Goal: Task Accomplishment & Management: Manage account settings

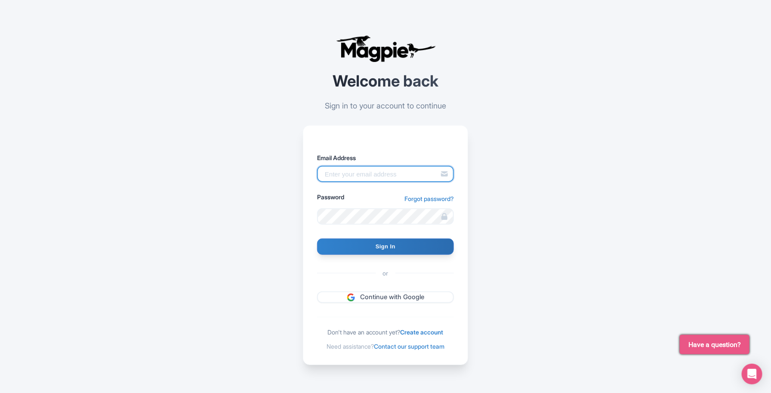
click at [372, 179] on input "Email Address" at bounding box center [385, 174] width 137 height 16
type input "skronwitter@graylinetoronto.tours"
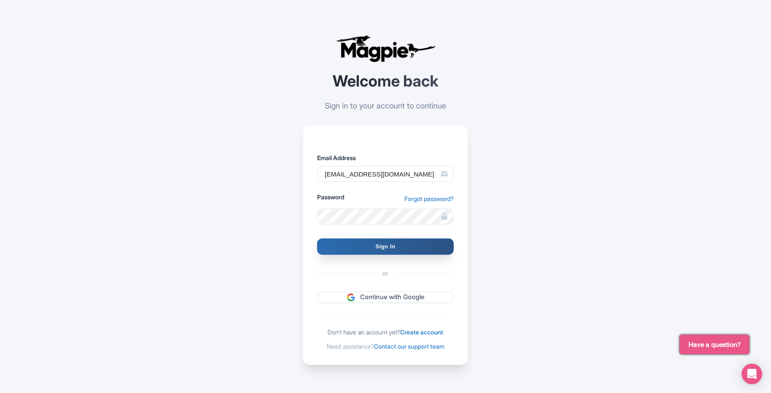
click at [409, 250] on input "Sign In" at bounding box center [385, 246] width 137 height 16
type input "Signing in..."
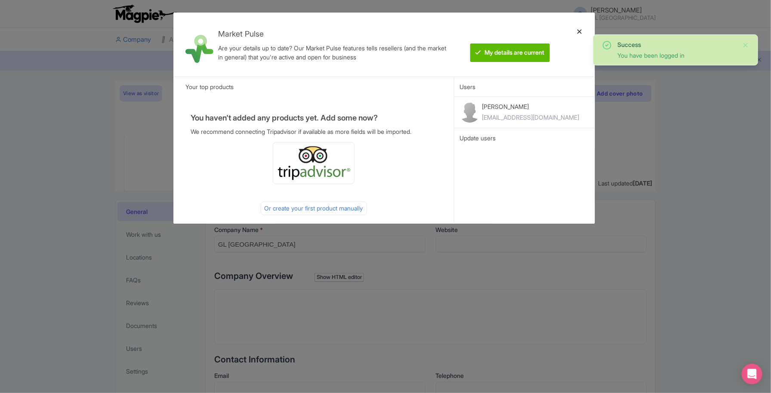
click at [585, 29] on div at bounding box center [579, 44] width 21 height 50
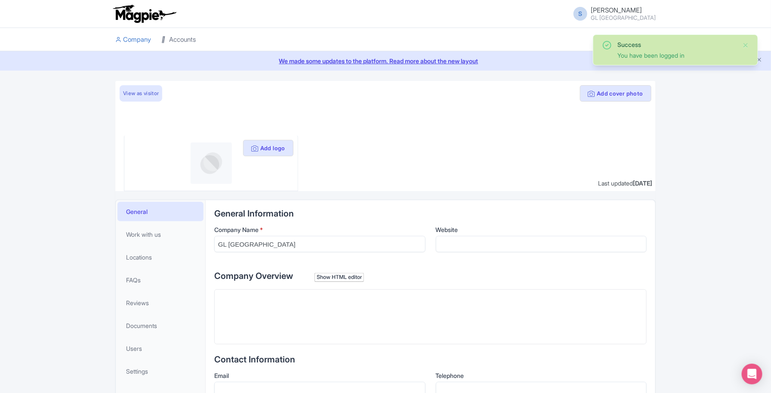
click at [181, 44] on link "Accounts" at bounding box center [178, 40] width 34 height 24
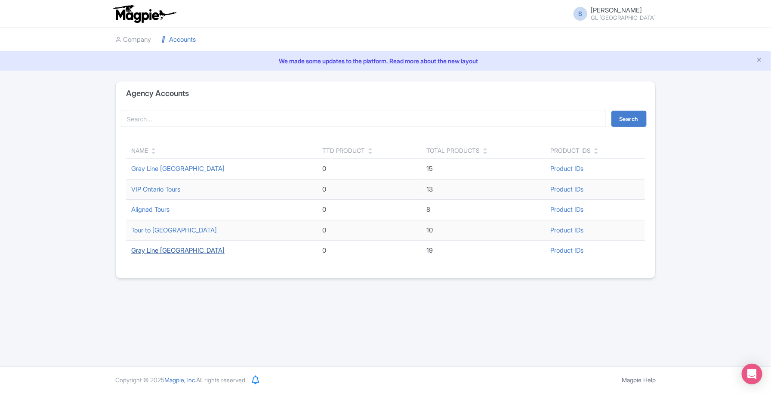
click at [173, 251] on link "Gray Line [GEOGRAPHIC_DATA]" at bounding box center [177, 250] width 93 height 8
click at [173, 190] on link "VIP Ontario Tours" at bounding box center [155, 189] width 49 height 8
click at [176, 190] on link "VIP Ontario Tours" at bounding box center [155, 189] width 49 height 8
click at [157, 186] on link "VIP Ontario Tours" at bounding box center [155, 189] width 49 height 8
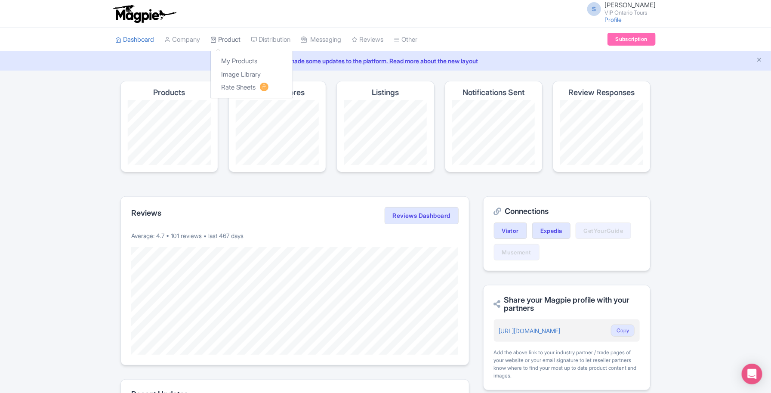
click at [237, 40] on link "Product" at bounding box center [225, 40] width 30 height 24
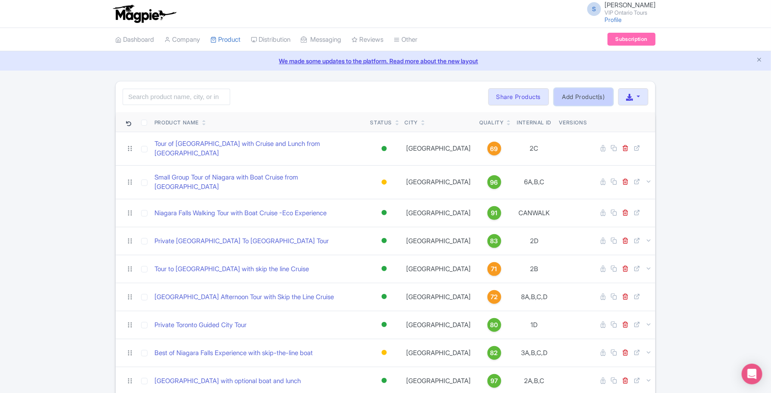
click at [567, 96] on link "Add Product(s)" at bounding box center [583, 96] width 59 height 17
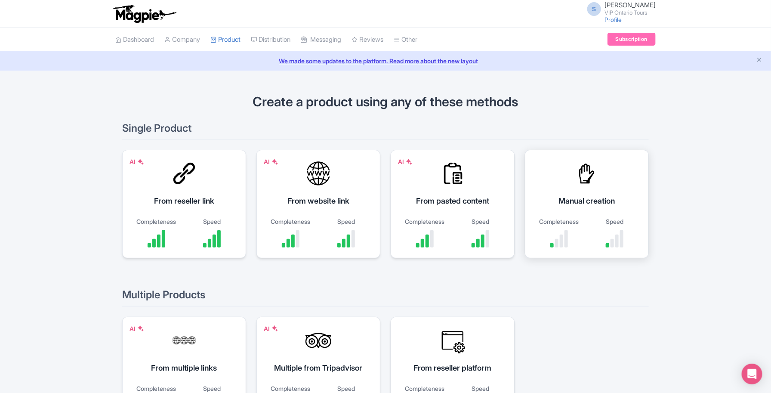
click at [568, 218] on div "Completeness" at bounding box center [559, 221] width 47 height 9
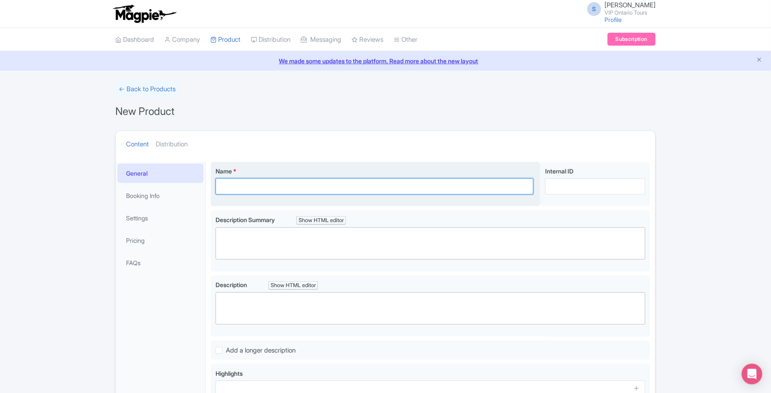
click at [252, 188] on input "Name *" at bounding box center [375, 186] width 318 height 16
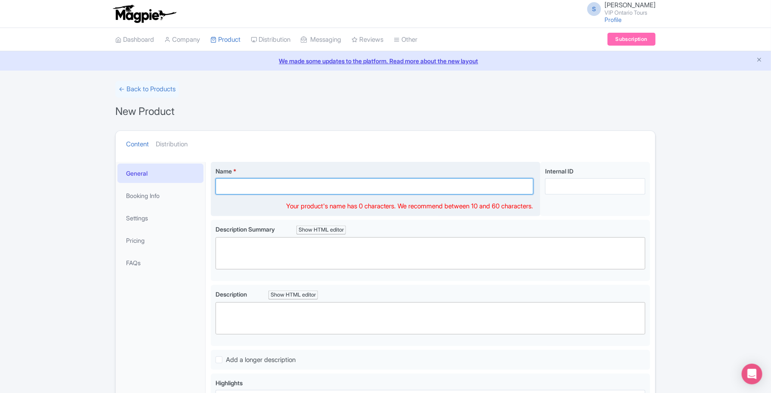
paste input "Luxury Niagara Day Trip: Niagara on the Lake, Wine & Falls"
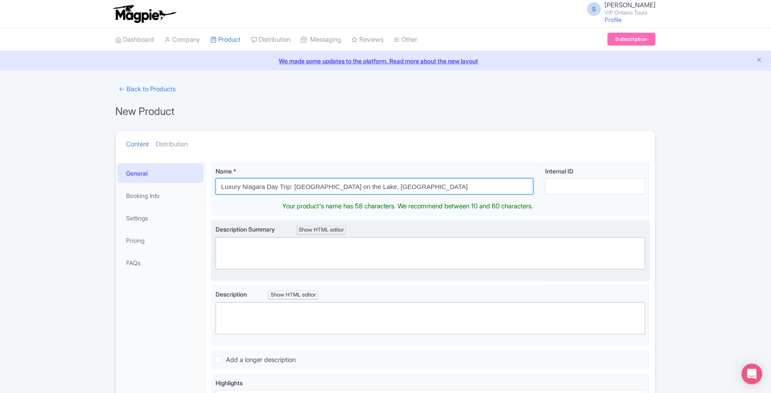
type input "Luxury Niagara Day Trip: Niagara on the Lake, Wine & Falls"
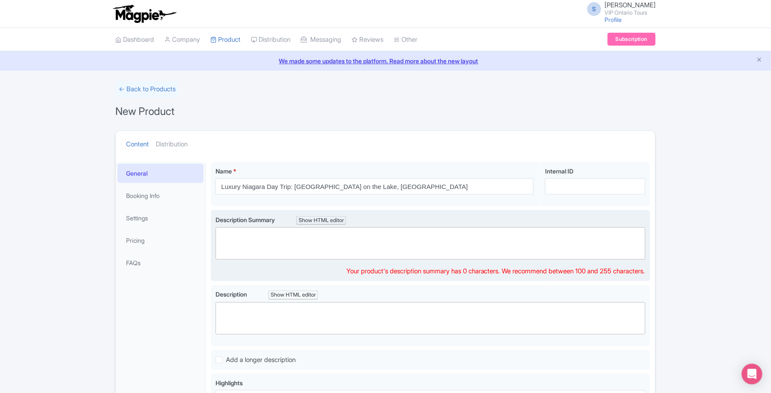
click at [495, 252] on trix-editor at bounding box center [431, 243] width 430 height 32
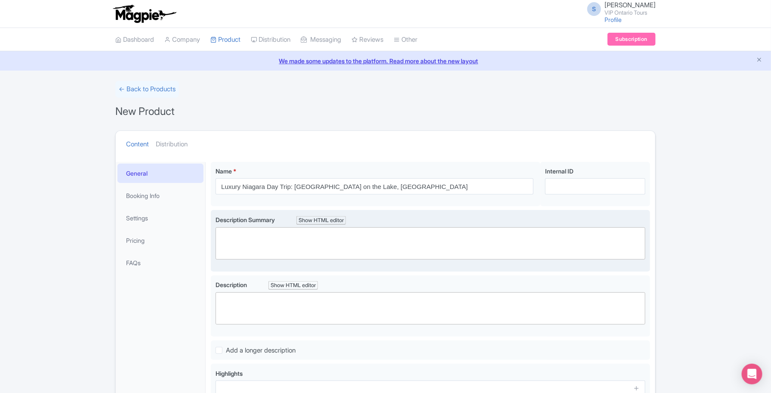
click at [274, 244] on trix-editor at bounding box center [431, 243] width 430 height 32
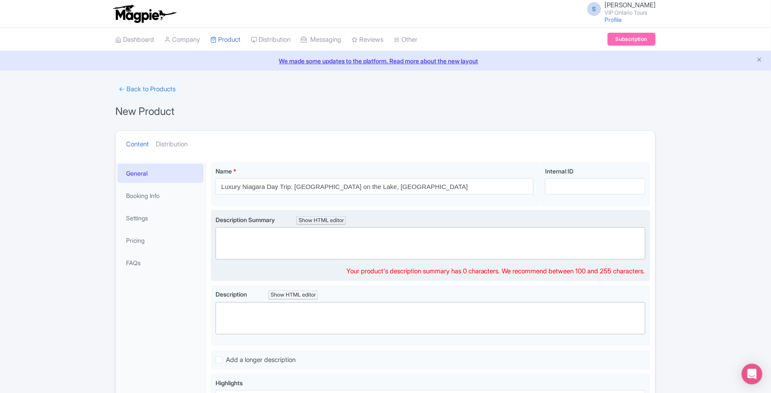
paste trix-editor "<h1>Enjoy Niagara like never before. From Toronto, travel to Niagara-on-the-Lak…"
type trix-editor "<h1>Enjoy Niagara like never before. From Toronto, travel to Niagara-on-the-Lak…"
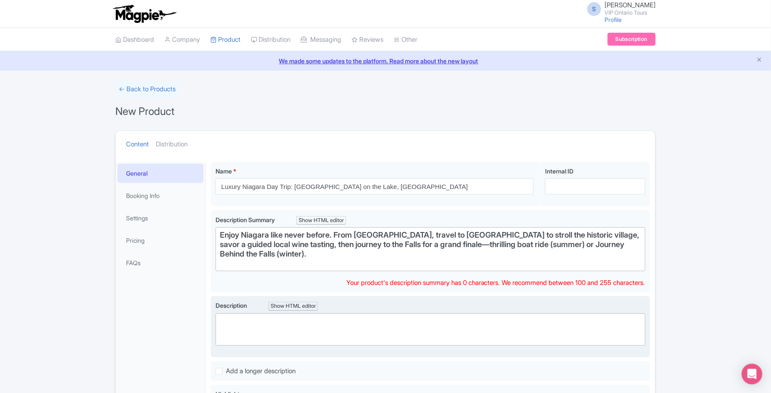
click at [361, 321] on trix-editor at bounding box center [431, 329] width 430 height 32
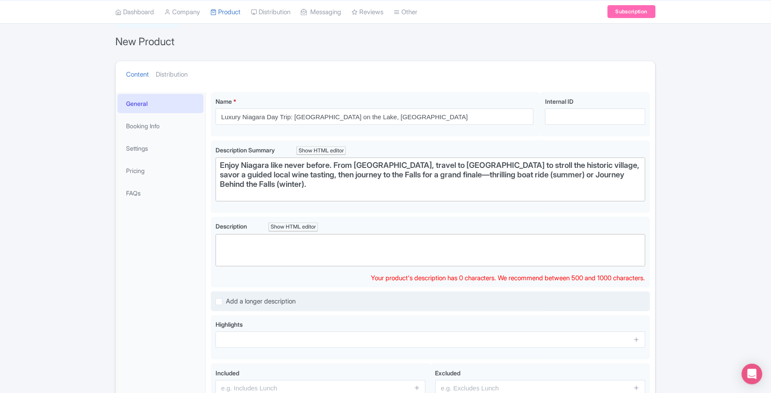
scroll to position [108, 0]
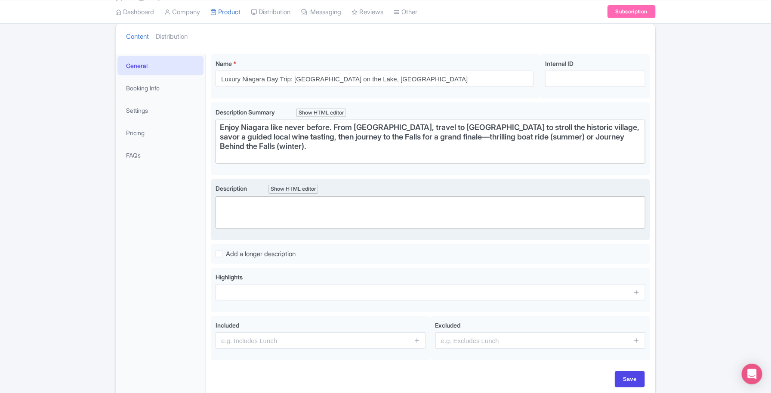
click at [274, 210] on trix-editor at bounding box center [431, 212] width 430 height 32
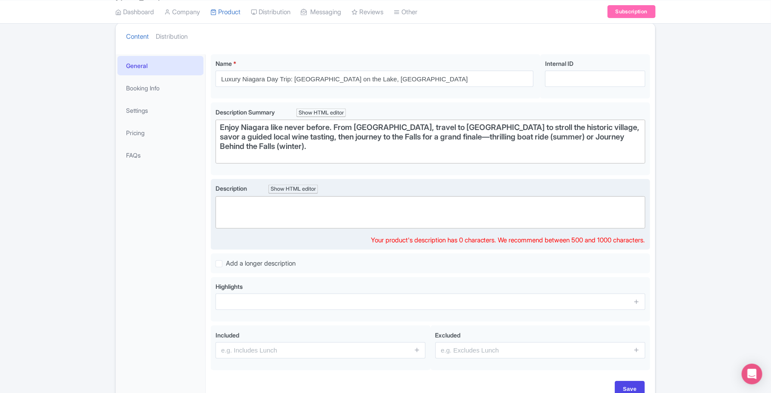
paste trix-editor "<h1>Enjoy private downtown pickup, then settle into a luxury small-group coach …"
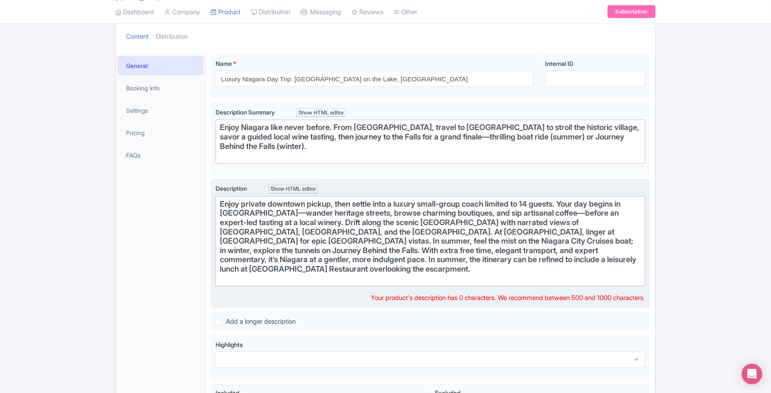
type trix-editor "<h1>Enjoy private downtown pickup, then settle into a luxury small-group coach …"
click at [422, 282] on div at bounding box center [430, 278] width 421 height 10
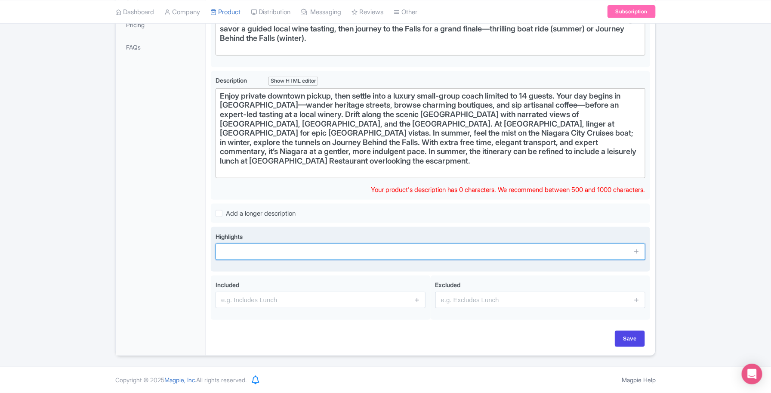
drag, startPoint x: 285, startPoint y: 253, endPoint x: 265, endPoint y: 253, distance: 19.8
click at [285, 253] on input "text" at bounding box center [431, 252] width 430 height 16
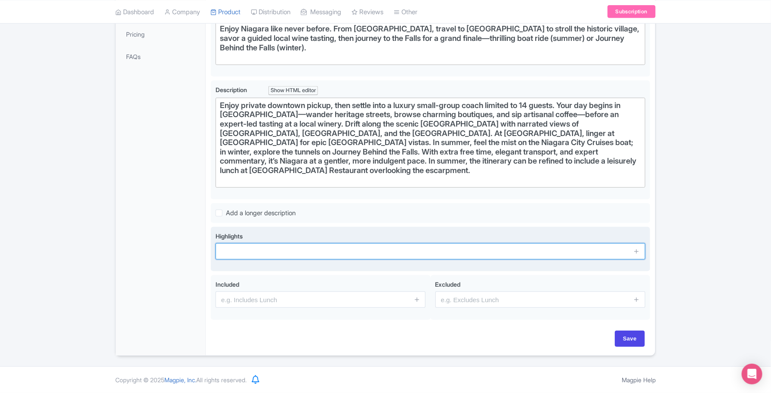
click at [237, 251] on input "text" at bounding box center [431, 251] width 430 height 16
paste input "Free time in Niagara-on-the-Lake village"
type input "Free time in Niagara-on-the-Lake village"
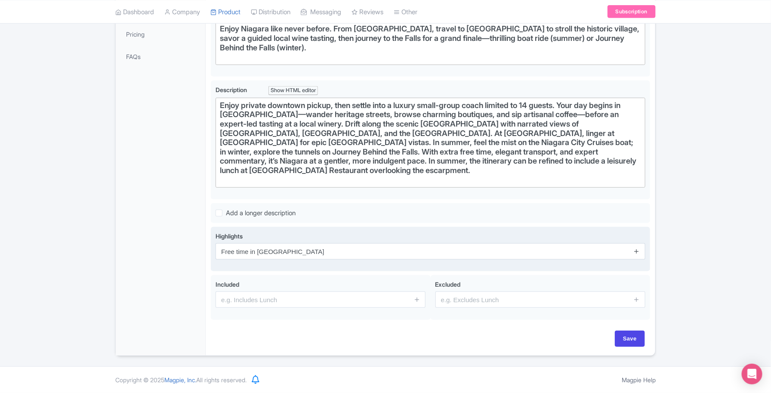
click at [638, 249] on icon at bounding box center [636, 251] width 6 height 6
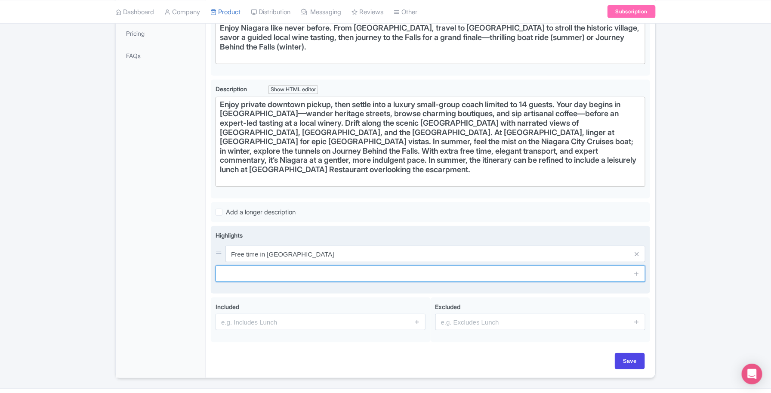
click at [246, 271] on input "text" at bounding box center [431, 273] width 430 height 16
paste input "Guided tasting at Niagara winery"
type input "Guided tasting at Niagara winery"
click at [638, 272] on icon at bounding box center [636, 273] width 6 height 6
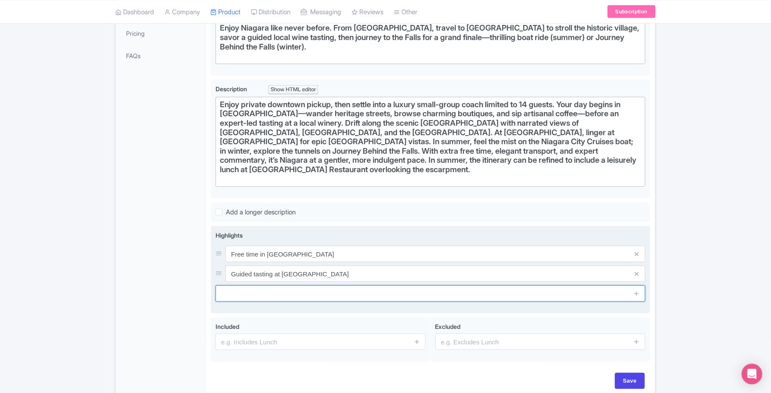
drag, startPoint x: 238, startPoint y: 292, endPoint x: 244, endPoint y: 289, distance: 6.2
click at [238, 292] on input "text" at bounding box center [431, 293] width 430 height 16
paste input "Scenic Niagara Parkway: Whirlpool, Queenston, Floral Clock"
type input "Scenic Niagara Parkway: Whirlpool, Queenston, Floral Clock"
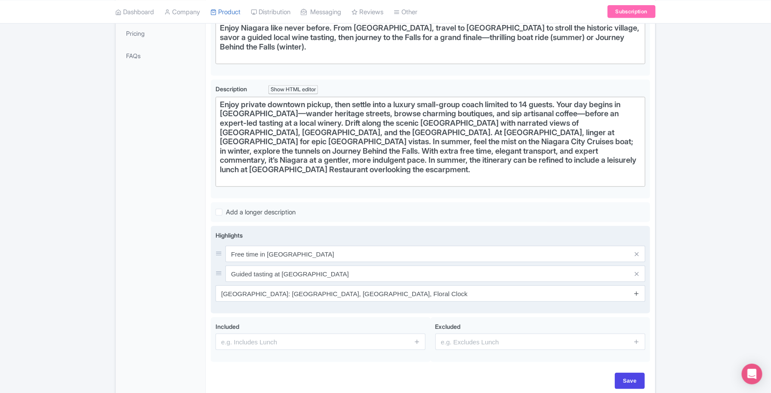
click at [638, 295] on icon at bounding box center [636, 293] width 6 height 6
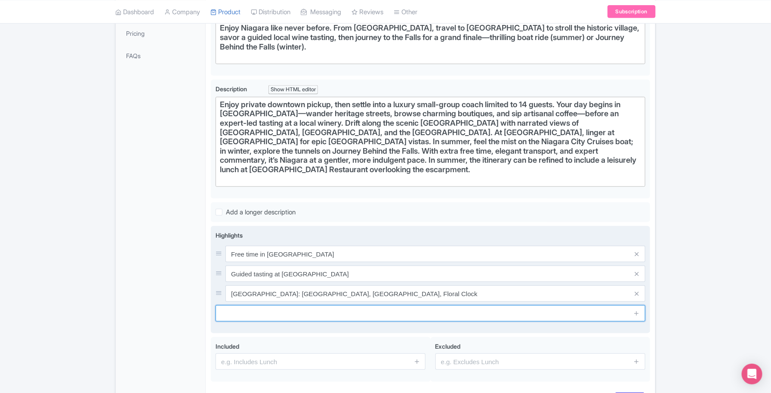
click at [250, 316] on input "text" at bounding box center [431, 313] width 430 height 16
paste input "Skip the Line tickets for Boat (summer) or Journey Behind the Falls"
type input "Skip the Line tickets for Boat (summer) or Journey Behind the Falls"
click at [639, 313] on icon at bounding box center [636, 313] width 6 height 6
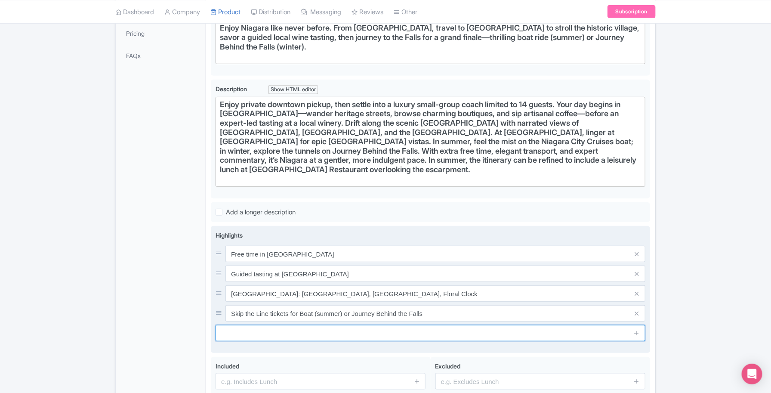
click at [227, 332] on input "text" at bounding box center [431, 333] width 430 height 16
paste input "Extra free time at Table Rock for views"
type input "Extra free time at Table Rock for views"
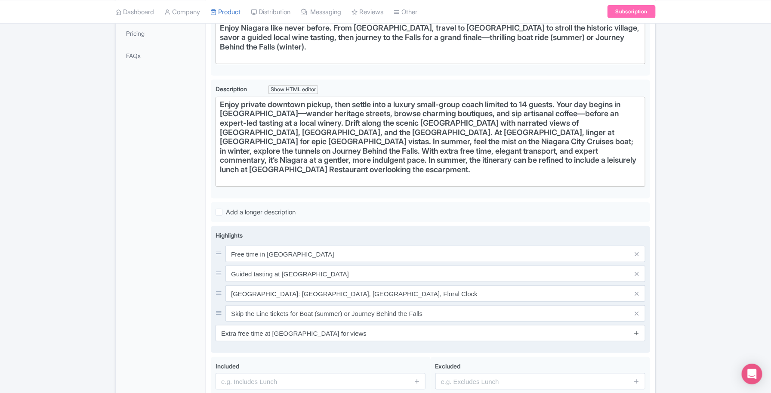
click at [639, 334] on icon at bounding box center [636, 333] width 6 height 6
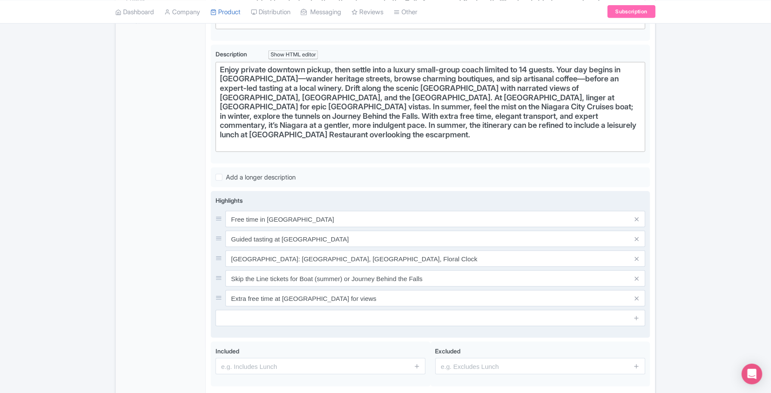
scroll to position [261, 0]
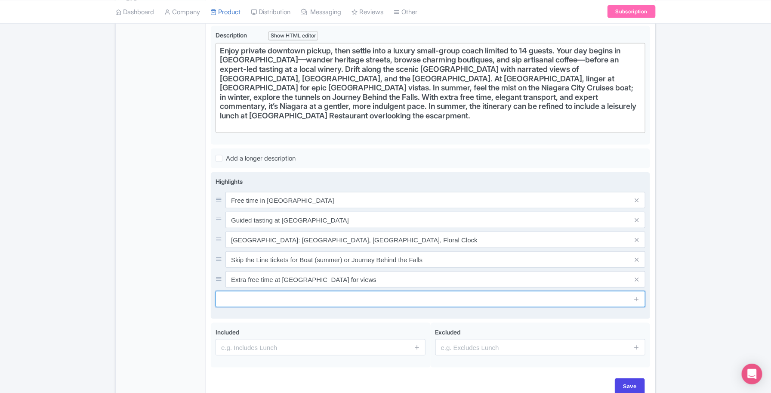
click at [286, 298] on input "text" at bounding box center [431, 299] width 430 height 16
drag, startPoint x: 378, startPoint y: 299, endPoint x: 211, endPoint y: 293, distance: 166.6
click at [211, 293] on div "Highlights Free time in Niagara-on-the-Lake village Guided tasting at Niagara w…" at bounding box center [430, 245] width 439 height 147
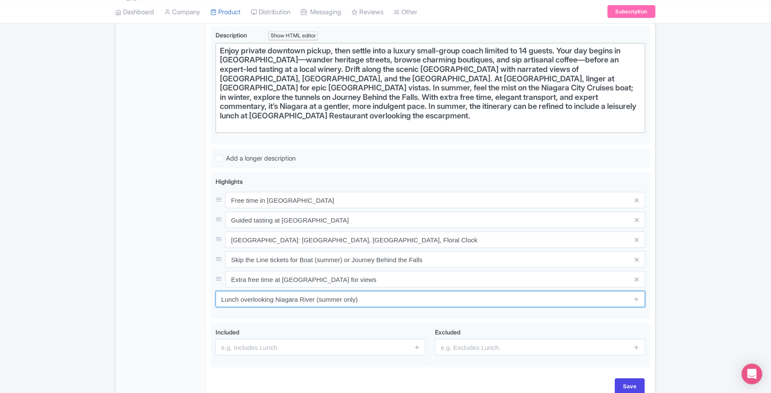
type input "Lunch overlooking Niagara River (summer only)"
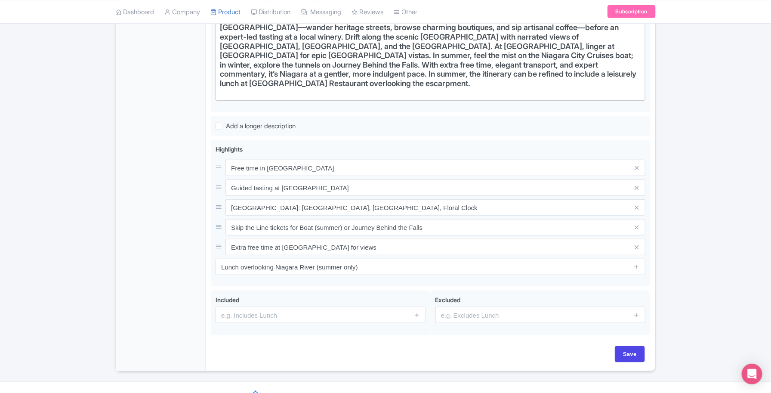
scroll to position [309, 0]
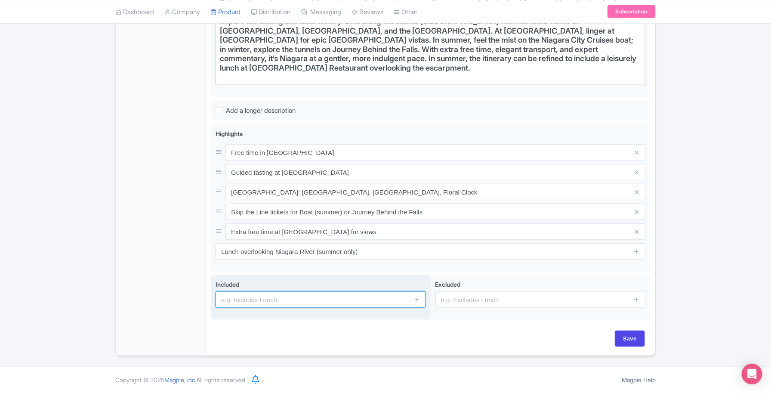
click at [244, 298] on input "text" at bounding box center [321, 299] width 210 height 16
paste input "• Luxury small coach, max 14 guests"
click at [237, 300] on input "• Luxury small coach, max 14 guests" at bounding box center [321, 299] width 210 height 16
type input "Luxury small coach, max 14 guests"
click at [419, 301] on icon at bounding box center [417, 299] width 6 height 6
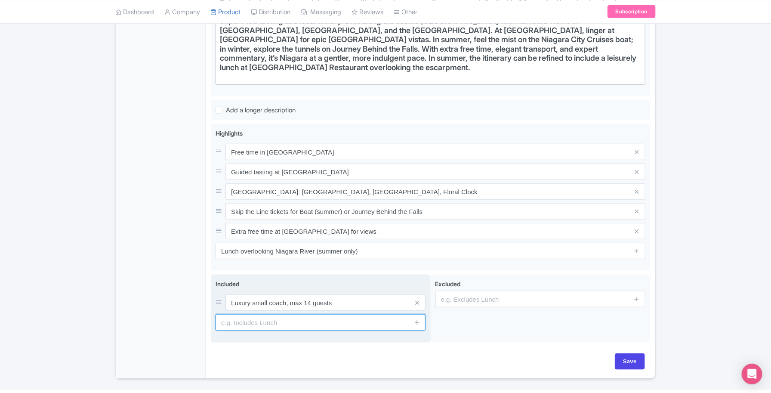
click at [288, 323] on input "text" at bounding box center [321, 322] width 210 height 16
paste input "• Professional driver and live guide"
click at [231, 321] on input "• Professional driver and live guide" at bounding box center [321, 322] width 210 height 16
type input "Professional driver and live guide"
click at [414, 325] on icon at bounding box center [417, 322] width 6 height 6
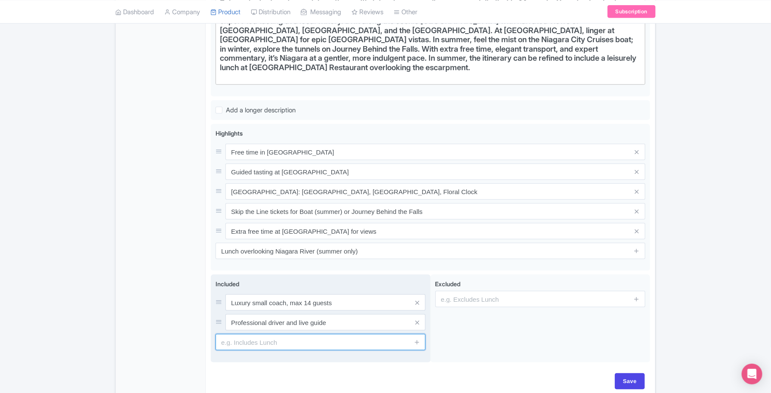
click at [262, 345] on input "text" at bounding box center [321, 342] width 210 height 16
paste input "• Hosted wine tasting at winery"
click at [234, 343] on input "• Hosted wine tasting at winery" at bounding box center [321, 342] width 210 height 16
type input "Hosted wine tasting at winery"
click at [420, 342] on icon at bounding box center [417, 342] width 6 height 6
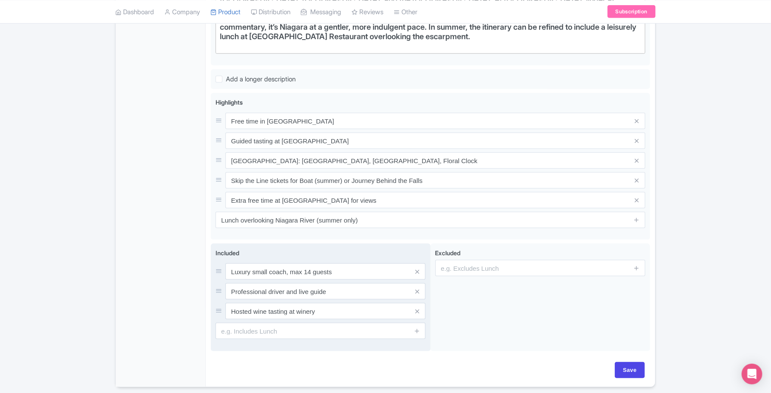
scroll to position [372, 0]
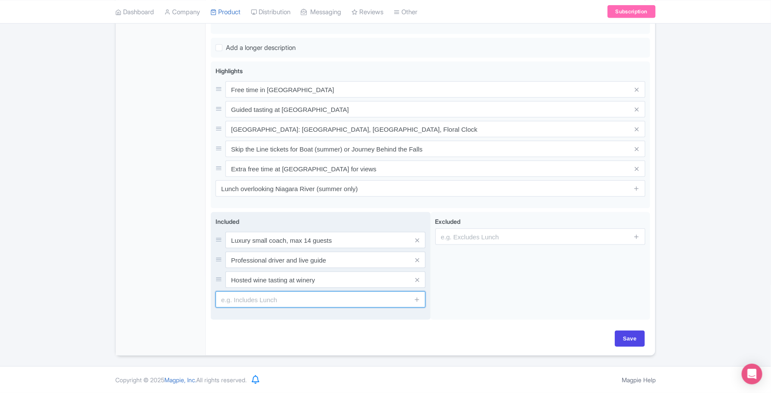
click at [240, 300] on input "text" at bounding box center [321, 299] width 210 height 16
paste input "• Niagara Parkway scenic commentary"
click at [235, 302] on input "• Niagara Parkway scenic commentary" at bounding box center [321, 299] width 210 height 16
type input "Niagara Parkway scenic commentary"
click at [419, 299] on icon at bounding box center [417, 299] width 6 height 6
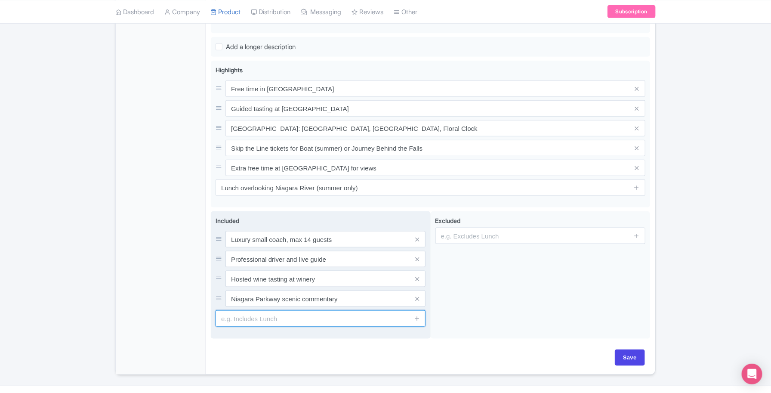
click at [265, 313] on input "text" at bounding box center [321, 318] width 210 height 16
paste input "• Skip the line attraction tickets"
drag, startPoint x: 237, startPoint y: 321, endPoint x: 256, endPoint y: 347, distance: 32.4
click at [237, 321] on input "• Skip the line attraction tickets" at bounding box center [321, 318] width 210 height 16
type input "Skip the line attraction tickets"
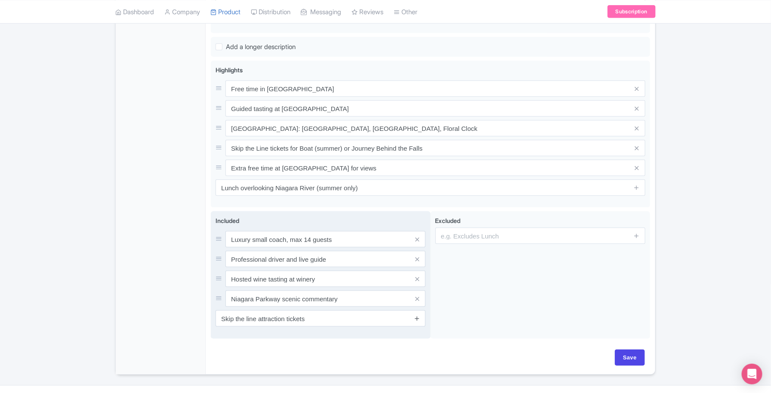
click at [419, 316] on icon at bounding box center [417, 318] width 6 height 6
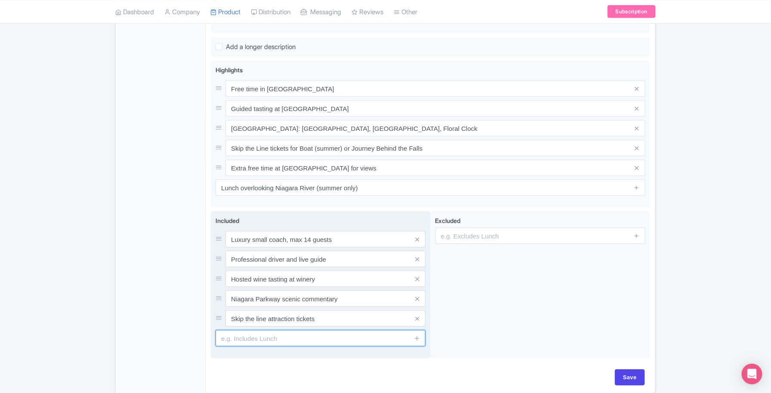
click at [283, 342] on input "text" at bounding box center [321, 338] width 210 height 16
paste input "• Downtown Toronto pickup and drop‑off"
click at [235, 337] on input "• Downtown Toronto pickup and drop‑off" at bounding box center [321, 338] width 210 height 16
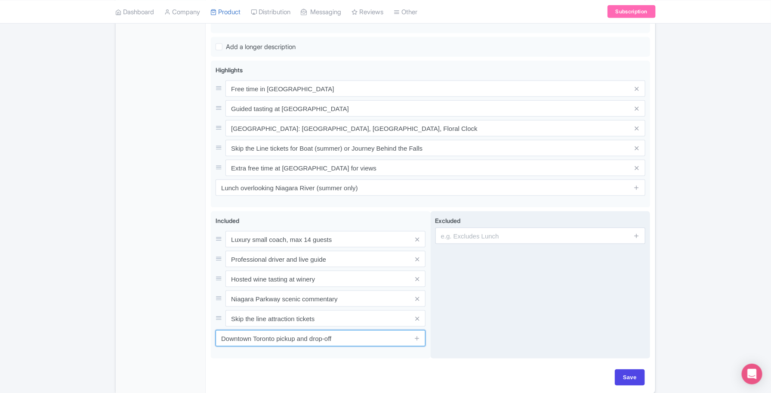
type input "Downtown Toronto pickup and drop‑off"
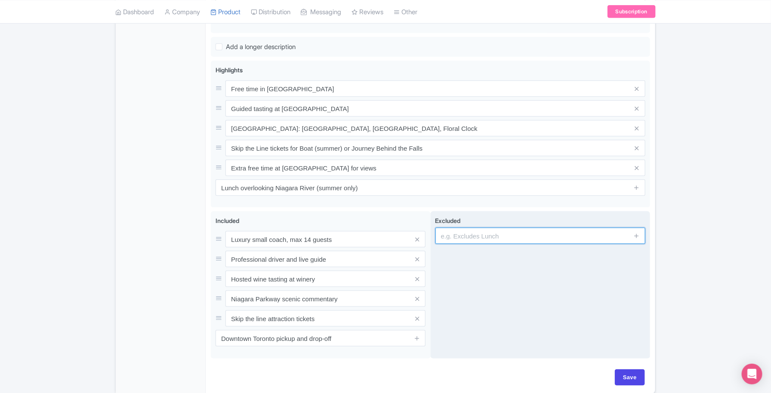
click at [492, 231] on input "text" at bounding box center [540, 236] width 210 height 16
click at [455, 240] on input "text" at bounding box center [540, 236] width 210 height 16
paste input "• Personal expenses"
click at [453, 238] on input "• Personal expenses" at bounding box center [540, 236] width 210 height 16
type input "Personal expenses"
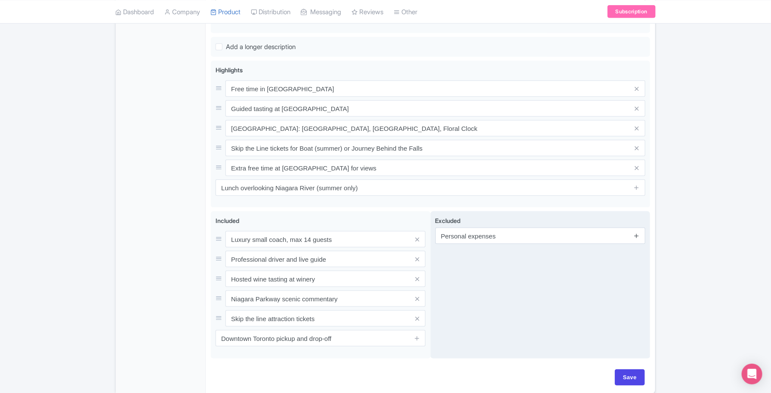
click at [638, 237] on icon at bounding box center [636, 235] width 6 height 6
click at [474, 263] on input "text" at bounding box center [540, 259] width 210 height 16
click at [457, 259] on input "text" at bounding box center [540, 259] width 210 height 16
paste input "• Gratuities for guide and driver"
drag, startPoint x: 546, startPoint y: 258, endPoint x: 485, endPoint y: 262, distance: 61.2
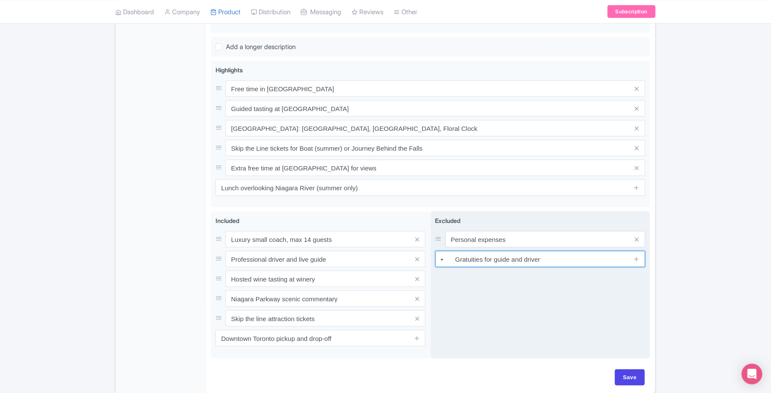
click at [485, 262] on input "• Gratuities for guide and driver" at bounding box center [540, 259] width 210 height 16
click at [457, 261] on input "• Gratuities" at bounding box center [540, 259] width 210 height 16
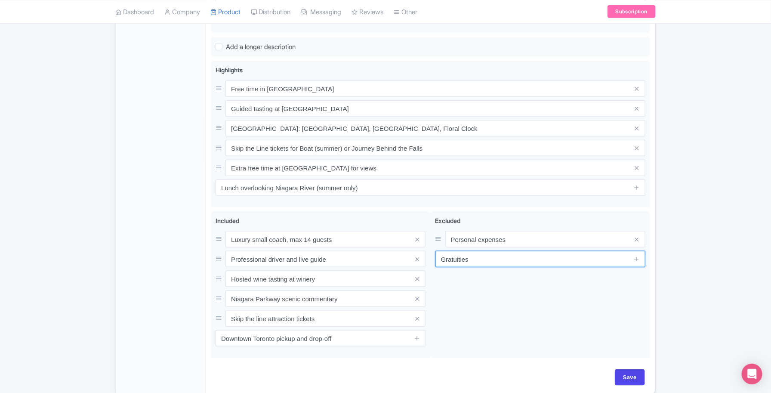
type input "Gratuities"
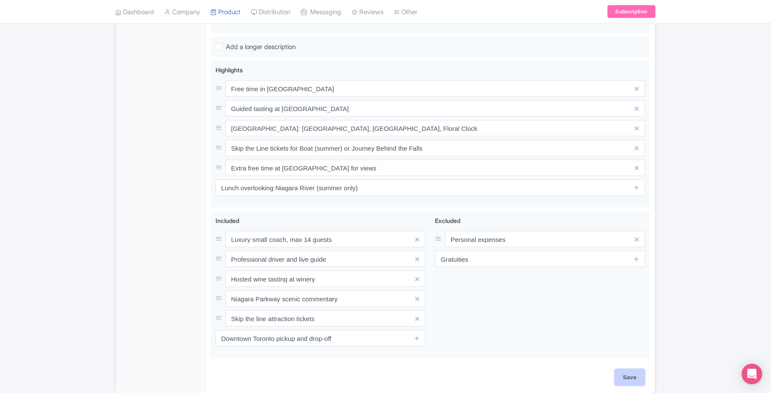
click at [624, 382] on input "Save" at bounding box center [630, 377] width 30 height 16
type input "Saving..."
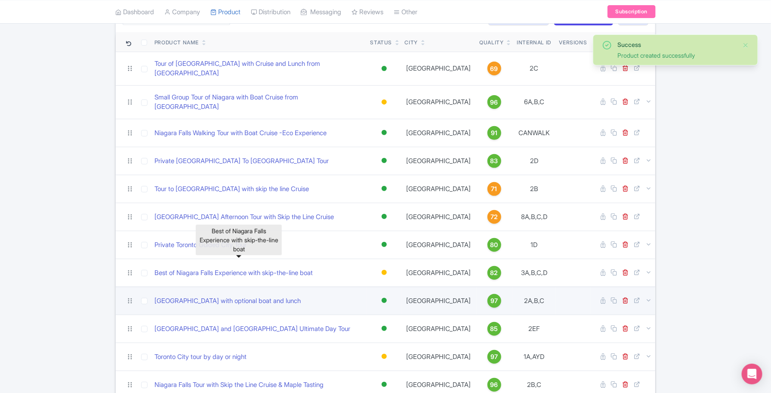
scroll to position [169, 0]
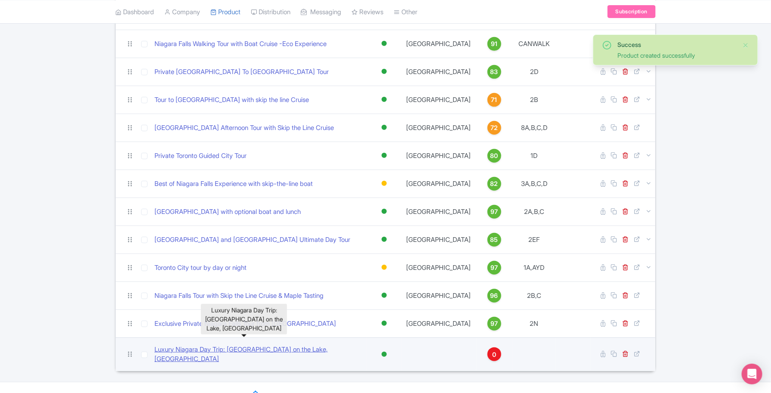
click at [253, 345] on link "Luxury Niagara Day Trip: [GEOGRAPHIC_DATA] on the Lake, [GEOGRAPHIC_DATA]" at bounding box center [258, 354] width 209 height 19
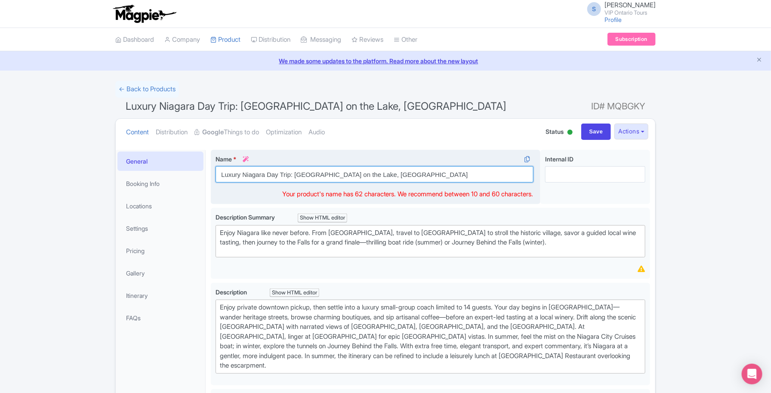
click at [252, 175] on input "Luxury Niagara Day Trip: Niagara on the Lake, Wine & Falls" at bounding box center [375, 174] width 318 height 16
click at [410, 174] on input "Luxury Day Trip: [GEOGRAPHIC_DATA] on the Lake, [GEOGRAPHIC_DATA]" at bounding box center [375, 174] width 318 height 16
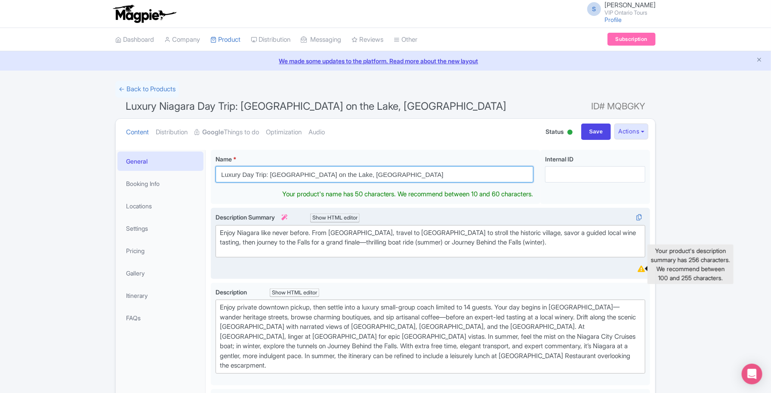
type input "Luxury Day Trip: [GEOGRAPHIC_DATA] on the Lake, [GEOGRAPHIC_DATA]"
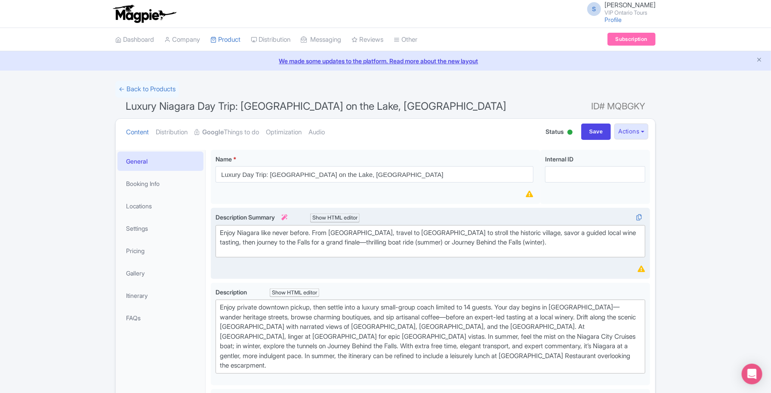
click at [637, 269] on span "Your product's description summary has 256 characters. We recommend between 100…" at bounding box center [640, 269] width 11 height 10
click at [583, 233] on div "Enjoy Niagara like never before. From Toronto, travel to Niagara-on-the-Lake to…" at bounding box center [430, 237] width 421 height 19
type trix-editor "<div>Enjoy Niagara like never before. From Toronto, travel to Niagara-on-the-La…"
click at [584, 240] on div "Enjoy Niagara like never before. From Toronto, travel to Niagara-on-the-Lake to…" at bounding box center [430, 237] width 421 height 19
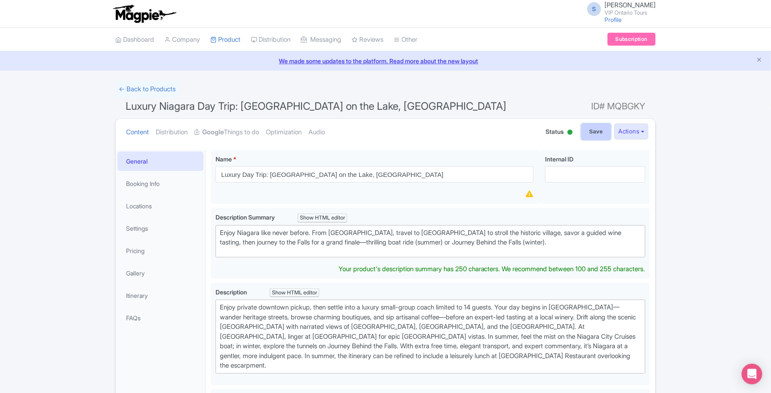
click at [582, 130] on input "Save" at bounding box center [596, 131] width 30 height 16
type input "Saving..."
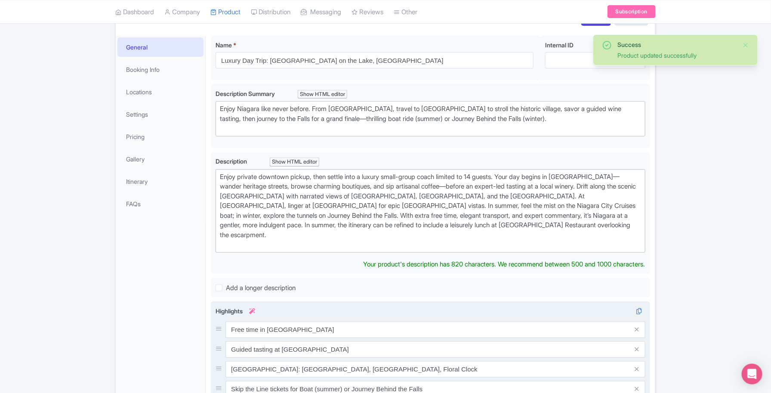
scroll to position [437, 0]
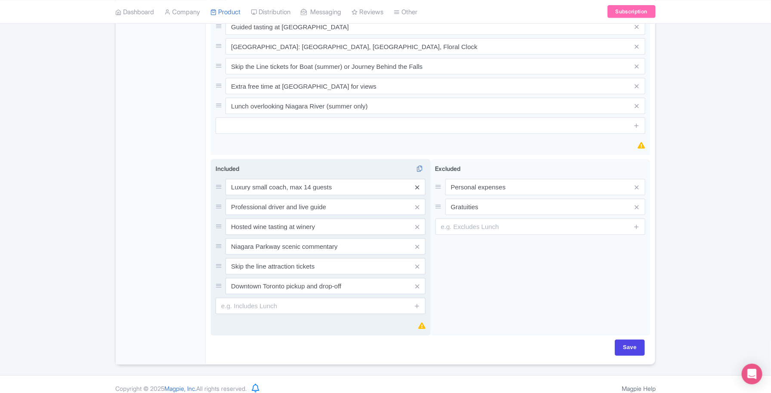
click at [419, 184] on icon at bounding box center [417, 187] width 4 height 6
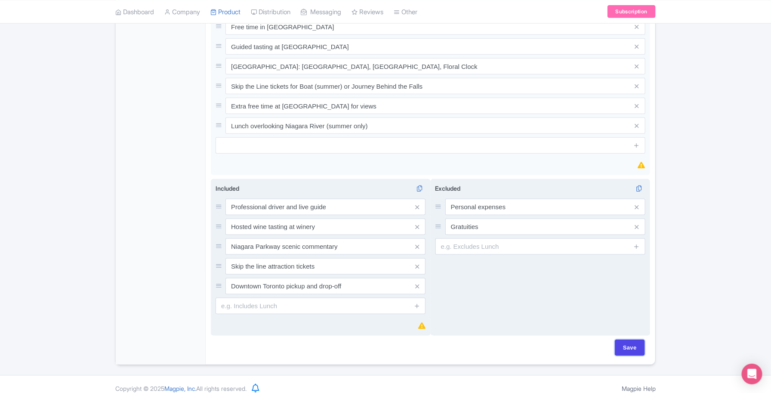
drag, startPoint x: 624, startPoint y: 337, endPoint x: 606, endPoint y: 326, distance: 21.6
click at [624, 339] on input "Save" at bounding box center [630, 347] width 30 height 16
type input "Saving..."
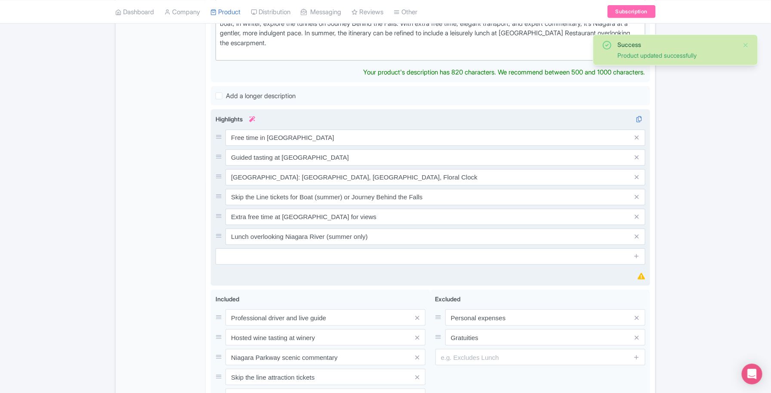
scroll to position [299, 0]
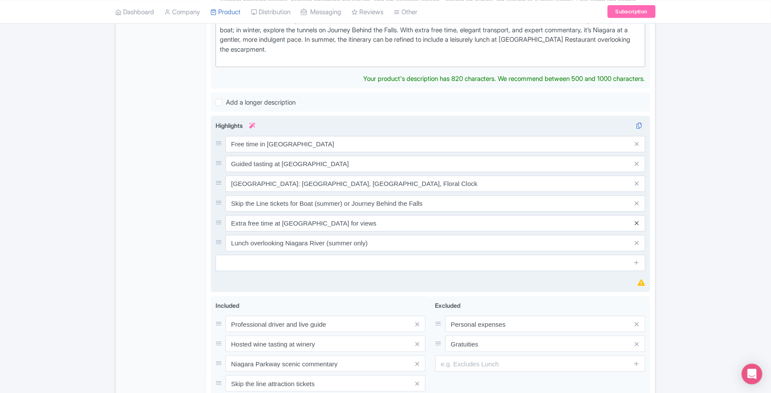
click at [635, 214] on div "Free time in [GEOGRAPHIC_DATA] village Guided tasting at [GEOGRAPHIC_DATA] [GEO…" at bounding box center [431, 193] width 430 height 115
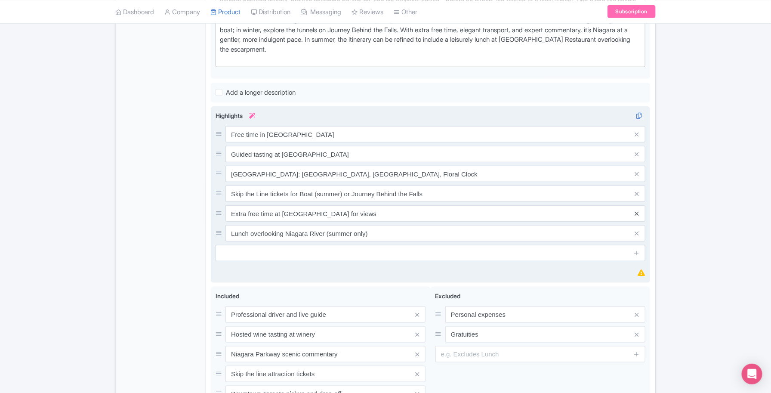
click at [637, 210] on icon at bounding box center [637, 213] width 4 height 6
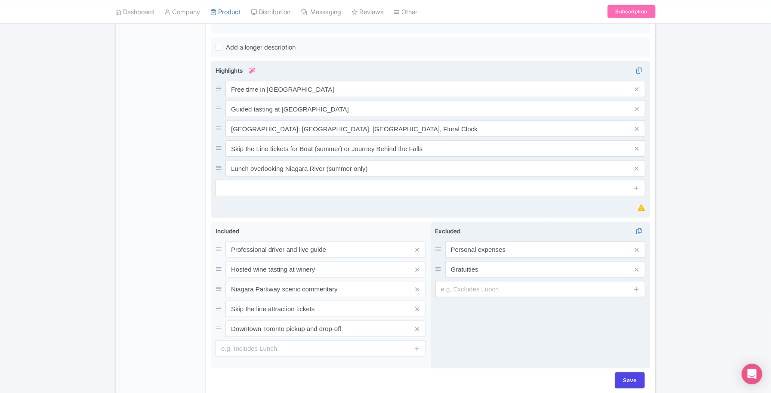
scroll to position [378, 0]
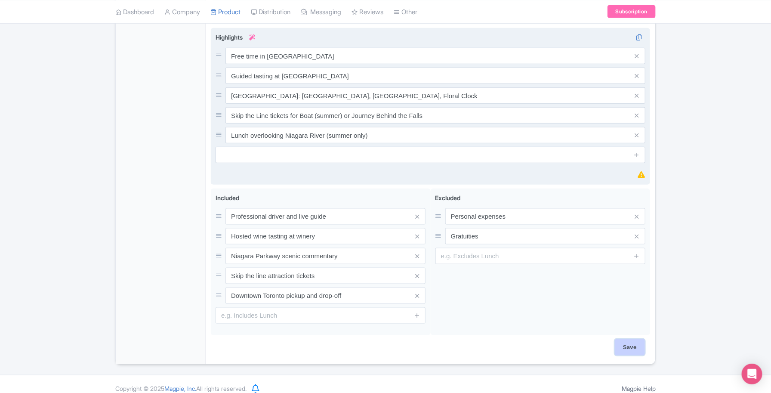
click at [637, 343] on input "Save" at bounding box center [630, 347] width 30 height 16
type input "Saving..."
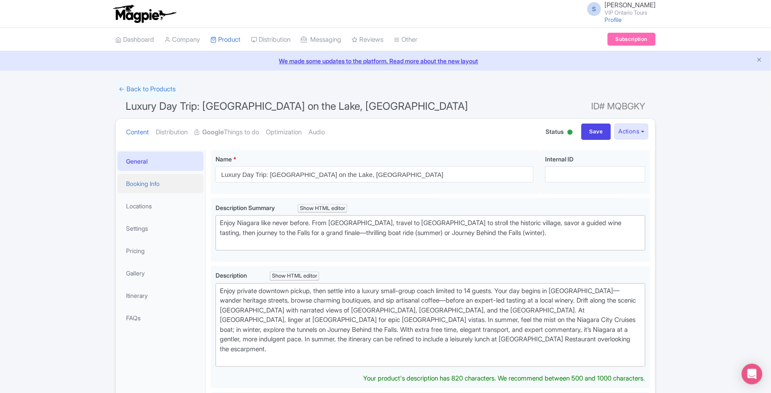
click at [160, 183] on link "Booking Info" at bounding box center [160, 183] width 86 height 19
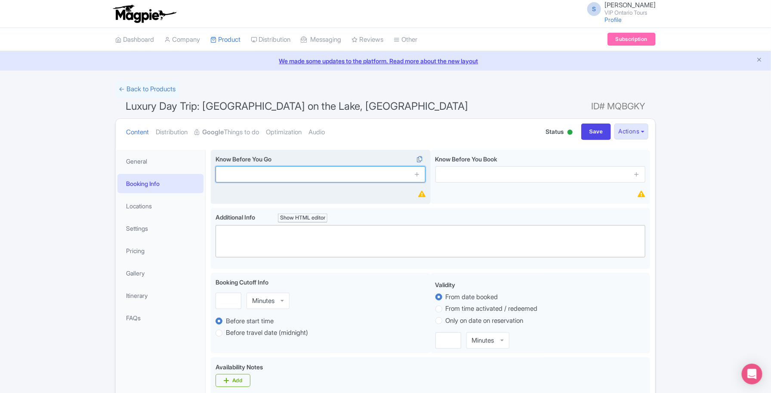
click at [269, 175] on input "text" at bounding box center [321, 174] width 210 height 16
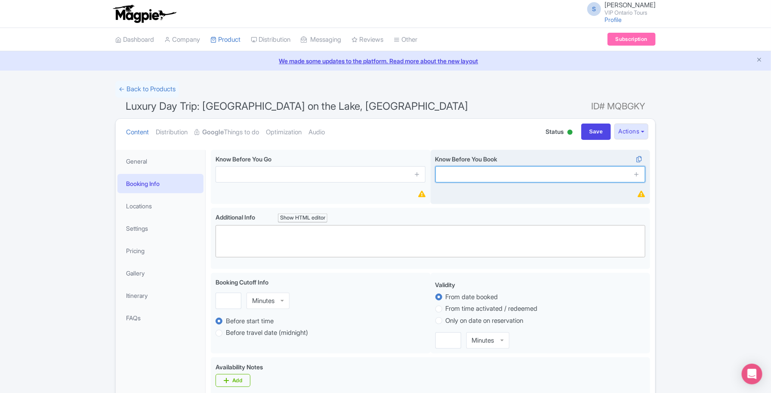
click at [496, 177] on input "text" at bounding box center [540, 174] width 210 height 16
paste input "• Boat typically operates May–November; when not running, select Journey Behind…"
type input "• Boat typically operates May–November; when not running, select Journey Behind…"
click at [637, 175] on icon at bounding box center [636, 174] width 6 height 6
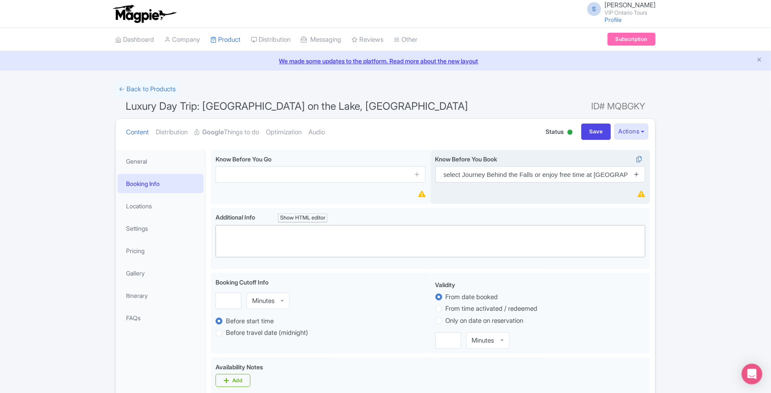
scroll to position [0, 0]
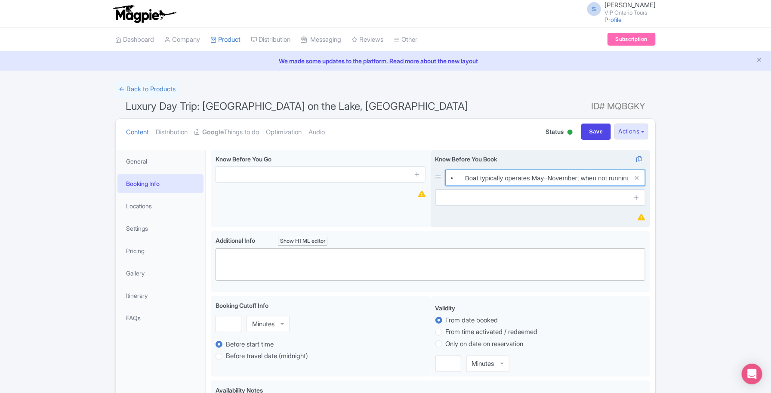
drag, startPoint x: 465, startPoint y: 179, endPoint x: 465, endPoint y: 222, distance: 43.0
click at [465, 179] on input "• Boat typically operates May–November; when not running, select Journey Behind…" at bounding box center [545, 178] width 200 height 16
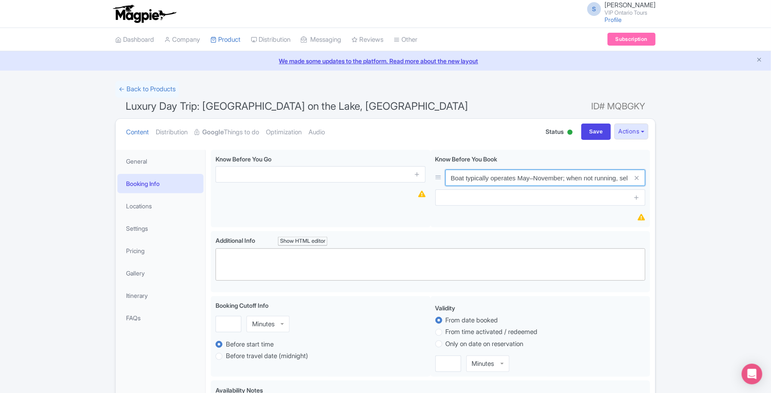
type input "Boat typically operates May–November; when not running, select Journey Behind t…"
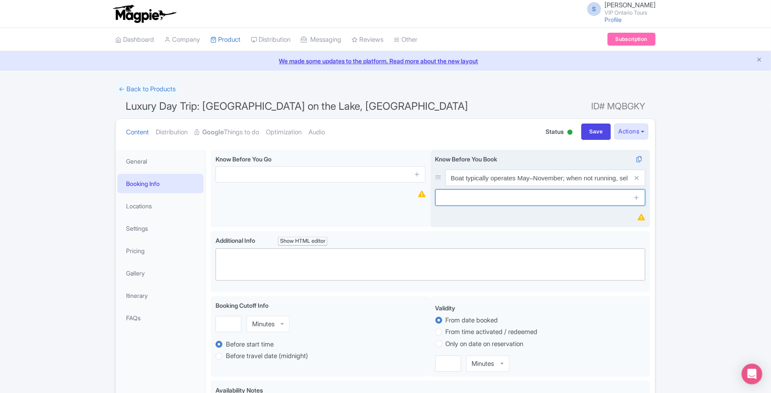
click at [455, 201] on input "text" at bounding box center [540, 197] width 210 height 16
paste input "• Wine tasting for guests 19+ with valid government ID; non‑drinkers may enjoy …"
click at [482, 199] on input "• Wine tasting for guests 19+ with valid government ID; non‑drinkers may enjoy …" at bounding box center [540, 197] width 210 height 16
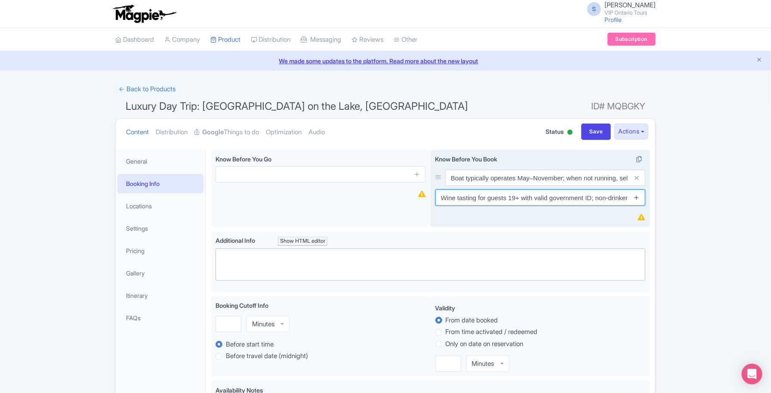
type input "Wine tasting for guests 19+ with valid government ID; non‑drinkers may enjoy ju…"
click at [636, 197] on icon at bounding box center [636, 197] width 6 height 6
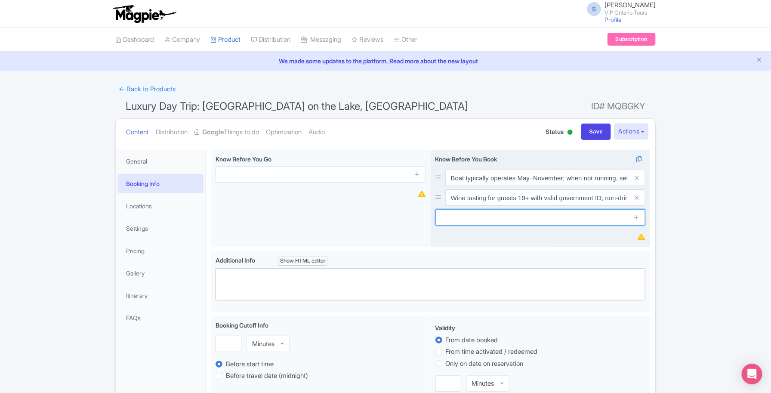
click at [455, 221] on input "text" at bounding box center [540, 217] width 210 height 16
paste input "• Moderate walking at attractions; comfortable footwear recommended. Tour is no…"
type input "• Moderate walking at attractions; comfortable footwear recommended. Tour is no…"
click at [635, 218] on icon at bounding box center [636, 217] width 6 height 6
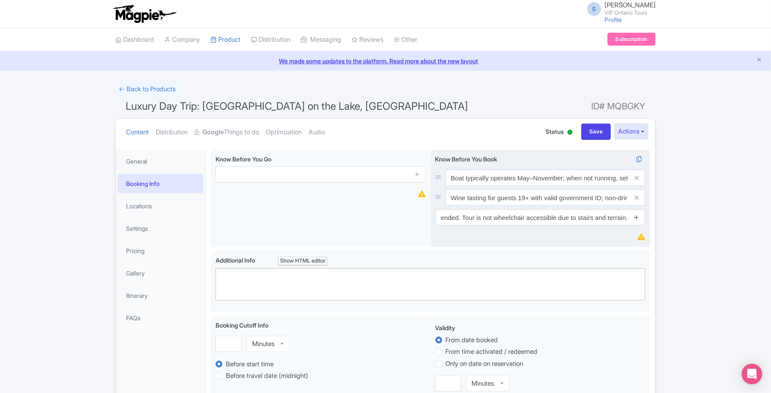
scroll to position [0, 0]
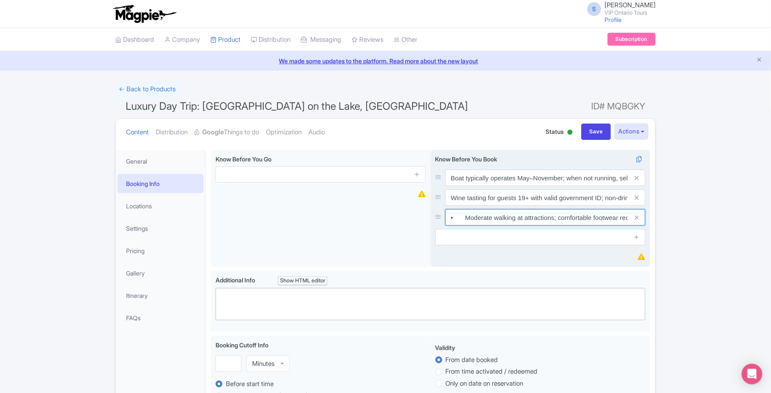
drag, startPoint x: 467, startPoint y: 218, endPoint x: 471, endPoint y: 237, distance: 19.3
click at [467, 218] on input "• Moderate walking at attractions; comfortable footwear recommended. Tour is no…" at bounding box center [545, 217] width 200 height 16
type input "Moderate walking at attractions; comfortable footwear recommended. Tour is not …"
click at [469, 240] on input "text" at bounding box center [540, 237] width 210 height 16
click at [487, 242] on input "text" at bounding box center [540, 237] width 210 height 16
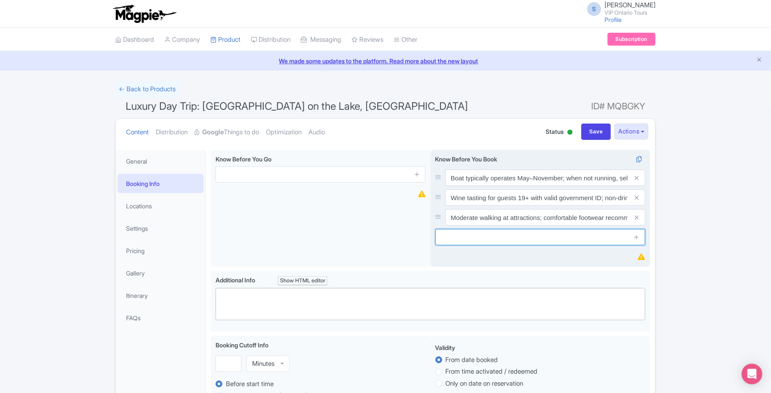
paste input "• Small luxury coach limited to 14 guests for comfort; exact order of stops may…"
type input "• Small luxury coach limited to 14 guests for comfort; exact order of stops may…"
click at [636, 239] on icon at bounding box center [636, 237] width 6 height 6
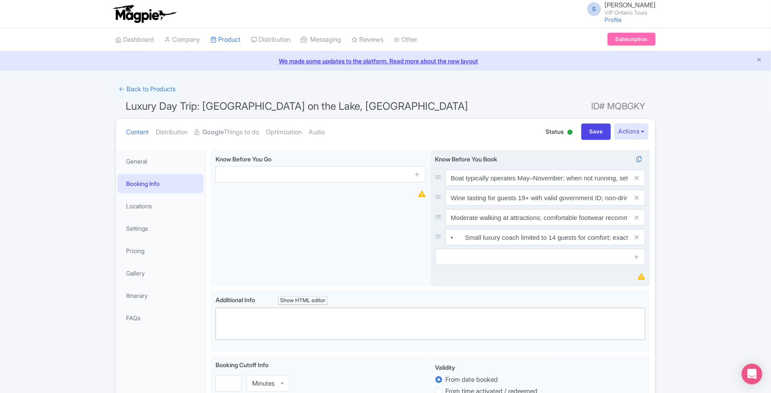
scroll to position [0, 0]
drag, startPoint x: 465, startPoint y: 239, endPoint x: 469, endPoint y: 251, distance: 12.2
click at [465, 240] on input "• Small luxury coach limited to 14 guests for comfort; exact order of stops may…" at bounding box center [545, 237] width 200 height 16
type input "Small luxury coach limited to 14 guests for comfort; exact order of stops may v…"
click at [463, 256] on input "text" at bounding box center [540, 257] width 210 height 16
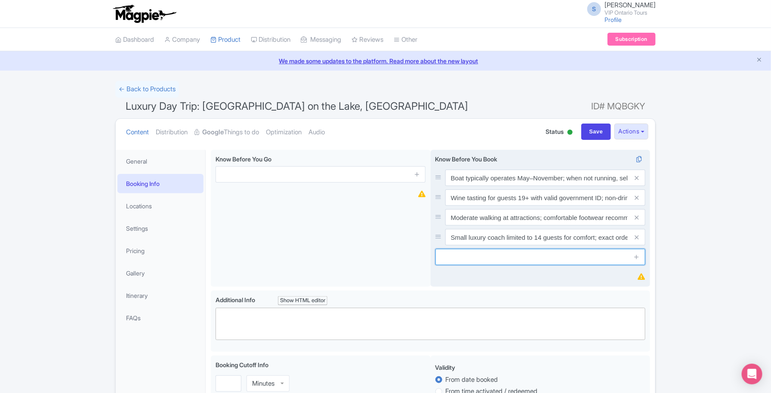
click at [463, 257] on input "text" at bounding box center [540, 257] width 210 height 16
paste input "• Vegetarian and gluten‑friendly lunch options are available at Queenston Heigh…"
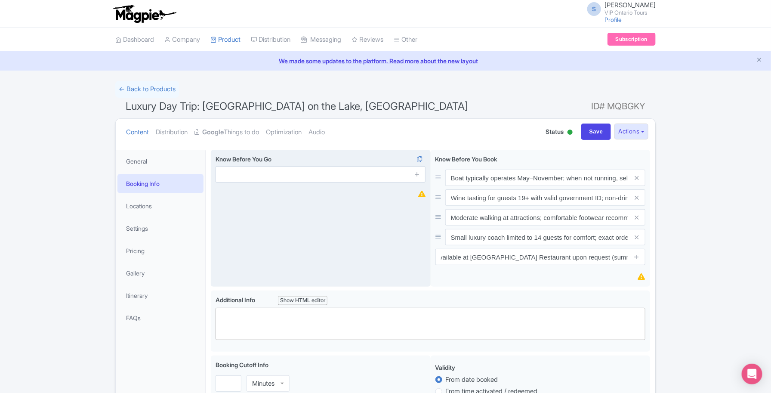
click at [359, 259] on div "Know Before You Go i" at bounding box center [321, 218] width 220 height 137
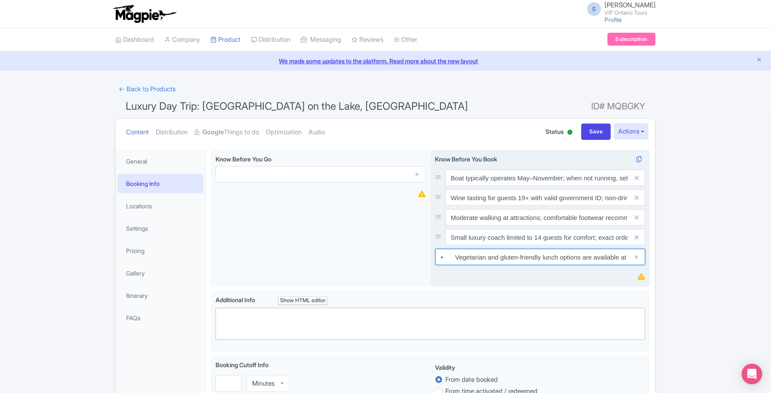
click at [458, 259] on input "• Vegetarian and gluten‑friendly lunch options are available at Queenston Heigh…" at bounding box center [540, 257] width 210 height 16
click at [457, 256] on input "• Vegetarian and gluten‑friendly lunch options are available at Queenston Heigh…" at bounding box center [540, 257] width 210 height 16
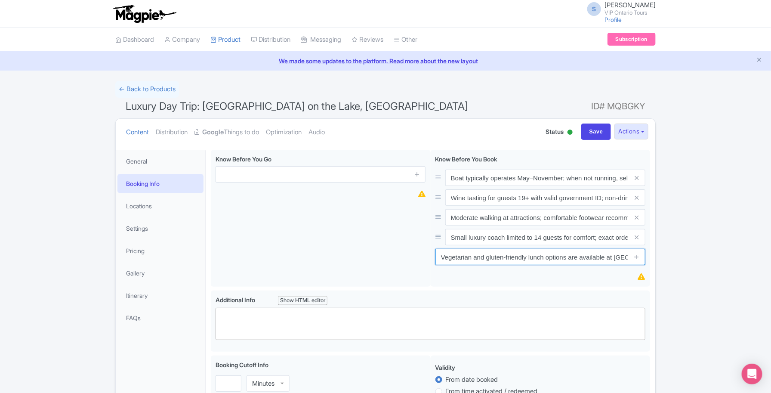
type input "Vegetarian and gluten‑friendly lunch options are available at [GEOGRAPHIC_DATA]…"
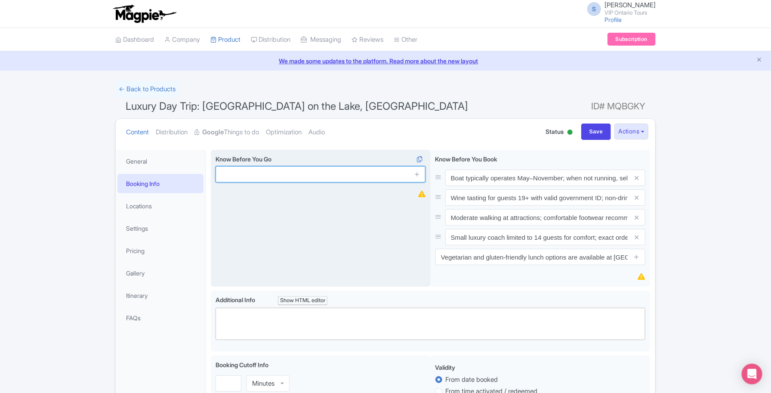
click at [247, 177] on input "text" at bounding box center [321, 174] width 210 height 16
paste input "• Bring a light jacket; it’s cooler and misty near the Falls and on the boat. P…"
type input "• Bring a light jacket; it’s cooler and misty near the Falls and on the boat. P…"
click at [418, 179] on link at bounding box center [417, 175] width 6 height 10
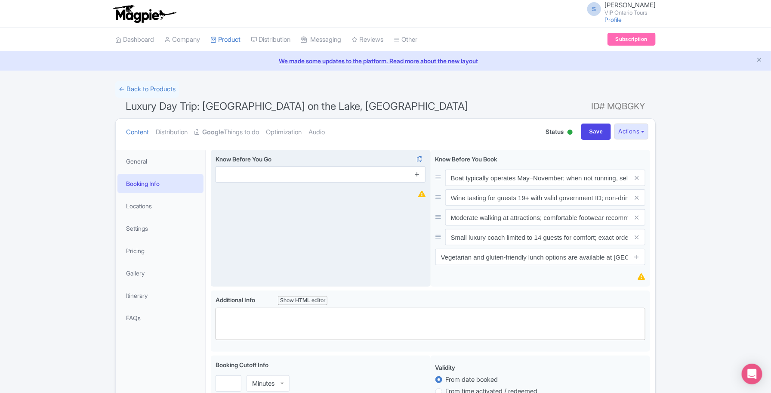
scroll to position [0, 0]
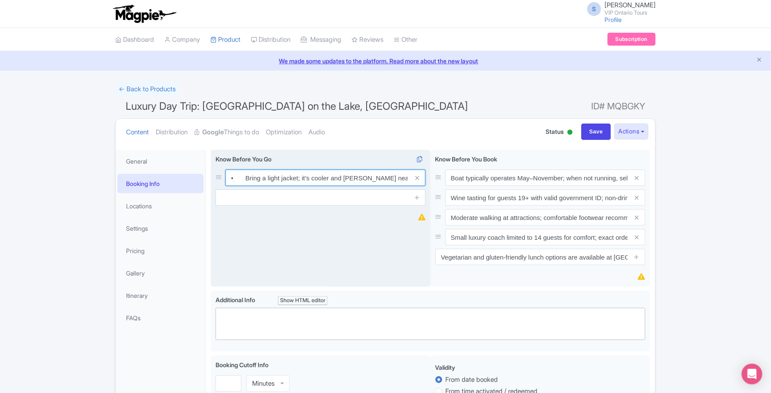
click at [244, 181] on input "• Bring a light jacket; it’s cooler and misty near the Falls and on the boat. P…" at bounding box center [325, 178] width 200 height 16
type input "Bring a light jacket; it’s cooler and [PERSON_NAME] near the Falls and on the b…"
click at [256, 197] on input "text" at bounding box center [321, 197] width 210 height 16
click at [246, 194] on input "text" at bounding box center [321, 197] width 210 height 16
paste input "• Plan for seasonal crowds; your guide times stops to reduce waits, but lines m…"
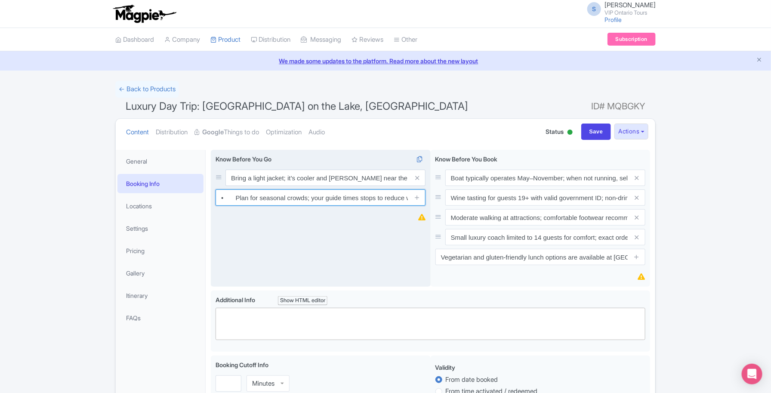
scroll to position [0, 158]
type input "• Plan for seasonal crowds; your guide times stops to reduce waits, but lines m…"
click at [417, 200] on icon at bounding box center [417, 197] width 6 height 6
drag, startPoint x: 244, startPoint y: 199, endPoint x: 251, endPoint y: 210, distance: 12.5
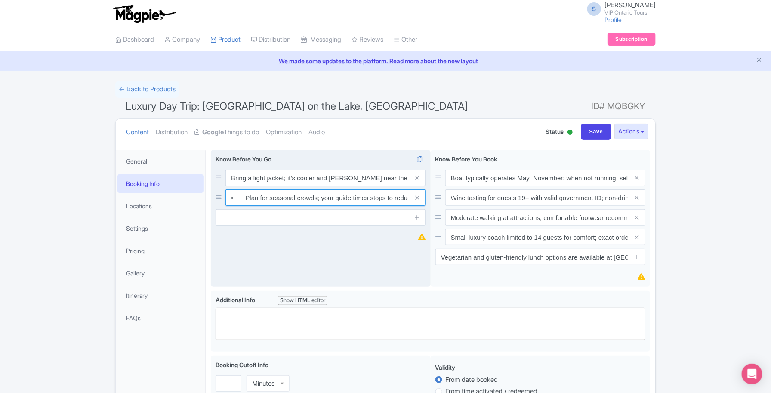
click at [245, 200] on input "• Plan for seasonal crowds; your guide times stops to reduce waits, but lines m…" at bounding box center [325, 197] width 200 height 16
type input "Plan for seasonal crowds; your guide times stops to reduce waits, but lines may…"
click at [289, 216] on input "text" at bounding box center [321, 217] width 210 height 16
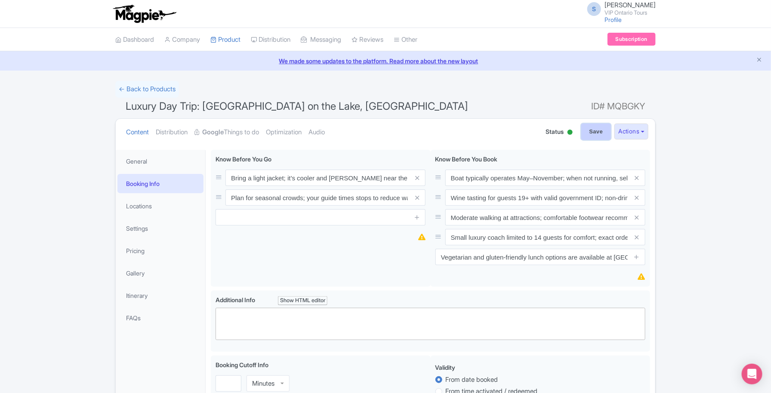
click at [589, 135] on input "Save" at bounding box center [596, 131] width 30 height 16
type input "Saving..."
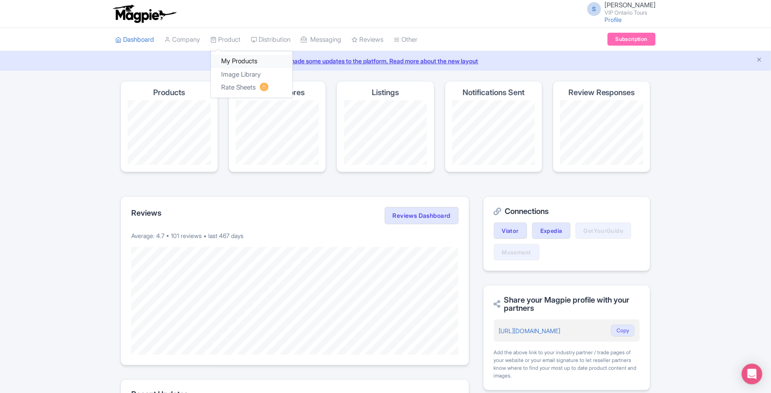
click at [237, 58] on link "My Products" at bounding box center [252, 61] width 82 height 13
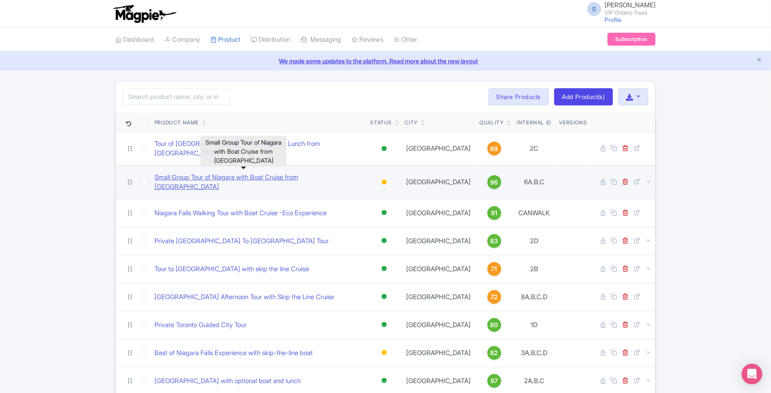
click at [274, 174] on link "Small Group Tour of Niagara with Boat Cruise from [GEOGRAPHIC_DATA]" at bounding box center [258, 182] width 209 height 19
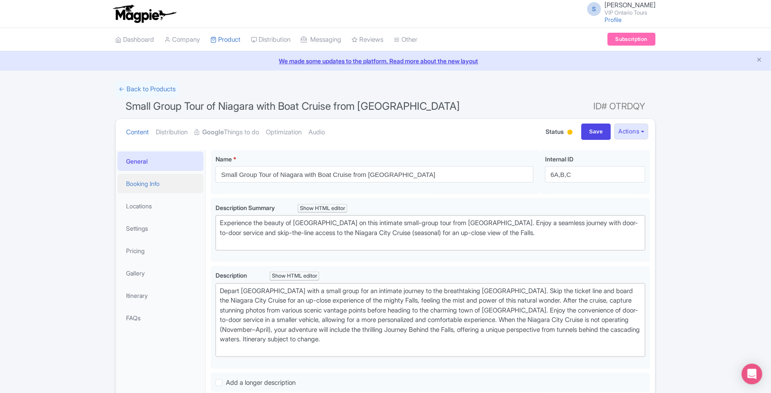
click at [157, 175] on link "Booking Info" at bounding box center [160, 183] width 86 height 19
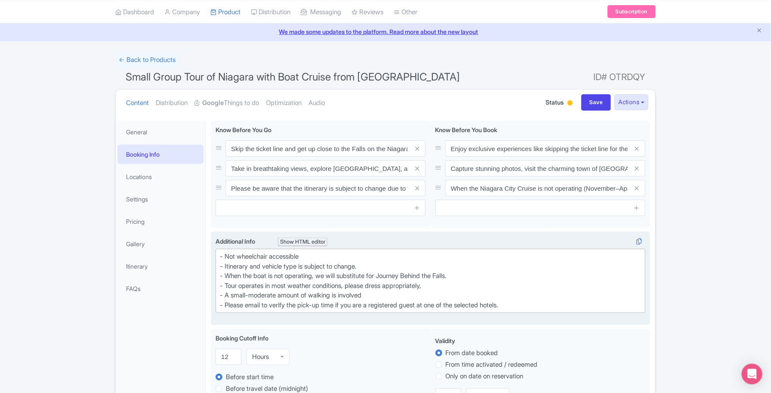
scroll to position [54, 0]
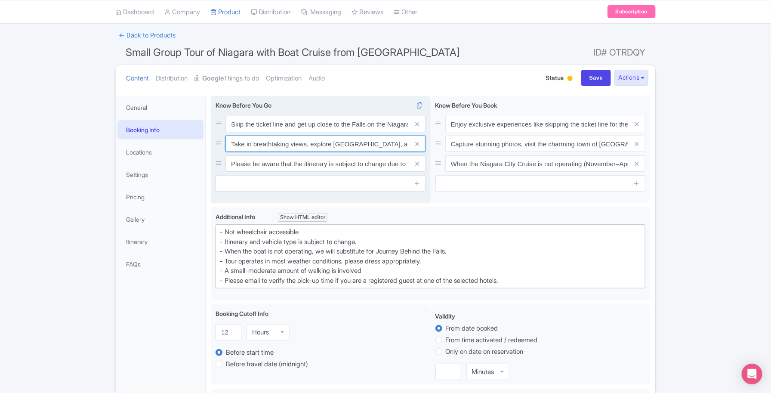
click at [372, 141] on input "Take in breathtaking views, explore [GEOGRAPHIC_DATA], and enjoy the convenienc…" at bounding box center [325, 144] width 200 height 16
click at [367, 121] on input "Skip the ticket line and get up close to the Falls on the Niagara City Cruise (…" at bounding box center [325, 124] width 200 height 16
click at [343, 168] on input "Please be aware that the itinerary is subject to change due to weather conditio…" at bounding box center [325, 163] width 200 height 16
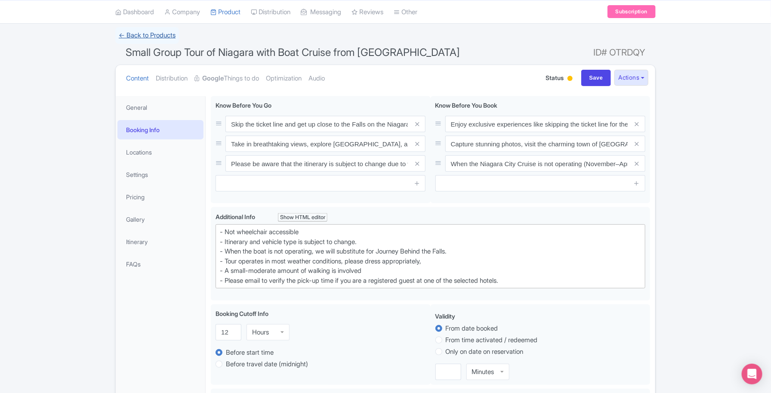
click at [140, 30] on link "← Back to Products" at bounding box center [147, 35] width 64 height 17
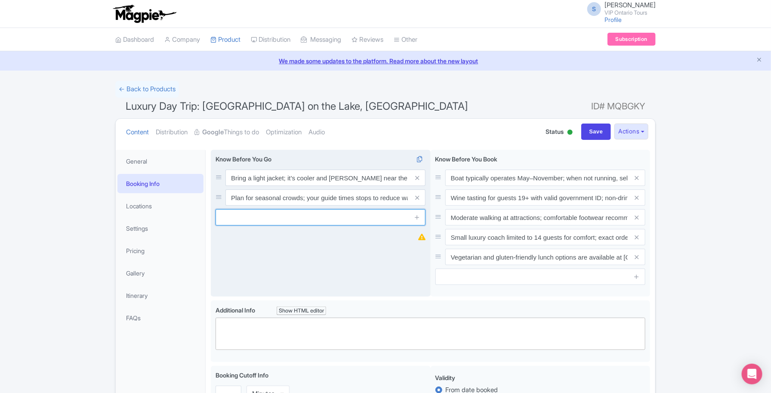
drag, startPoint x: 291, startPoint y: 213, endPoint x: 287, endPoint y: 216, distance: 5.2
click at [290, 215] on input "text" at bounding box center [321, 217] width 210 height 16
paste input "Pick-up and drop-off are available within downtown [GEOGRAPHIC_DATA]"
type input "Pick-up and drop-off are available within downtown [GEOGRAPHIC_DATA]"
click at [419, 219] on icon at bounding box center [417, 217] width 6 height 6
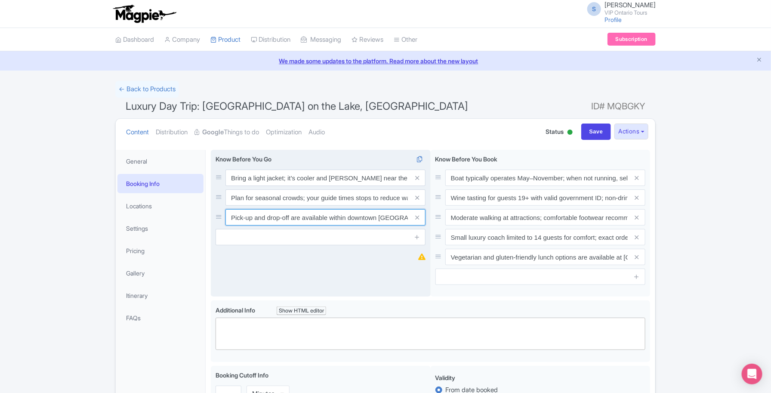
drag, startPoint x: 405, startPoint y: 217, endPoint x: 226, endPoint y: 216, distance: 179.4
click at [226, 216] on input "Pick-up and drop-off are available within downtown [GEOGRAPHIC_DATA]" at bounding box center [325, 217] width 200 height 16
click at [315, 244] on input "text" at bounding box center [321, 237] width 210 height 16
paste input "Tours run rain or shine—please dress accordingly"
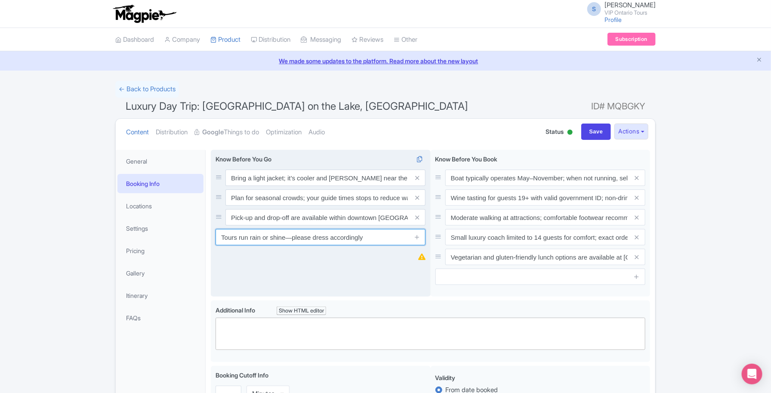
drag, startPoint x: 377, startPoint y: 237, endPoint x: 218, endPoint y: 236, distance: 158.8
click at [218, 236] on input "Tours run rain or shine—please dress accordingly" at bounding box center [321, 237] width 210 height 16
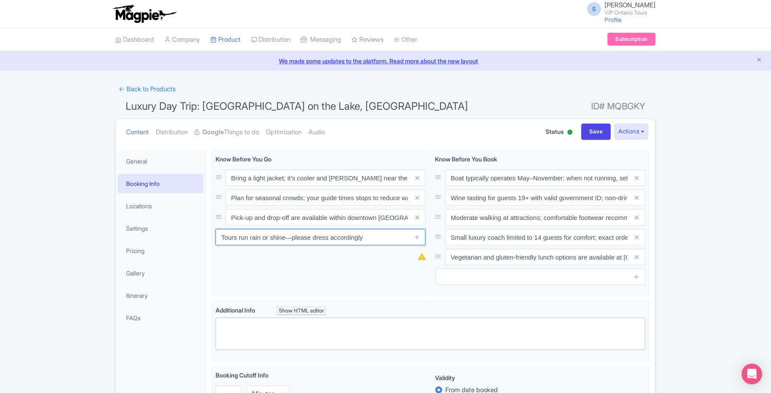
type input "Tours run rain or shine—please dress accordingly"
click at [598, 135] on input "Save" at bounding box center [596, 131] width 30 height 16
type input "Saving..."
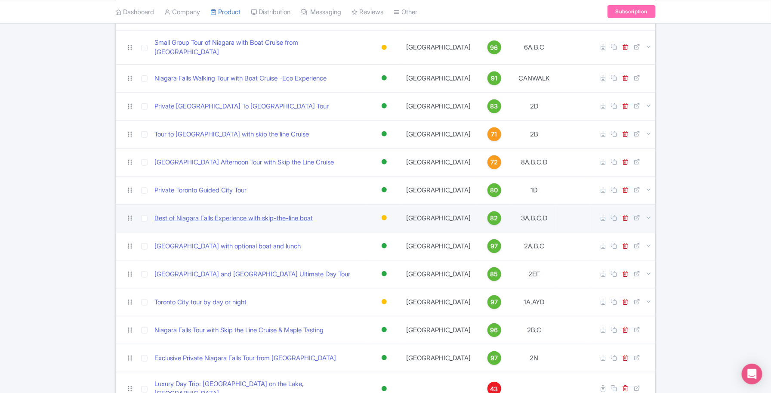
scroll to position [115, 0]
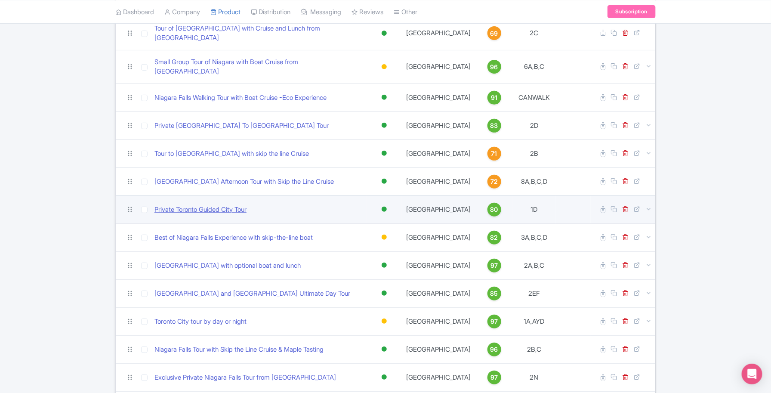
click at [218, 205] on link "Private Toronto Guided City Tour" at bounding box center [200, 210] width 92 height 10
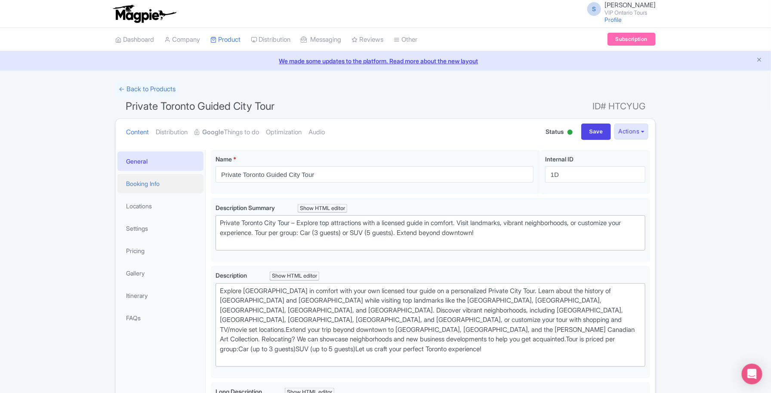
click at [161, 188] on link "Booking Info" at bounding box center [160, 183] width 86 height 19
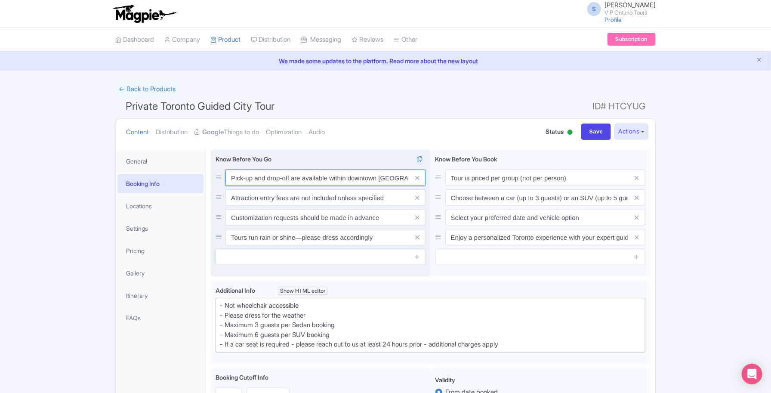
click at [373, 179] on input "Pick-up and drop-off are available within downtown [GEOGRAPHIC_DATA]" at bounding box center [325, 178] width 200 height 16
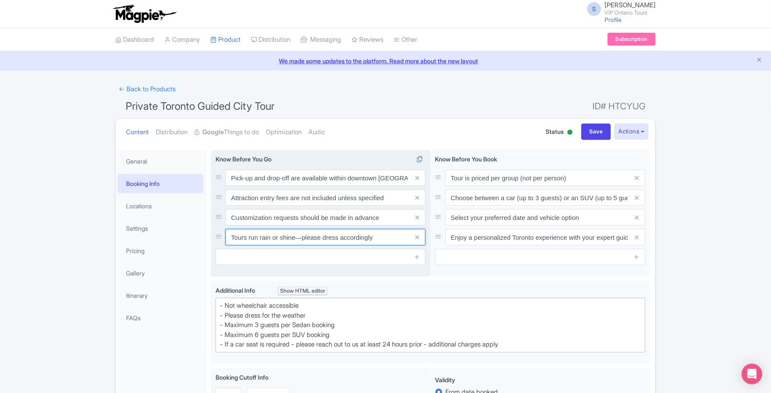
click at [358, 237] on input "Tours run rain or shine—please dress accordingly" at bounding box center [325, 237] width 200 height 16
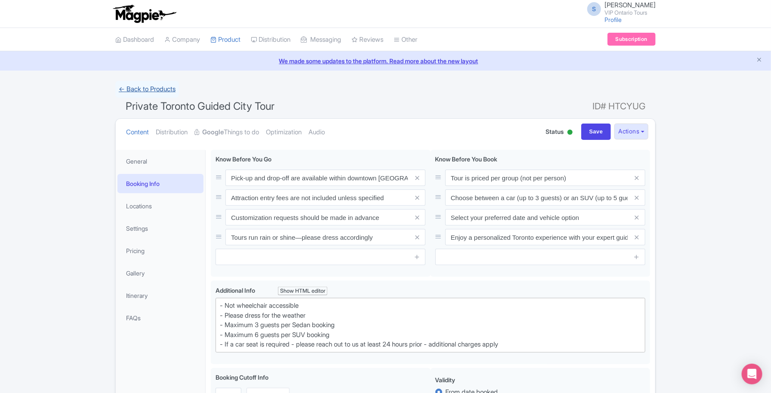
click at [158, 93] on link "← Back to Products" at bounding box center [147, 89] width 64 height 17
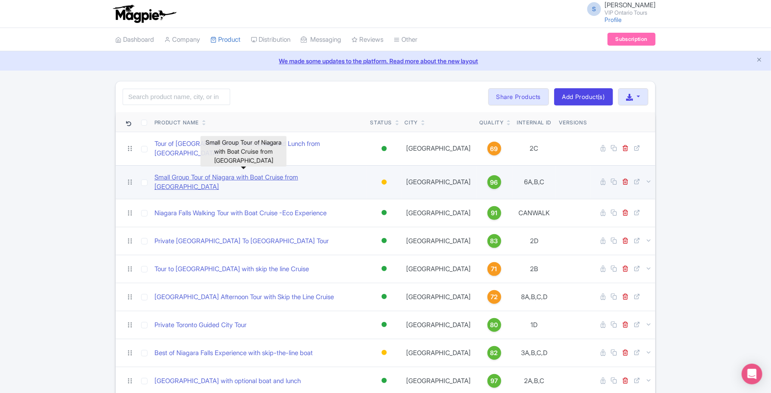
click at [239, 173] on link "Small Group Tour of Niagara with Boat Cruise from Toronto" at bounding box center [258, 182] width 209 height 19
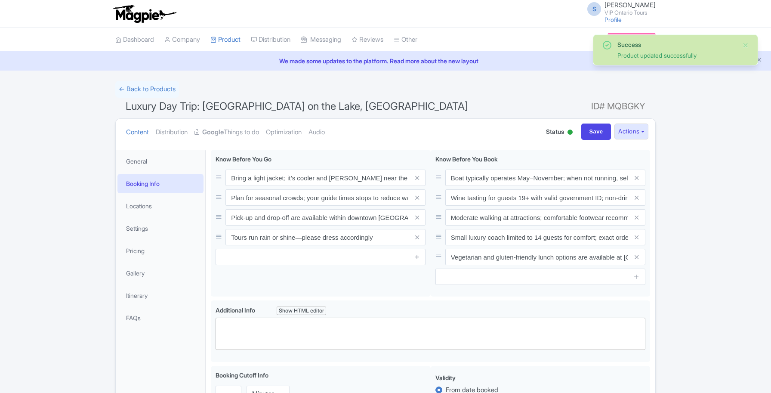
scroll to position [150, 0]
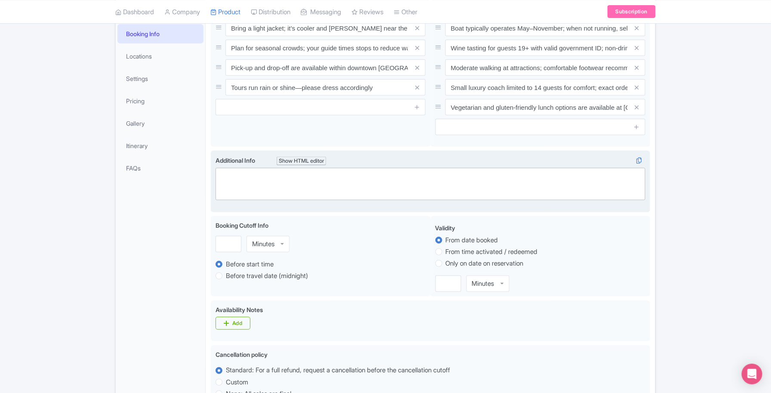
click at [246, 183] on trix-editor at bounding box center [431, 184] width 430 height 32
paste trix-editor "<h1>Meeting Point</h1><div>[STREET_ADDRESS] — in front of [PERSON_NAME] at the …"
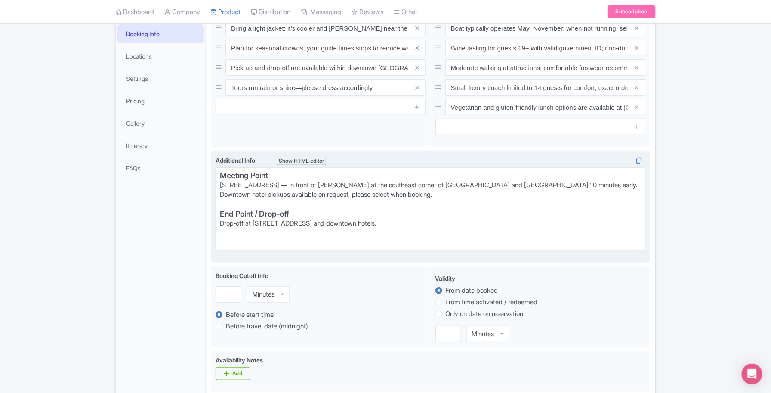
click at [237, 238] on div at bounding box center [430, 243] width 421 height 10
paste trix-editor "<h1>Meeting Point</h1><div>[STREET_ADDRESS] — in front of [PERSON_NAME] at the …"
type trix-editor "<h1>Meeting Point</h1><div>[STREET_ADDRESS] — in front of [PERSON_NAME] at the …"
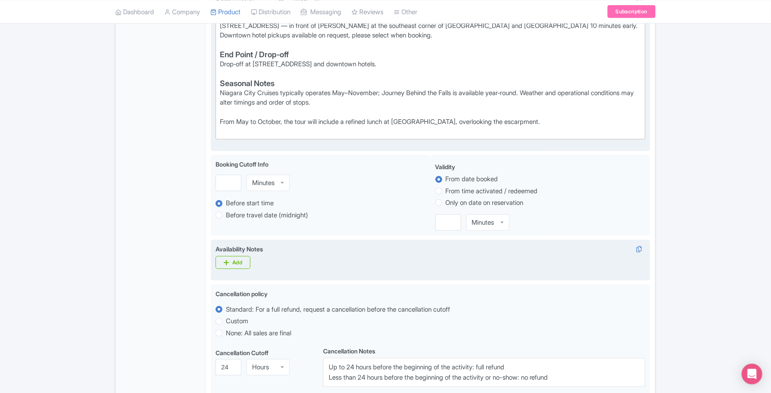
scroll to position [311, 0]
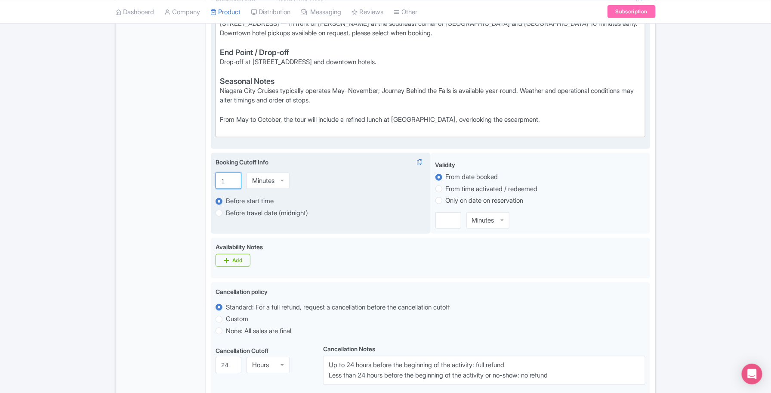
click at [230, 179] on input "1" at bounding box center [229, 181] width 26 height 16
type input "12"
click at [287, 181] on div "Minutes" at bounding box center [268, 181] width 43 height 16
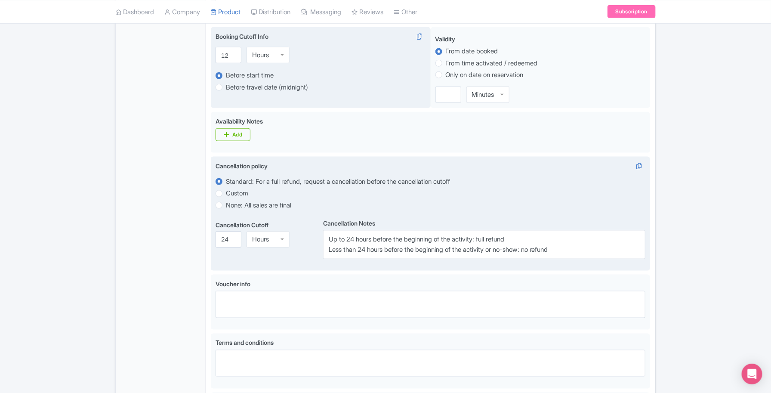
scroll to position [526, 0]
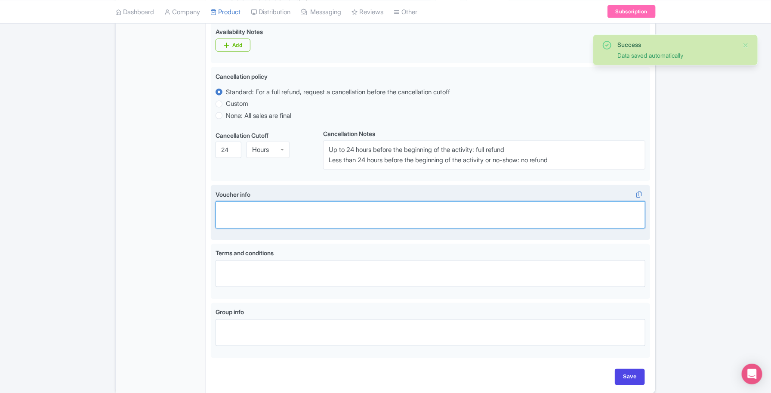
click at [267, 211] on textarea "Voucher info" at bounding box center [431, 214] width 430 height 27
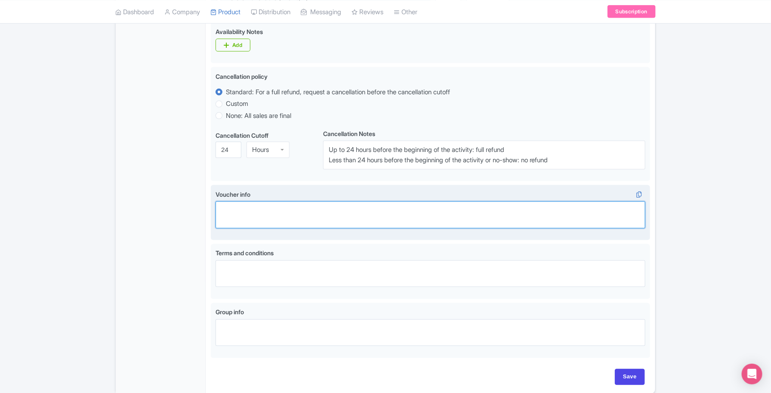
paste textarea "Pickup only available at select listed Hotels. Kindly email [EMAIL_ADDRESS][DOM…"
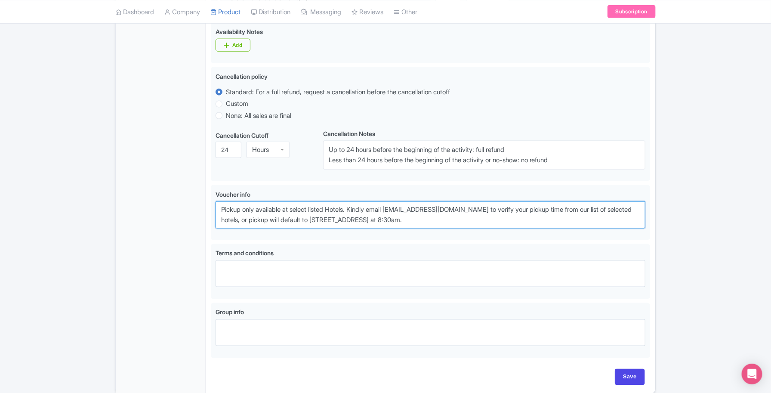
type textarea "Pickup only available at select listed Hotels. Kindly email [EMAIL_ADDRESS][DOM…"
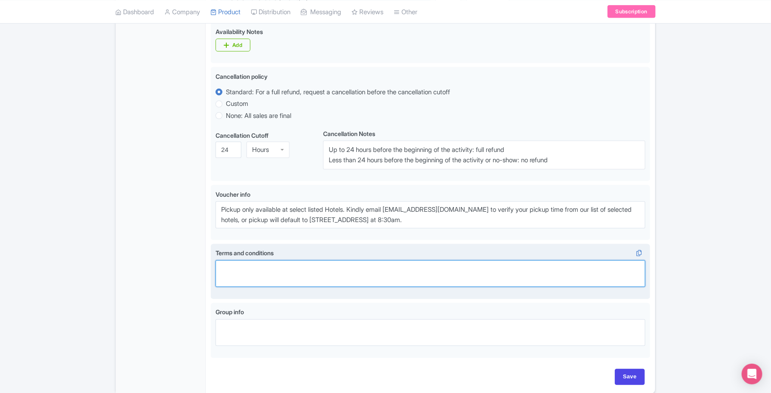
click at [270, 274] on textarea "Terms and conditions" at bounding box center [431, 273] width 430 height 27
paste textarea "All infants and toddlers traveling on our vehicles are required to occupy their…"
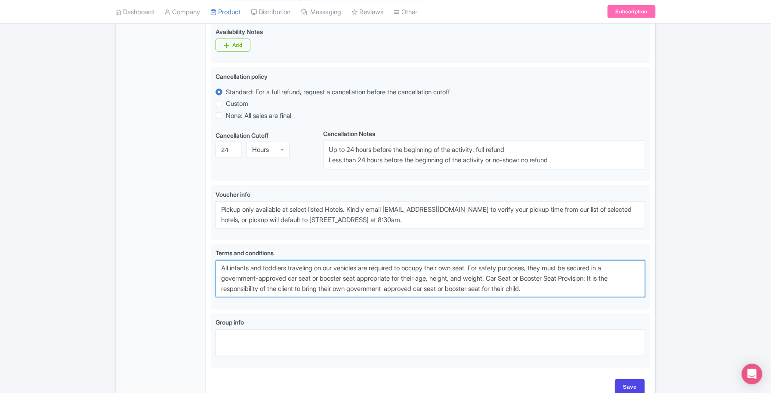
type textarea "All infants and toddlers traveling on our vehicles are required to occupy their…"
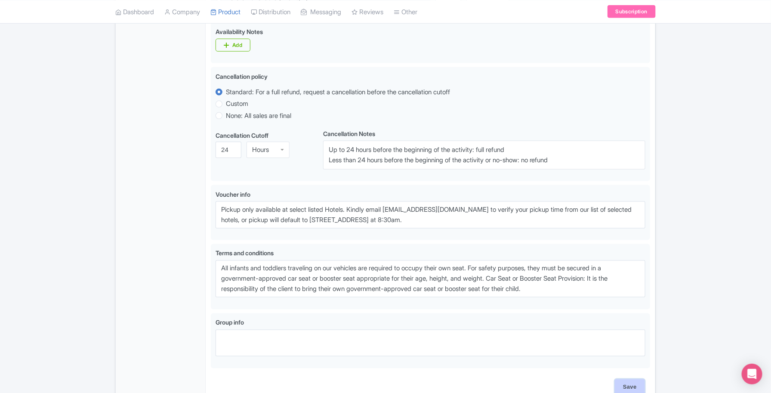
click at [628, 385] on input "Save" at bounding box center [630, 387] width 30 height 16
type input "Saving..."
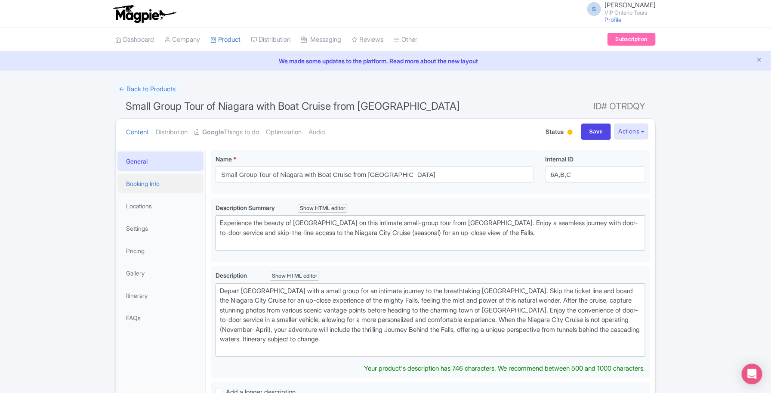
click at [160, 179] on link "Booking Info" at bounding box center [160, 183] width 86 height 19
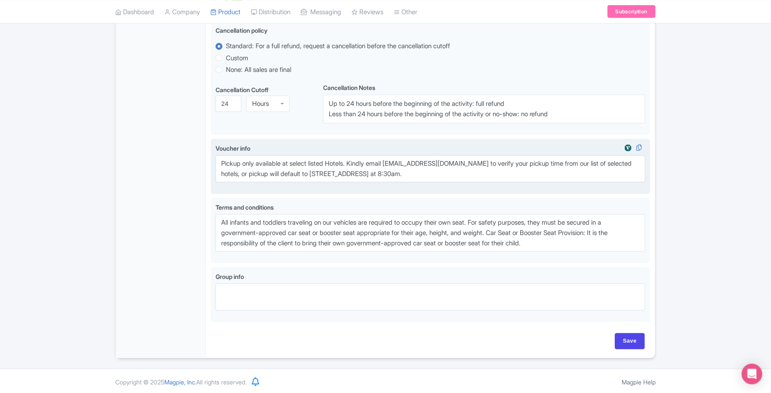
scroll to position [471, 0]
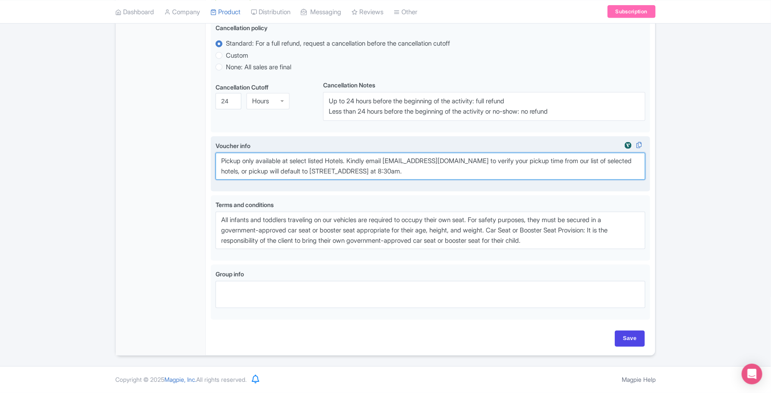
drag, startPoint x: 401, startPoint y: 172, endPoint x: 220, endPoint y: 155, distance: 181.9
click at [220, 156] on textarea "Pickup only available at select listed Hotels. Kindly email [EMAIL_ADDRESS][DOM…" at bounding box center [431, 166] width 430 height 27
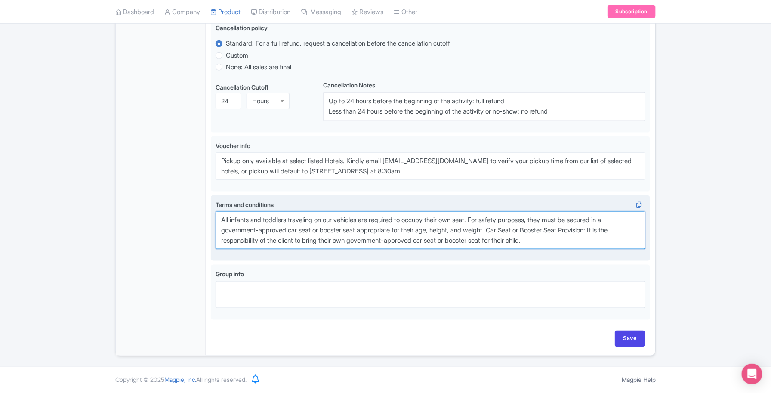
click at [265, 237] on textarea "All infants and toddlers traveling on our vehicles are required to occupy their…" at bounding box center [431, 230] width 430 height 37
drag, startPoint x: 553, startPoint y: 240, endPoint x: 222, endPoint y: 216, distance: 331.7
click at [222, 216] on textarea "All infants and toddlers traveling on our vehicles are required to occupy their…" at bounding box center [431, 230] width 430 height 37
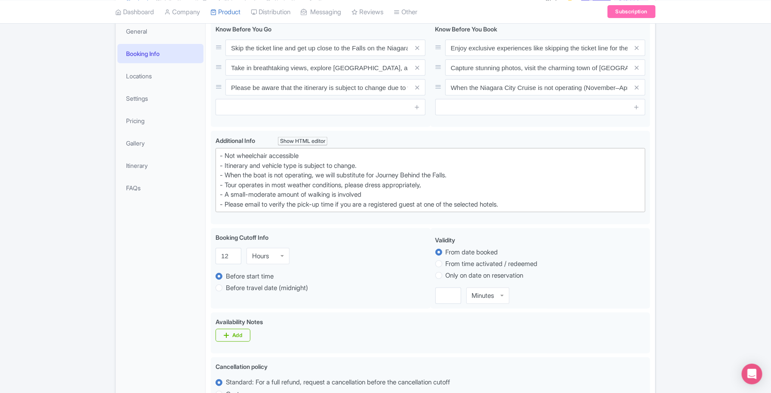
scroll to position [0, 0]
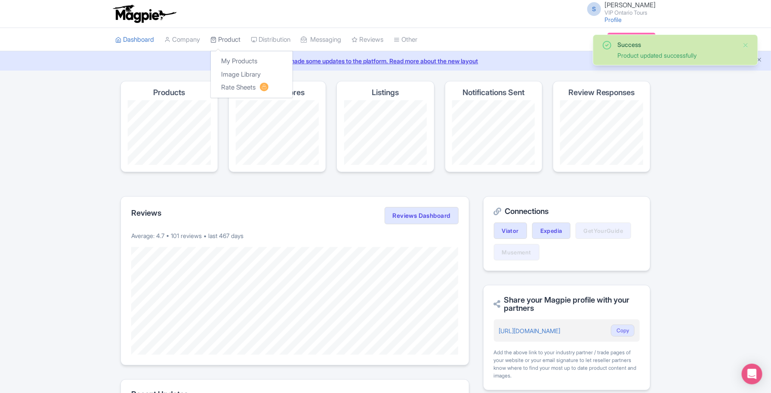
click at [237, 42] on link "Product" at bounding box center [225, 40] width 30 height 24
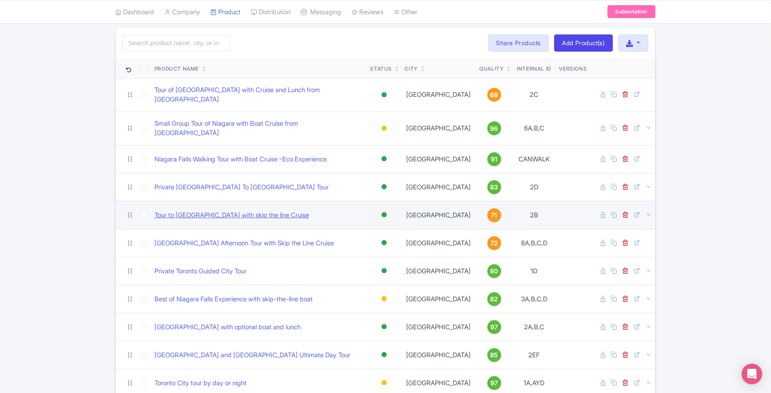
scroll to position [108, 0]
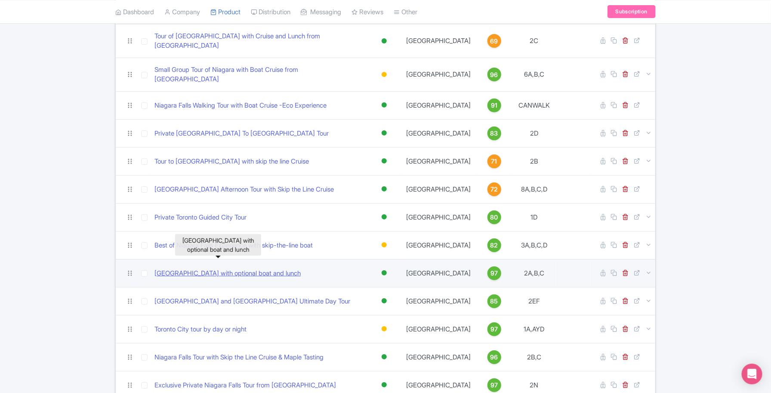
click at [210, 268] on link "[GEOGRAPHIC_DATA] with optional boat and lunch" at bounding box center [227, 273] width 146 height 10
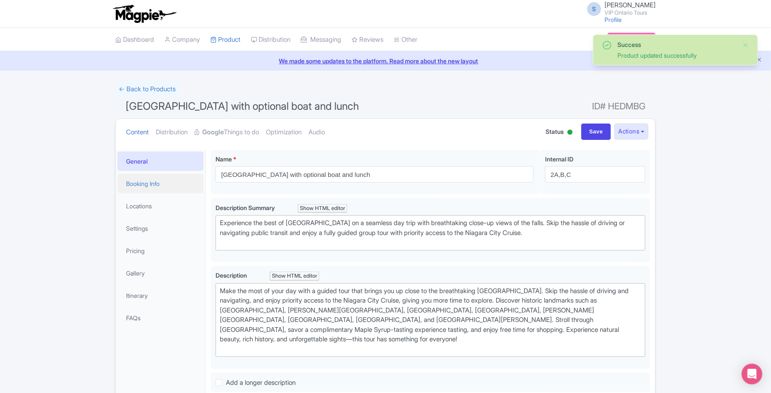
click at [166, 181] on link "Booking Info" at bounding box center [160, 183] width 86 height 19
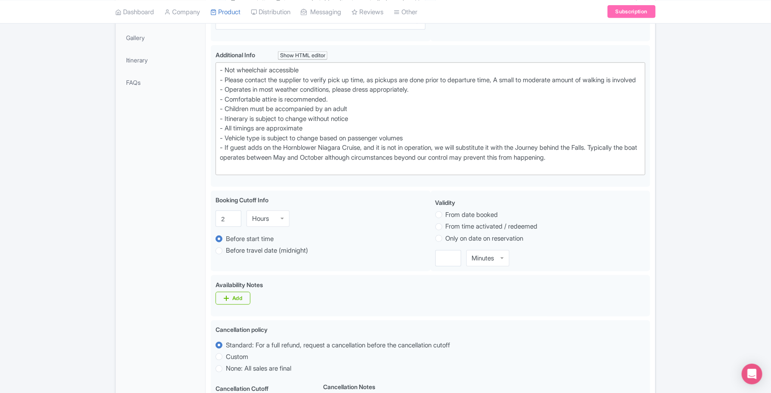
scroll to position [216, 0]
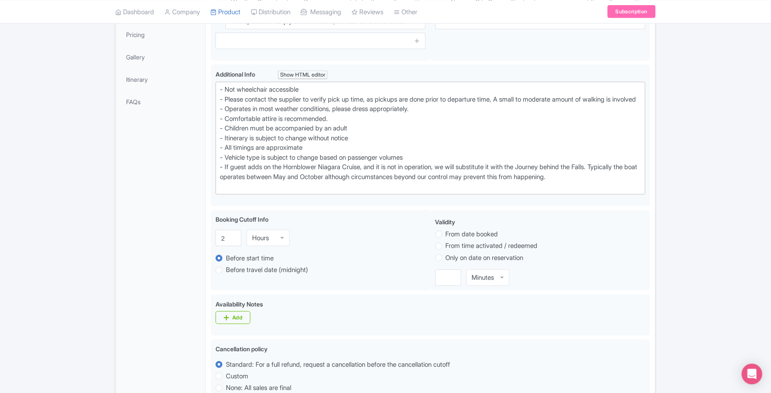
click at [145, 91] on li "FAQs" at bounding box center [160, 101] width 89 height 23
click at [146, 106] on link "FAQs" at bounding box center [160, 101] width 86 height 19
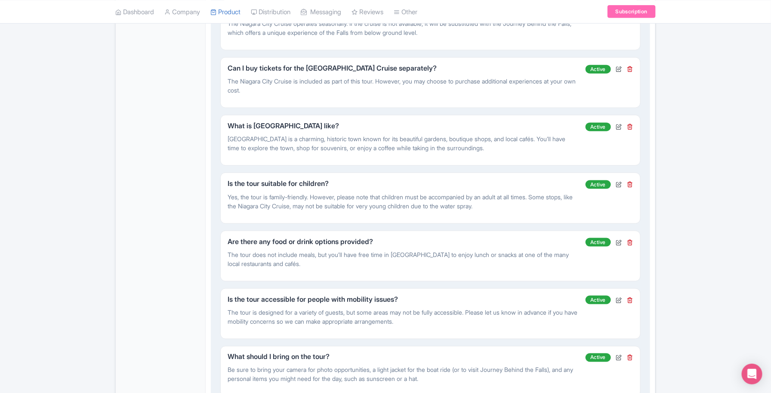
scroll to position [430, 0]
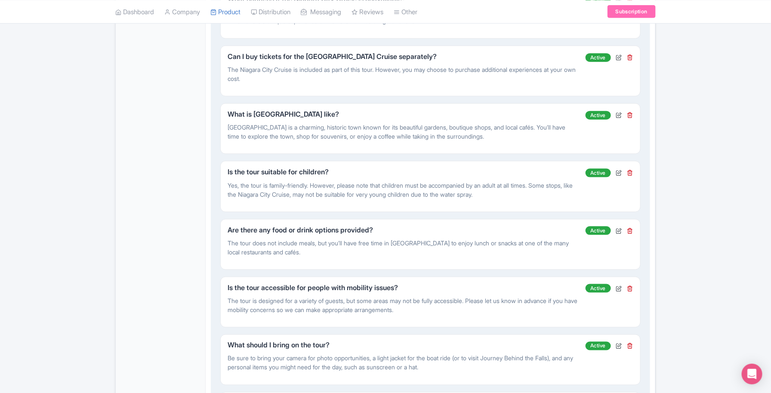
drag, startPoint x: 229, startPoint y: 115, endPoint x: 534, endPoint y: 139, distance: 305.6
click at [534, 139] on div "What is Niagara-on-the-Lake like? Niagara-on-the-Lake is a charming, historic t…" at bounding box center [407, 129] width 358 height 36
copy div "What is Niagara-on-the-Lake like? Niagara-on-the-Lake is a charming, historic t…"
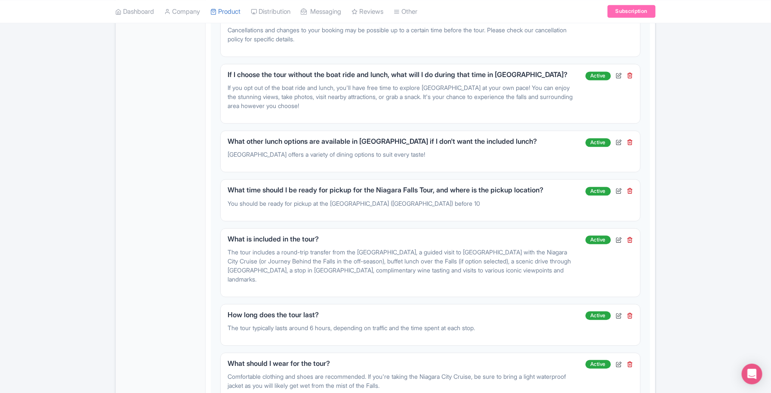
scroll to position [852, 0]
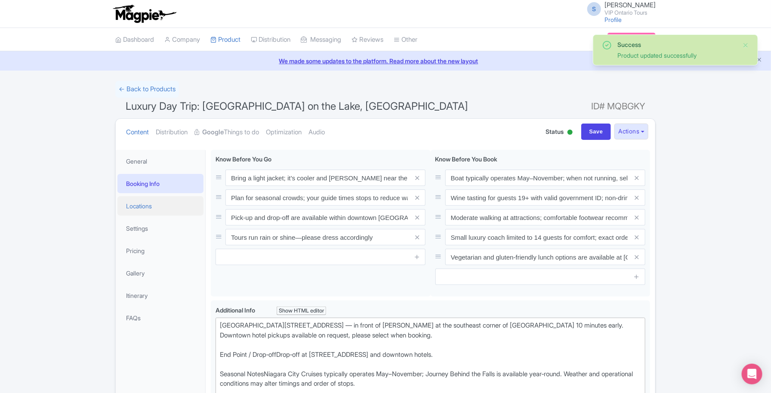
click at [163, 209] on link "Locations" at bounding box center [160, 205] width 86 height 19
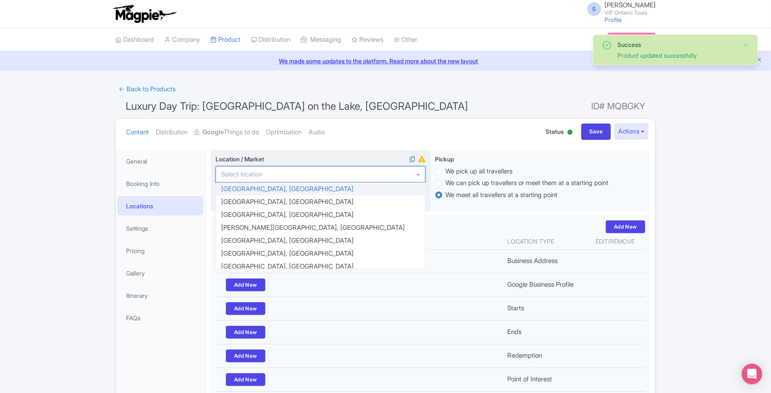
click at [257, 169] on div at bounding box center [321, 174] width 210 height 16
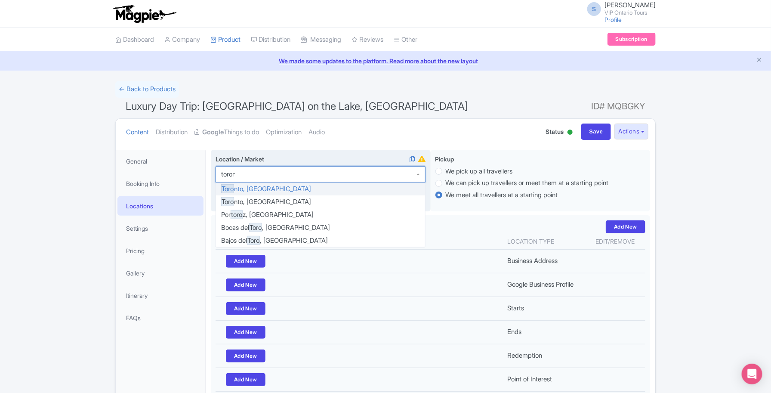
type input "toront"
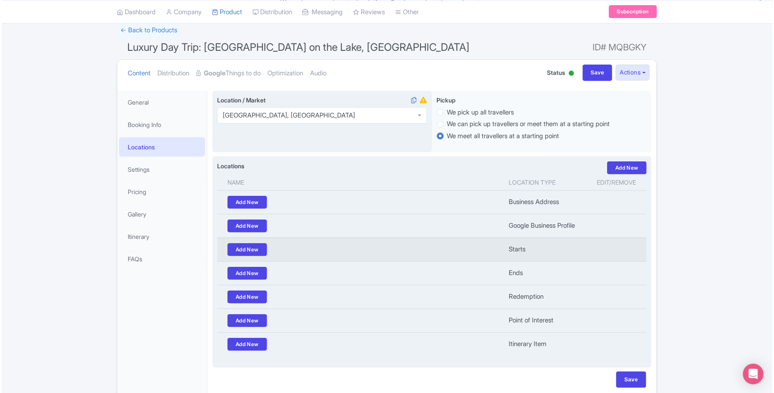
scroll to position [103, 0]
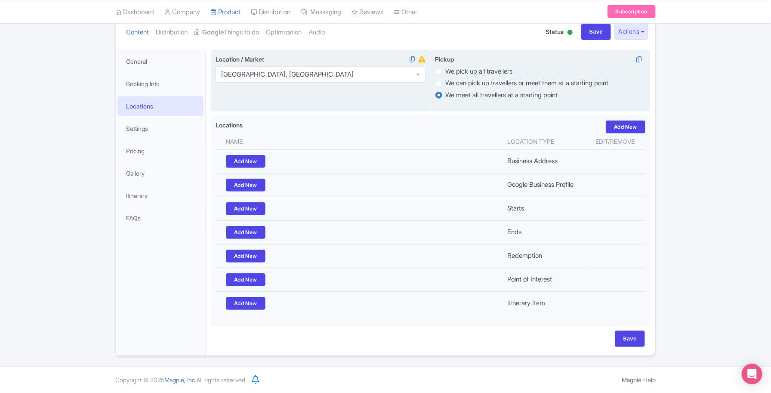
click at [446, 70] on label "We pick up all travellers" at bounding box center [479, 72] width 67 height 10
click at [446, 70] on input "We pick up all travellers" at bounding box center [450, 70] width 9 height 9
radio input "true"
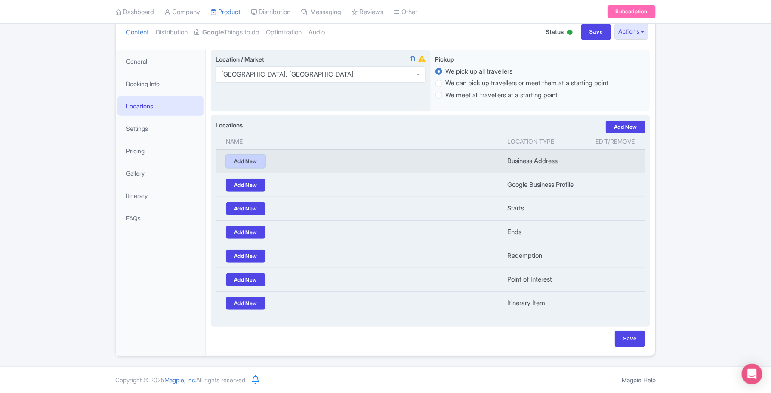
click at [251, 158] on link "Add New" at bounding box center [246, 161] width 40 height 13
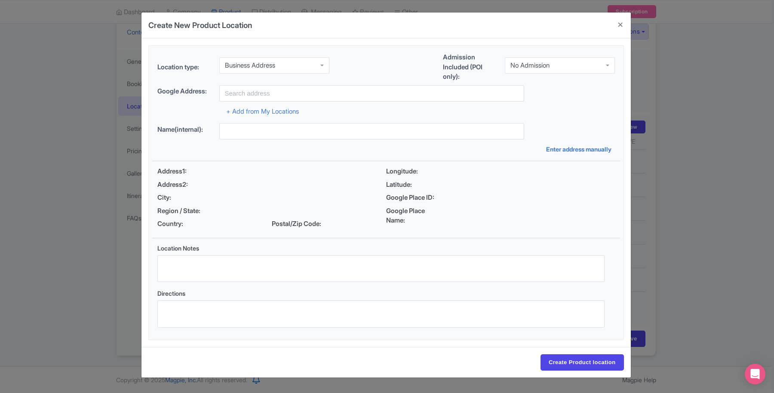
click at [273, 64] on div "Business Address" at bounding box center [250, 66] width 50 height 8
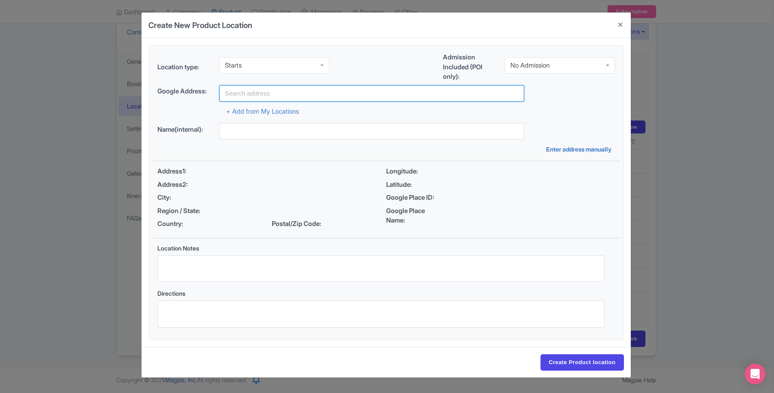
click at [261, 96] on input "text" at bounding box center [371, 93] width 305 height 16
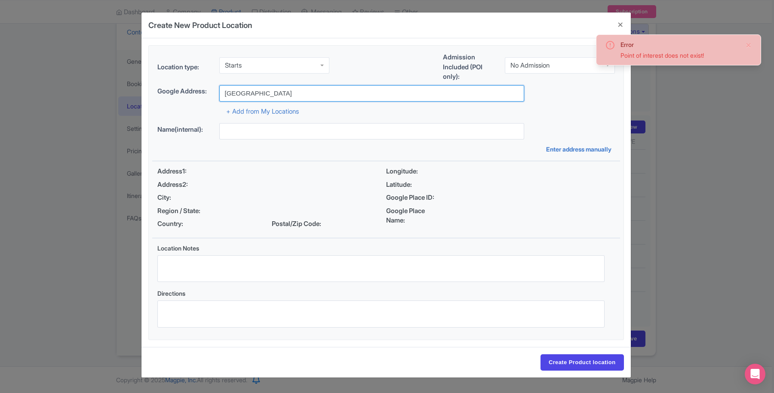
drag, startPoint x: 274, startPoint y: 93, endPoint x: 210, endPoint y: 90, distance: 64.1
click at [210, 90] on div "Google Address: toronto" at bounding box center [386, 93] width 458 height 16
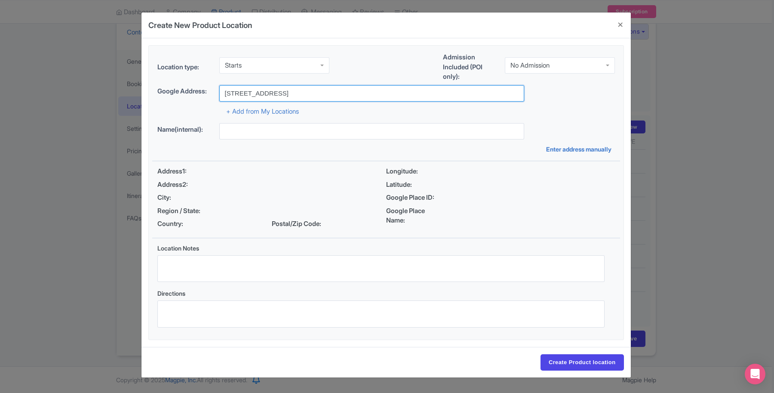
type input "55 york st"
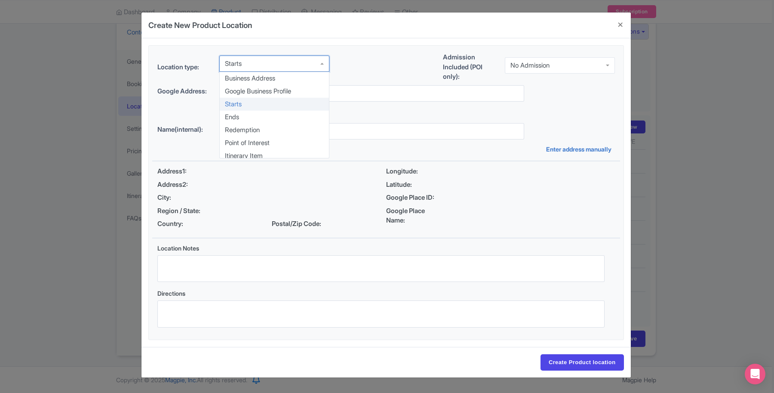
click at [321, 65] on div "Starts" at bounding box center [274, 64] width 110 height 16
click at [249, 102] on div "Location type: Starts Starts Business Address Google Business Profile Starts En…" at bounding box center [386, 193] width 468 height 294
click at [618, 25] on button "Close" at bounding box center [621, 24] width 21 height 25
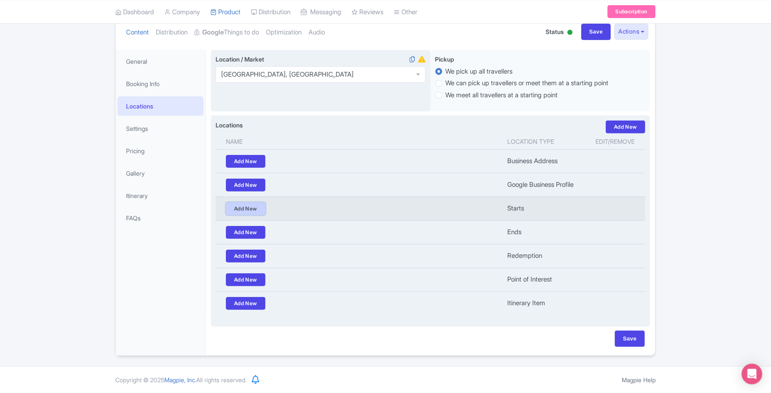
click at [253, 205] on link "Add New" at bounding box center [246, 208] width 40 height 13
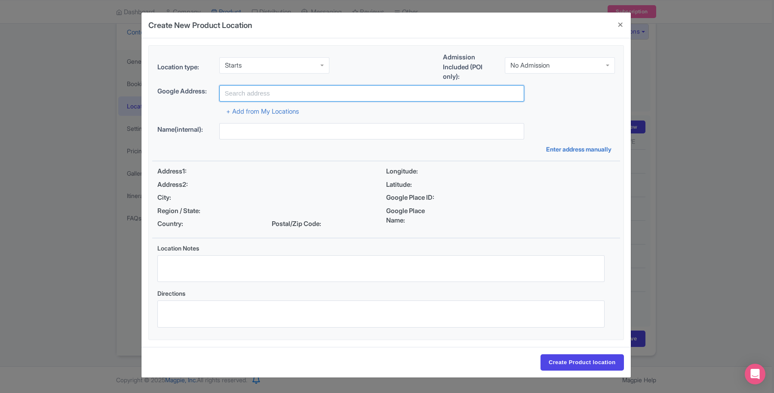
click at [254, 90] on input "text" at bounding box center [371, 93] width 305 height 16
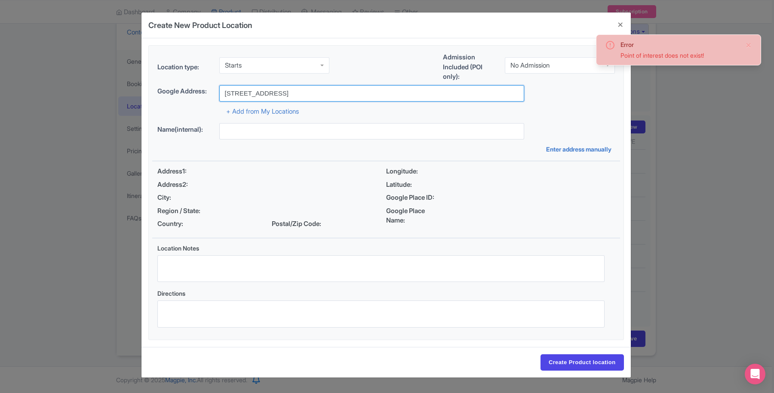
drag, startPoint x: 266, startPoint y: 93, endPoint x: 211, endPoint y: 89, distance: 54.7
click at [211, 89] on div "Google Address: 55 york st" at bounding box center [386, 93] width 458 height 16
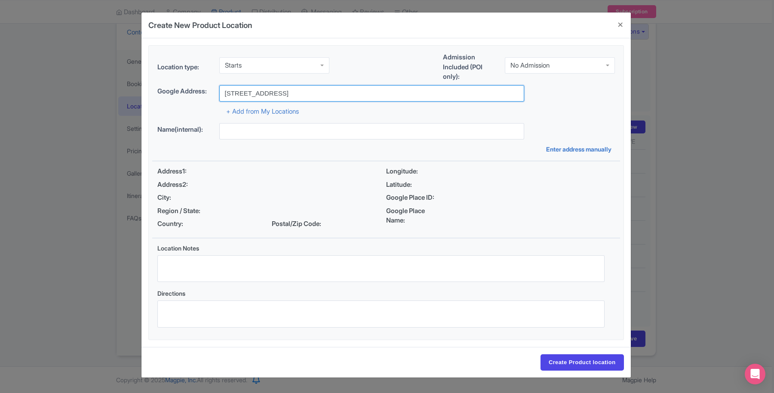
type input "[STREET_ADDRESS]"
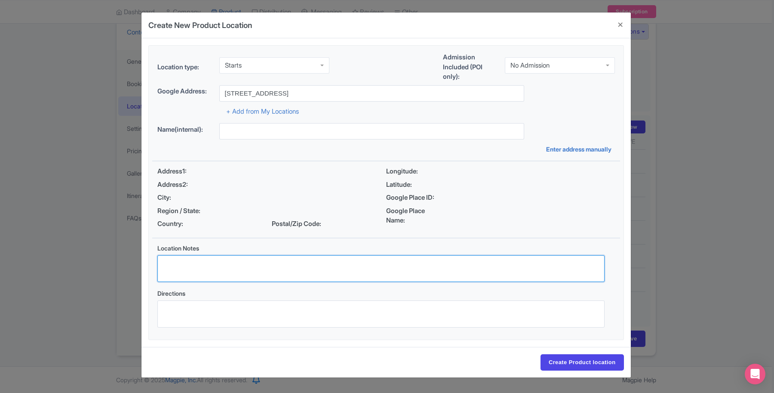
click at [187, 269] on textarea "Location Notes" at bounding box center [380, 268] width 447 height 27
paste textarea "in front of Tim Hortons at the southeast corner of York St. and Front St. Arriv…"
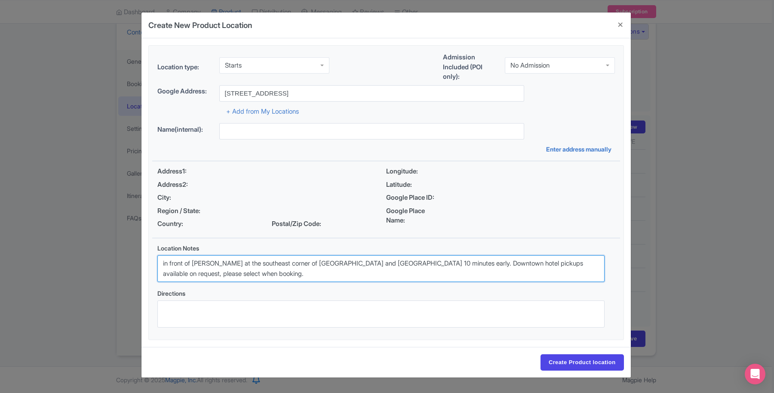
click at [163, 263] on textarea "in front of Tim Hortons at the southeast corner of York St. and Front St. Arriv…" at bounding box center [380, 268] width 447 height 27
drag, startPoint x: 239, startPoint y: 272, endPoint x: 162, endPoint y: 262, distance: 77.6
click at [160, 262] on textarea "In front of Tim Hortons at the southeast corner of York St. and Front St. Arriv…" at bounding box center [380, 268] width 447 height 27
type textarea "In front of Tim Hortons at the southeast corner of York St. and Front St. Arriv…"
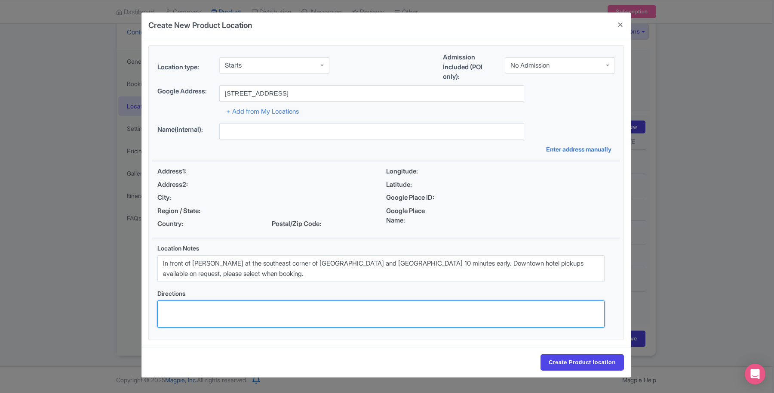
click at [196, 313] on textarea "Directions" at bounding box center [380, 313] width 447 height 27
paste textarea "In front of Tim Hortons at the southeast corner of York St. and Front St. Arriv…"
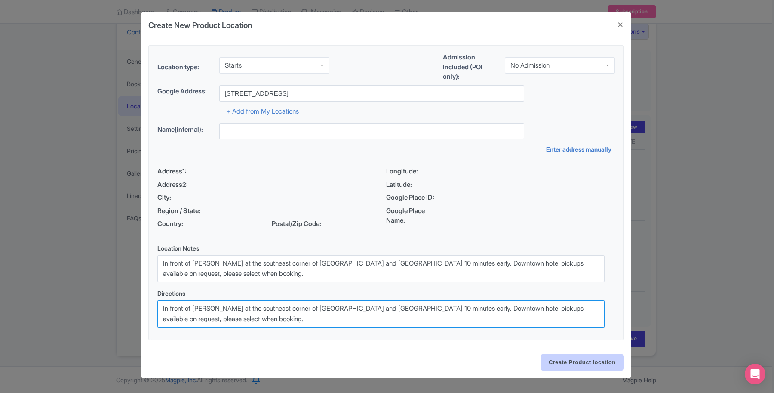
type textarea "In front of Tim Hortons at the southeast corner of York St. and Front St. Arriv…"
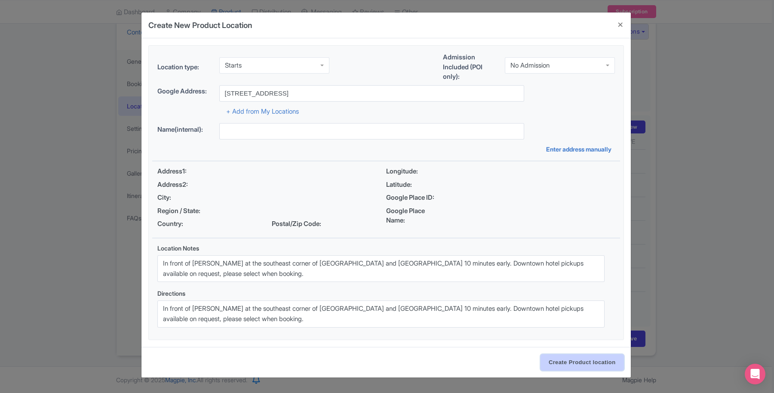
click at [581, 361] on input "Create Product location" at bounding box center [582, 362] width 83 height 16
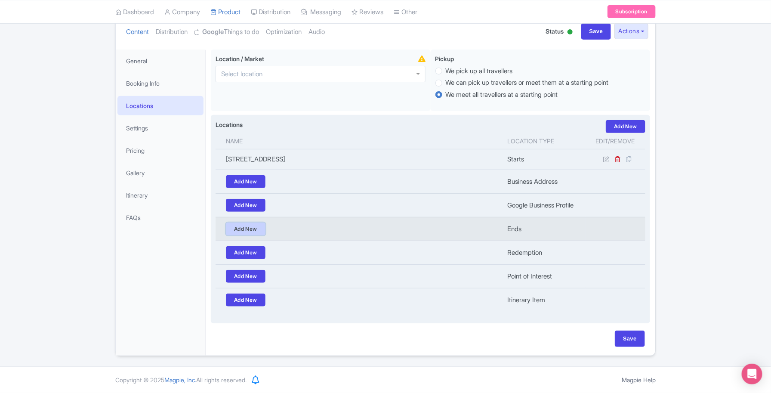
click at [250, 229] on link "Add New" at bounding box center [246, 228] width 40 height 13
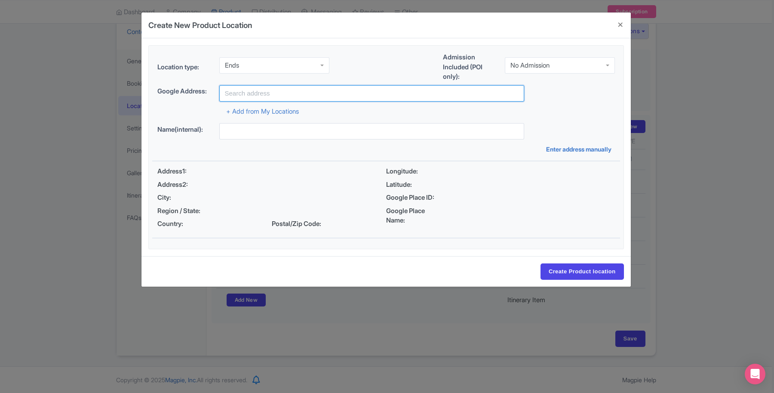
click at [305, 93] on input "text" at bounding box center [371, 93] width 305 height 16
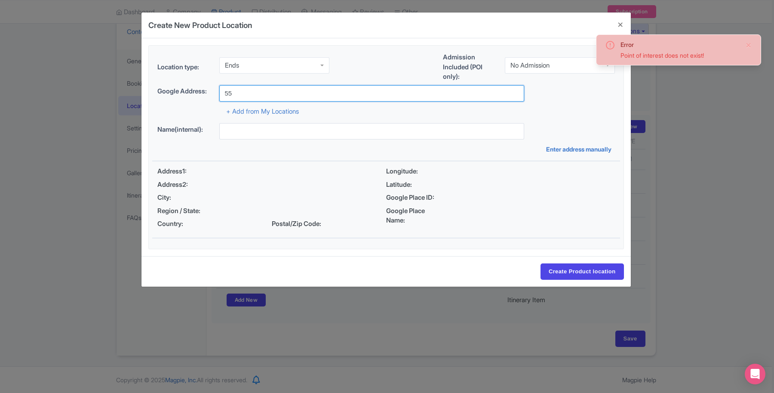
type input "55 York St"
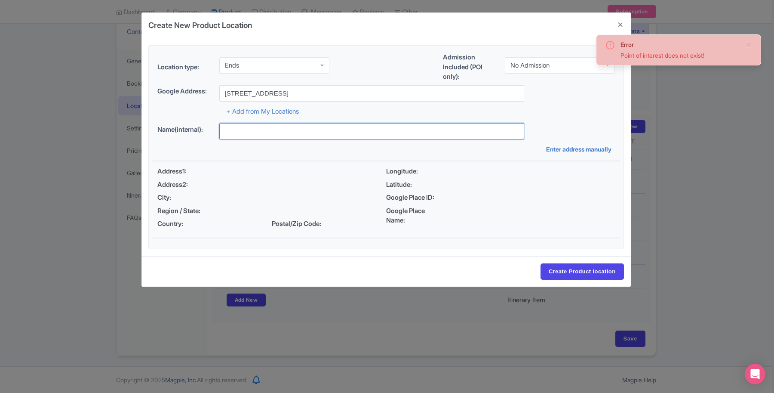
click at [259, 133] on input "text" at bounding box center [371, 131] width 305 height 16
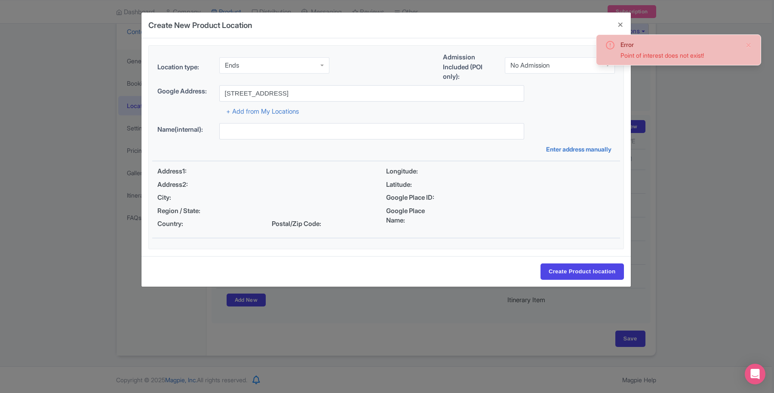
click at [573, 93] on div "Google Address: 55 York St" at bounding box center [386, 93] width 458 height 16
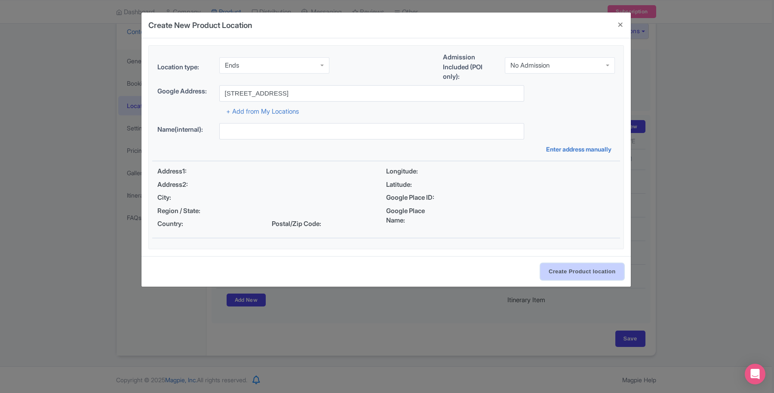
click at [568, 268] on input "Create Product location" at bounding box center [582, 271] width 83 height 16
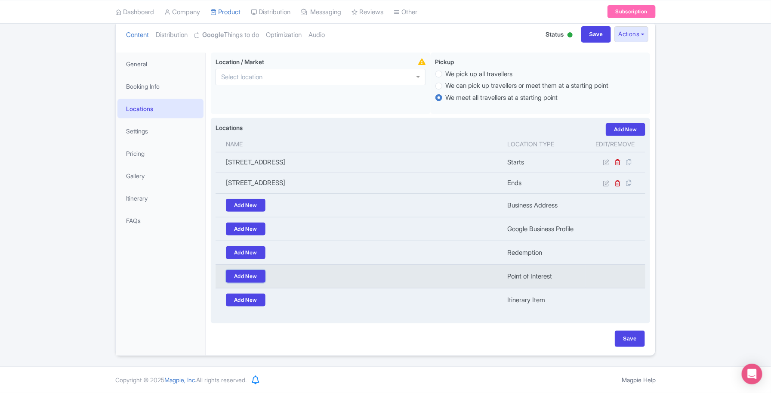
click at [247, 275] on link "Add New" at bounding box center [246, 276] width 40 height 13
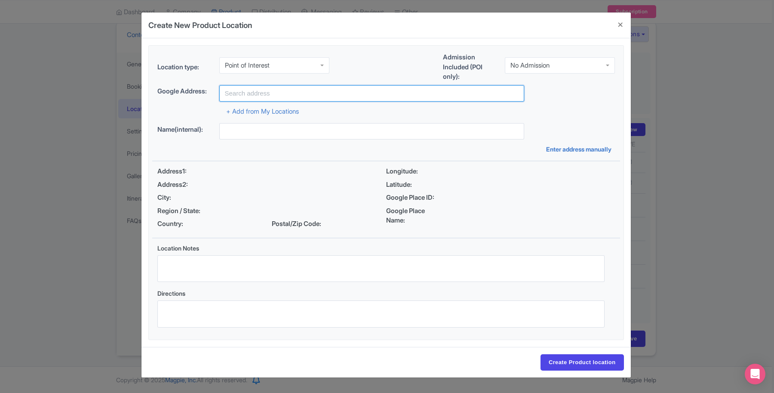
click at [235, 93] on input "text" at bounding box center [371, 93] width 305 height 16
paste input "Niagara‑on‑the‑Lake"
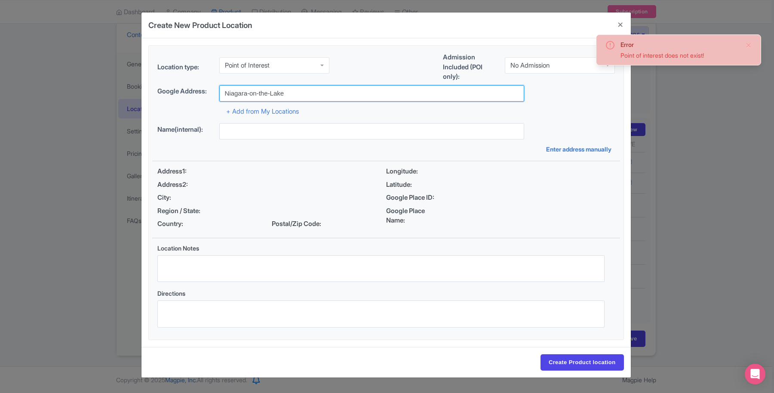
type input "Niagara‑on‑the‑Lake"
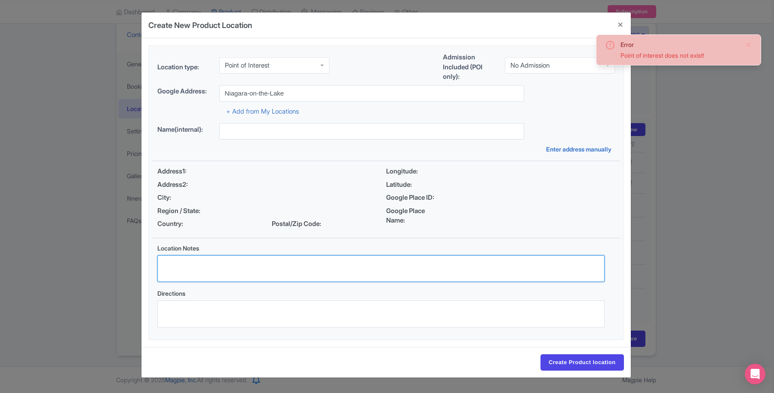
click at [191, 267] on textarea "Location Notes" at bounding box center [380, 268] width 447 height 27
click at [199, 276] on textarea "Location Notes" at bounding box center [380, 268] width 447 height 27
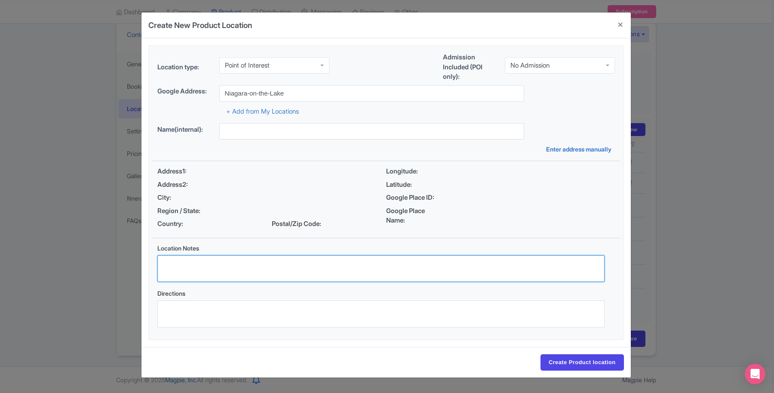
paste textarea "Stroll heritage streets, cafés, bakeries, boutiques, and local wine shops in On…"
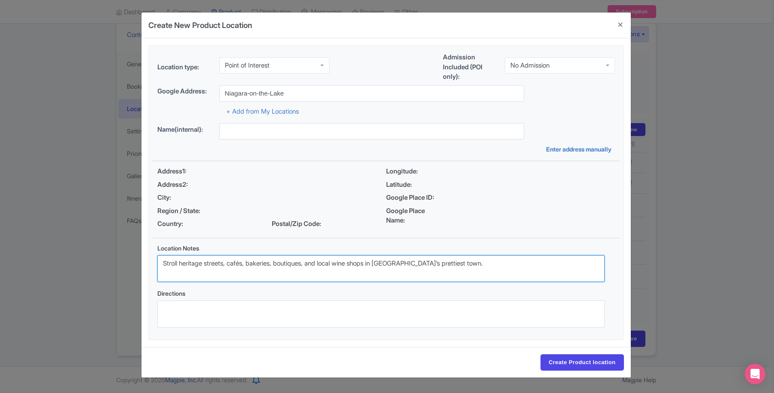
type textarea "Stroll heritage streets, cafés, bakeries, boutiques, and local wine shops in On…"
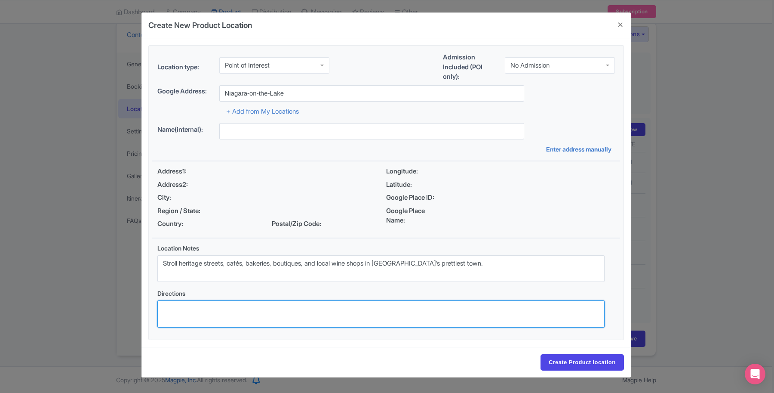
click at [191, 321] on textarea "Directions" at bounding box center [380, 313] width 447 height 27
paste textarea "Stroll heritage streets, cafés, bakeries, boutiques, and local wine shops in On…"
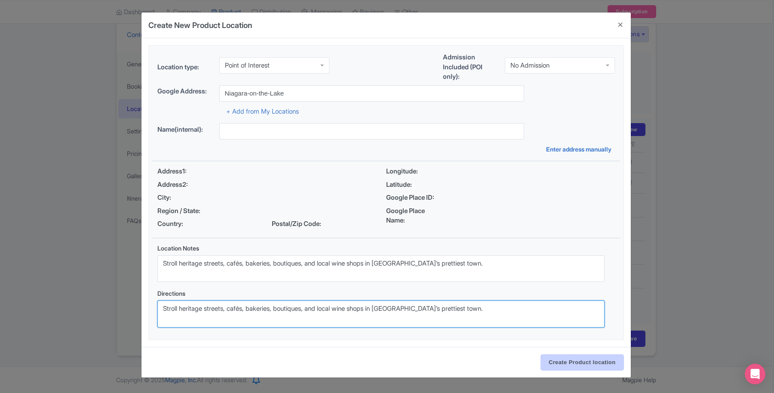
type textarea "Stroll heritage streets, cafés, bakeries, boutiques, and local wine shops in On…"
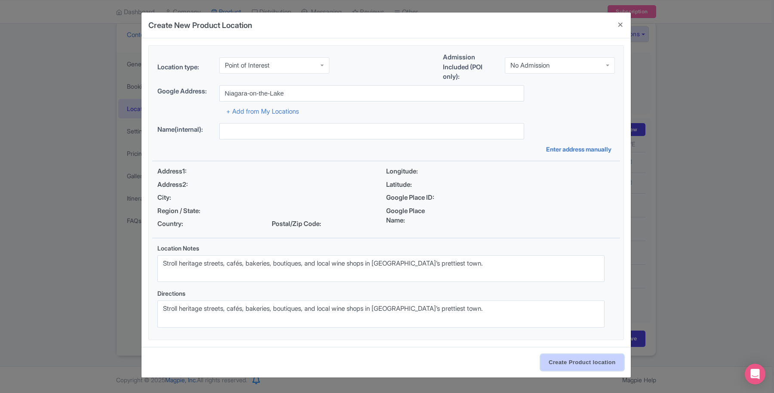
click at [590, 361] on input "Create Product location" at bounding box center [582, 362] width 83 height 16
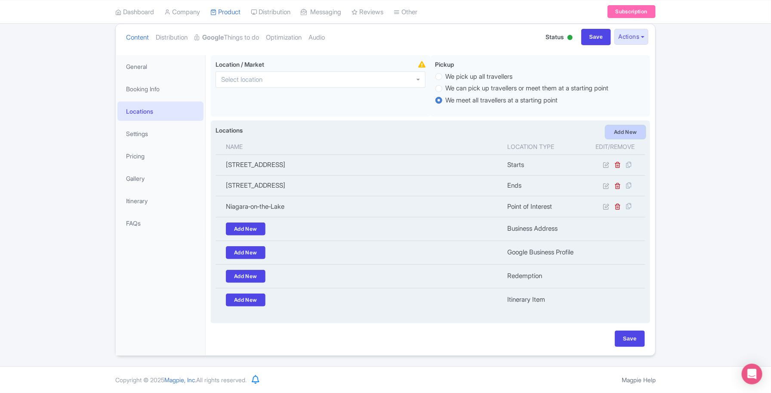
click at [629, 130] on link "Add New" at bounding box center [626, 132] width 40 height 13
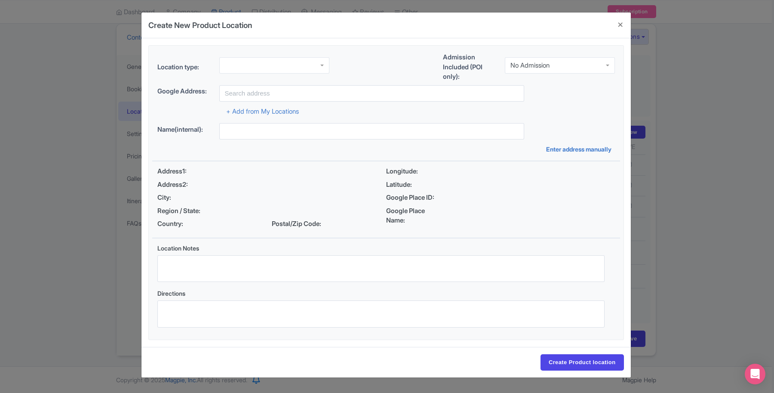
click at [320, 69] on div at bounding box center [274, 65] width 110 height 16
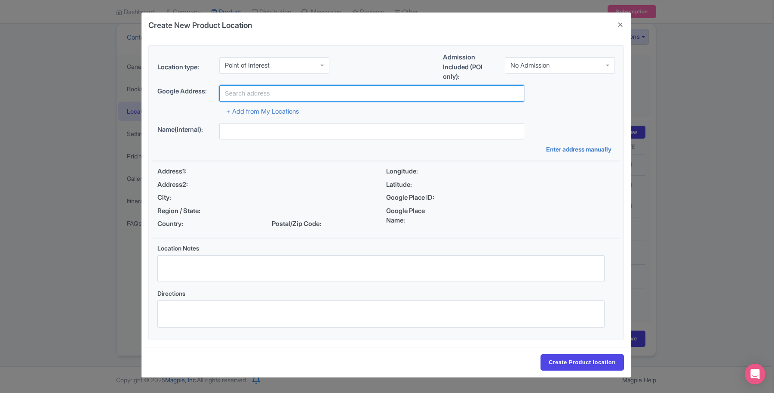
click at [265, 90] on input "text" at bounding box center [371, 93] width 305 height 16
type input "Reif Winery"
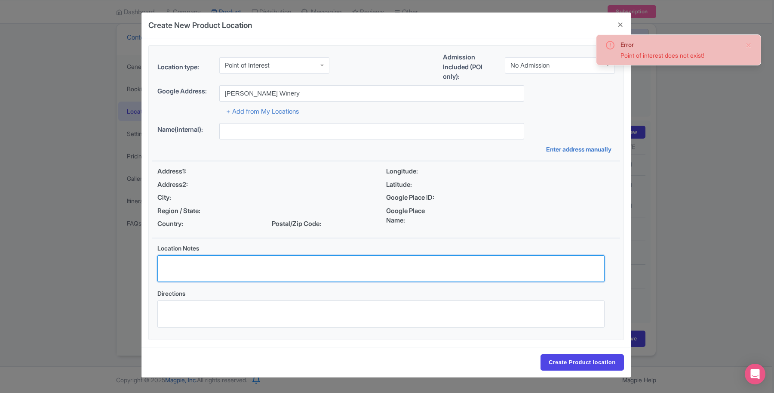
click at [179, 264] on textarea "Location Notes" at bounding box center [380, 268] width 447 height 27
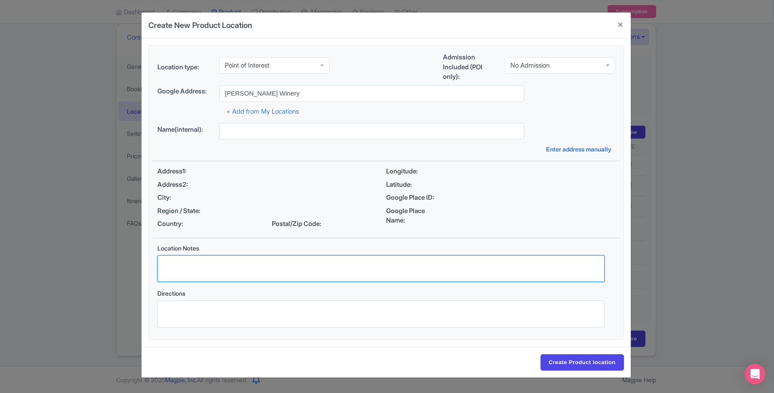
click at [179, 267] on textarea "Location Notes" at bounding box center [380, 268] width 447 height 27
paste textarea "Guided tasting of Niagara’s cool-climate wines; non-drinkers welcome with juice…"
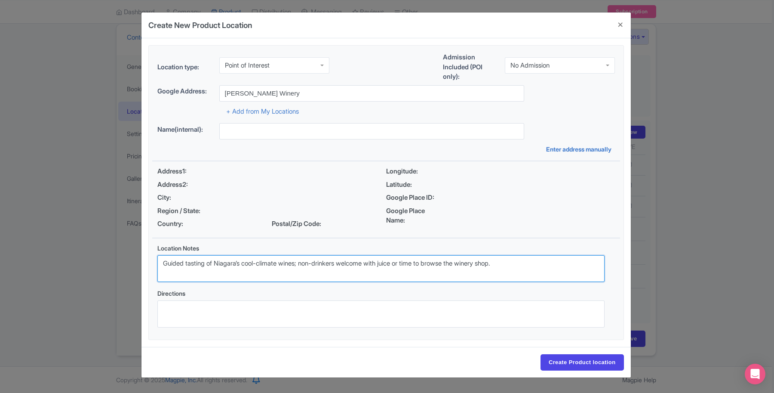
type textarea "Guided tasting of Niagara’s cool-climate wines; non-drinkers welcome with juice…"
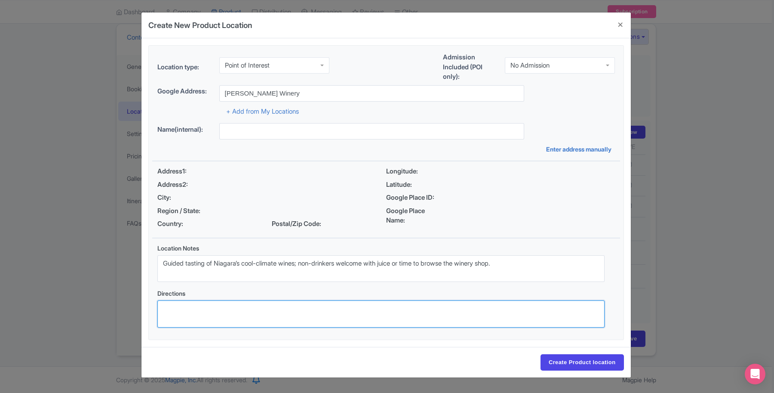
click at [191, 312] on textarea "Directions" at bounding box center [380, 313] width 447 height 27
paste textarea "Guided tasting of Niagara’s cool-climate wines; non-drinkers welcome with juice…"
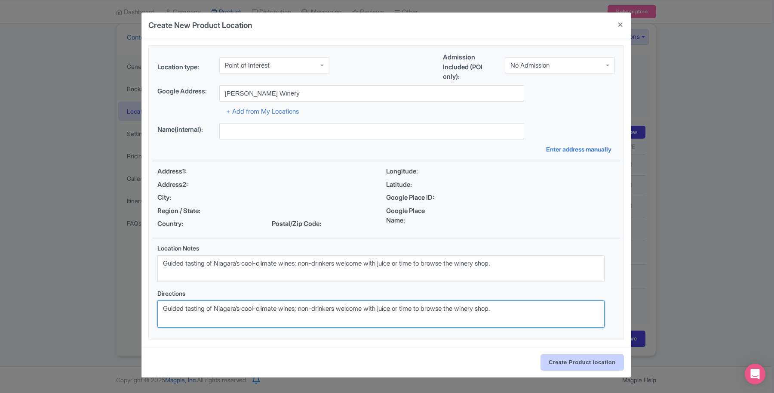
type textarea "Guided tasting of Niagara’s cool-climate wines; non-drinkers welcome with juice…"
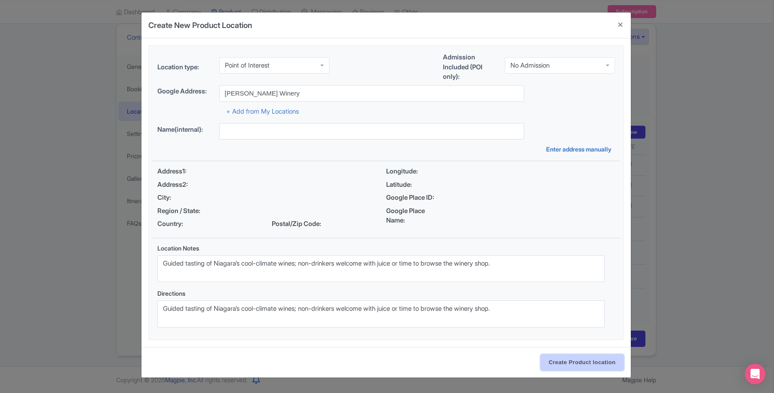
click at [583, 359] on input "Create Product location" at bounding box center [582, 362] width 83 height 16
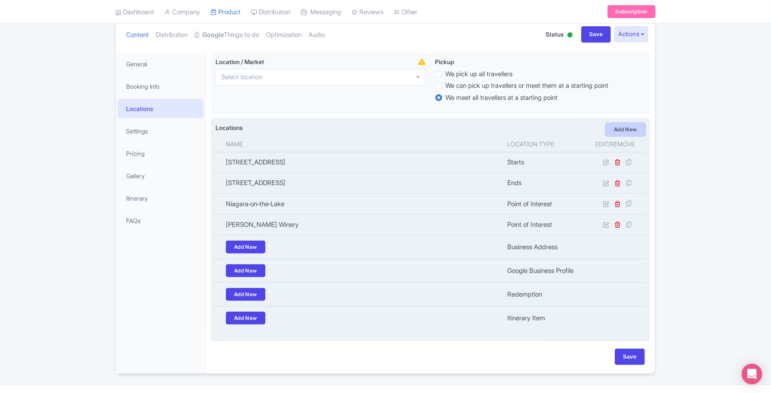
click at [617, 130] on link "Add New" at bounding box center [626, 129] width 40 height 13
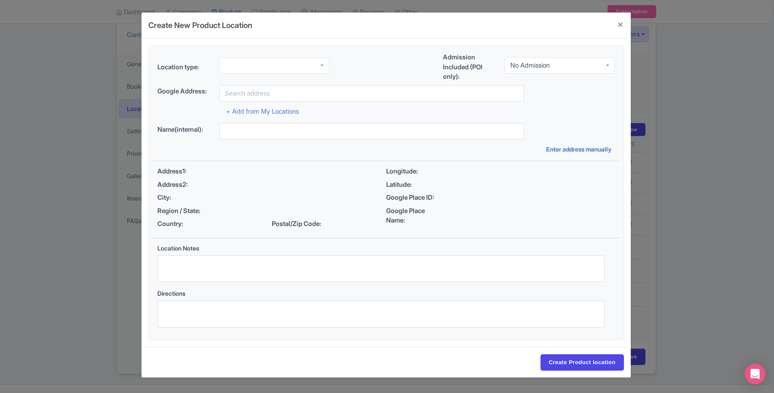
click at [282, 69] on div at bounding box center [274, 65] width 110 height 16
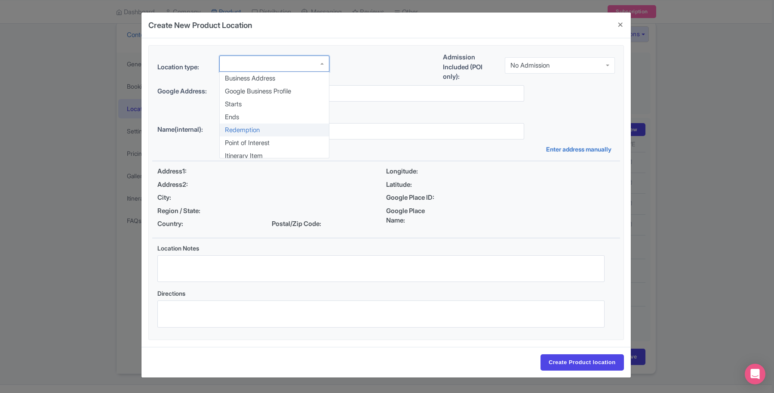
scroll to position [4, 0]
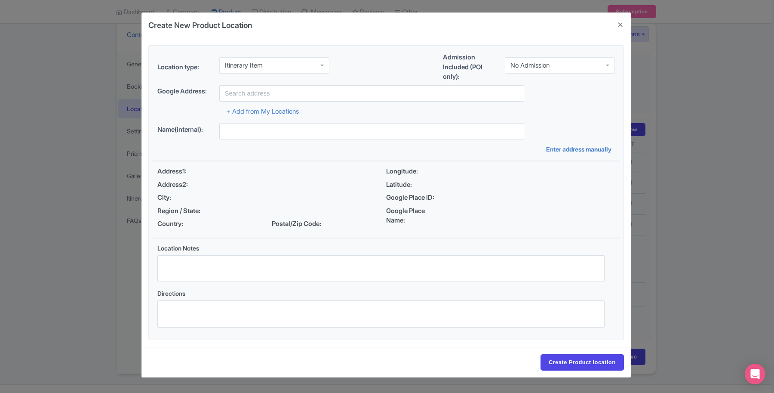
click at [222, 139] on div "Name(internal): Enter address manually" at bounding box center [386, 138] width 468 height 31
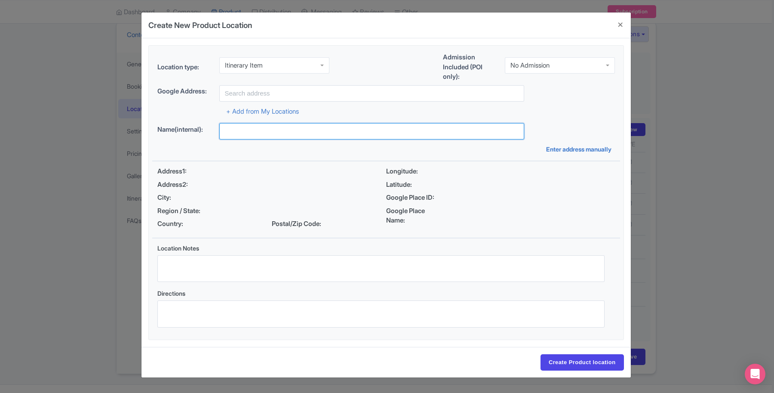
click at [231, 130] on input "text" at bounding box center [371, 131] width 305 height 16
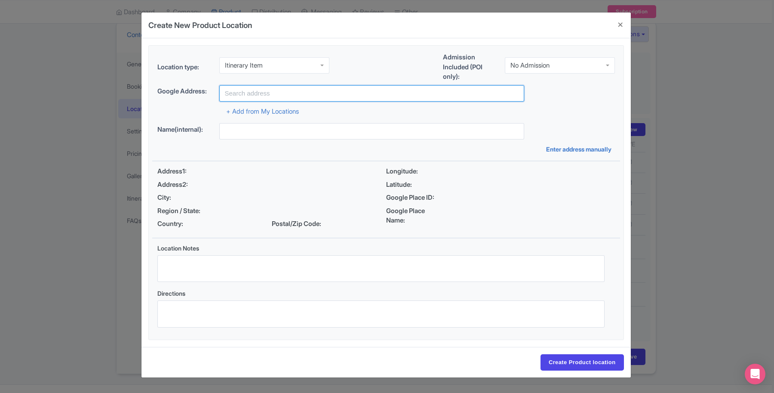
click at [240, 96] on input "text" at bounding box center [371, 93] width 305 height 16
paste input "Queenston Heights Restaurant"
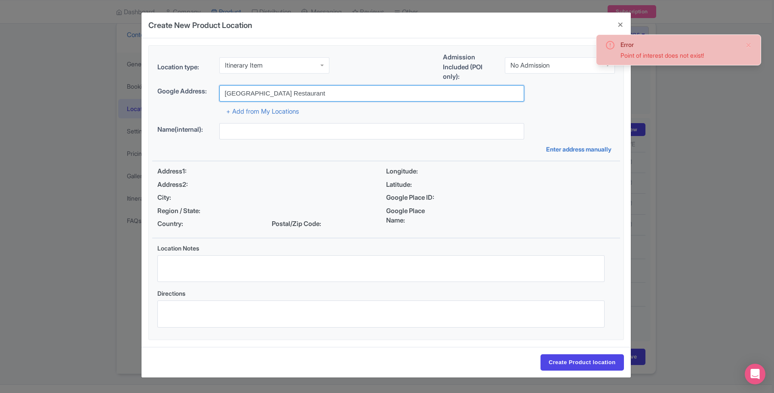
type input "Queenston Heights Restaurant"
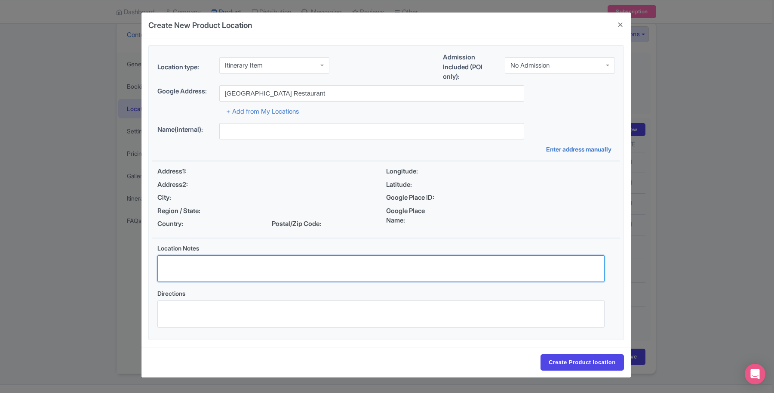
click at [176, 270] on textarea "Location Notes" at bounding box center [380, 268] width 447 height 27
paste textarea "Queenston Heights Restaurant sits atop the Niagara Escarpment in Queenston Heig…"
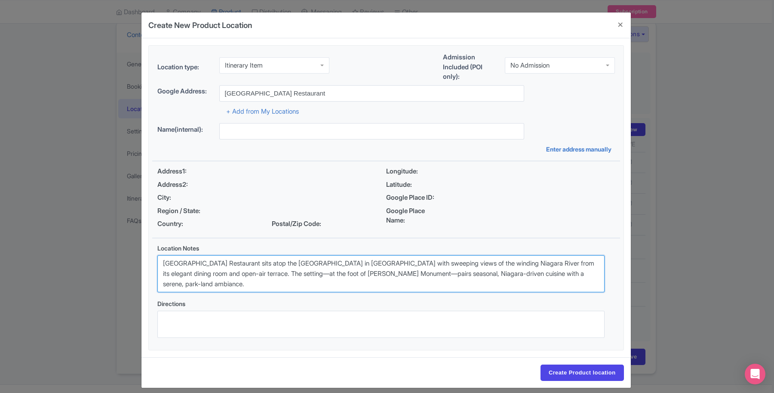
click at [257, 264] on textarea "Queenston Heights Restaurant sits atop the Niagara Escarpment in Queenston Heig…" at bounding box center [380, 273] width 447 height 37
drag, startPoint x: 305, startPoint y: 285, endPoint x: 157, endPoint y: 259, distance: 150.3
click at [157, 259] on textarea "Queenston Heights Restaurant (summer only) sits atop the Niagara Escarpment in …" at bounding box center [380, 273] width 447 height 37
type textarea "Queenston Heights Restaurant (summer only) sits atop the Niagara Escarpment in …"
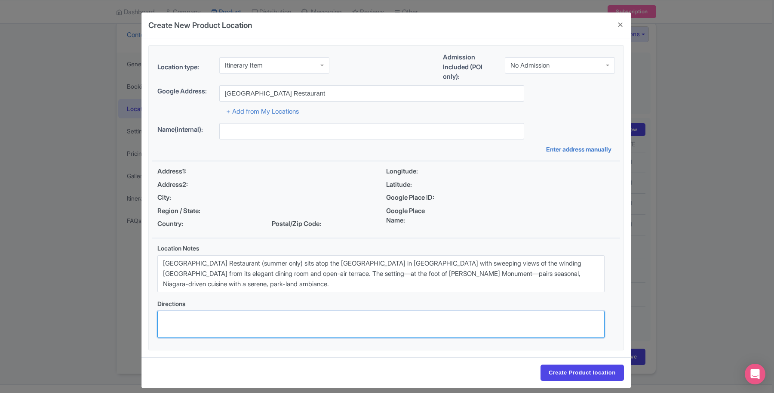
click at [242, 326] on textarea "Directions" at bounding box center [380, 324] width 447 height 27
paste textarea "Queenston Heights Restaurant (summer only) sits atop the Niagara Escarpment in …"
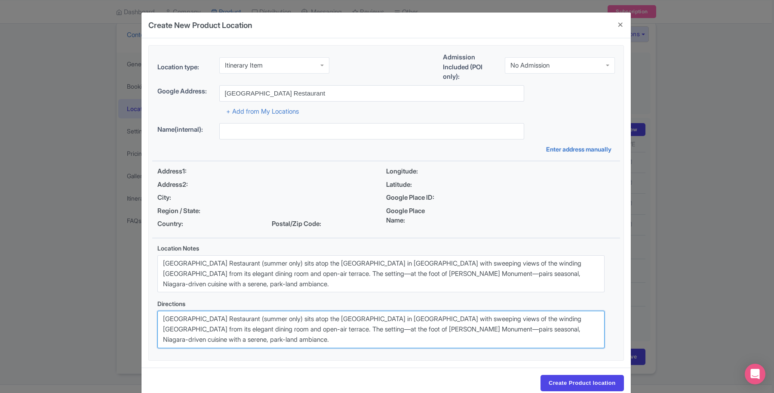
scroll to position [18, 0]
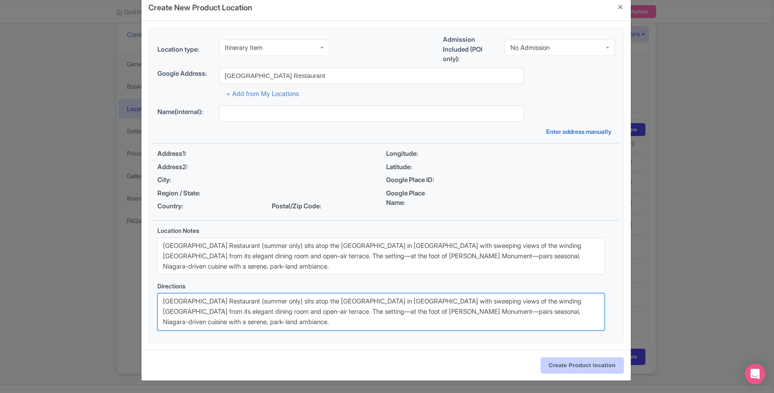
type textarea "Queenston Heights Restaurant (summer only) sits atop the Niagara Escarpment in …"
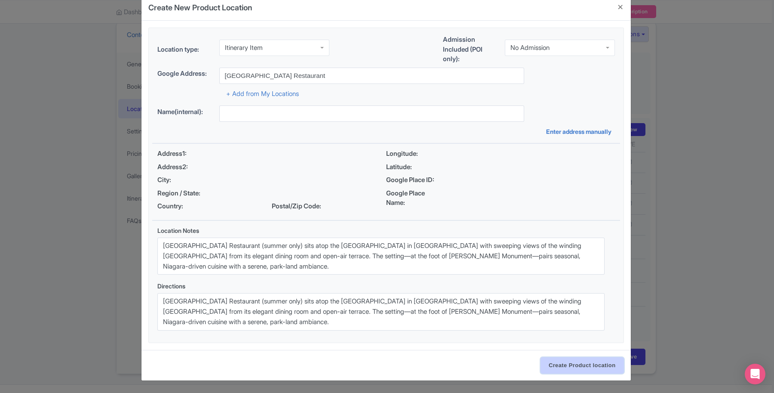
click at [597, 364] on input "Create Product location" at bounding box center [582, 365] width 83 height 16
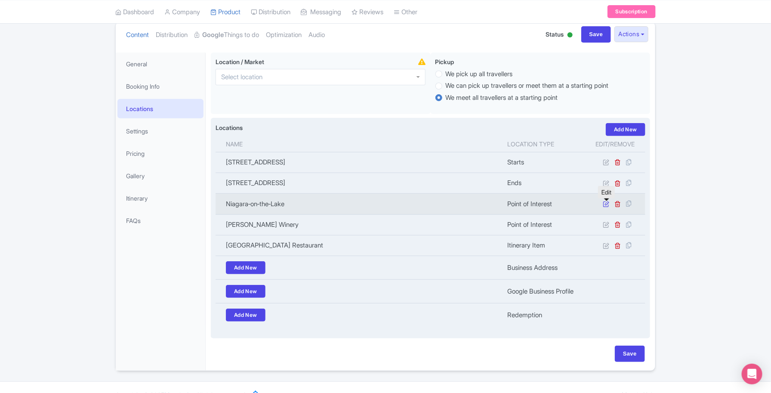
click at [609, 206] on icon at bounding box center [606, 203] width 6 height 6
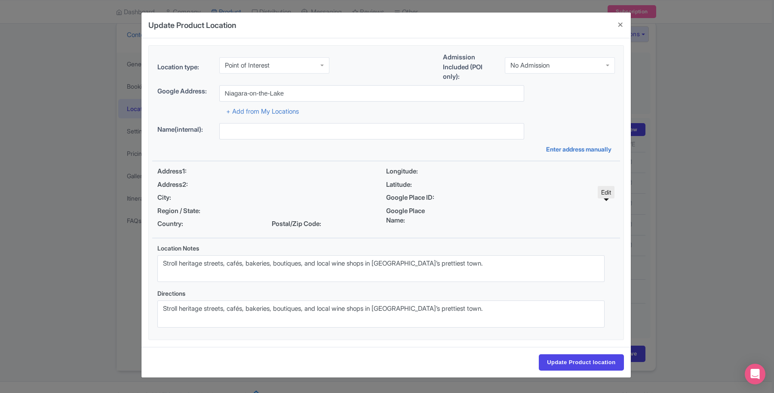
click at [284, 69] on div "Point of Interest" at bounding box center [274, 65] width 110 height 16
drag, startPoint x: 581, startPoint y: 362, endPoint x: 581, endPoint y: 346, distance: 15.5
click at [580, 362] on input "Update Product location" at bounding box center [581, 362] width 85 height 16
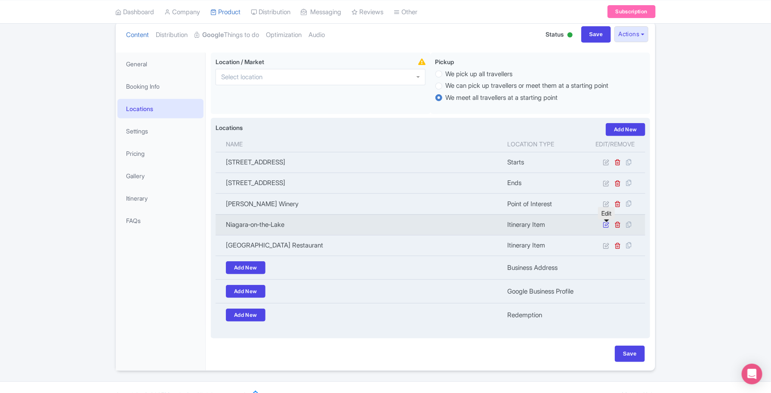
click at [605, 227] on icon at bounding box center [606, 224] width 6 height 6
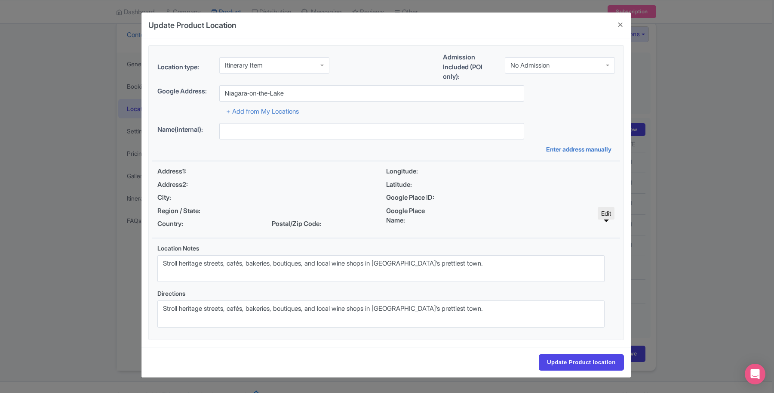
click at [306, 70] on div "Itinerary Item" at bounding box center [274, 65] width 110 height 16
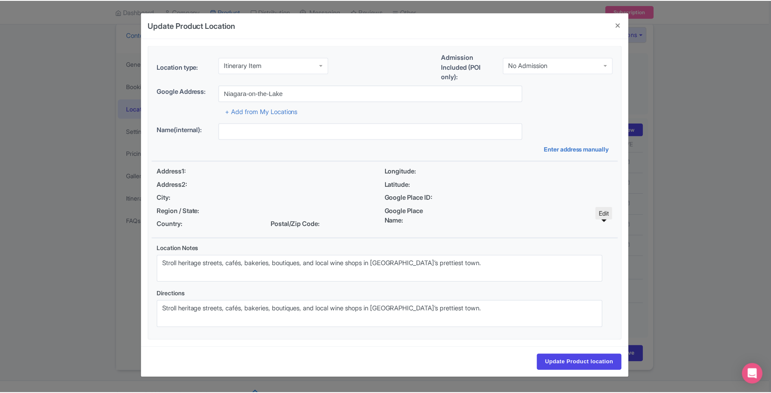
scroll to position [4, 0]
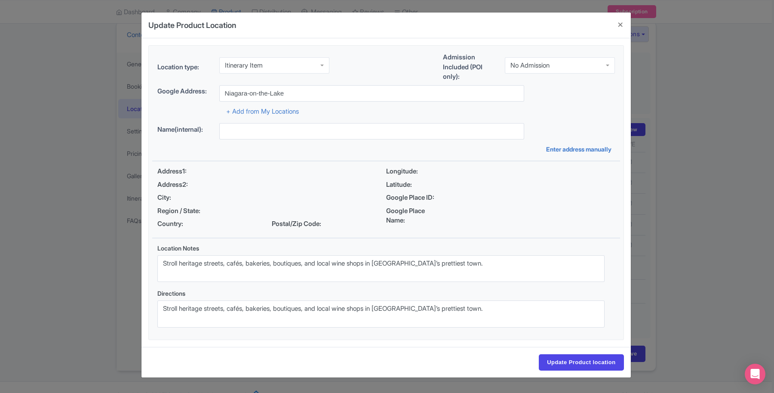
click at [270, 149] on div "Location type: Itinerary Item Itinerary Item Business Address Google Business P…" at bounding box center [386, 193] width 468 height 294
drag, startPoint x: 592, startPoint y: 358, endPoint x: 534, endPoint y: 314, distance: 73.1
click at [592, 358] on input "Update Product location" at bounding box center [581, 362] width 85 height 16
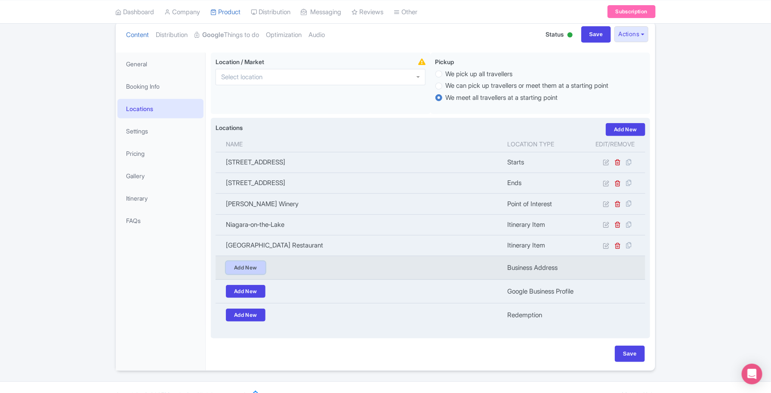
click at [250, 268] on link "Add New" at bounding box center [246, 267] width 40 height 13
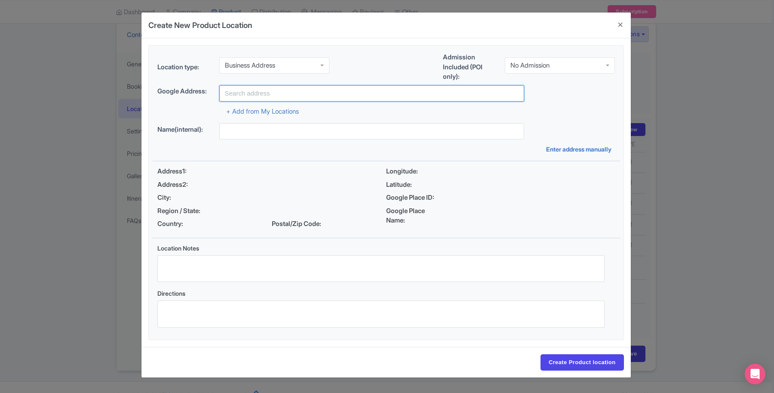
click at [254, 93] on input "text" at bounding box center [371, 93] width 305 height 16
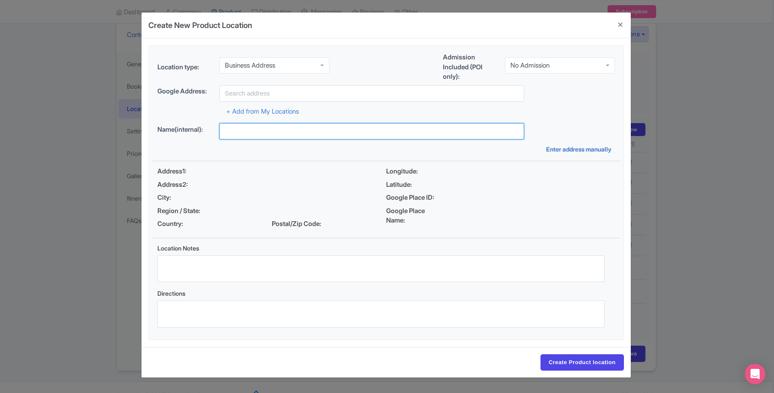
click at [256, 131] on input "text" at bounding box center [371, 131] width 305 height 16
paste input "Niagara Parkway Scenic Drive"
type input "Niagara Parkway Scenic Drive"
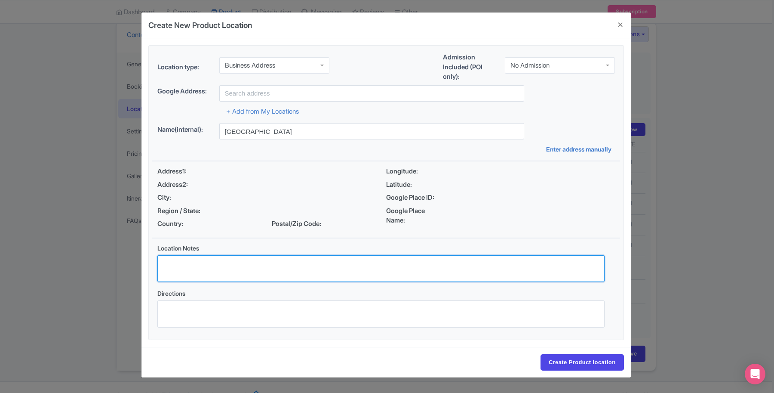
click at [196, 276] on textarea "Location Notes" at bounding box center [380, 268] width 447 height 27
paste textarea "Narrated views of Whirlpool Rapids, Queenston Heights, Brock’s Monument, and th…"
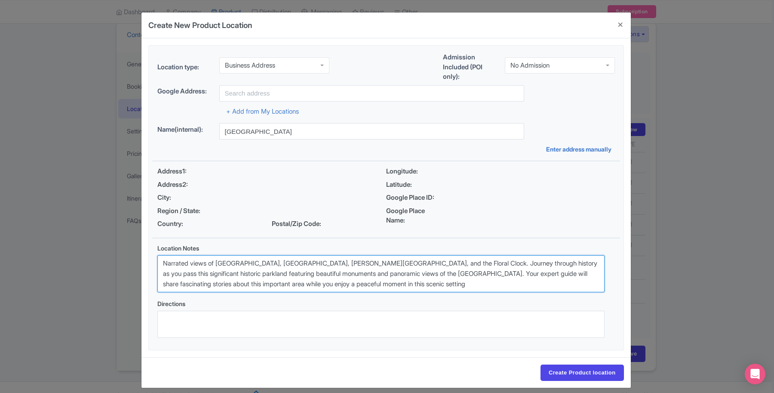
type textarea "Narrated views of Whirlpool Rapids, Queenston Heights, Brock’s Monument, and th…"
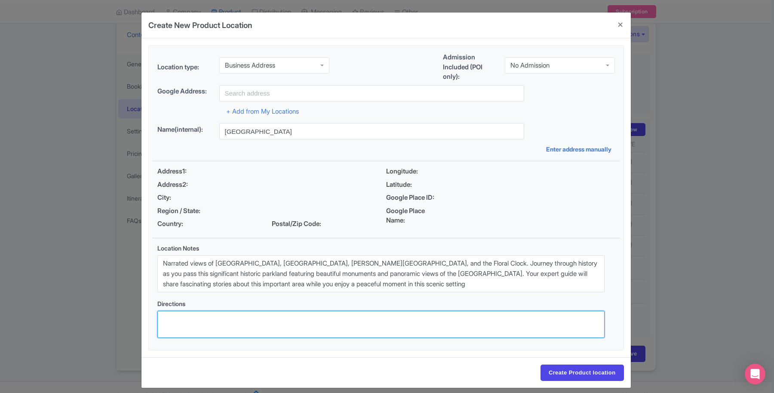
click at [191, 315] on textarea "Directions" at bounding box center [380, 324] width 447 height 27
paste textarea "Narrated views of Whirlpool Rapids, Queenston Heights, Brock’s Monument, and th…"
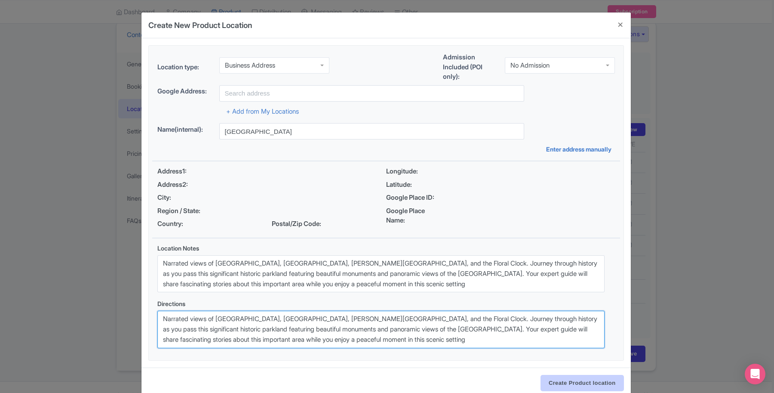
type textarea "Narrated views of Whirlpool Rapids, Queenston Heights, Brock’s Monument, and th…"
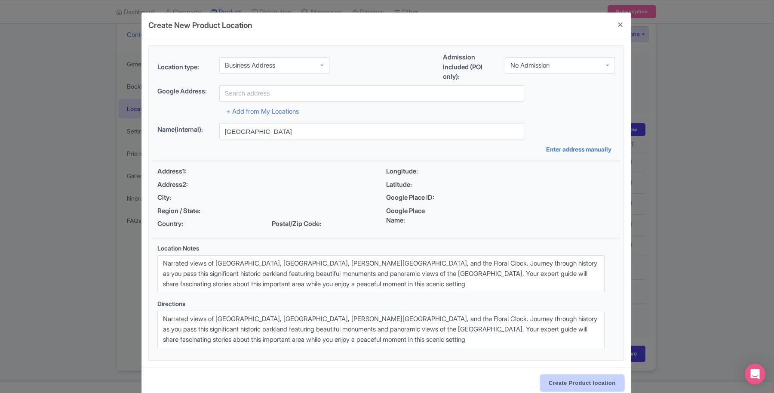
drag, startPoint x: 608, startPoint y: 385, endPoint x: 589, endPoint y: 371, distance: 23.3
click at [607, 384] on input "Create Product location" at bounding box center [582, 383] width 83 height 16
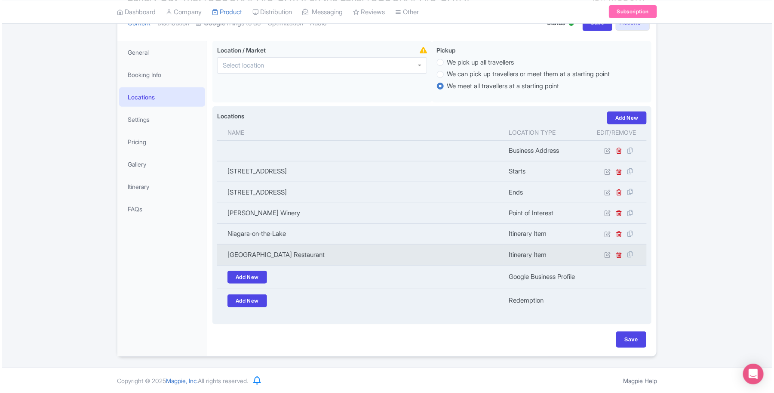
scroll to position [112, 0]
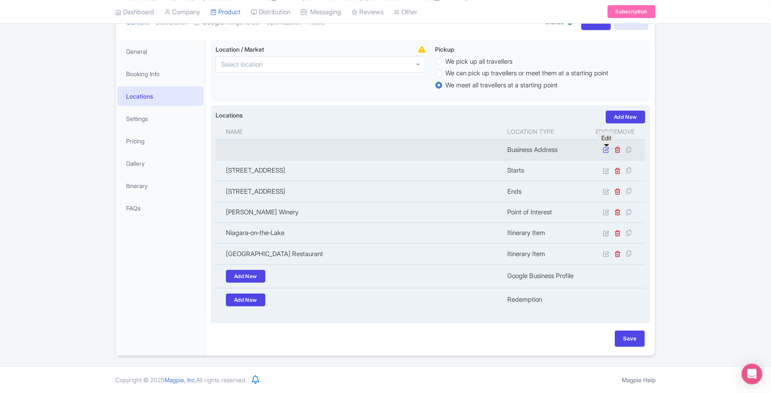
click at [607, 147] on icon at bounding box center [606, 149] width 6 height 6
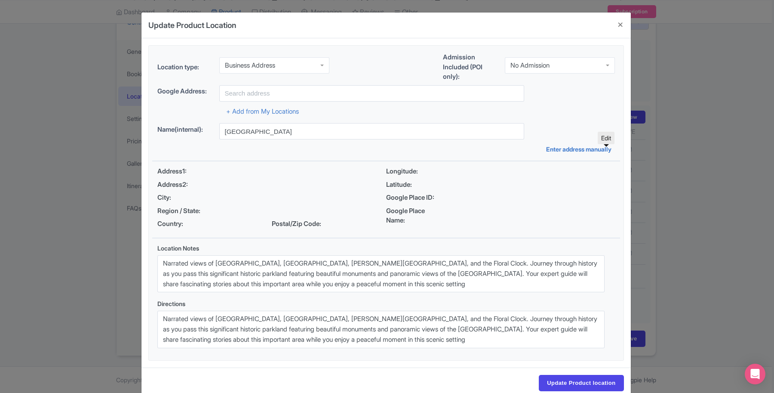
click at [310, 67] on div "Business Address" at bounding box center [274, 65] width 110 height 16
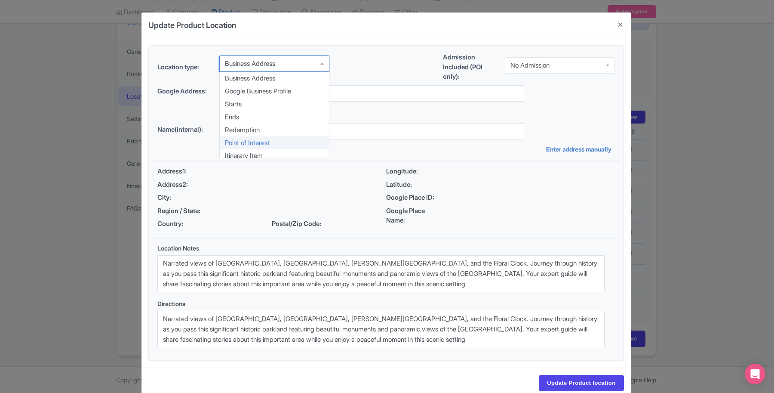
scroll to position [0, 0]
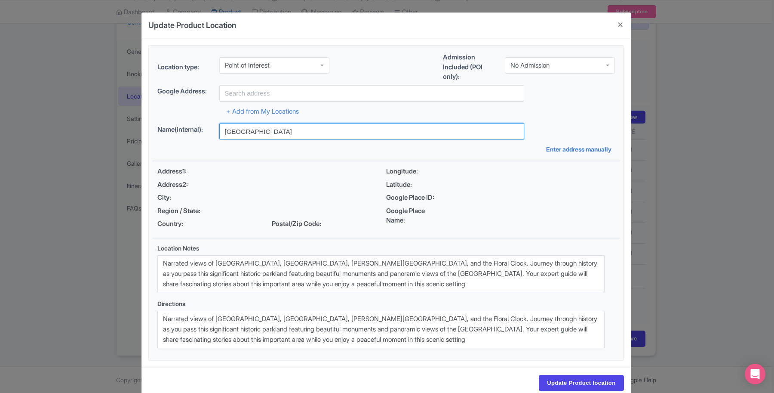
drag, startPoint x: 328, startPoint y: 133, endPoint x: 187, endPoint y: 136, distance: 140.7
click at [187, 136] on div "Name(internal): Niagara Parkway Scenic Drive" at bounding box center [386, 131] width 458 height 16
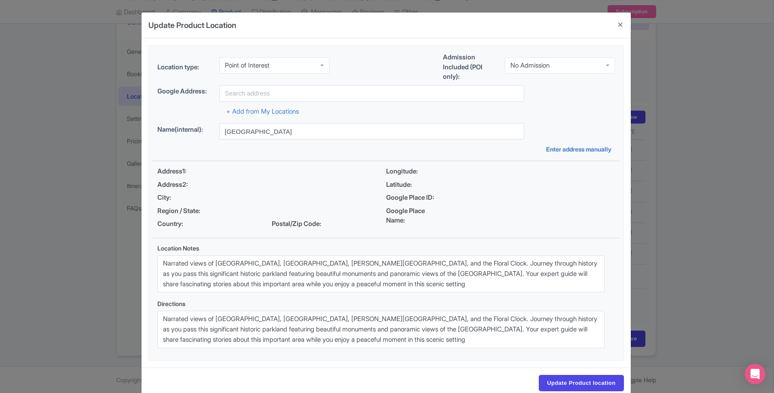
click at [301, 84] on div "Location type: Point of Interest Point of Interest Business Address Google Busi…" at bounding box center [386, 68] width 468 height 33
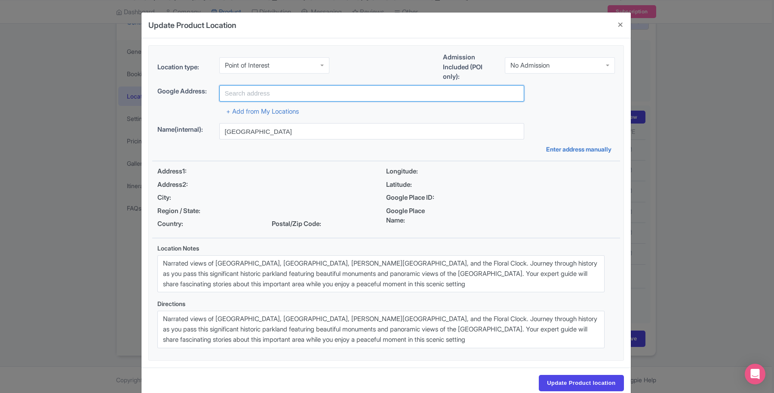
click at [283, 97] on input "text" at bounding box center [371, 93] width 305 height 16
paste input "Niagara Parkway Scenic Drive"
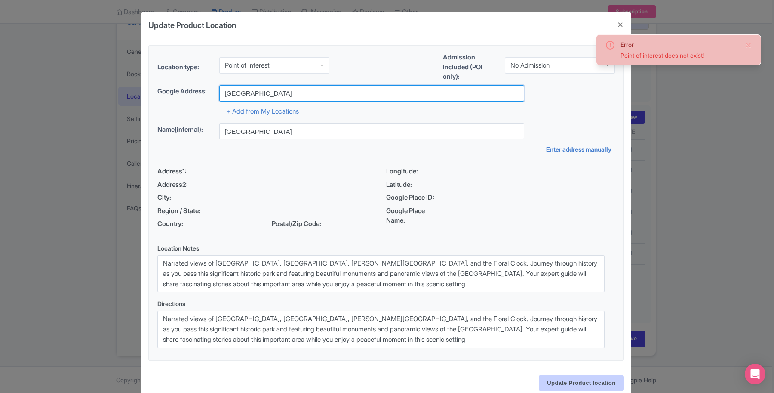
type input "Niagara Parkway Scenic Drive"
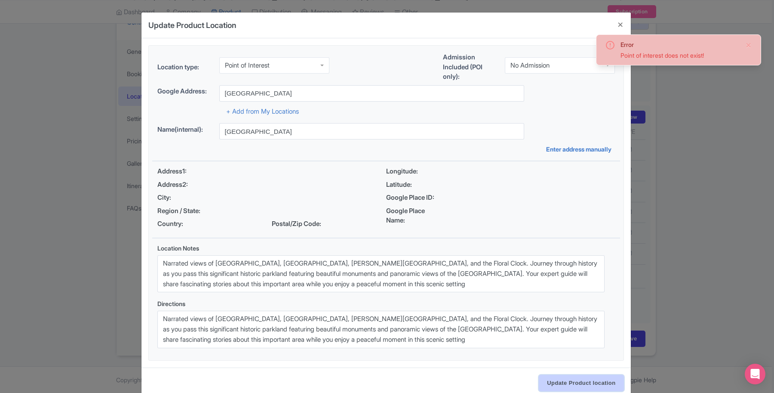
drag, startPoint x: 583, startPoint y: 381, endPoint x: 558, endPoint y: 355, distance: 35.9
click at [583, 381] on input "Update Product location" at bounding box center [581, 383] width 85 height 16
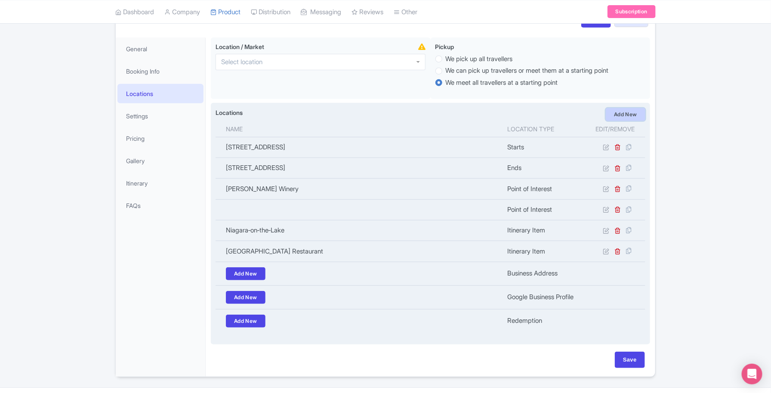
click at [614, 109] on link "Add New" at bounding box center [626, 114] width 40 height 13
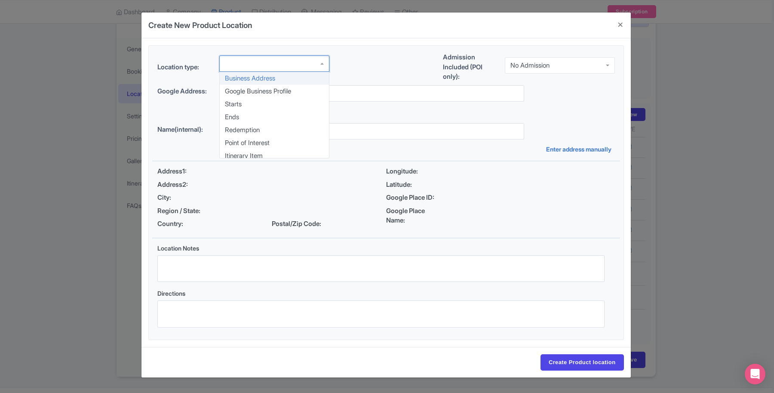
drag, startPoint x: 303, startPoint y: 61, endPoint x: 299, endPoint y: 71, distance: 11.4
click at [302, 61] on div at bounding box center [274, 64] width 110 height 16
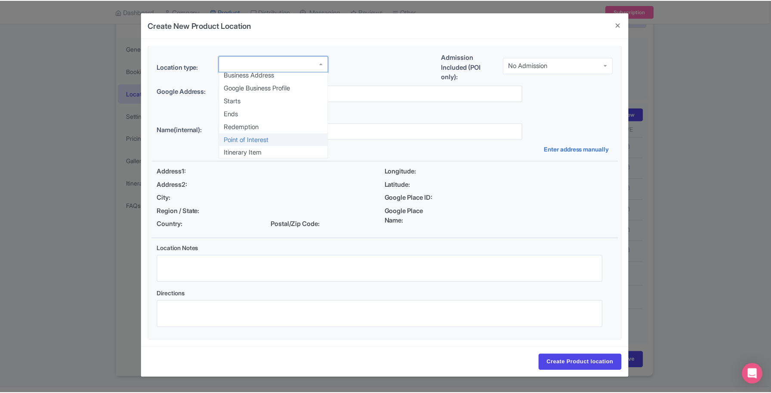
scroll to position [4, 0]
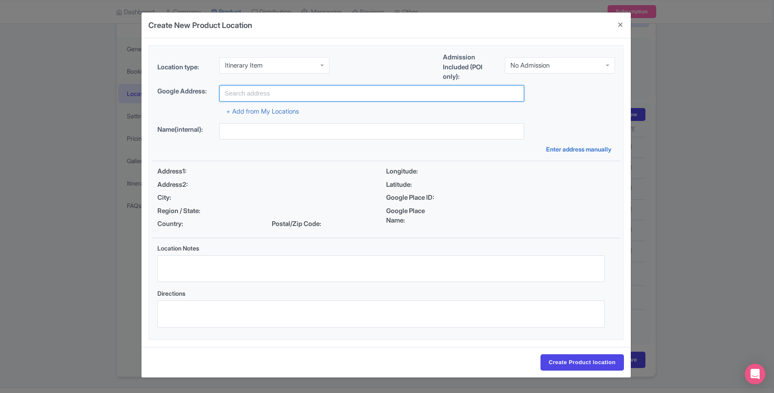
click at [248, 88] on input "text" at bounding box center [371, 93] width 305 height 16
paste input "Table Rock Centre – Horseshoe Falls"
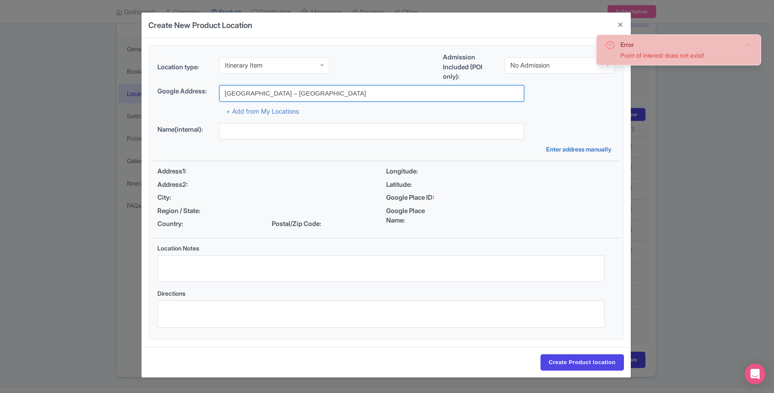
type input "Table Rock Centre – Horseshoe Falls"
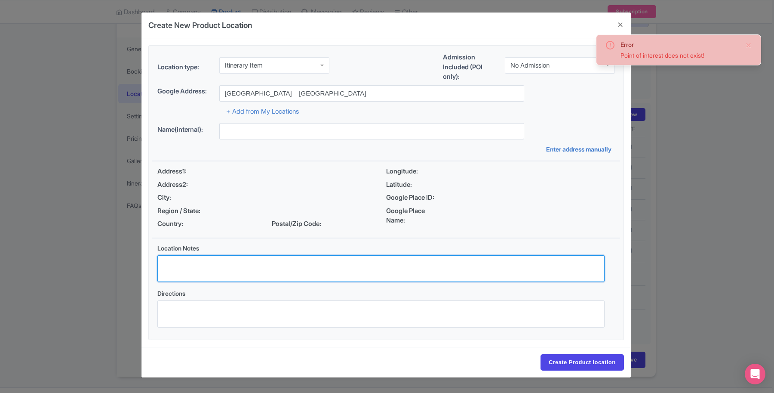
click at [173, 271] on textarea "Location Notes" at bounding box center [380, 268] width 447 height 27
paste textarea "Canada's most iconic viewpoint! Stand mere feet from the thundering Horseshoe F…"
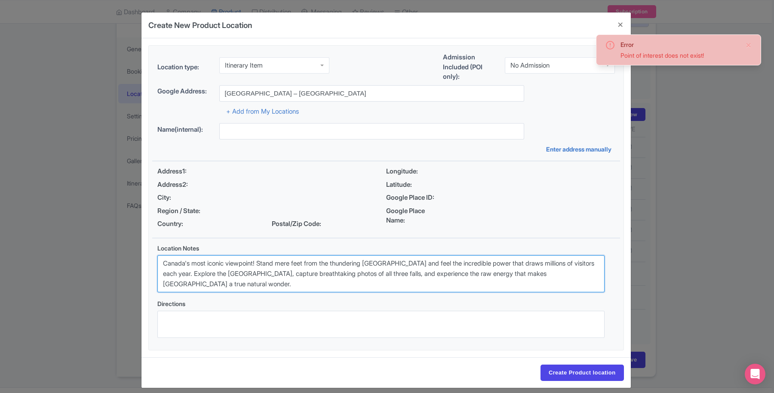
type textarea "Canada's most iconic viewpoint! Stand mere feet from the thundering Horseshoe F…"
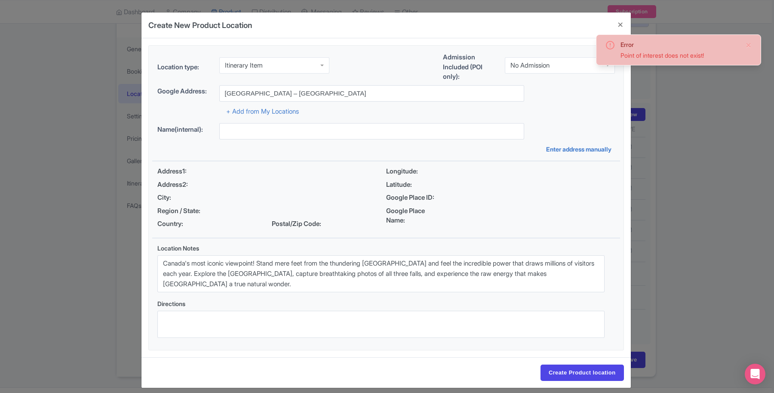
click at [178, 310] on div "Directions" at bounding box center [380, 318] width 447 height 39
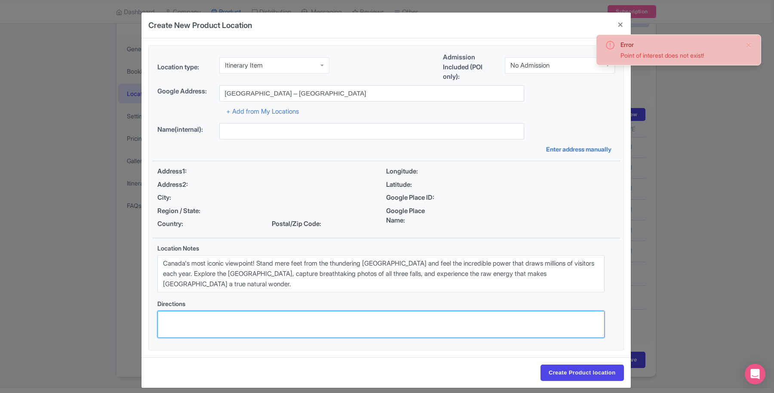
click at [173, 324] on textarea "Directions" at bounding box center [380, 324] width 447 height 27
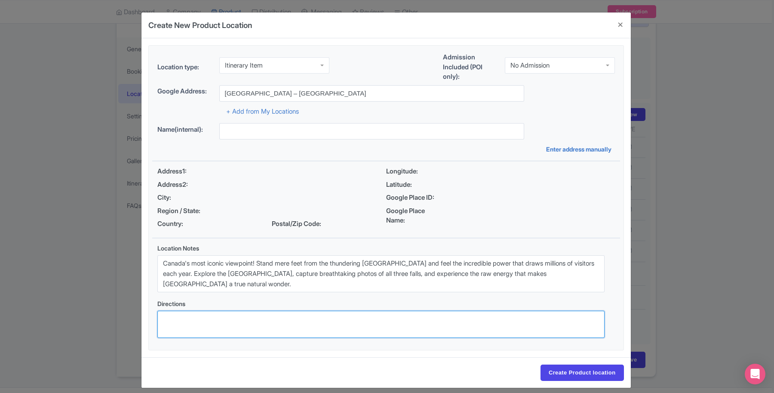
paste textarea "Canada's most iconic viewpoint! Stand mere feet from the thundering Horseshoe F…"
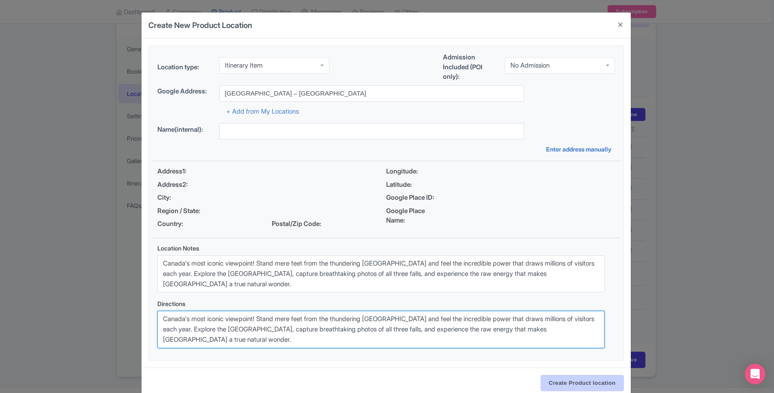
type textarea "Canada's most iconic viewpoint! Stand mere feet from the thundering Horseshoe F…"
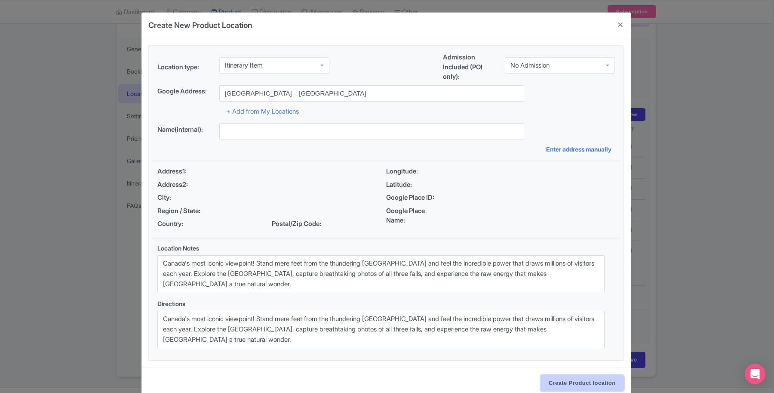
click at [609, 379] on input "Create Product location" at bounding box center [582, 383] width 83 height 16
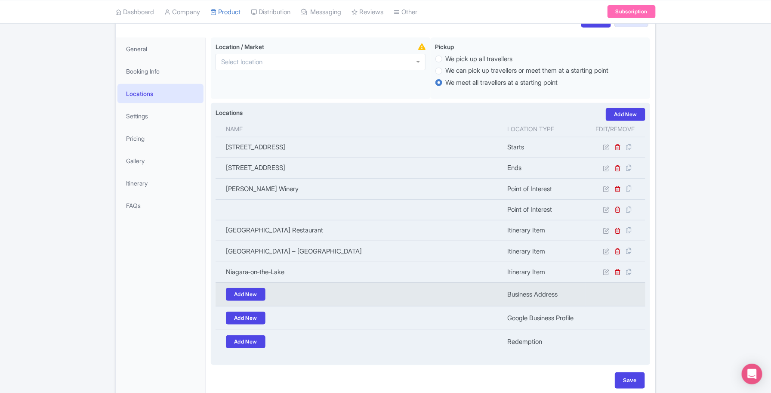
scroll to position [157, 0]
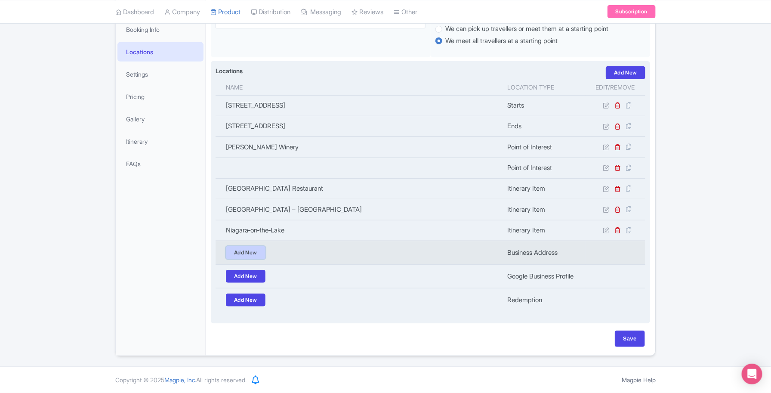
click at [236, 252] on link "Add New" at bounding box center [246, 252] width 40 height 13
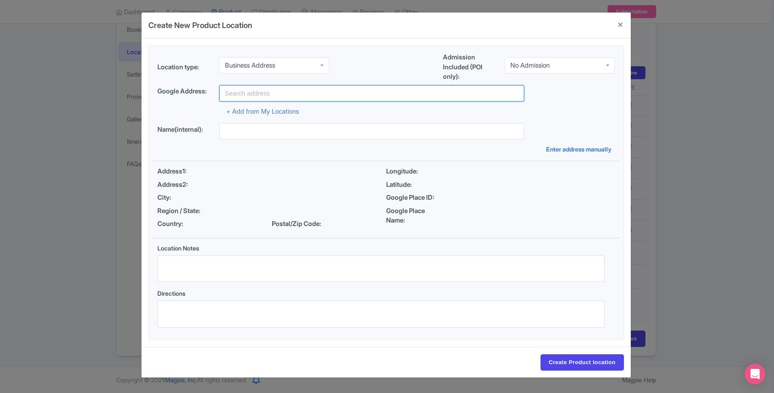
click at [261, 91] on input "text" at bounding box center [371, 93] width 305 height 16
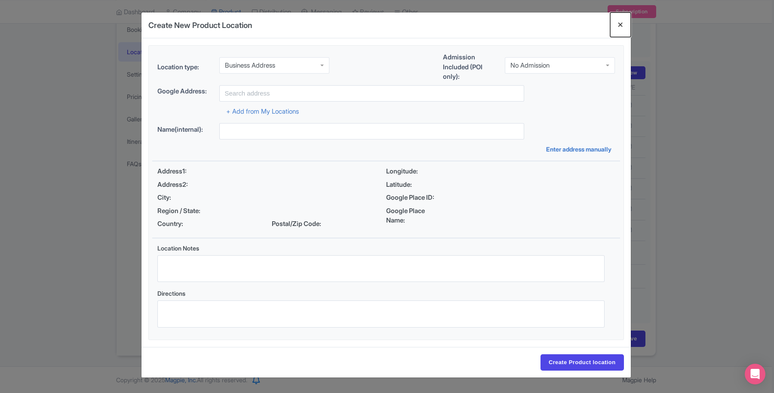
click at [620, 25] on button "Close" at bounding box center [621, 24] width 21 height 25
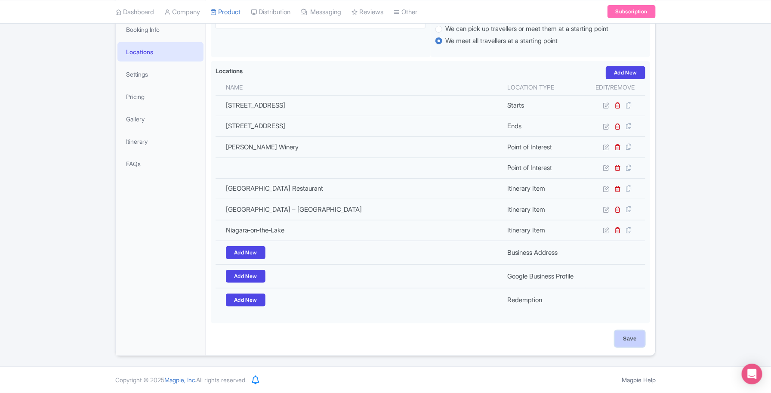
click at [629, 338] on input "Save" at bounding box center [630, 338] width 30 height 16
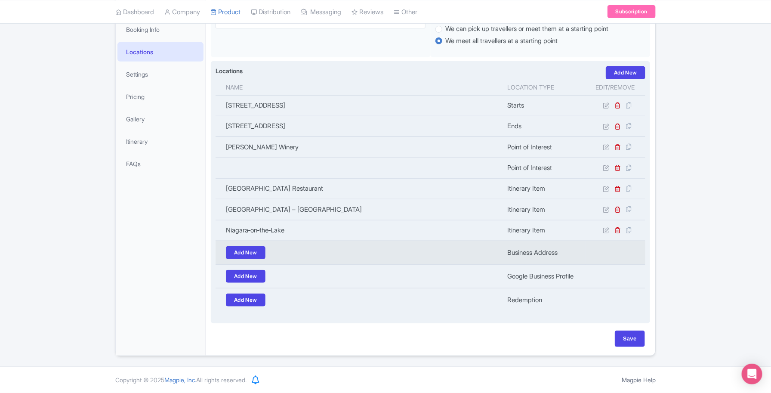
type input "Update Product"
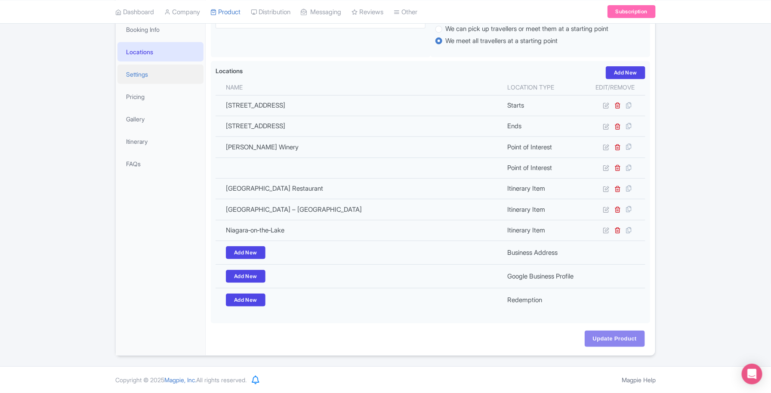
click at [134, 70] on link "Settings" at bounding box center [160, 74] width 86 height 19
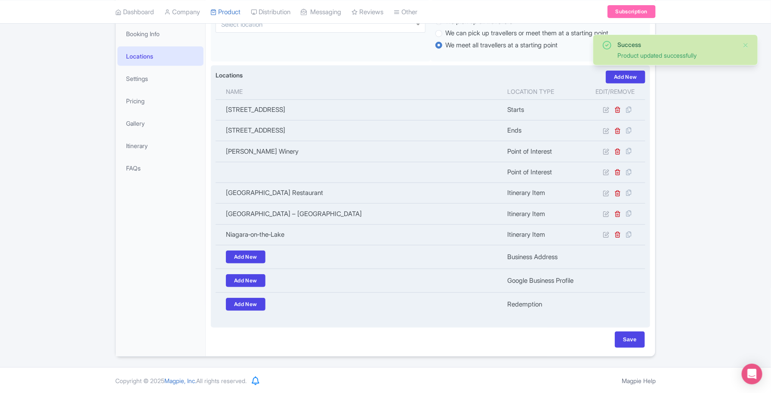
scroll to position [42, 0]
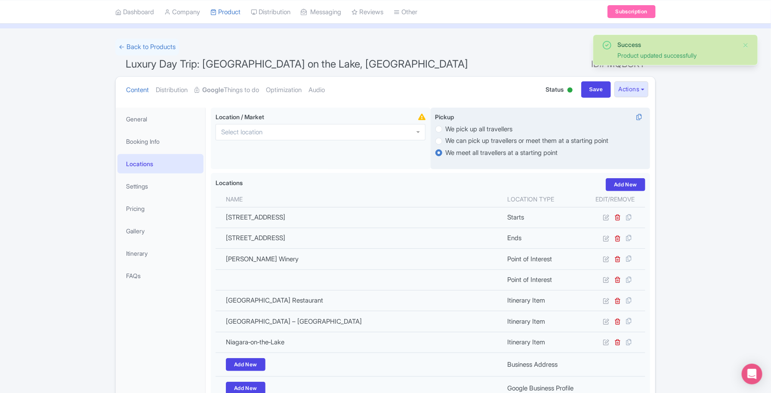
click at [459, 124] on label "We pick up all travellers" at bounding box center [540, 129] width 210 height 10
click at [454, 124] on input "We pick up all travellers" at bounding box center [450, 128] width 9 height 9
radio input "true"
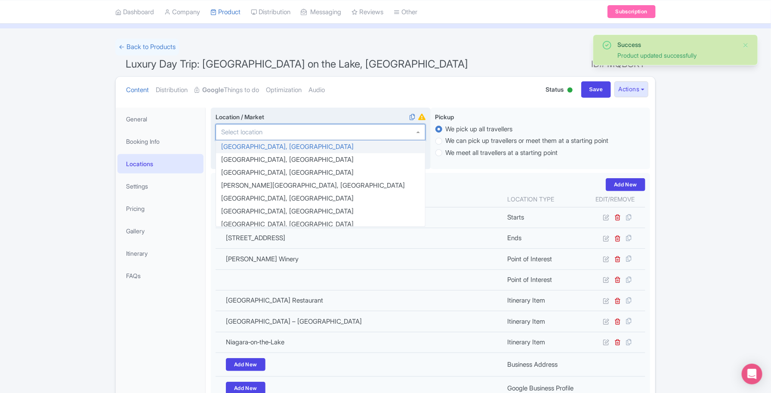
click at [359, 132] on div at bounding box center [321, 132] width 210 height 16
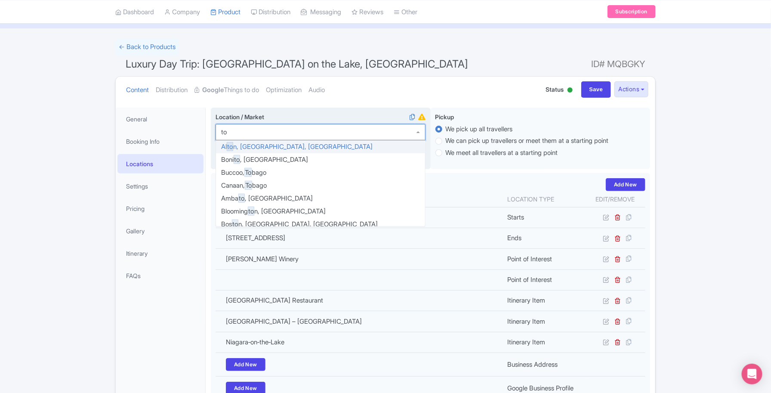
type input "tor"
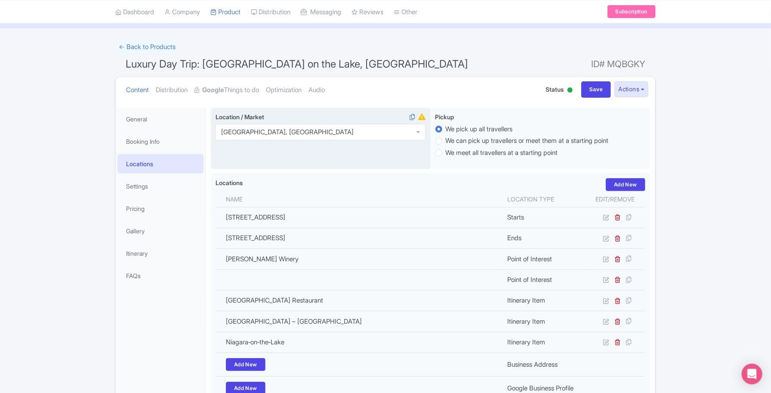
scroll to position [0, 0]
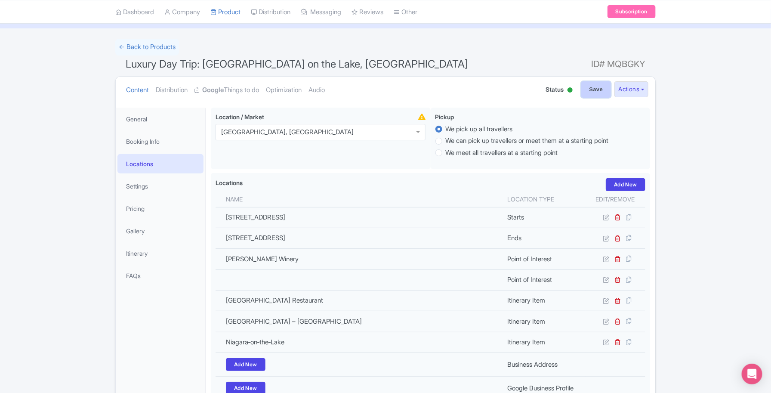
click at [592, 89] on input "Save" at bounding box center [596, 89] width 30 height 16
type input "Saving..."
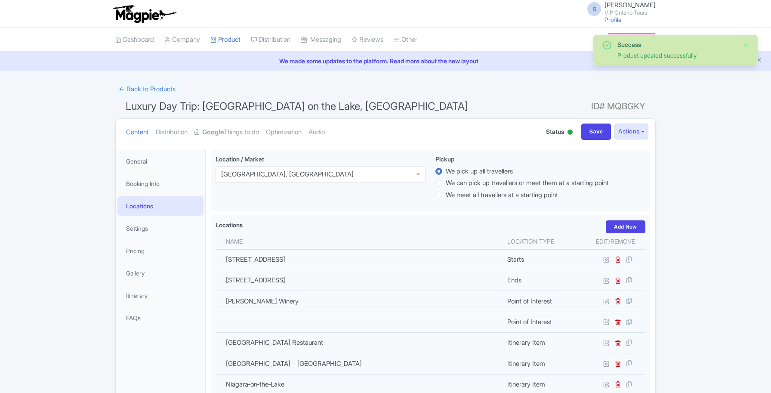
scroll to position [150, 0]
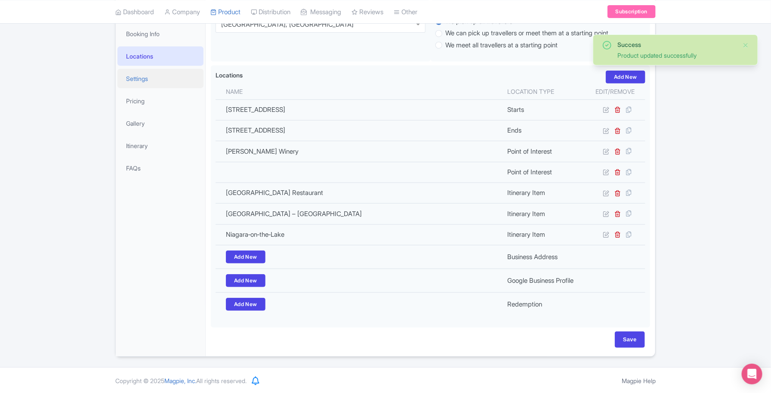
click at [158, 84] on link "Settings" at bounding box center [160, 78] width 86 height 19
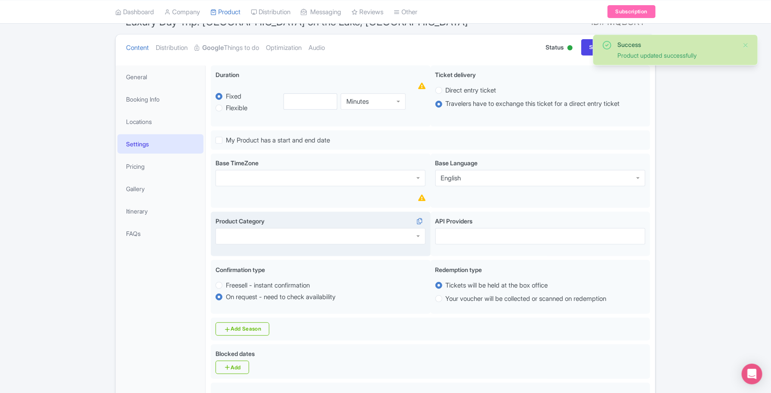
scroll to position [0, 0]
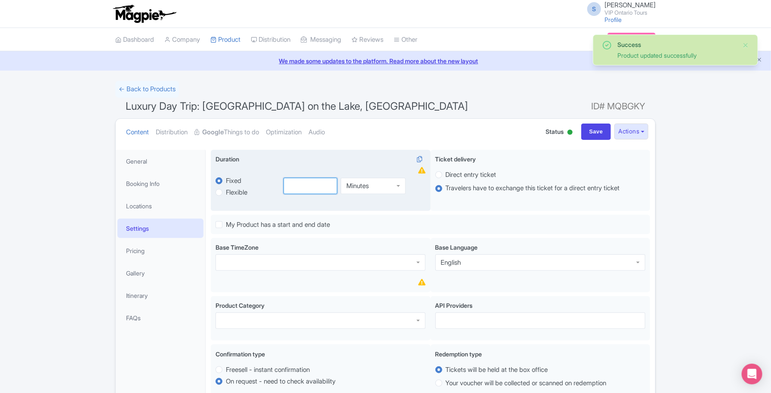
click at [291, 187] on input "number" at bounding box center [311, 186] width 54 height 16
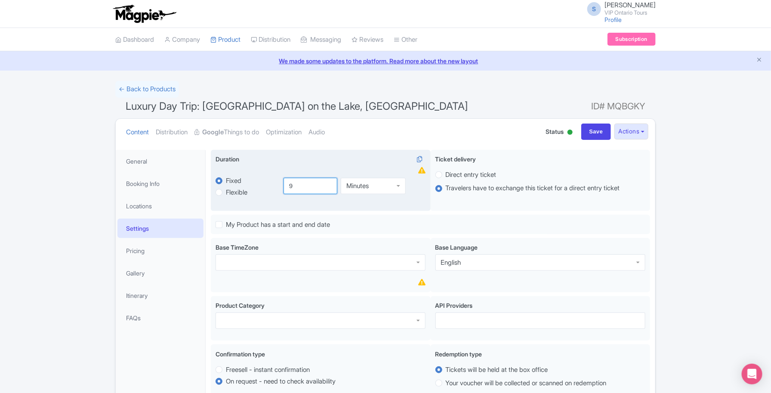
type input "9"
click at [396, 188] on div "Minutes" at bounding box center [373, 184] width 65 height 16
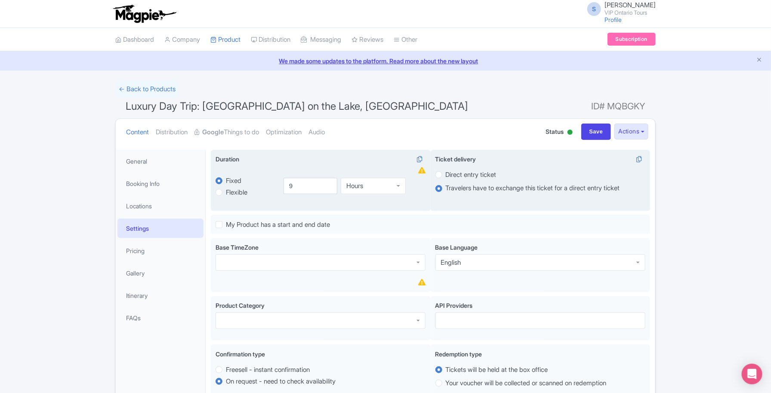
click at [461, 174] on label "Direct entry ticket" at bounding box center [471, 175] width 51 height 10
click at [454, 174] on input "Direct entry ticket" at bounding box center [450, 174] width 9 height 9
radio input "true"
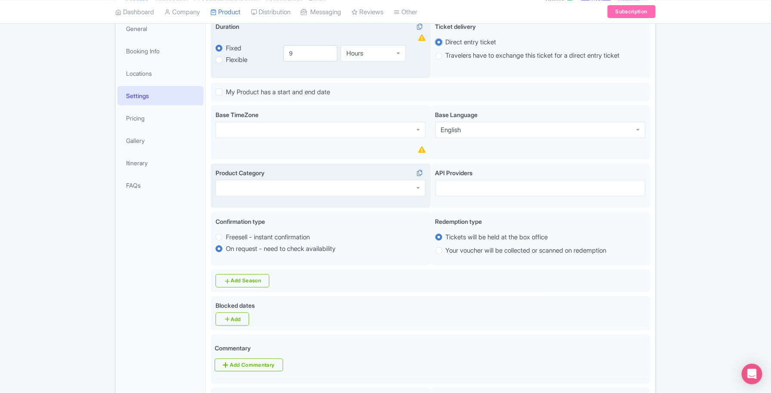
scroll to position [161, 0]
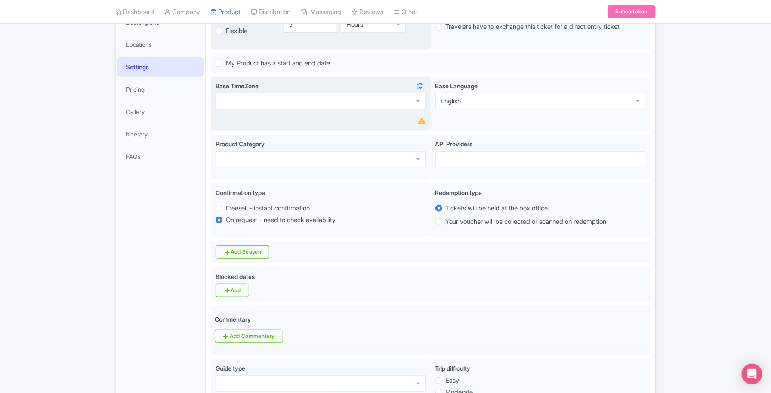
click at [371, 104] on div at bounding box center [321, 101] width 210 height 16
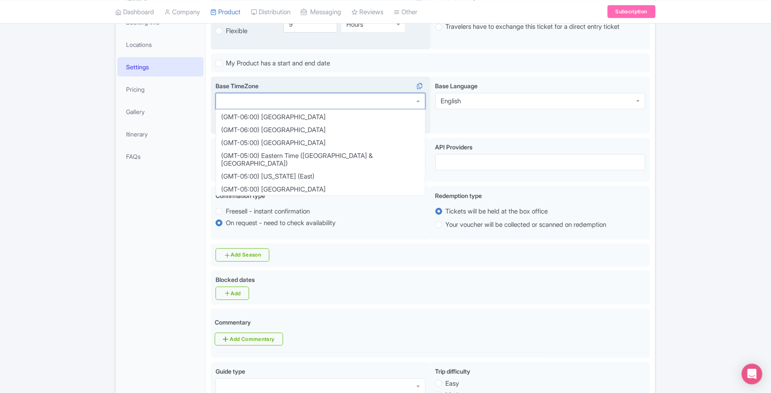
scroll to position [215, 0]
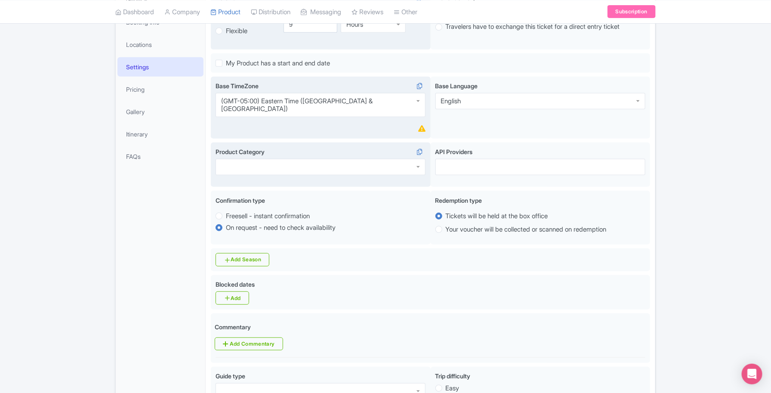
click at [373, 160] on div at bounding box center [321, 167] width 210 height 16
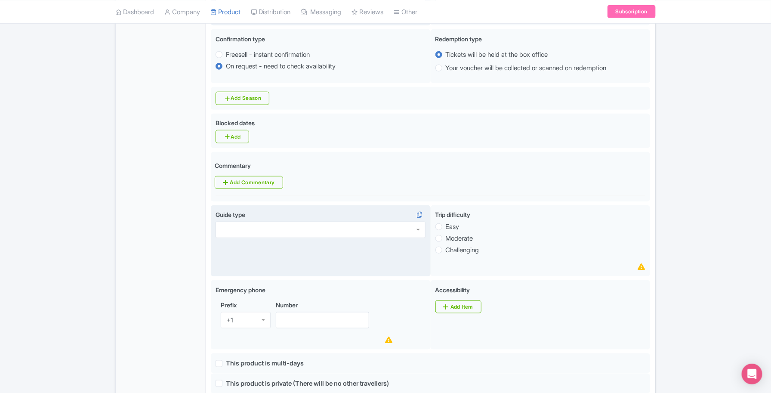
scroll to position [376, 0]
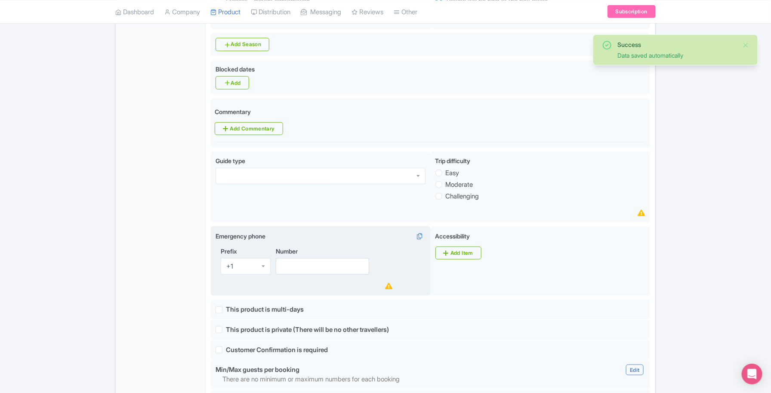
click at [315, 254] on div "Number" at bounding box center [334, 261] width 117 height 28
click at [307, 267] on input "Number" at bounding box center [322, 266] width 93 height 16
paste input "[PHONE_NUMBER]"
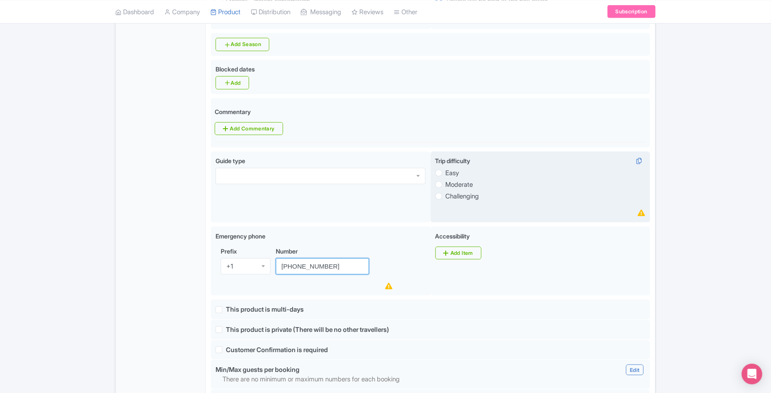
type input "[PHONE_NUMBER]"
click at [459, 180] on label "Moderate" at bounding box center [460, 185] width 28 height 10
click at [454, 179] on input "Moderate" at bounding box center [450, 183] width 9 height 9
radio input "true"
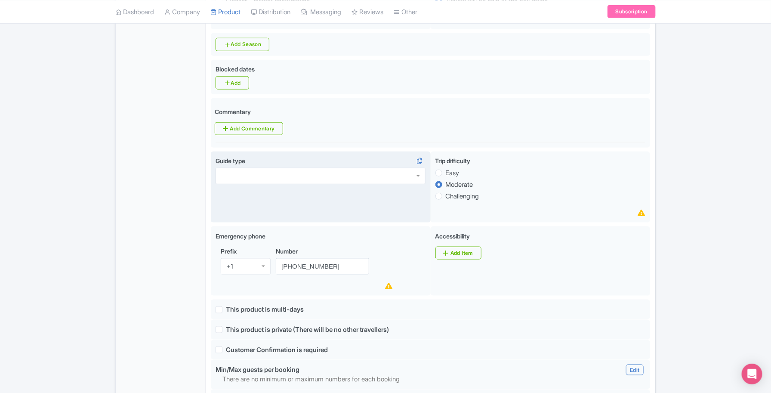
click at [379, 168] on div at bounding box center [321, 176] width 210 height 16
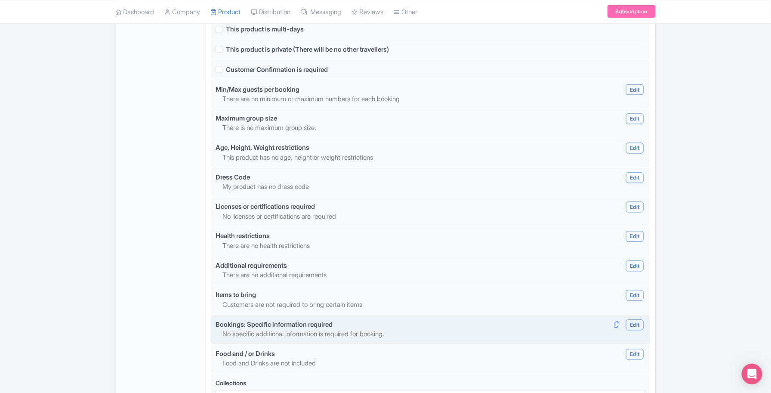
scroll to position [754, 0]
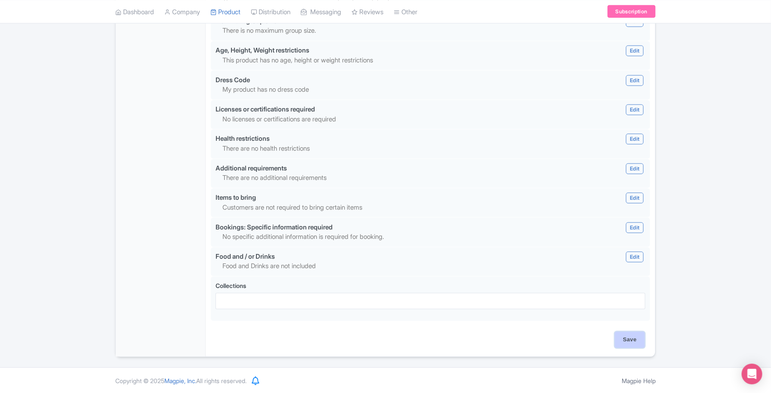
click at [632, 343] on input "Save" at bounding box center [630, 340] width 30 height 16
type input "Saving..."
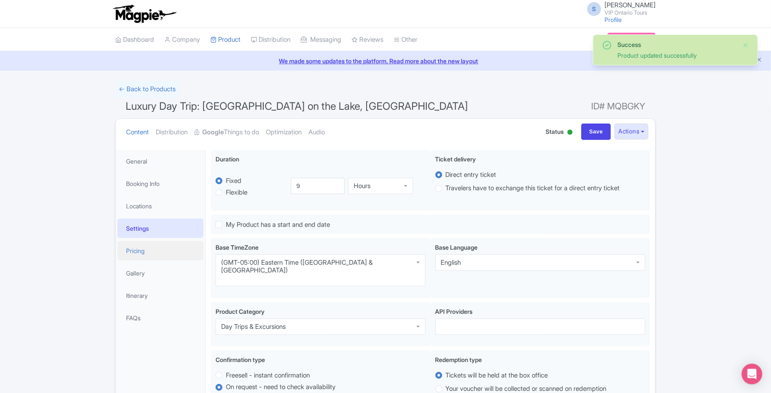
click at [148, 249] on link "Pricing" at bounding box center [160, 250] width 86 height 19
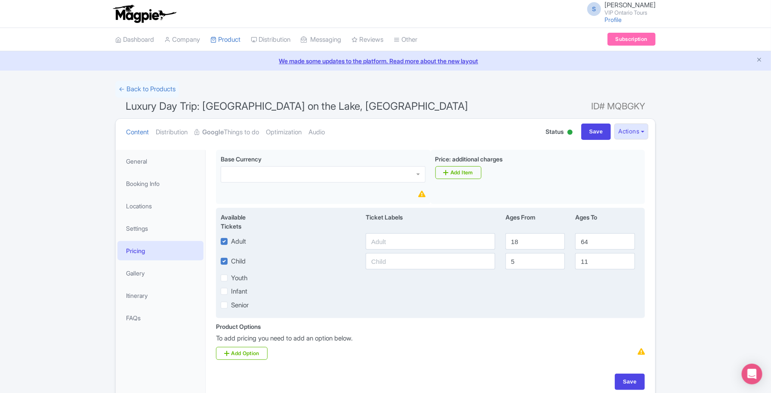
click at [231, 306] on label "Senior" at bounding box center [240, 305] width 18 height 10
click at [231, 305] on input "Senior" at bounding box center [234, 303] width 6 height 6
checkbox input "true"
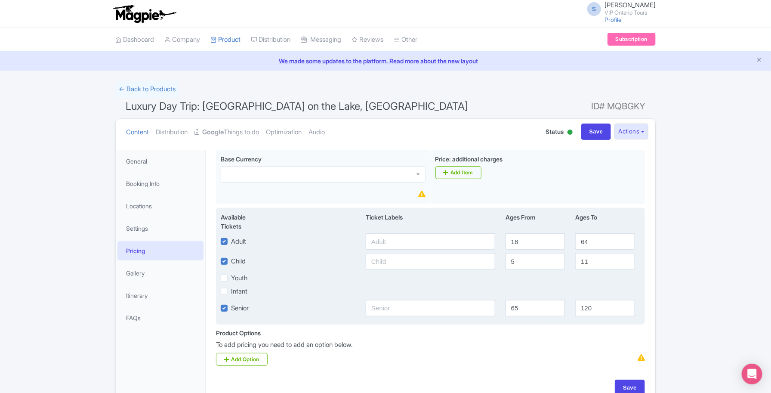
click at [231, 290] on label "Infant" at bounding box center [239, 292] width 16 height 10
click at [231, 290] on input "Infant" at bounding box center [234, 289] width 6 height 6
checkbox input "true"
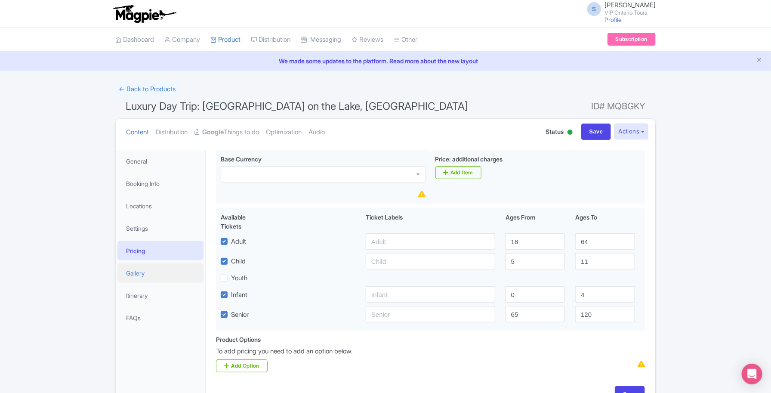
click at [171, 279] on link "Gallery" at bounding box center [160, 272] width 86 height 19
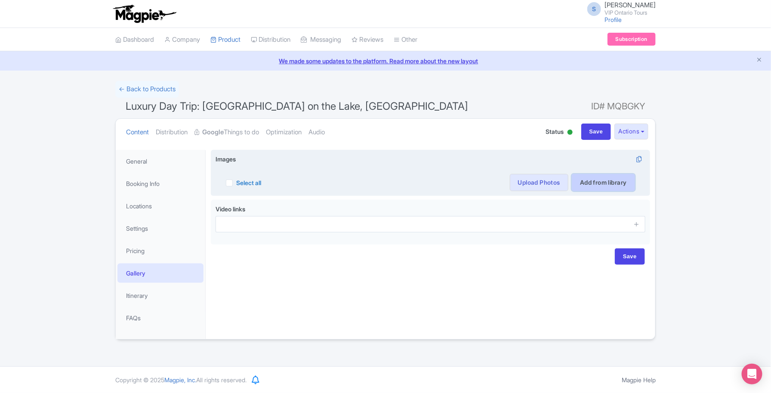
click at [599, 183] on link "Add from library" at bounding box center [603, 182] width 63 height 17
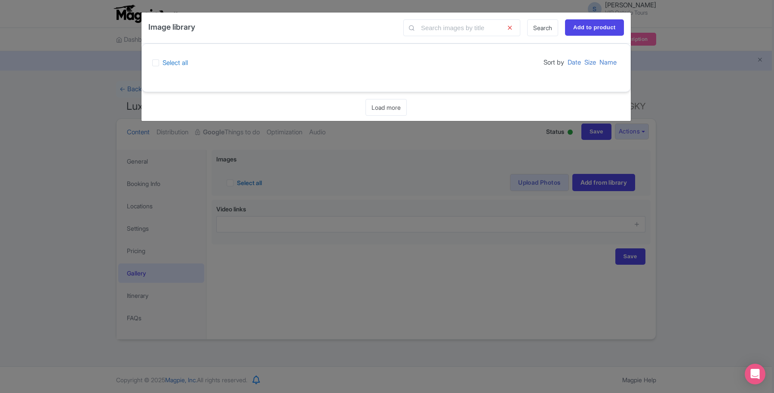
click at [173, 65] on label "Select all" at bounding box center [175, 63] width 25 height 10
click at [168, 63] on input "Select all" at bounding box center [166, 61] width 6 height 6
click at [173, 65] on label "Select all" at bounding box center [175, 63] width 25 height 10
click at [168, 63] on input "Select all" at bounding box center [166, 61] width 6 height 6
checkbox input "false"
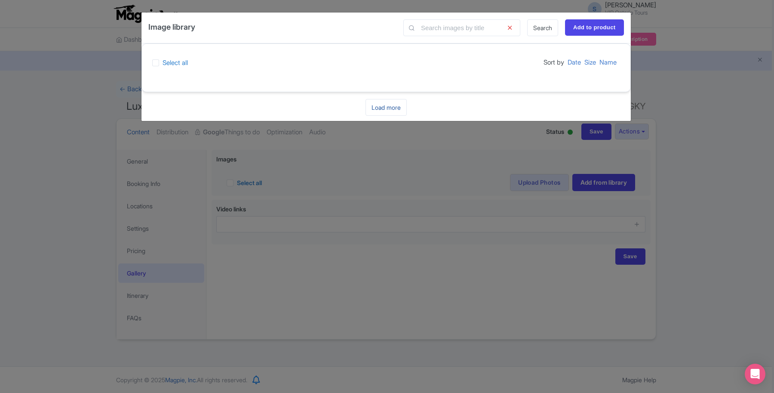
click at [391, 110] on link "Load more" at bounding box center [386, 107] width 41 height 17
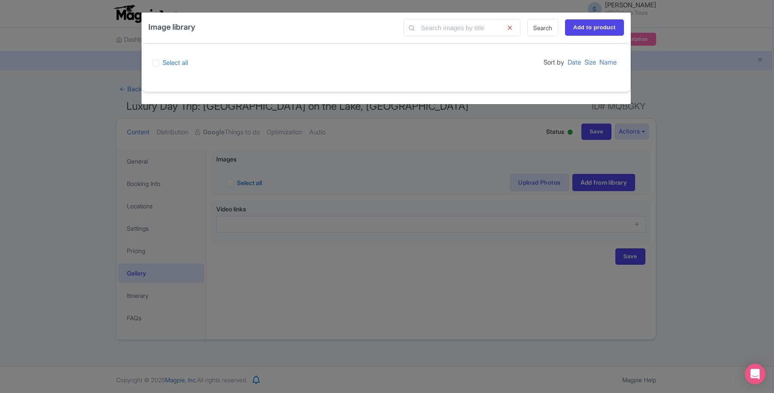
click at [416, 222] on div "Image library Search Add to product Select all Sort by Date Size Name Loading..…" at bounding box center [387, 196] width 774 height 393
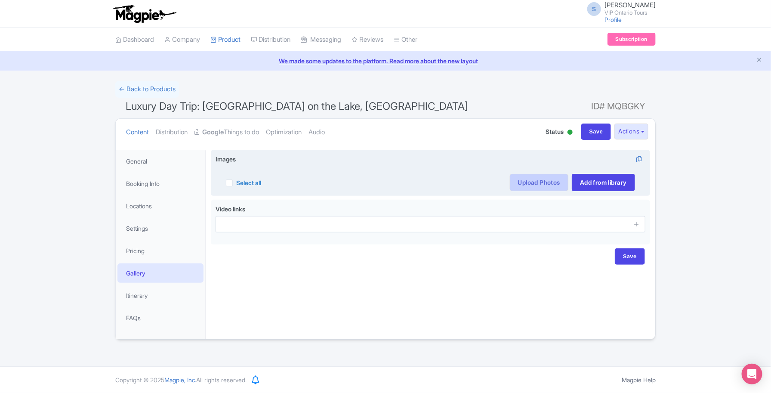
click at [546, 183] on link "Upload Photos" at bounding box center [539, 182] width 59 height 17
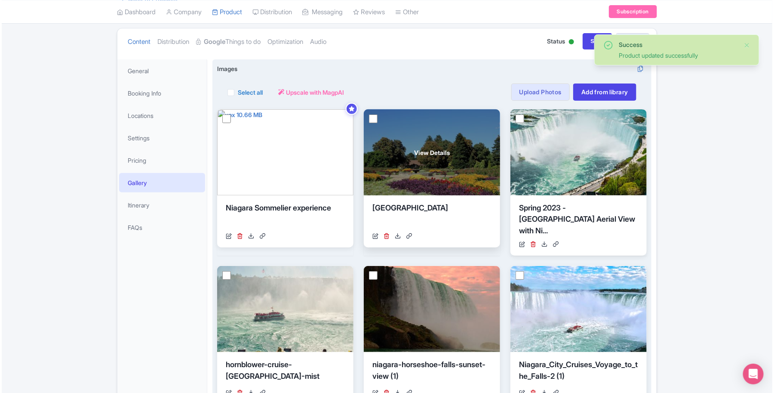
scroll to position [108, 0]
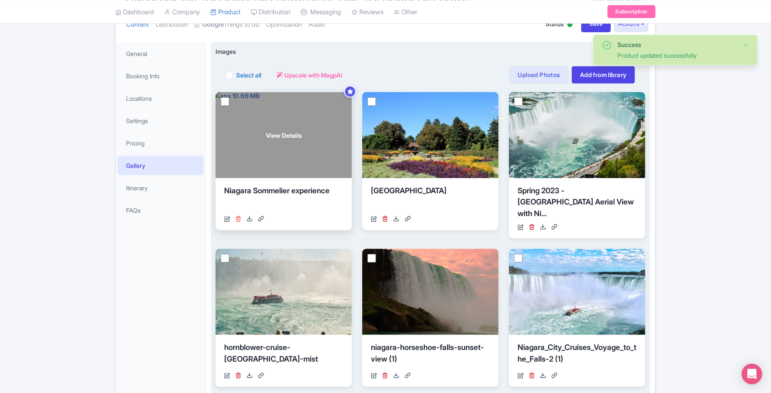
click at [239, 216] on icon at bounding box center [238, 219] width 6 height 6
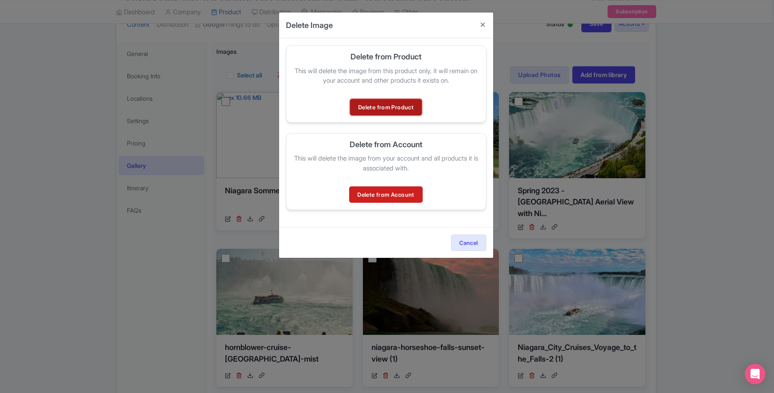
click at [390, 108] on link "Delete from Product" at bounding box center [386, 107] width 72 height 16
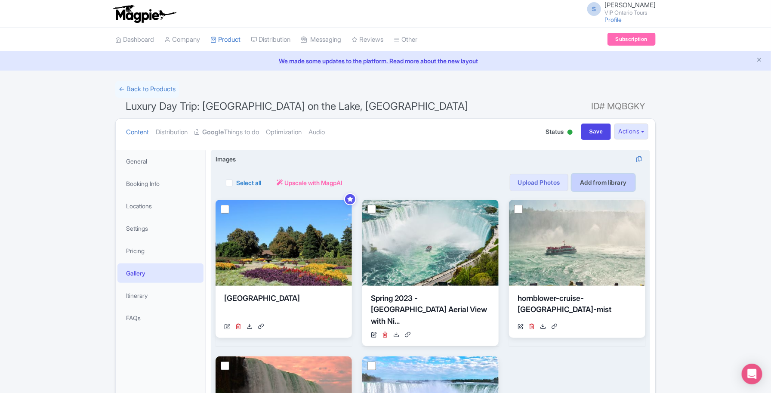
click at [589, 183] on link "Add from library" at bounding box center [603, 182] width 63 height 17
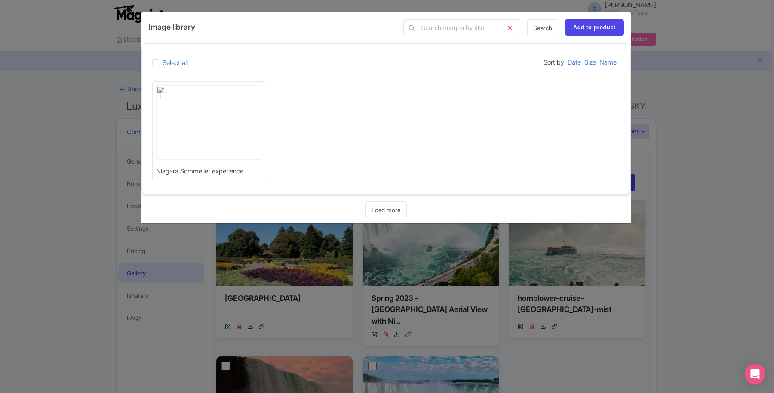
click at [586, 375] on div "Image library Search Add to product Select all Sort by Date Size Name Niagara S…" at bounding box center [387, 196] width 774 height 393
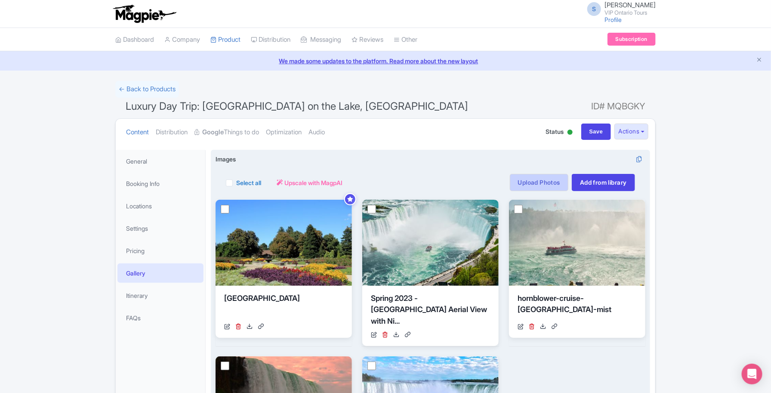
click at [549, 177] on link "Upload Photos" at bounding box center [539, 182] width 59 height 17
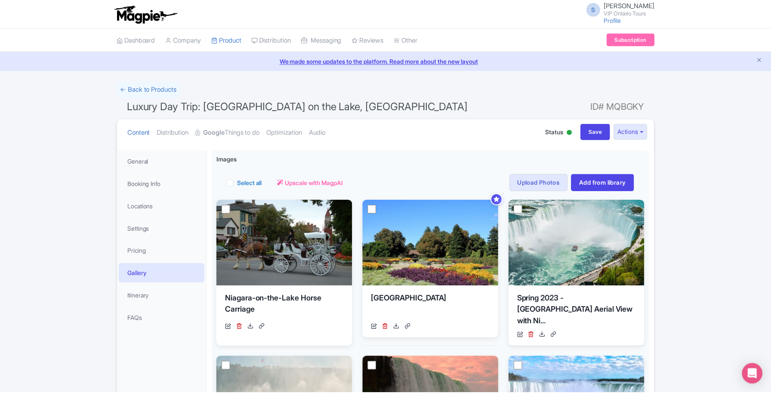
scroll to position [150, 0]
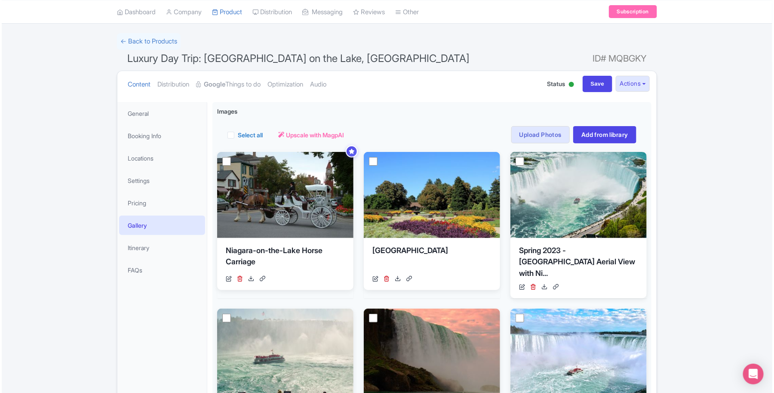
scroll to position [108, 0]
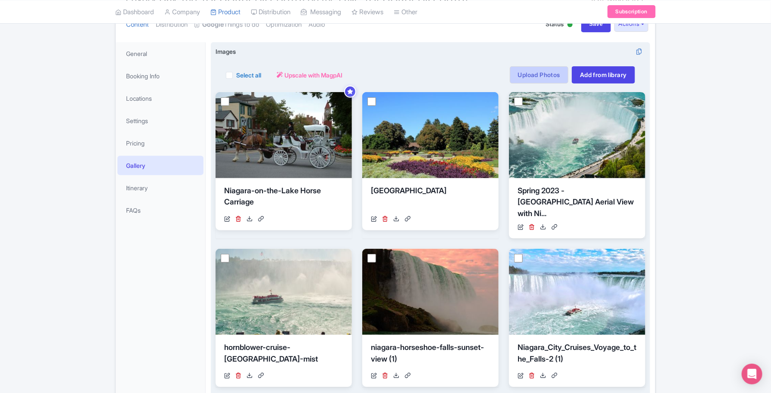
click at [527, 74] on link "Upload Photos" at bounding box center [539, 74] width 59 height 17
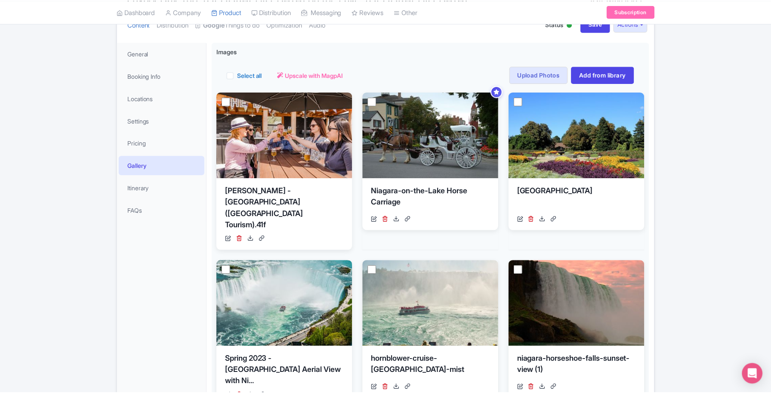
scroll to position [150, 0]
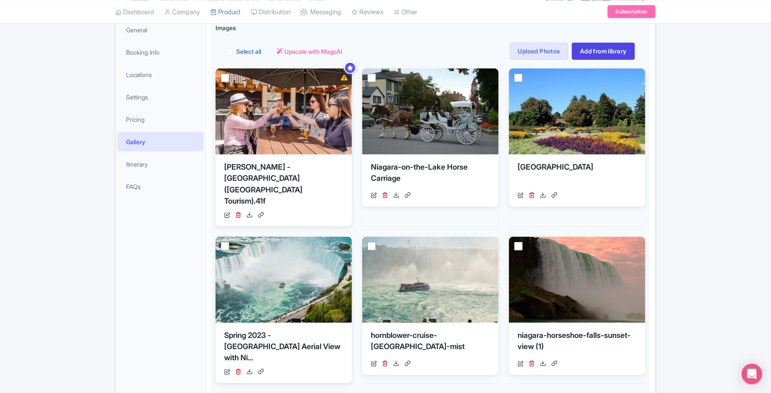
scroll to position [161, 0]
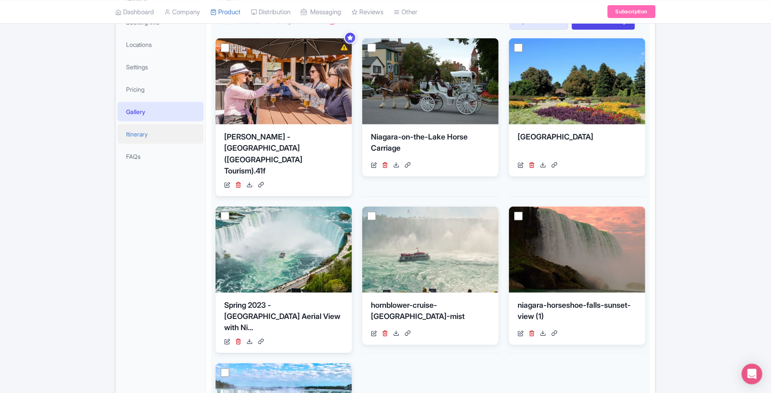
click at [146, 138] on link "Itinerary" at bounding box center [160, 133] width 86 height 19
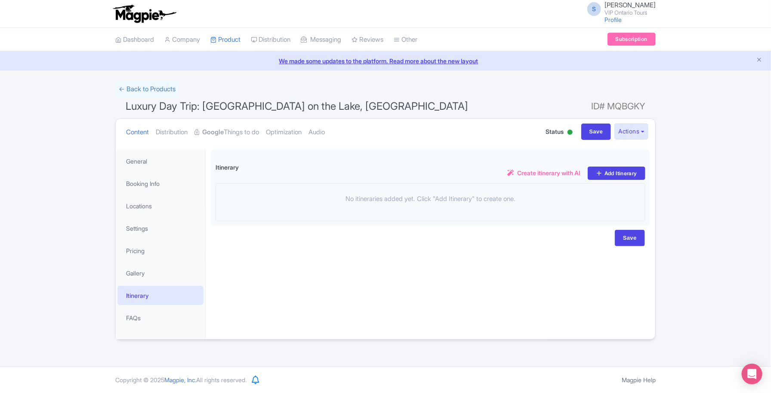
scroll to position [0, 0]
click at [142, 316] on link "FAQs" at bounding box center [160, 317] width 86 height 19
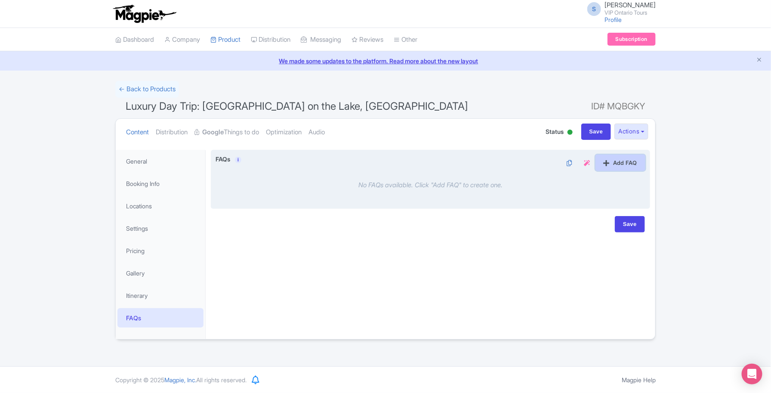
click at [623, 163] on link "Add FAQ" at bounding box center [620, 162] width 50 height 16
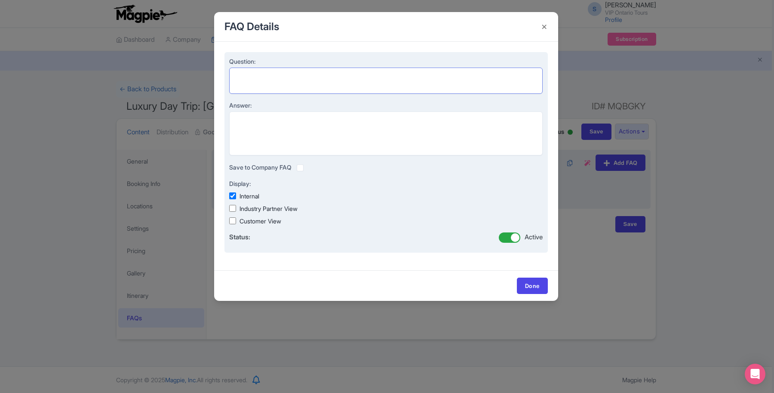
click at [261, 83] on textarea "Question:" at bounding box center [386, 81] width 314 height 26
paste textarea "Is the tour wheelchair accessible?"
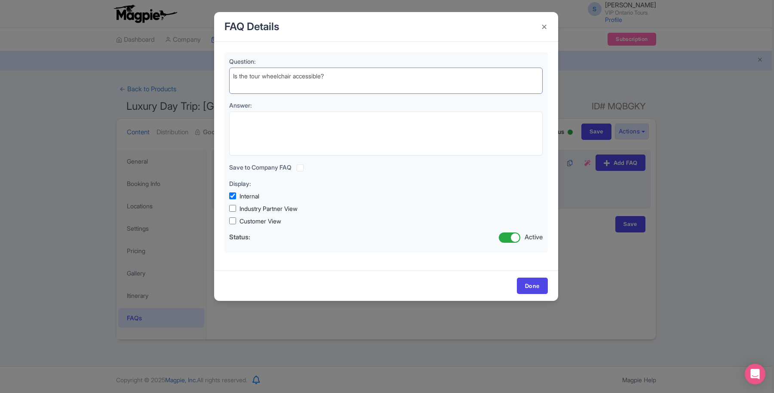
type textarea "Is the tour wheelchair accessible?"
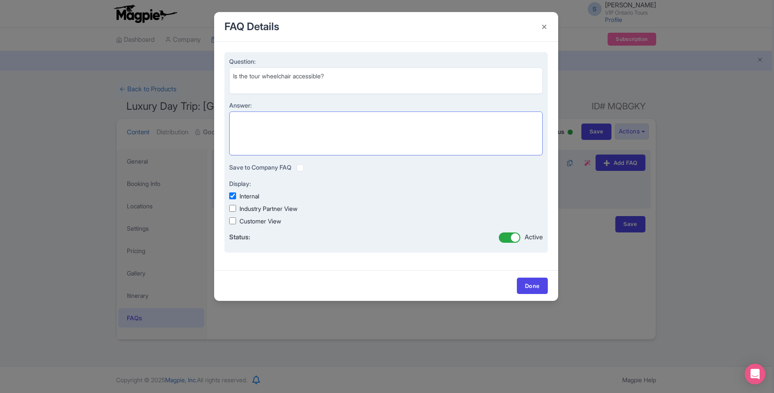
click at [333, 126] on textarea "Answer:" at bounding box center [386, 133] width 314 height 44
paste textarea "Unfortunately, no. Some areas include stairs, uneven ground, and narrow walkway…"
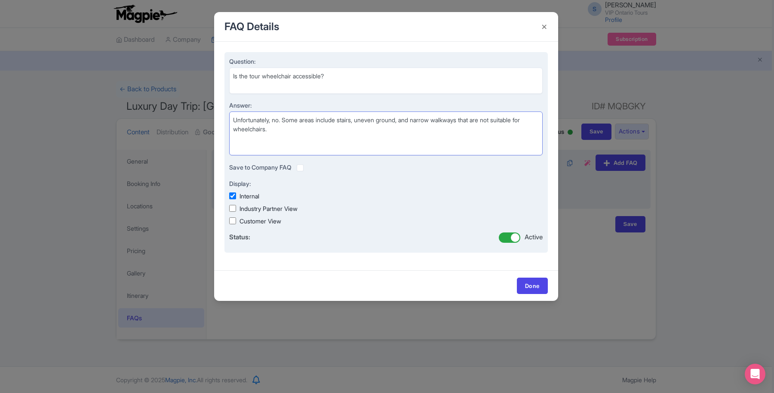
type textarea "Unfortunately, no. Some areas include stairs, uneven ground, and narrow walkway…"
click at [250, 221] on label "Customer View" at bounding box center [261, 220] width 42 height 9
click at [236, 221] on input "Customer View" at bounding box center [232, 220] width 7 height 7
checkbox input "true"
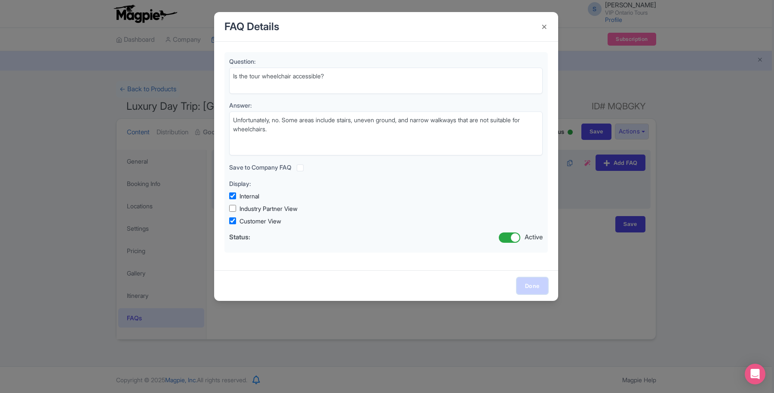
click at [529, 285] on link "Done" at bounding box center [532, 286] width 31 height 16
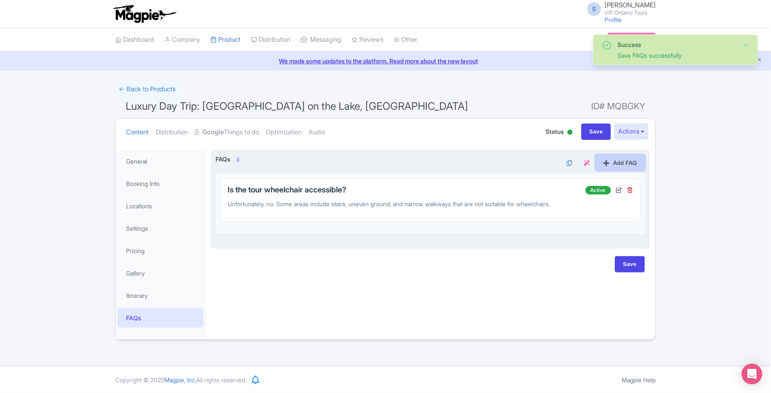
click at [609, 162] on link "Add FAQ" at bounding box center [620, 162] width 50 height 16
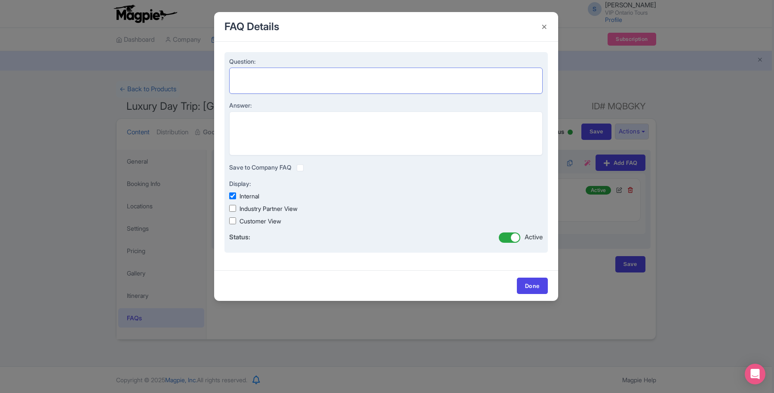
click at [278, 79] on textarea "Question:" at bounding box center [386, 81] width 314 height 26
paste textarea "When does the boat run?"
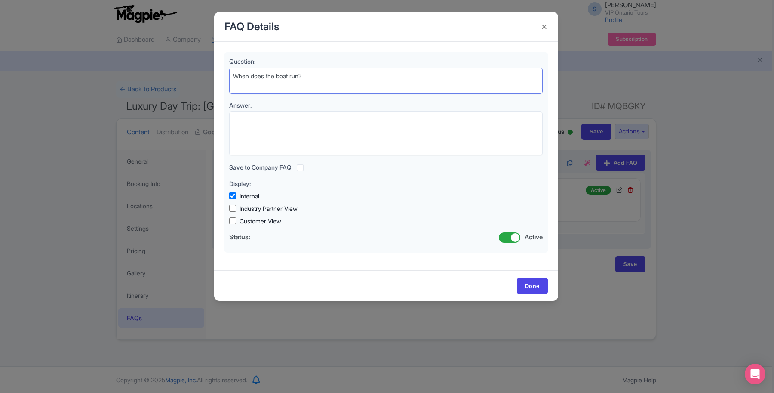
type textarea "When does the boat run?"
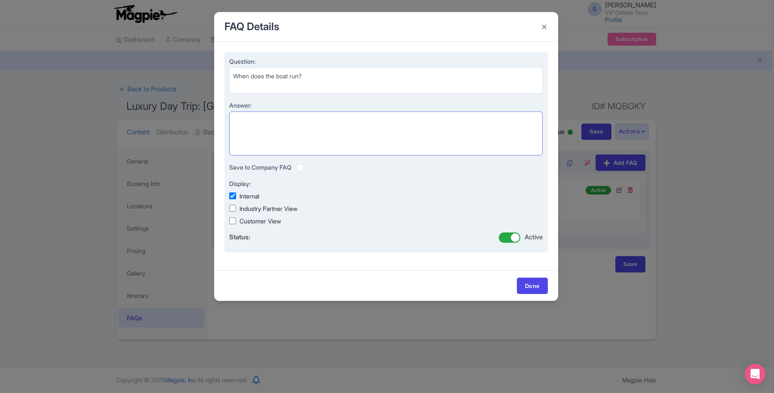
click at [336, 148] on textarea "Answer:" at bounding box center [386, 133] width 314 height 44
paste textarea "Niagara City Cruises typically runs from May to November, weather permitting. O…"
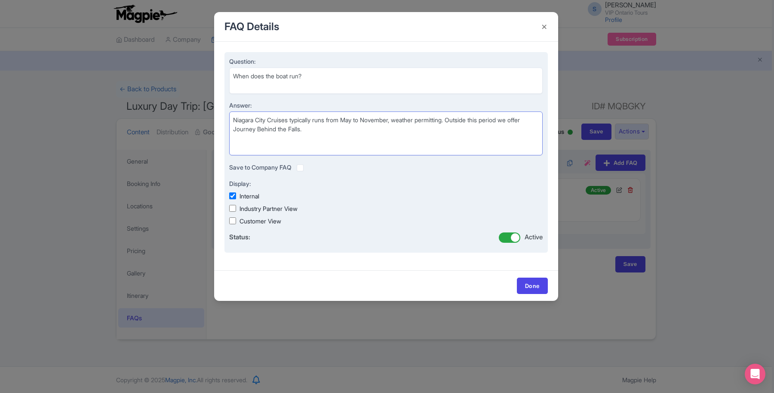
type textarea "Niagara City Cruises typically runs from May to November, weather permitting. O…"
click at [247, 221] on label "Customer View" at bounding box center [261, 220] width 42 height 9
click at [236, 221] on input "Customer View" at bounding box center [232, 220] width 7 height 7
checkbox input "true"
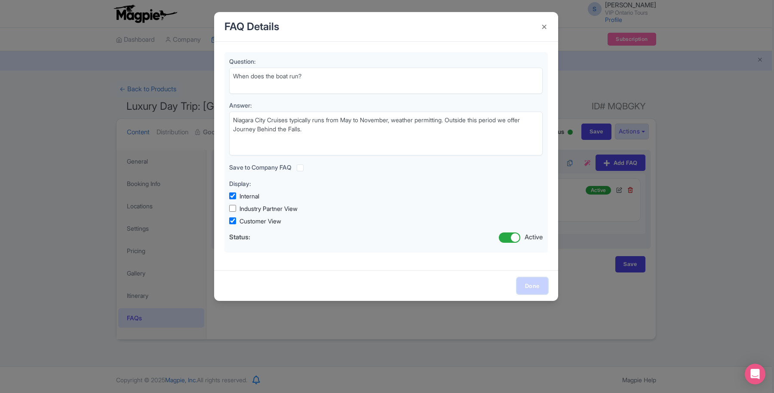
click at [527, 293] on link "Done" at bounding box center [532, 286] width 31 height 16
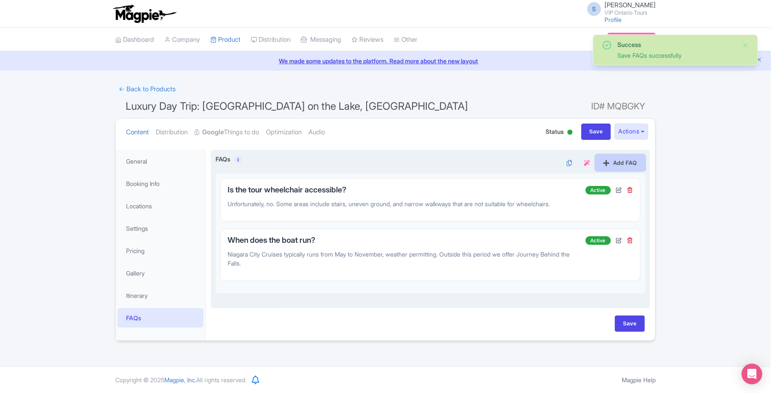
click at [607, 159] on link "Add FAQ" at bounding box center [620, 162] width 50 height 16
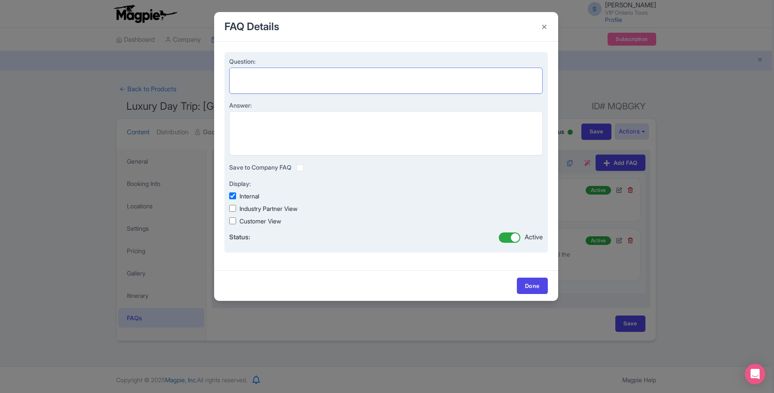
click at [269, 83] on textarea "Question:" at bounding box center [386, 81] width 314 height 26
paste textarea "Can I choose free time instead of an attraction?"
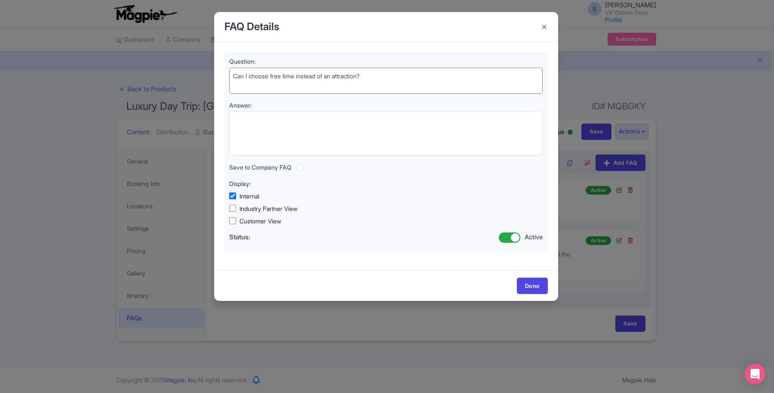
drag, startPoint x: 407, startPoint y: 78, endPoint x: 218, endPoint y: 78, distance: 189.3
click at [218, 78] on div "Question: Can I choose free time instead of an attraction? Answer: Save to Comp…" at bounding box center [386, 156] width 344 height 228
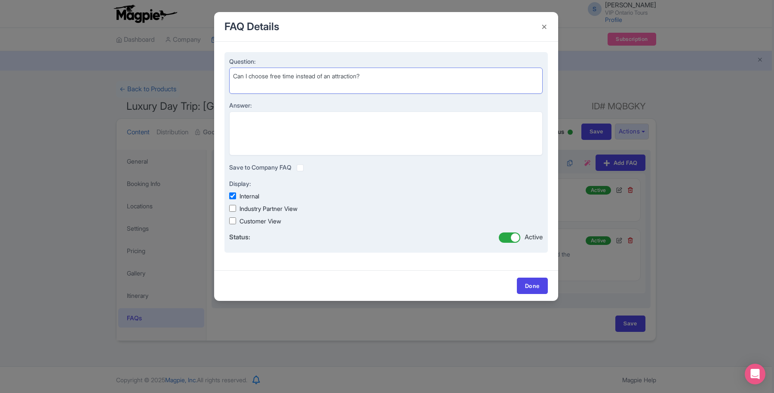
paste textarea "Is lunch included? A: Lunch is not included. Table Rock Centre offers cafés and…"
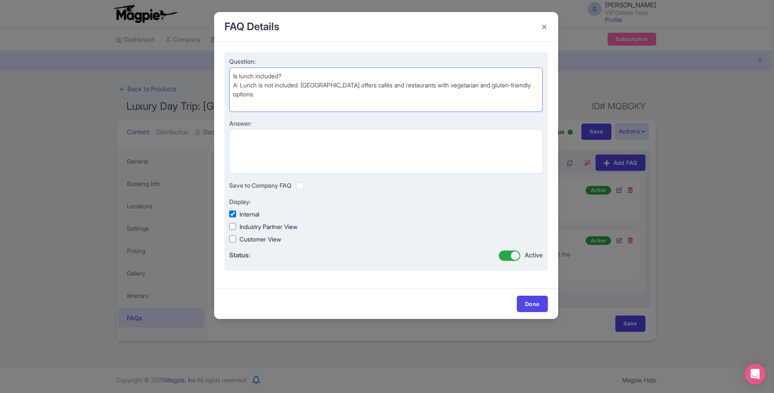
drag, startPoint x: 232, startPoint y: 85, endPoint x: 317, endPoint y: 93, distance: 84.7
click at [317, 93] on textarea "Is lunch included? A: Lunch is not included. Table Rock Centre offers cafés and…" at bounding box center [386, 90] width 314 height 44
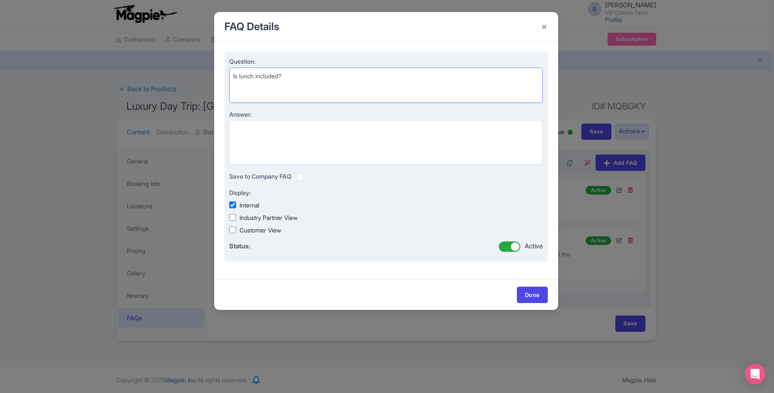
type textarea "Is lunch included?"
click at [278, 130] on textarea "Answer:" at bounding box center [386, 142] width 314 height 44
paste textarea "A: Lunch is not included. Table Rock Centre offers cafés and restaurants with v…"
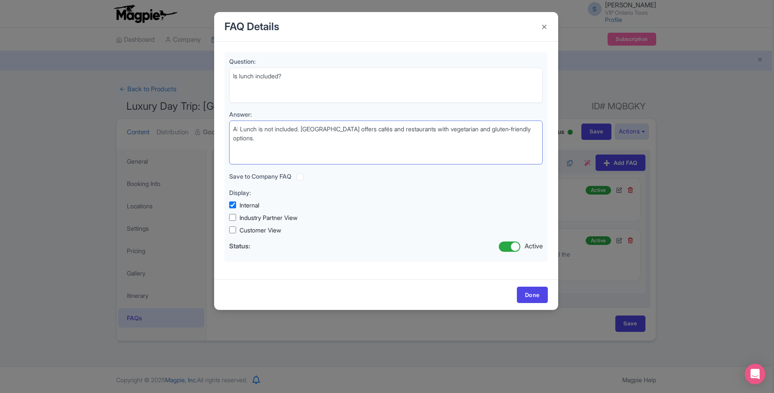
drag, startPoint x: 240, startPoint y: 129, endPoint x: 213, endPoint y: 130, distance: 26.7
click at [213, 130] on div "FAQ Details Question: Is lunch included? Answer: A: Lunch is not included. Tabl…" at bounding box center [387, 196] width 774 height 393
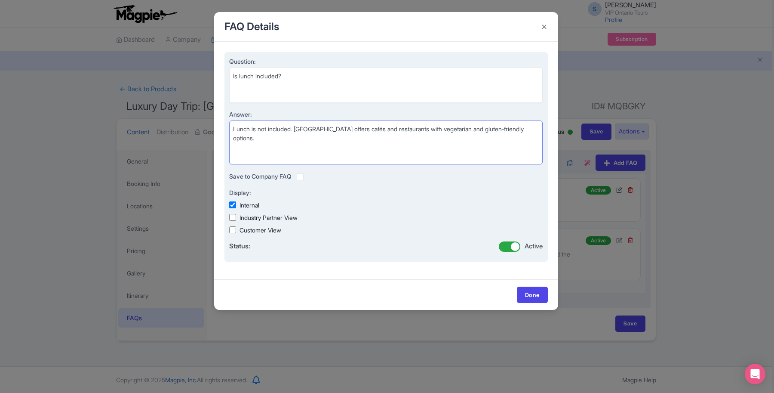
click at [293, 127] on textarea "Lunch is not included. Table Rock Centre offers cafés and restaurants with vege…" at bounding box center [386, 142] width 314 height 44
drag, startPoint x: 430, startPoint y: 138, endPoint x: 234, endPoint y: 138, distance: 196.6
click at [234, 138] on textarea "Lunch is not included during winter months. You will have time at Niagara on th…" at bounding box center [386, 142] width 314 height 44
click at [358, 138] on textarea "Lunch is not included during winter months. You will have time at Niagara on th…" at bounding box center [386, 142] width 314 height 44
click at [310, 145] on textarea "Lunch is not included during winter months. You will have time at Niagara on th…" at bounding box center [386, 142] width 314 height 44
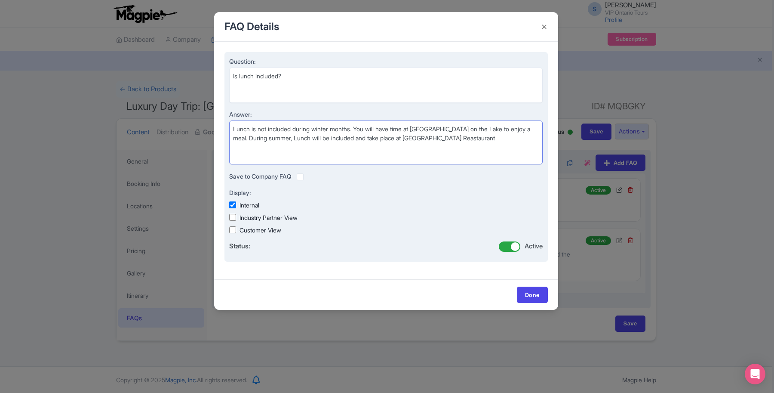
drag, startPoint x: 301, startPoint y: 138, endPoint x: 341, endPoint y: 137, distance: 39.6
click at [341, 137] on textarea "Lunch is not included during winter months. You will have time at Niagara on th…" at bounding box center [386, 142] width 314 height 44
click at [451, 134] on textarea "Lunch is not included during winter months. You will have time at Niagara on th…" at bounding box center [386, 142] width 314 height 44
type textarea "Lunch is not included during winter months. You will have time at Niagara on th…"
click at [229, 228] on input "Customer View" at bounding box center [232, 229] width 7 height 7
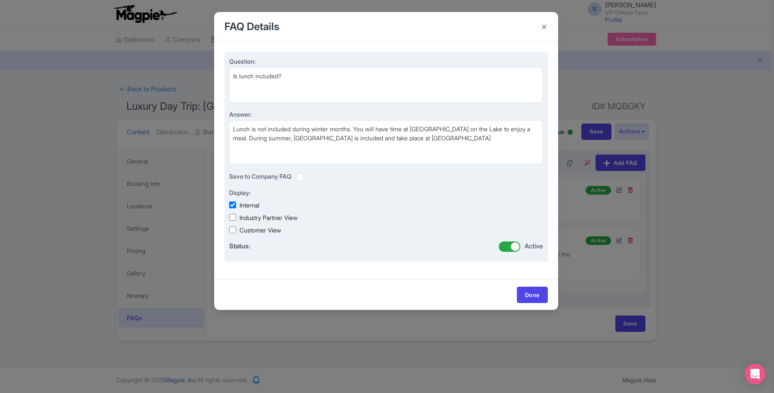
checkbox input "true"
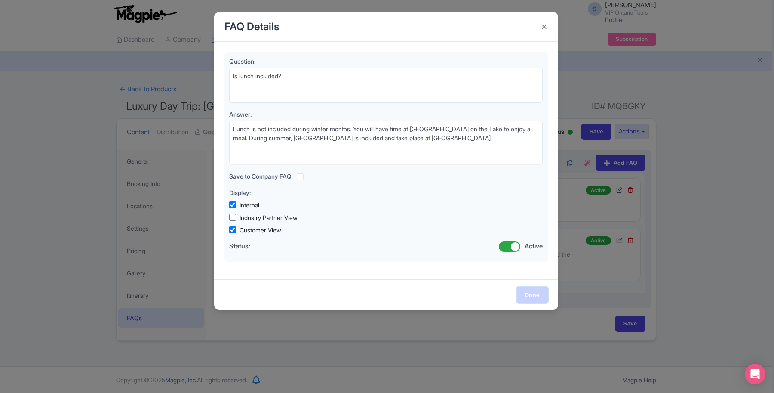
click at [518, 295] on link "Done" at bounding box center [532, 295] width 31 height 16
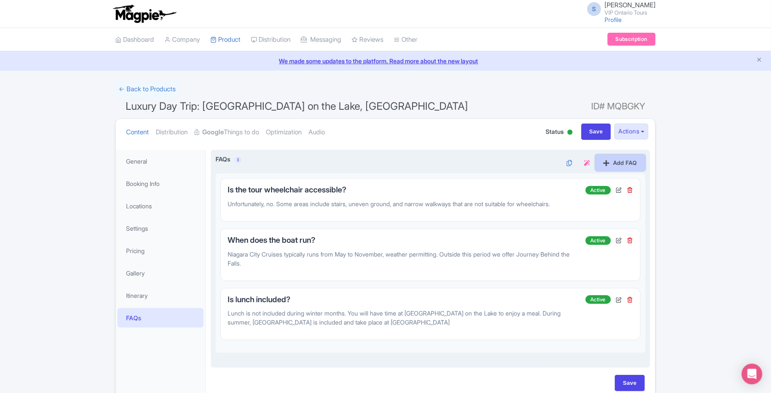
click at [604, 160] on icon at bounding box center [607, 163] width 6 height 7
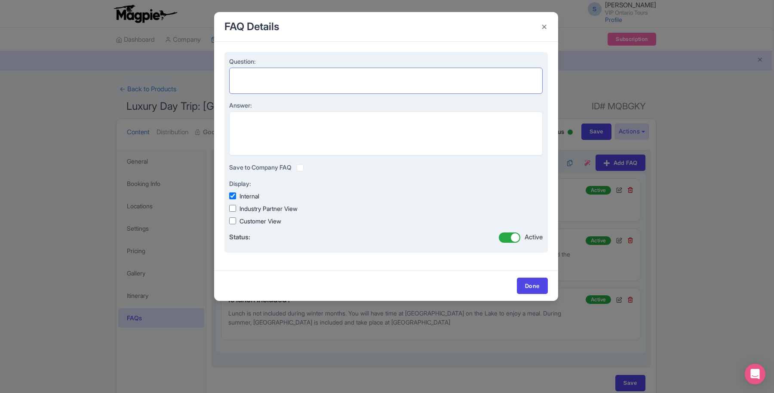
click at [282, 84] on textarea "Question:" at bounding box center [386, 81] width 314 height 26
paste textarea "What should I wear?"
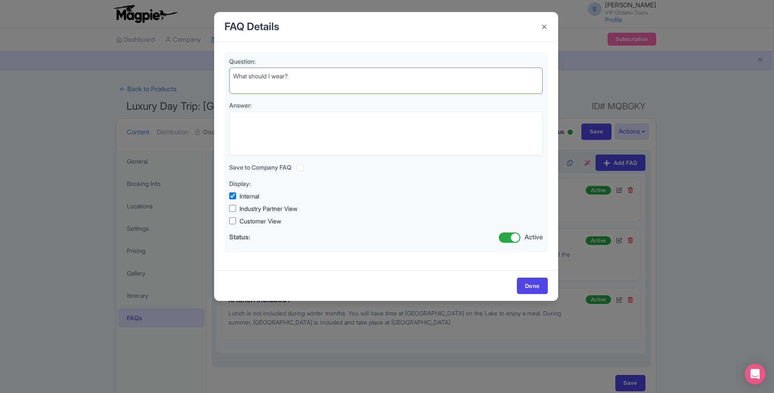
type textarea "What should I wear?"
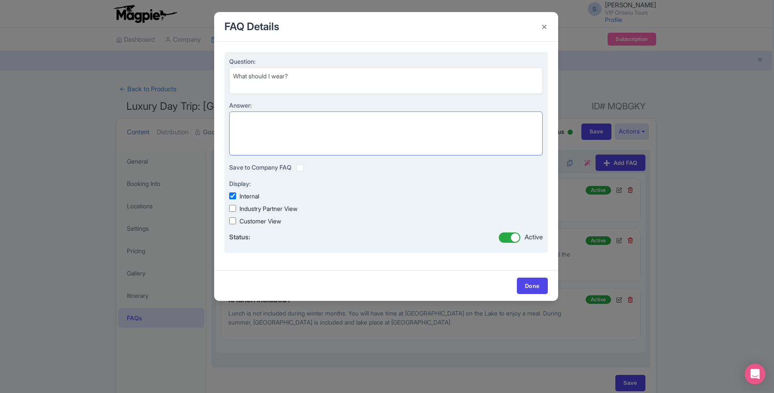
click at [365, 136] on textarea "Answer:" at bounding box center [386, 133] width 314 height 44
paste textarea "omfortable walking shoes and weather‑appropriate layers. Expect spray at the Fa…"
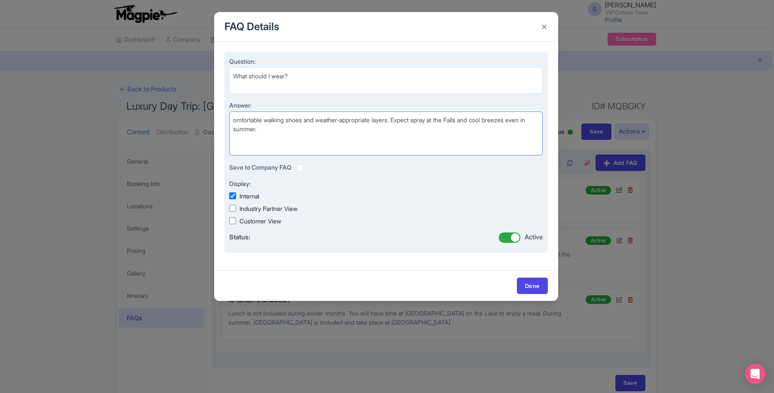
click at [233, 120] on textarea "omfortable walking shoes and weather‑appropriate layers. Expect spray at the Fa…" at bounding box center [386, 133] width 314 height 44
type textarea "Comfortable walking shoes and weather‑appropriate layers. Expect spray at the F…"
click at [264, 216] on label "Customer View" at bounding box center [261, 220] width 42 height 9
click at [236, 217] on input "Customer View" at bounding box center [232, 220] width 7 height 7
checkbox input "true"
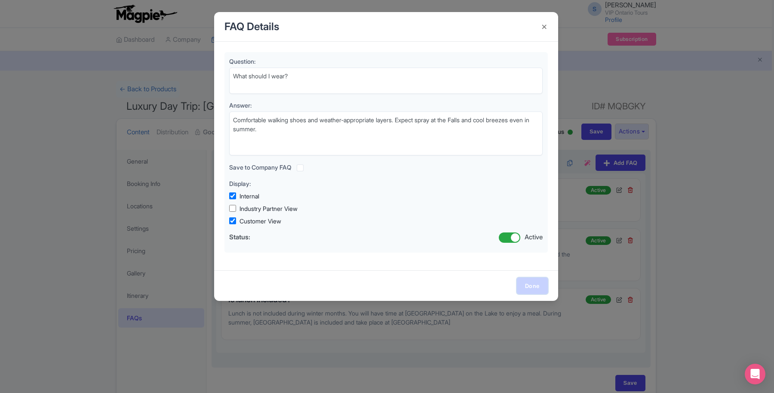
click at [540, 284] on link "Done" at bounding box center [532, 286] width 31 height 16
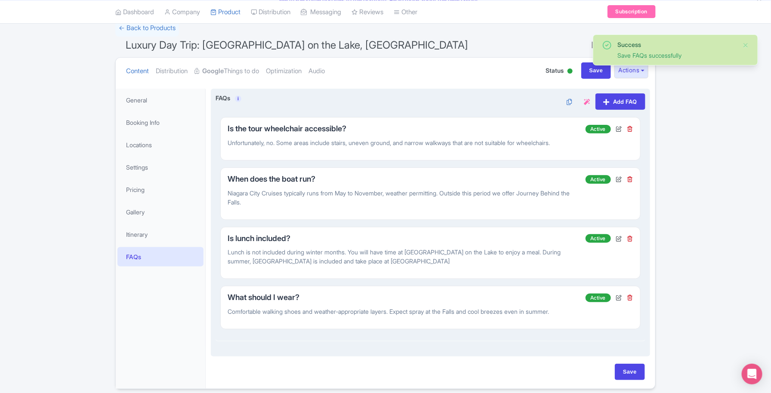
scroll to position [42, 0]
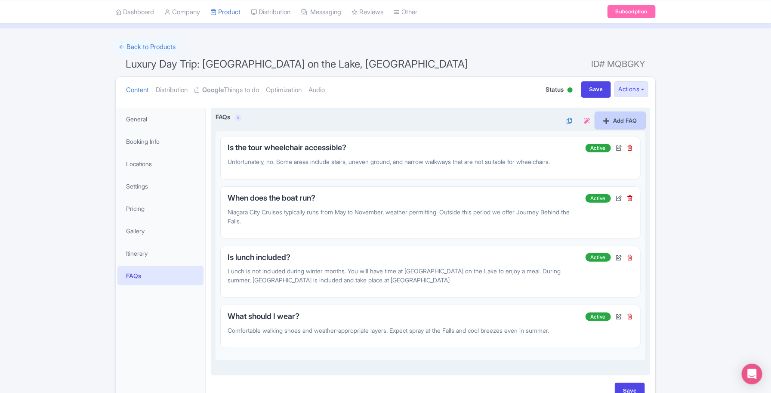
click at [625, 117] on link "Add FAQ" at bounding box center [620, 120] width 50 height 16
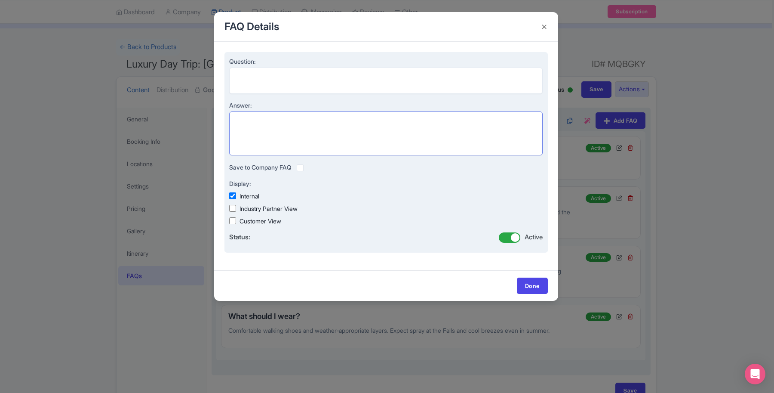
click at [262, 134] on textarea "Answer:" at bounding box center [386, 133] width 314 height 44
paste textarea "What is Niagara-on-the-Lake like? Niagara-on-the-Lake is a charming, historic t…"
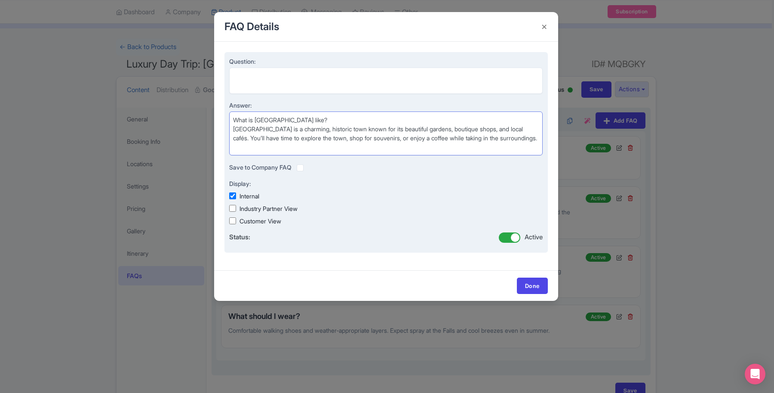
drag, startPoint x: 336, startPoint y: 119, endPoint x: 231, endPoint y: 117, distance: 105.0
click at [231, 117] on textarea "What is Niagara-on-the-Lake like? Niagara-on-the-Lake is a charming, historic t…" at bounding box center [386, 133] width 314 height 44
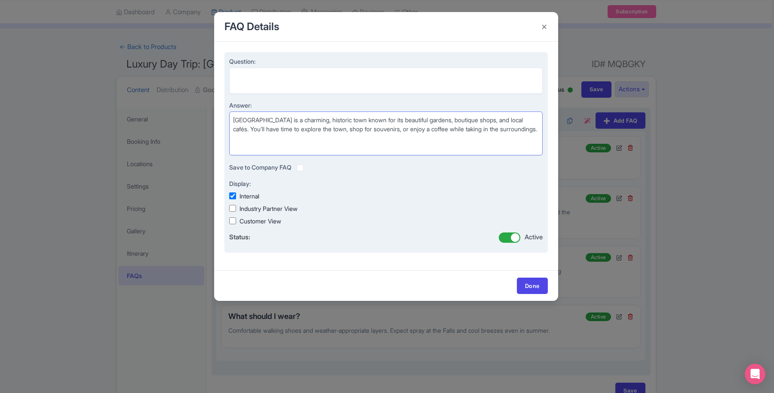
type textarea "[GEOGRAPHIC_DATA] is a charming, historic town known for its beautiful gardens,…"
click at [287, 80] on textarea "Question:" at bounding box center [386, 81] width 314 height 26
paste textarea "What is [GEOGRAPHIC_DATA] like?"
type textarea "What is [GEOGRAPHIC_DATA] like?"
click at [247, 120] on textarea "[GEOGRAPHIC_DATA] is a charming, historic town known for its beautiful gardens,…" at bounding box center [386, 133] width 314 height 44
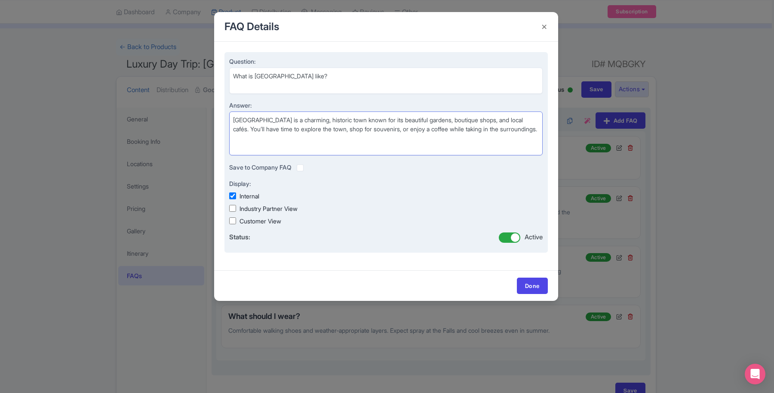
type textarea "[GEOGRAPHIC_DATA] is a charming, historic town known for its beautiful gardens,…"
click at [246, 222] on label "Customer View" at bounding box center [261, 220] width 42 height 9
click at [236, 222] on input "Customer View" at bounding box center [232, 220] width 7 height 7
checkbox input "true"
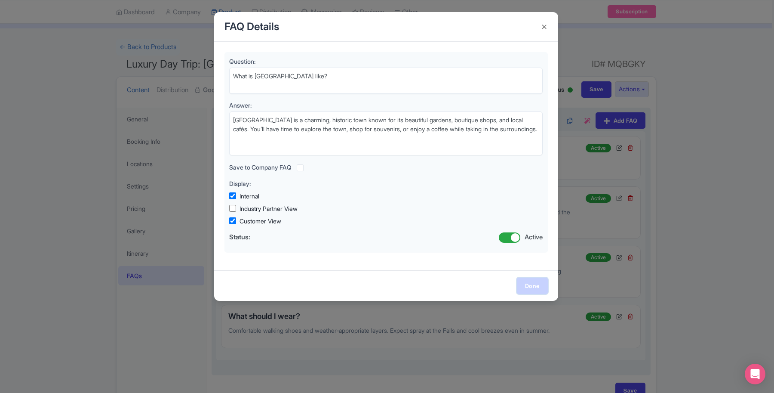
click at [523, 283] on link "Done" at bounding box center [532, 286] width 31 height 16
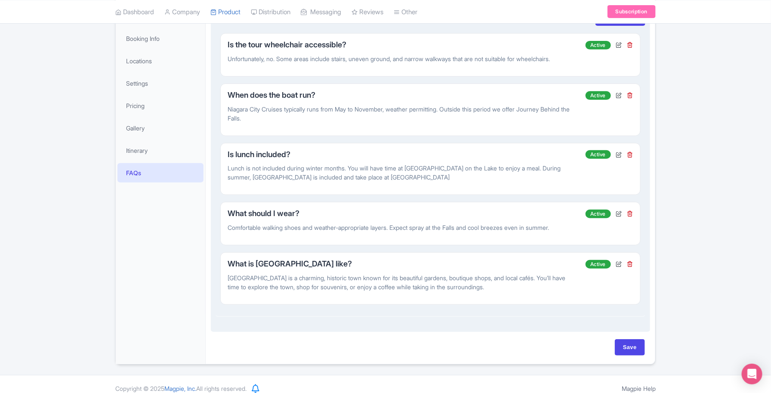
scroll to position [155, 0]
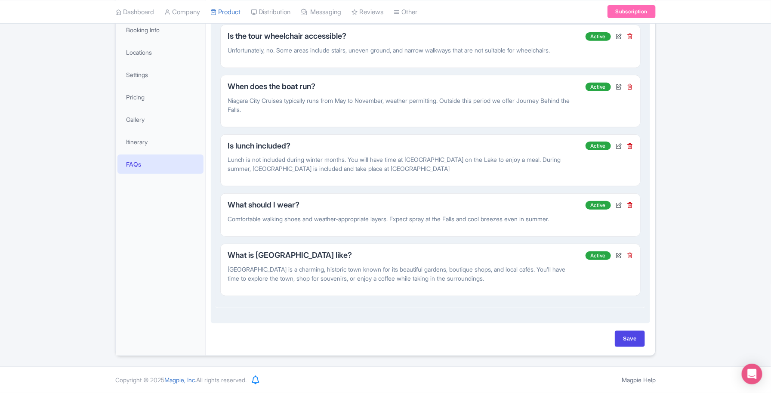
drag, startPoint x: 257, startPoint y: 257, endPoint x: 525, endPoint y: 278, distance: 268.9
click at [530, 278] on div "What is Niagara-on-the-Lake like? Niagara-on-the-Lake is a charming, historic t…" at bounding box center [407, 270] width 358 height 38
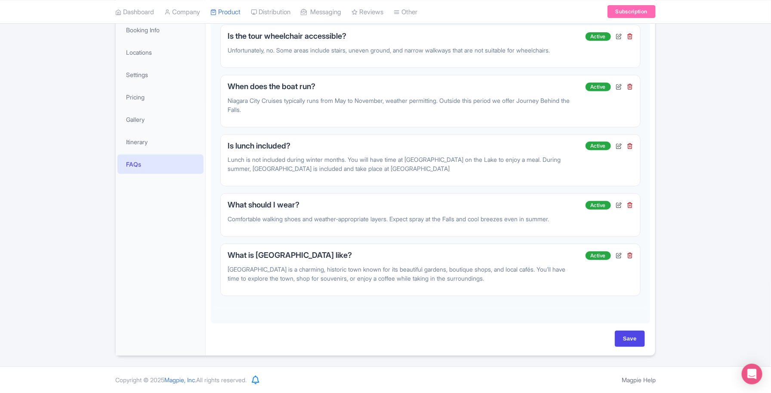
copy div "What is Niagara-on-the-Lake like? Niagara-on-the-Lake is a charming, historic t…"
click at [632, 336] on input "Save" at bounding box center [630, 338] width 30 height 16
type input "Saving..."
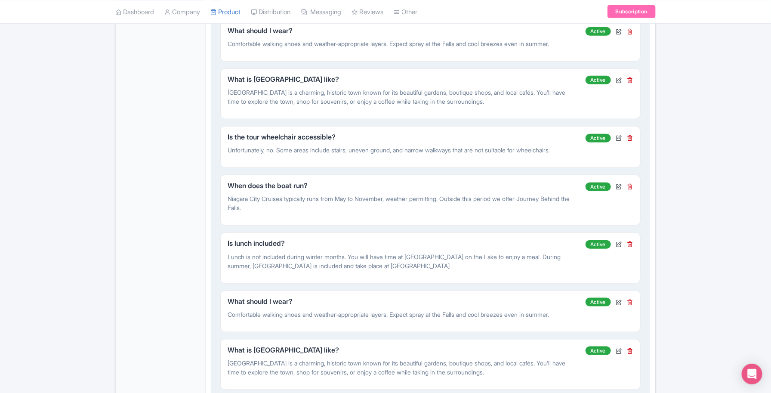
scroll to position [54, 0]
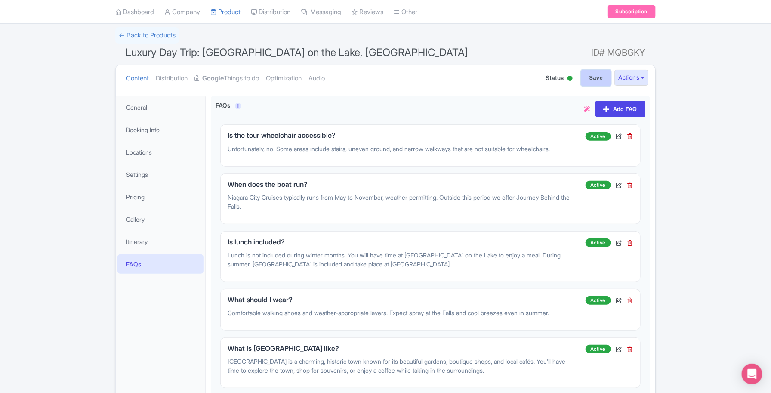
click at [592, 80] on input "Save" at bounding box center [596, 78] width 30 height 16
type input "Saving..."
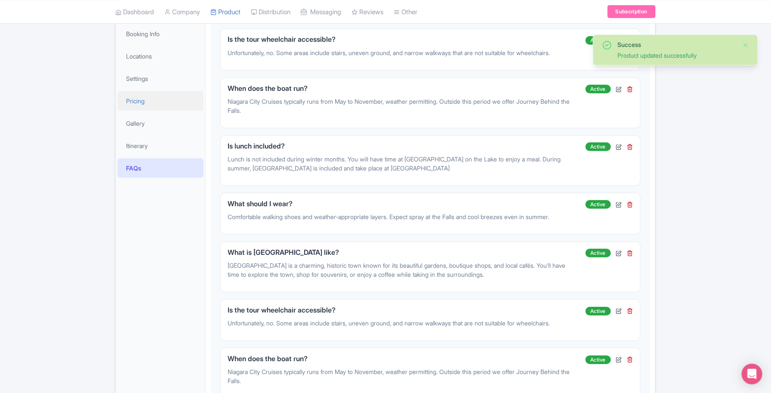
click at [145, 99] on link "Pricing" at bounding box center [160, 100] width 86 height 19
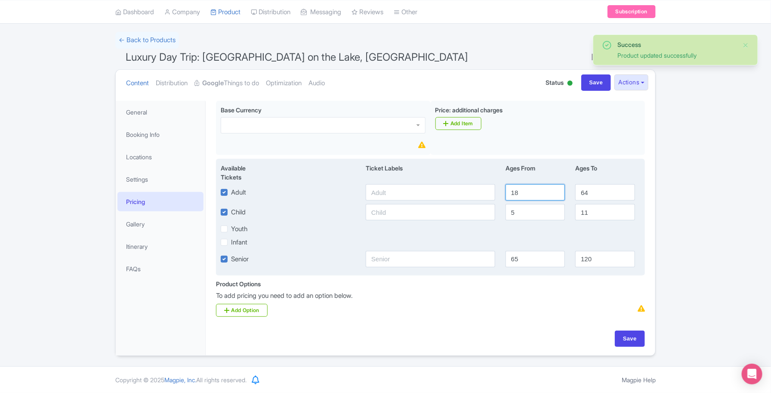
drag, startPoint x: 531, startPoint y: 194, endPoint x: 467, endPoint y: 194, distance: 64.1
click at [467, 194] on div "Adult 18 64" at bounding box center [431, 192] width 430 height 16
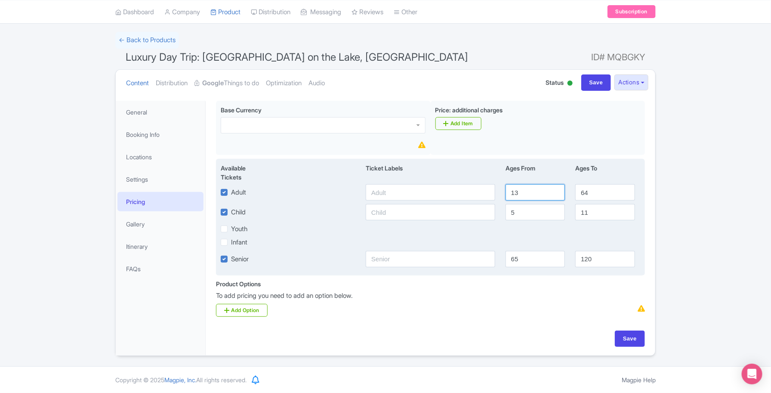
type input "13"
drag, startPoint x: 516, startPoint y: 210, endPoint x: 503, endPoint y: 210, distance: 12.9
click at [503, 210] on div "5" at bounding box center [535, 212] width 70 height 16
type input "2"
click at [231, 242] on label "Infant" at bounding box center [239, 242] width 16 height 10
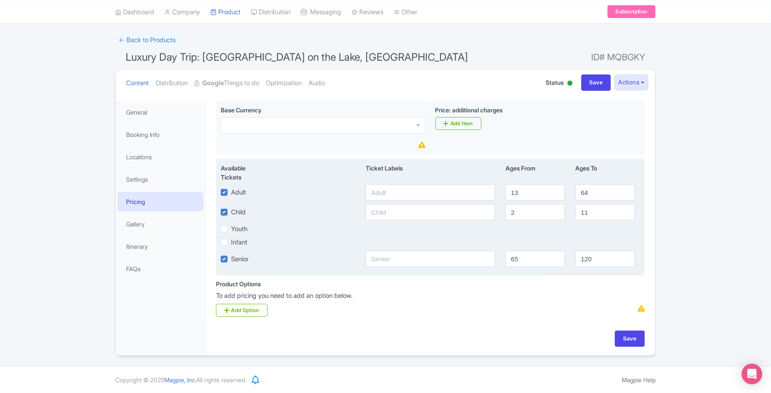
click at [231, 242] on input "Infant" at bounding box center [234, 240] width 6 height 6
checkbox input "true"
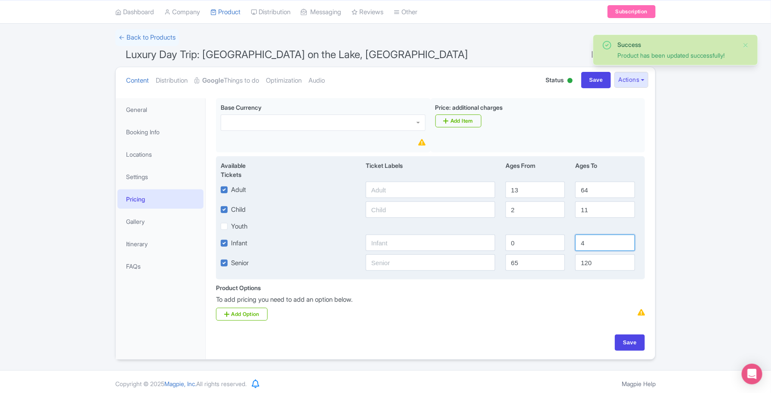
drag, startPoint x: 607, startPoint y: 242, endPoint x: 566, endPoint y: 245, distance: 41.4
click at [566, 245] on div "Infant 0 4" at bounding box center [431, 242] width 430 height 16
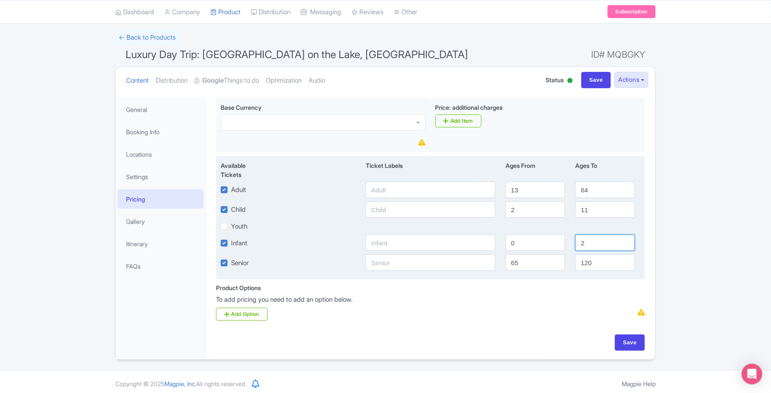
type input "2"
drag, startPoint x: 532, startPoint y: 213, endPoint x: 491, endPoint y: 212, distance: 40.5
click at [491, 212] on div "Child [DEMOGRAPHIC_DATA] 11" at bounding box center [431, 209] width 430 height 16
type input "3"
drag, startPoint x: 521, startPoint y: 188, endPoint x: 485, endPoint y: 193, distance: 36.4
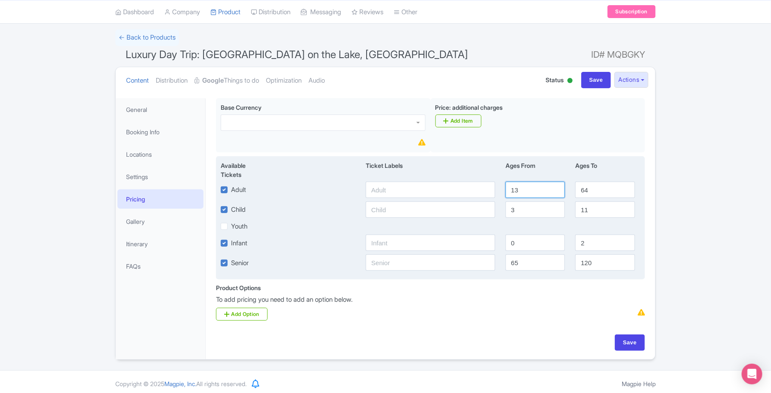
click at [485, 193] on div "Adult 13 64" at bounding box center [431, 190] width 430 height 16
drag, startPoint x: 508, startPoint y: 191, endPoint x: 471, endPoint y: 194, distance: 37.1
click at [474, 195] on div "Adult 12 64" at bounding box center [431, 190] width 430 height 16
type input "13"
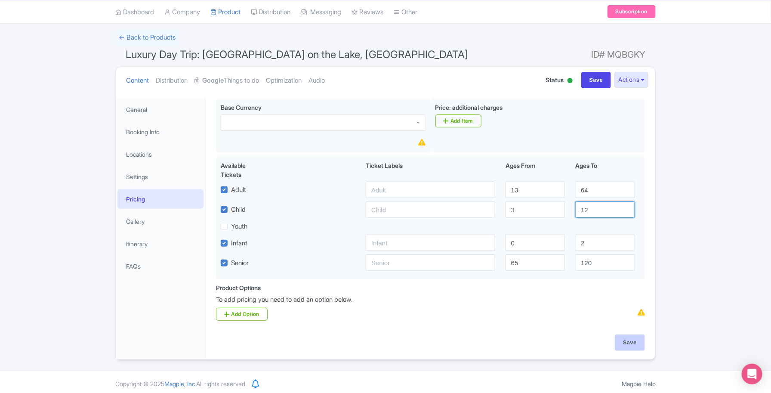
type input "12"
click at [637, 345] on input "Save" at bounding box center [630, 342] width 30 height 16
type input "Update Product"
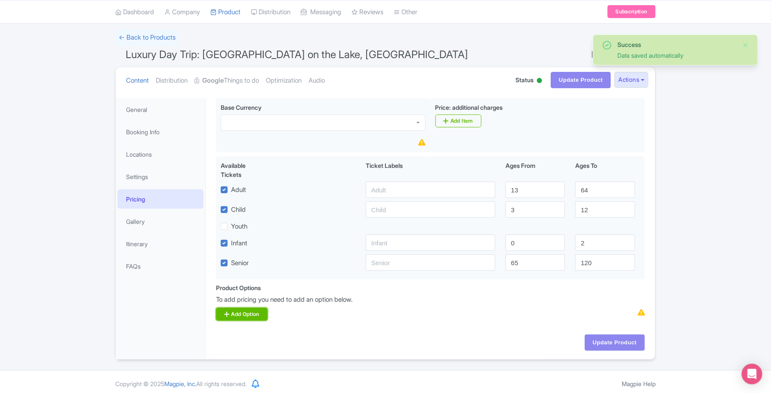
click at [242, 319] on link "Add Option" at bounding box center [242, 314] width 52 height 13
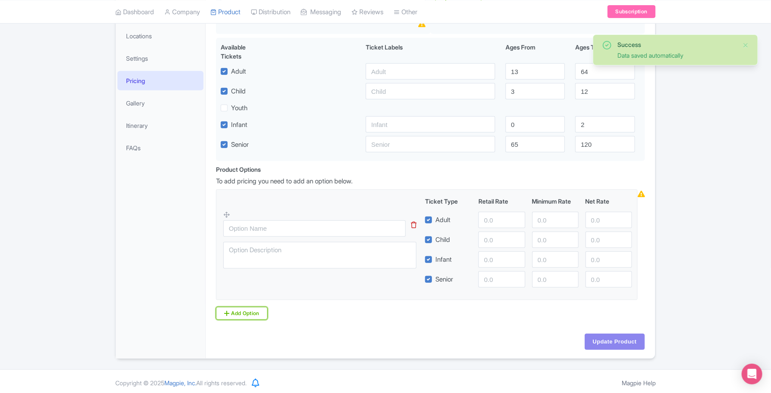
scroll to position [175, 0]
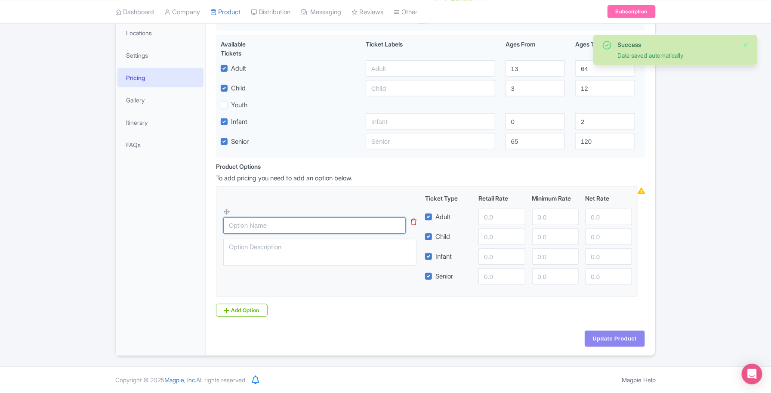
click at [265, 229] on input "text" at bounding box center [314, 225] width 182 height 16
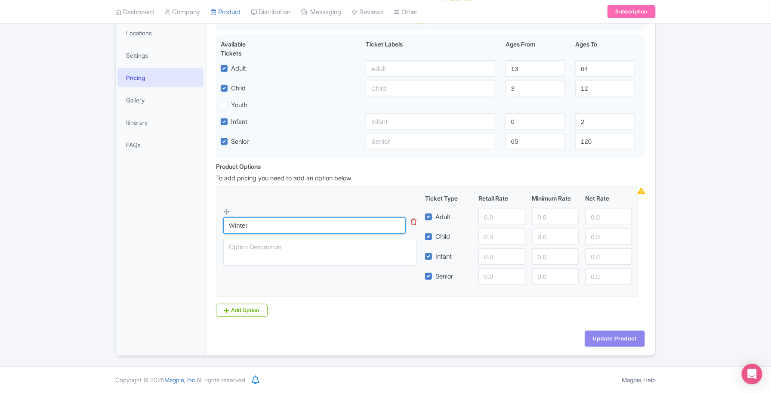
type input "Winter"
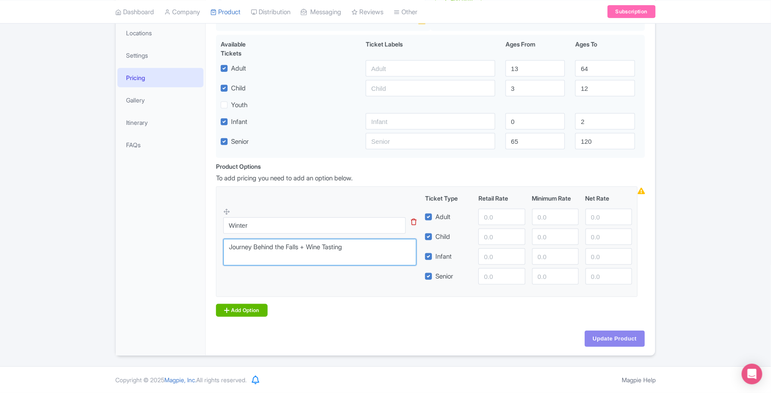
type textarea "Journey Behind the Falls + Wine Tasting"
click at [250, 307] on link "Add Option" at bounding box center [242, 310] width 52 height 13
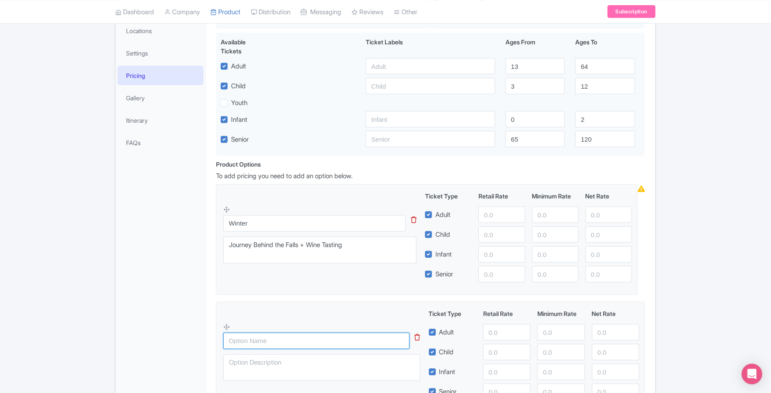
drag, startPoint x: 259, startPoint y: 342, endPoint x: 260, endPoint y: 336, distance: 5.9
click at [259, 342] on input "text" at bounding box center [316, 341] width 186 height 16
type input "Summer"
type textarea "B"
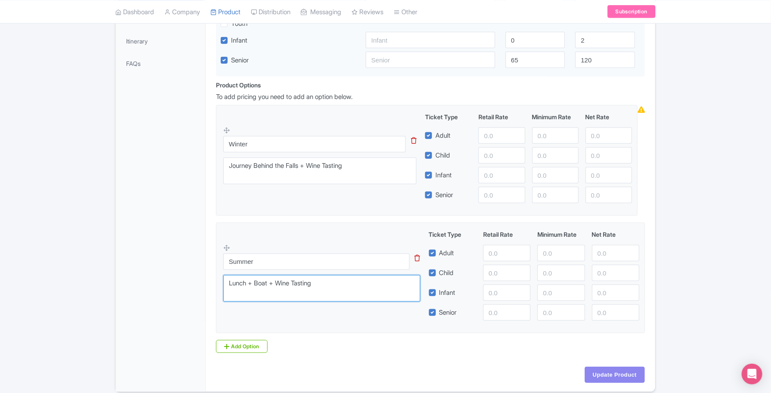
scroll to position [283, 0]
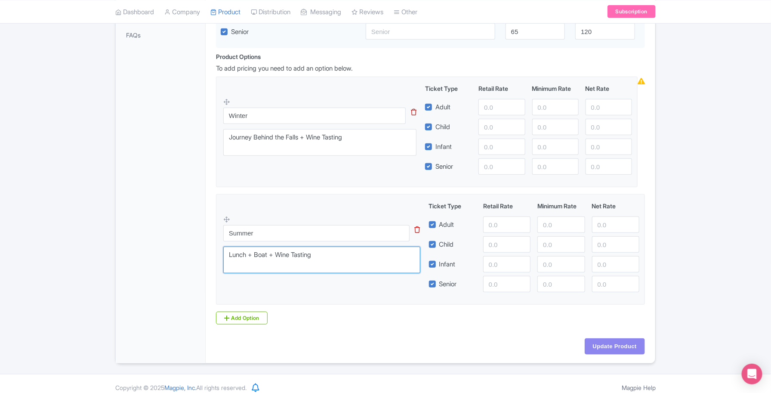
type textarea "Lunch + Boat + Wine Tasting"
click at [355, 214] on div "Summer Lunch + Boat + Wine Tasting Ticket Type Retail Rate Minimum Rate Net Rat…" at bounding box center [430, 246] width 414 height 91
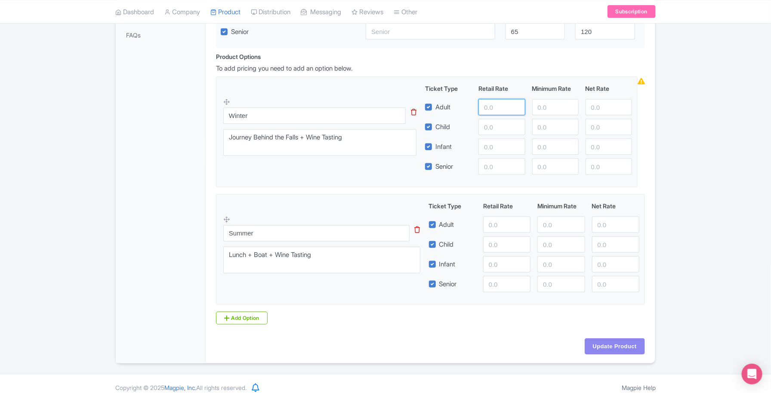
click at [498, 108] on input "number" at bounding box center [501, 107] width 46 height 16
click at [504, 115] on input "number" at bounding box center [501, 107] width 46 height 16
type input "189"
click at [494, 127] on input "number" at bounding box center [501, 127] width 46 height 16
click at [502, 133] on input "number" at bounding box center [501, 127] width 46 height 16
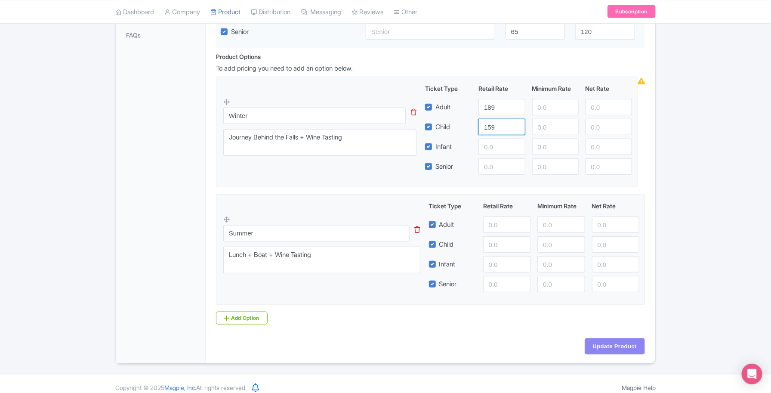
type input "159"
click at [493, 149] on input "number" at bounding box center [501, 147] width 46 height 16
click at [493, 175] on input "number" at bounding box center [501, 166] width 46 height 16
type input "179"
click at [487, 149] on input "number" at bounding box center [501, 147] width 46 height 16
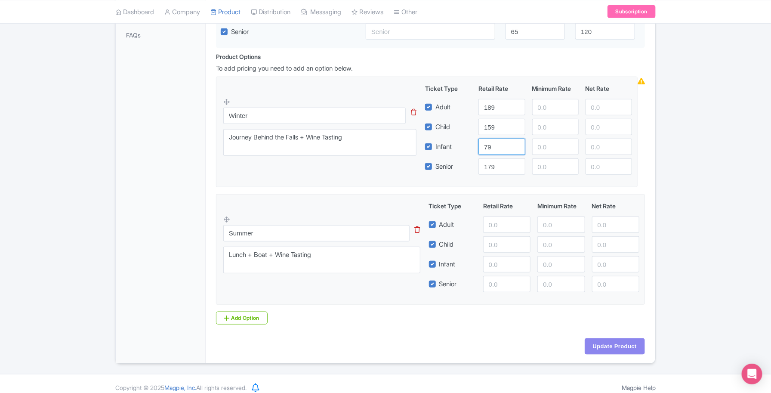
type input "79"
click at [532, 171] on input "number" at bounding box center [555, 166] width 46 height 16
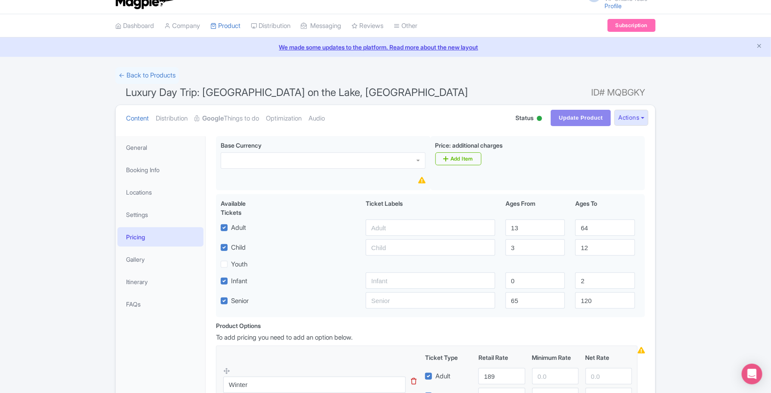
scroll to position [0, 0]
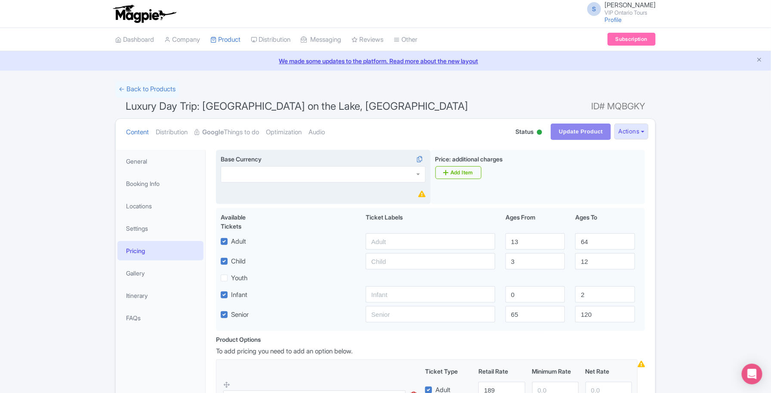
click at [409, 179] on div at bounding box center [323, 174] width 205 height 16
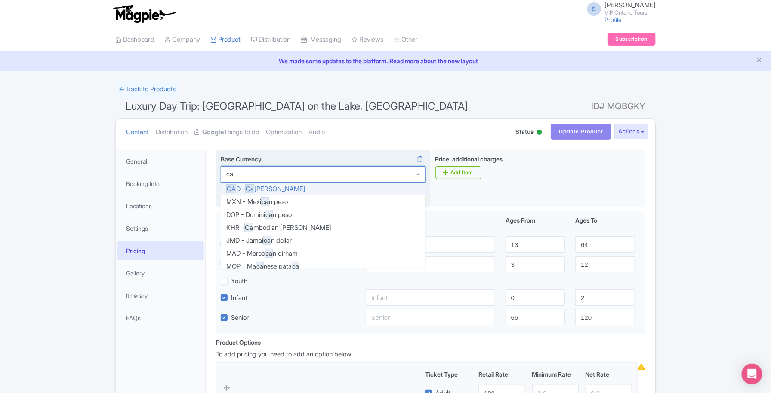
type input "cad"
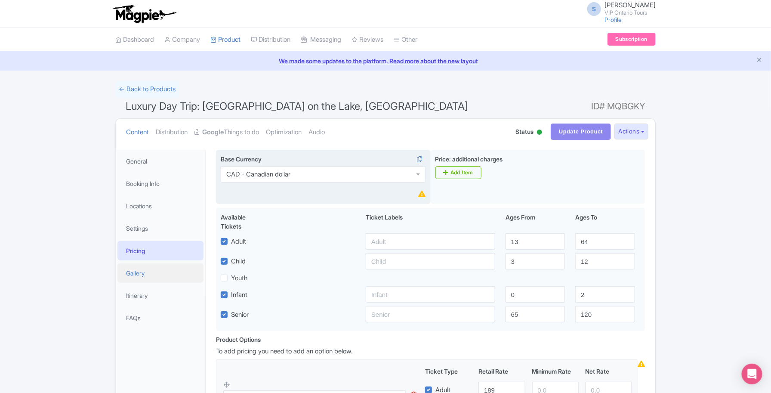
click at [160, 277] on link "Gallery" at bounding box center [160, 272] width 86 height 19
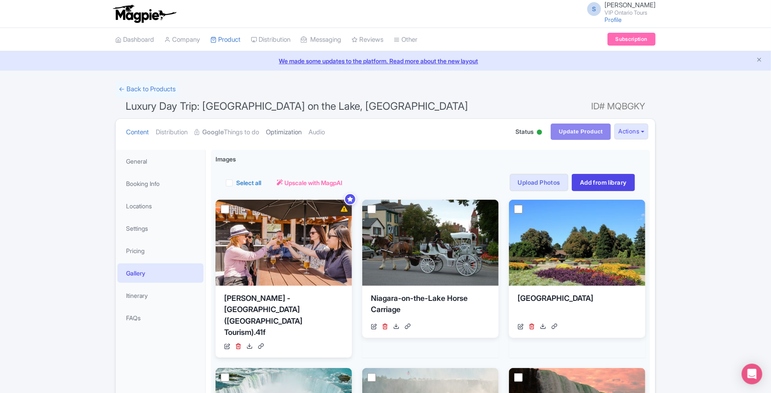
click at [298, 134] on link "Optimization" at bounding box center [284, 132] width 36 height 27
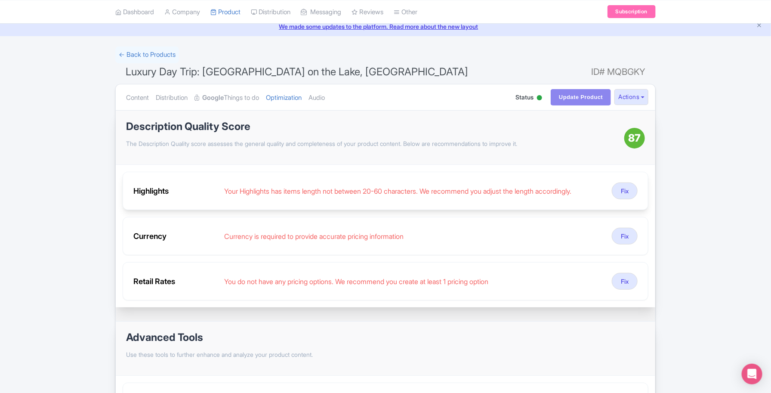
scroll to position [54, 0]
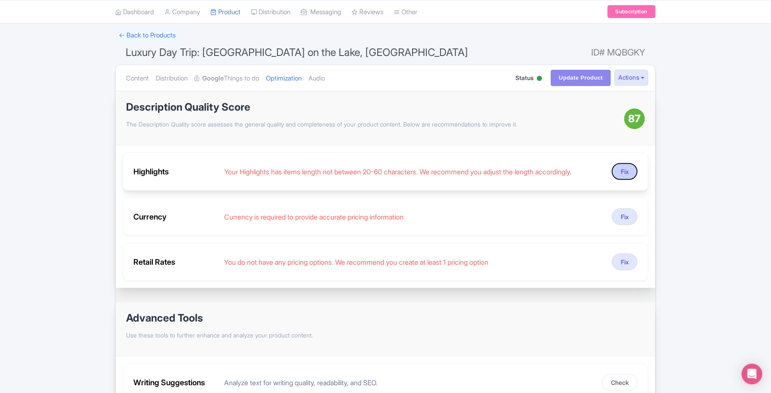
click at [623, 173] on button "Fix" at bounding box center [625, 171] width 26 height 17
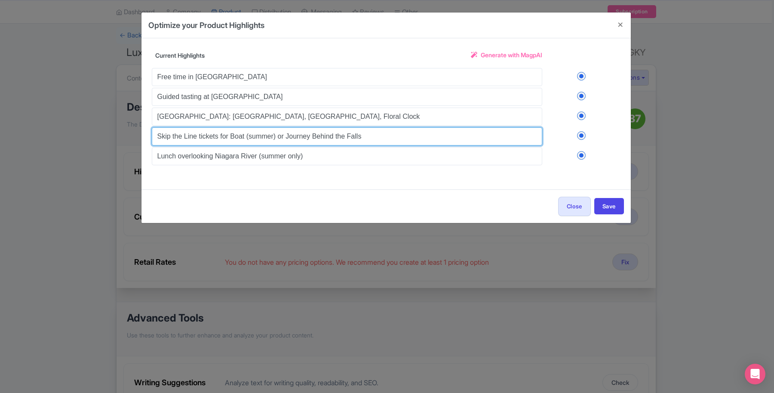
drag, startPoint x: 369, startPoint y: 137, endPoint x: 310, endPoint y: 138, distance: 58.5
click at [310, 138] on input "Skip the Line tickets for Boat (summer) or Journey Behind the Falls" at bounding box center [347, 136] width 391 height 18
type input "Skip the Line tickets for Boat (summer) or Journey (winter)"
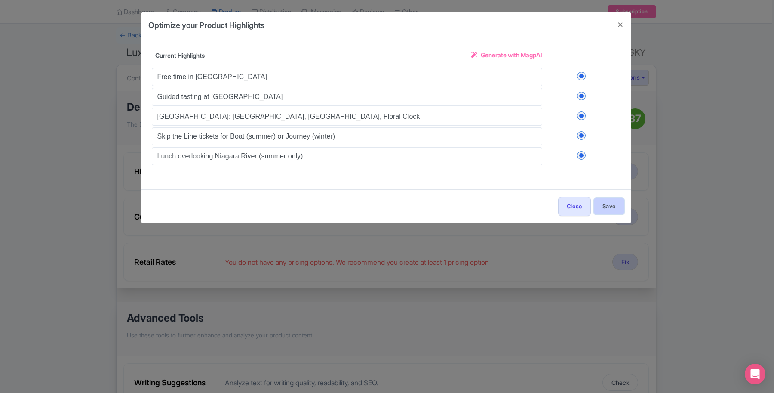
click at [607, 205] on button "Save" at bounding box center [610, 206] width 30 height 16
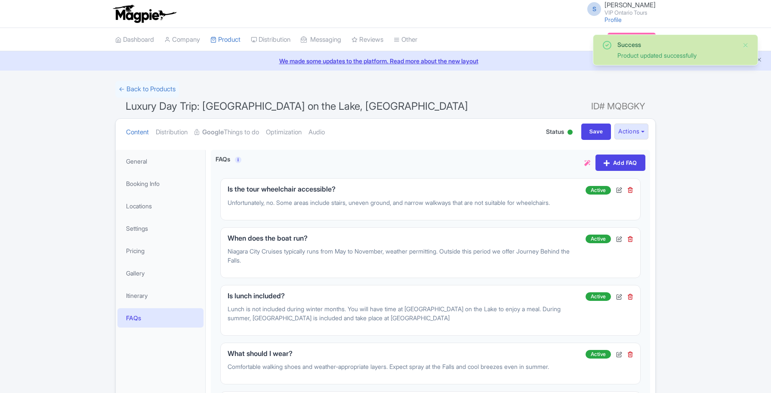
scroll to position [54, 0]
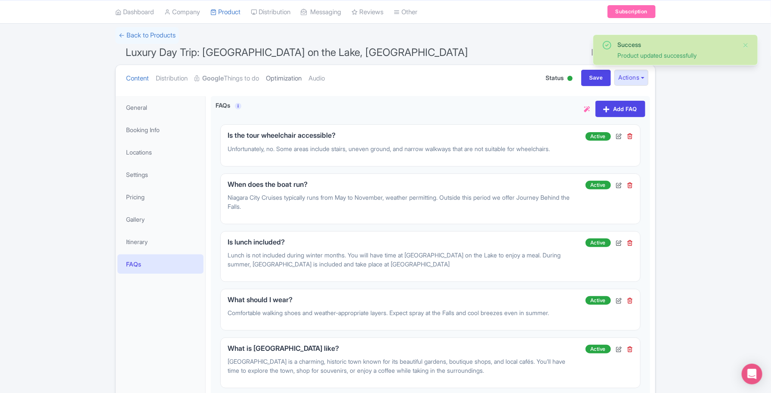
click at [285, 83] on link "Optimization" at bounding box center [284, 78] width 36 height 27
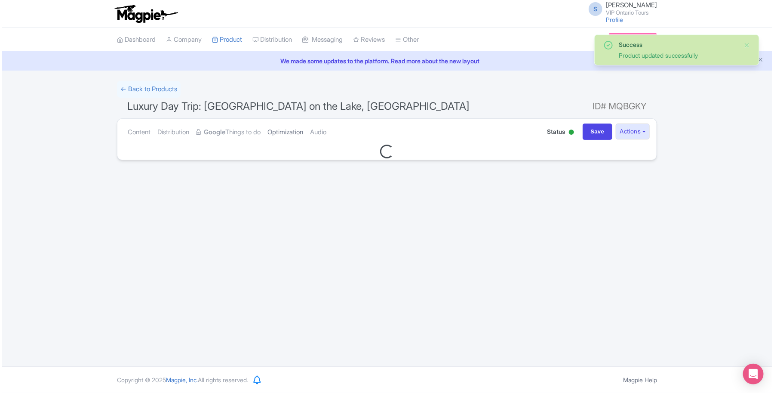
scroll to position [0, 0]
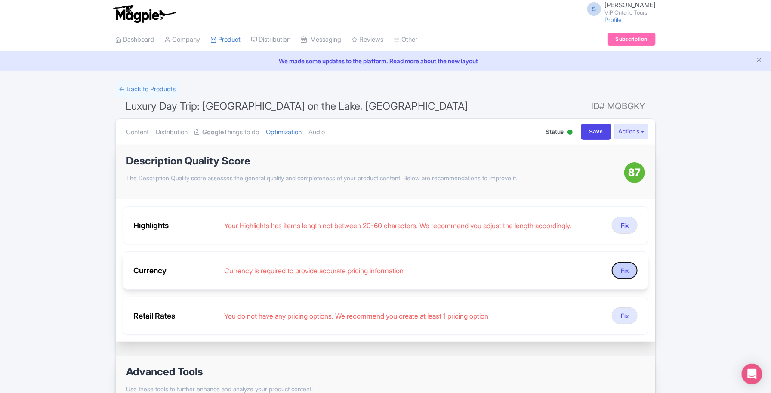
click at [620, 270] on button "Fix" at bounding box center [625, 270] width 26 height 17
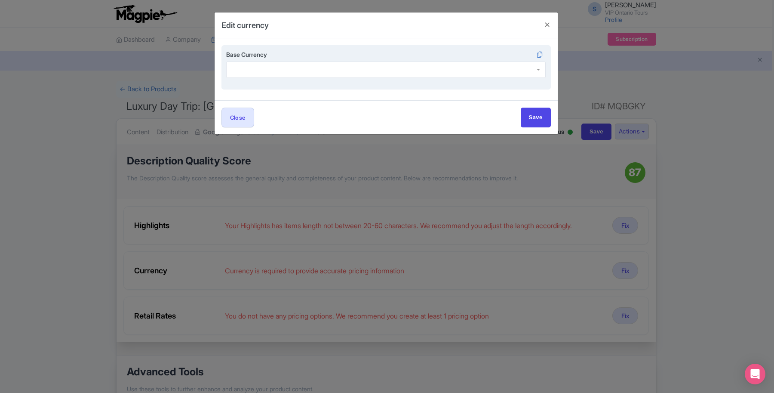
click at [287, 73] on div at bounding box center [386, 70] width 320 height 16
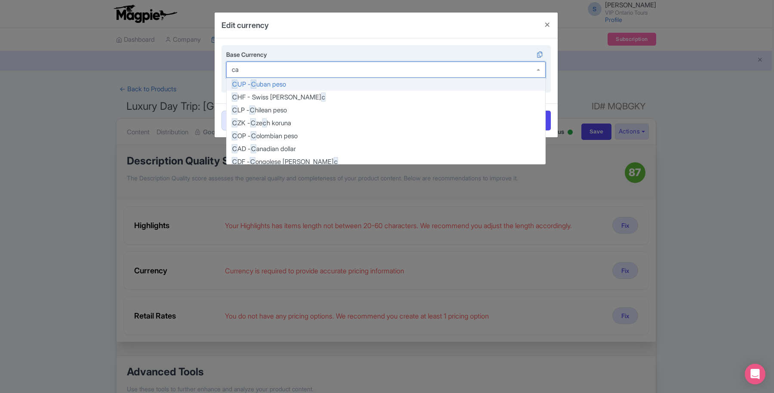
type input "cad"
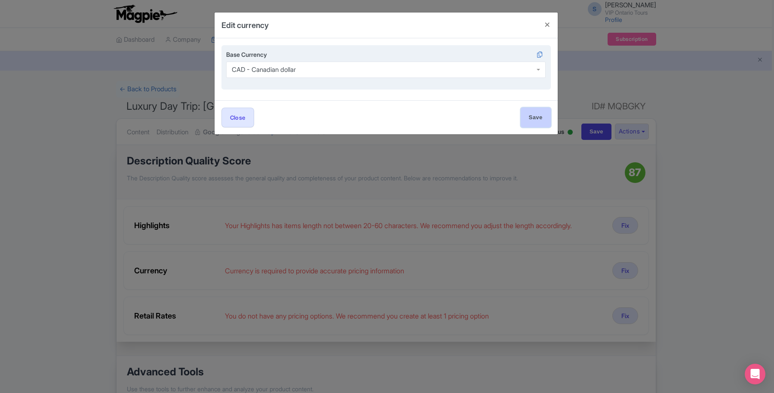
click at [541, 115] on input "Save" at bounding box center [536, 117] width 30 height 19
type input "Save"
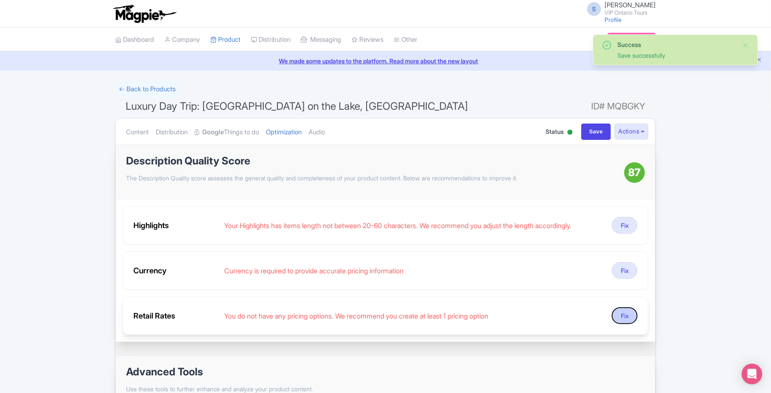
click at [619, 315] on button "Fix" at bounding box center [625, 315] width 26 height 17
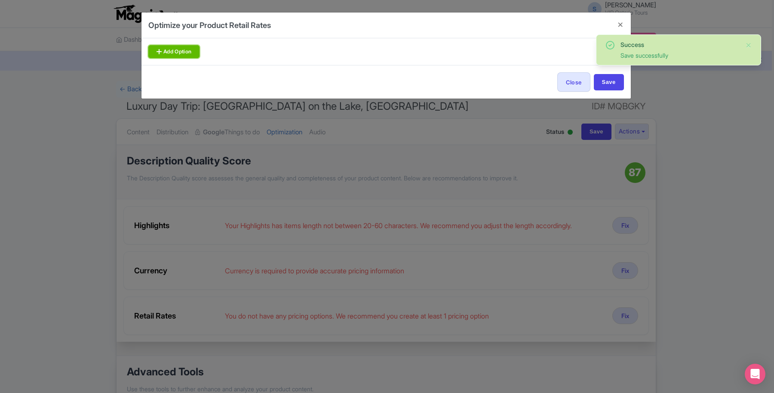
click at [177, 49] on link "Add Option" at bounding box center [174, 51] width 52 height 13
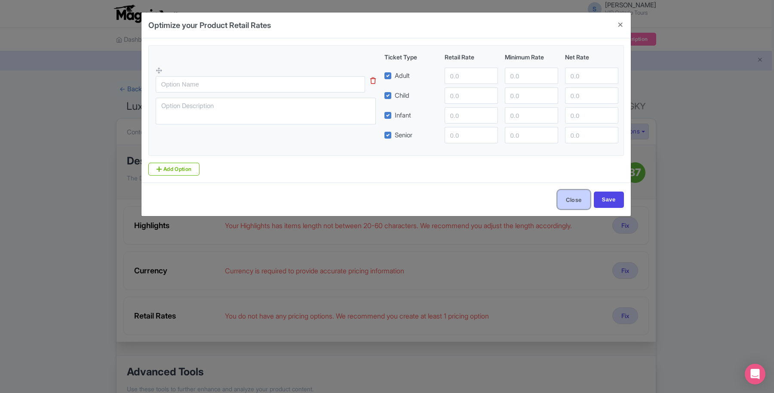
click at [574, 205] on button "Close" at bounding box center [574, 199] width 33 height 19
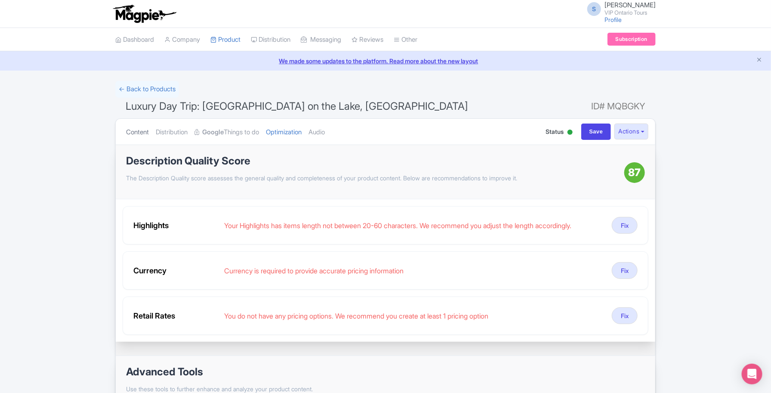
click at [131, 133] on link "Content" at bounding box center [137, 132] width 23 height 27
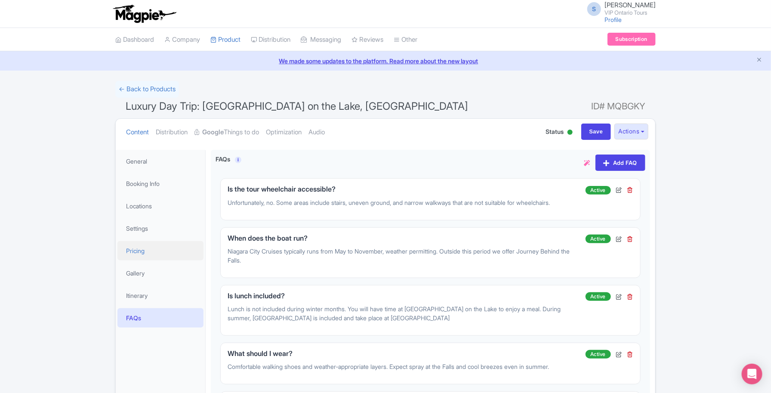
click at [150, 246] on link "Pricing" at bounding box center [160, 250] width 86 height 19
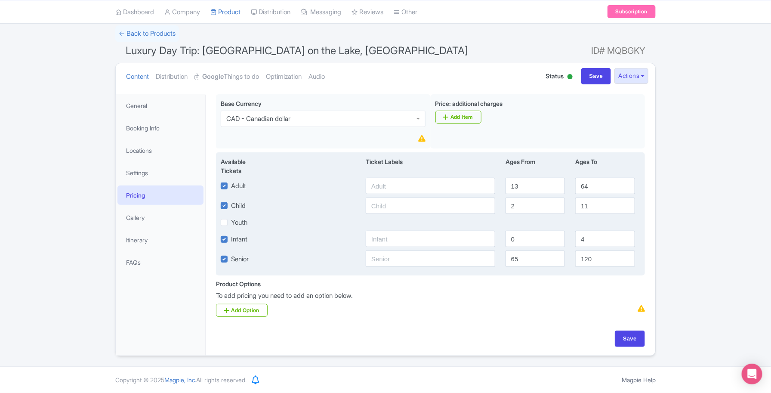
scroll to position [58, 0]
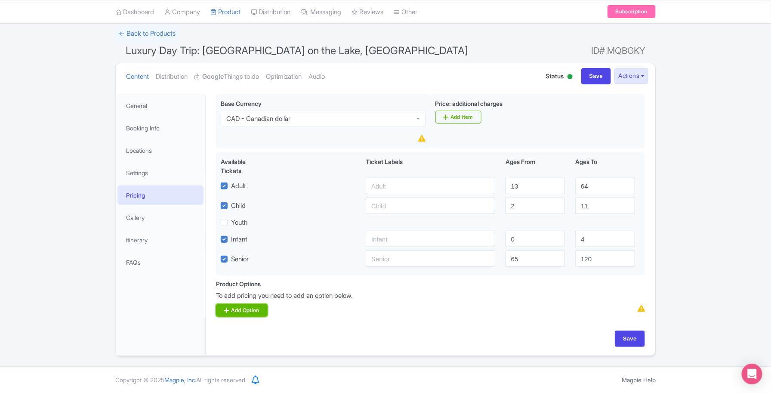
click at [257, 311] on link "Add Option" at bounding box center [242, 310] width 52 height 13
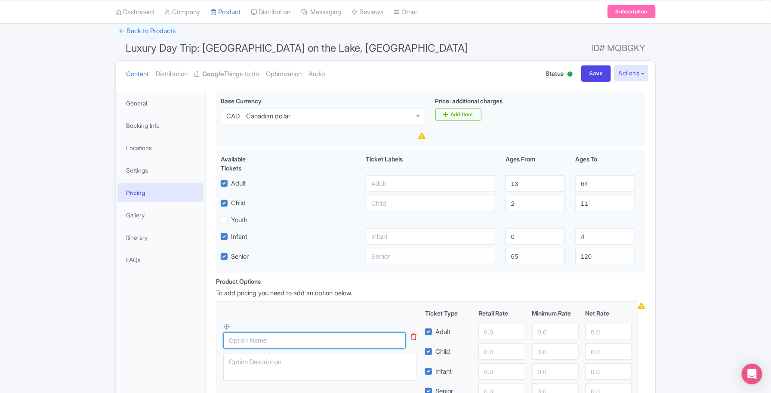
click at [300, 340] on input "text" at bounding box center [314, 340] width 182 height 16
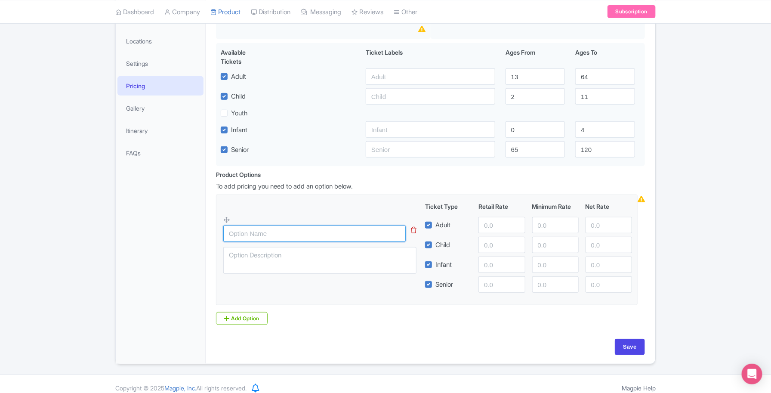
scroll to position [166, 0]
click at [259, 234] on input "text" at bounding box center [314, 233] width 182 height 16
type input "Winter"
click at [299, 263] on textarea at bounding box center [319, 259] width 193 height 27
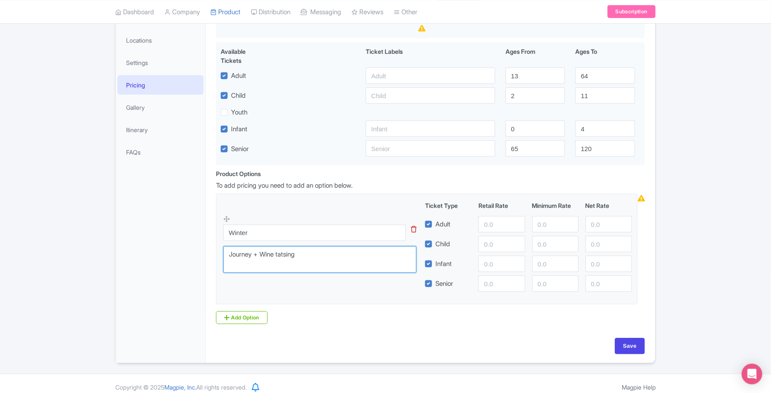
type textarea "Journey + Wine tatsing"
click at [500, 227] on input "number" at bounding box center [501, 224] width 46 height 16
type input "189"
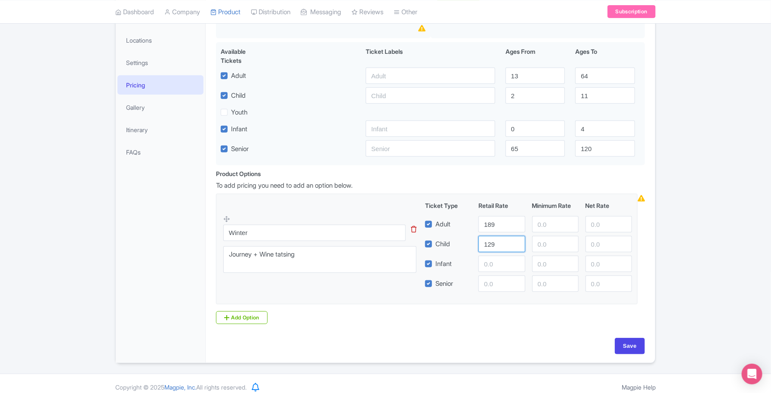
type input "129"
type input "69"
type input "179"
click at [285, 254] on textarea "Journey + Wine tatsing" at bounding box center [319, 259] width 193 height 27
drag, startPoint x: 336, startPoint y: 264, endPoint x: 355, endPoint y: 271, distance: 21.3
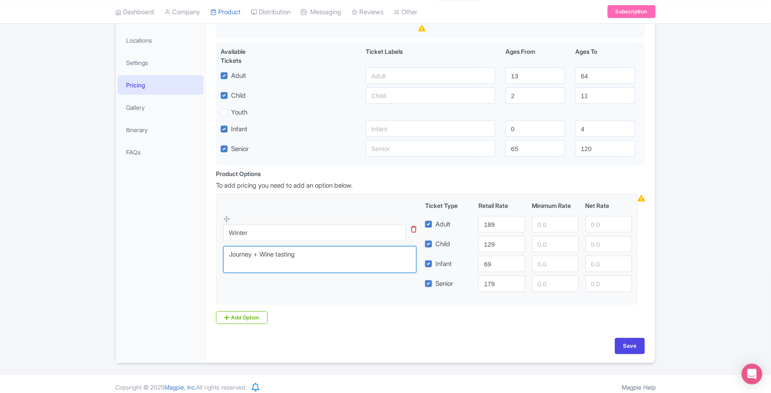
click at [335, 263] on textarea "Journey + Wine tasting" at bounding box center [319, 259] width 193 height 27
type textarea "Journey + Wine tasting"
click at [625, 352] on input "Save" at bounding box center [630, 346] width 30 height 16
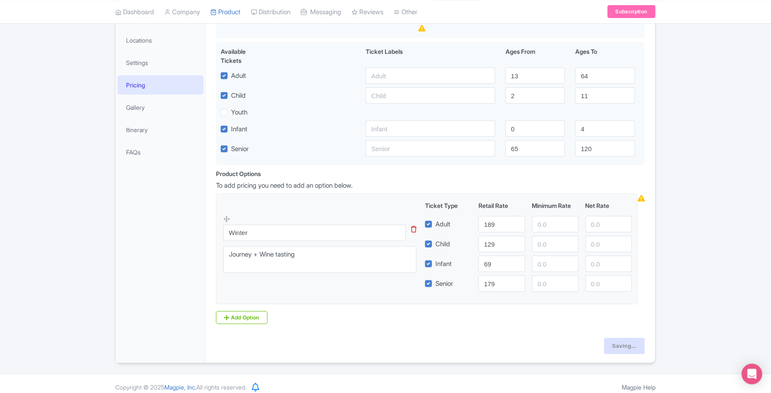
type input "Saving..."
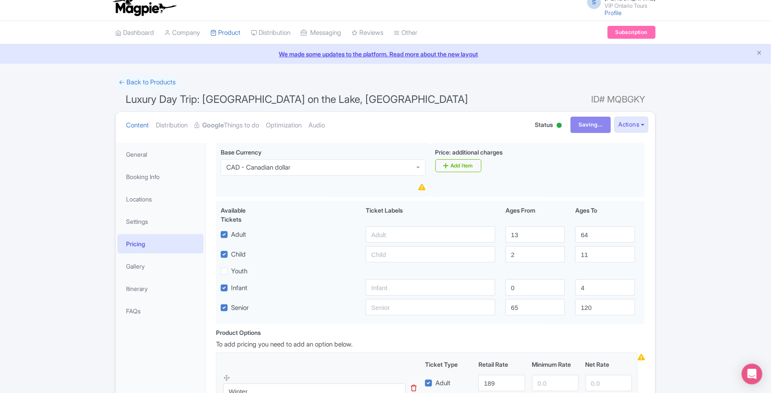
scroll to position [0, 0]
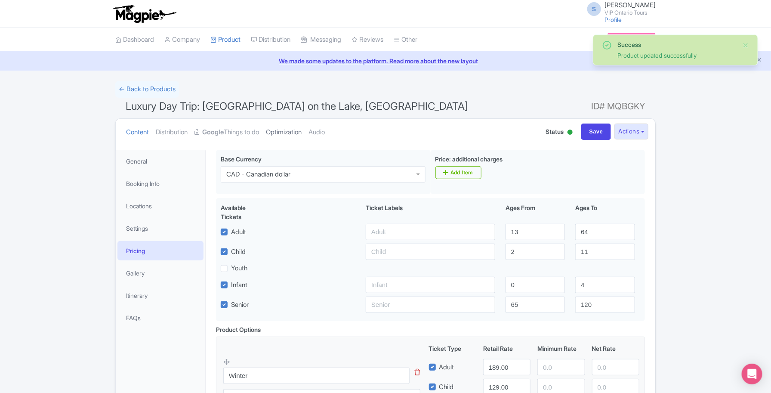
click at [285, 136] on link "Optimization" at bounding box center [284, 132] width 36 height 27
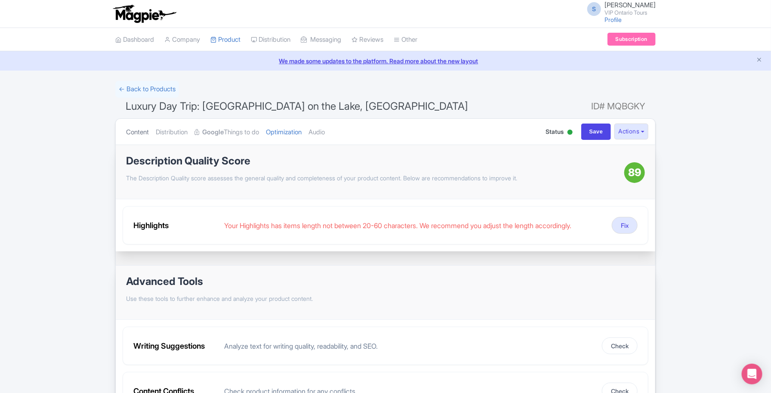
click at [141, 130] on link "Content" at bounding box center [137, 132] width 23 height 27
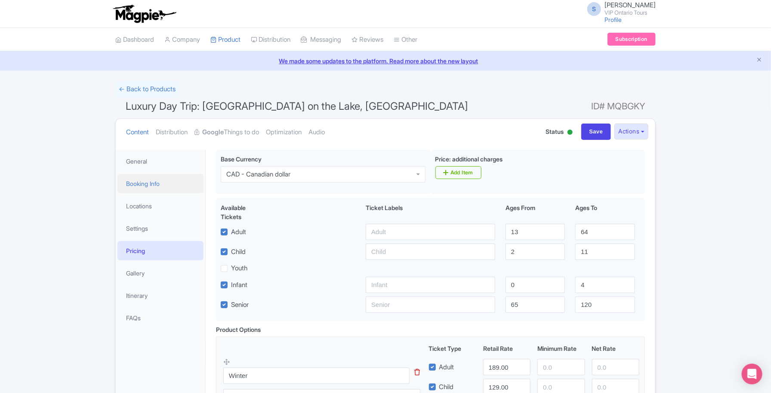
click at [143, 177] on link "Booking Info" at bounding box center [160, 183] width 86 height 19
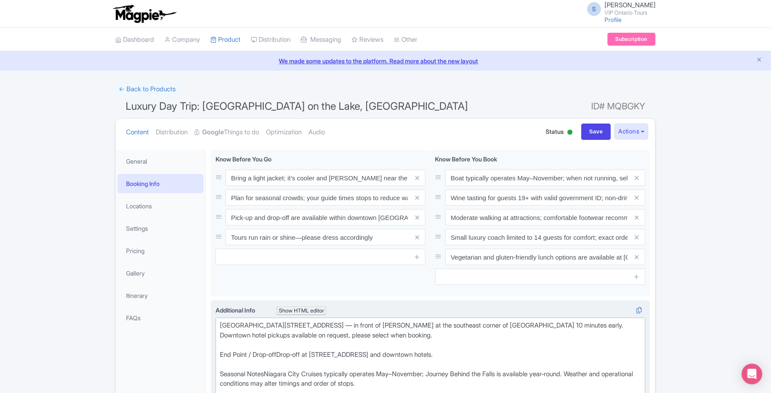
click at [265, 324] on div "[GEOGRAPHIC_DATA][STREET_ADDRESS] — in front of [PERSON_NAME] at the southeast …" at bounding box center [430, 369] width 421 height 97
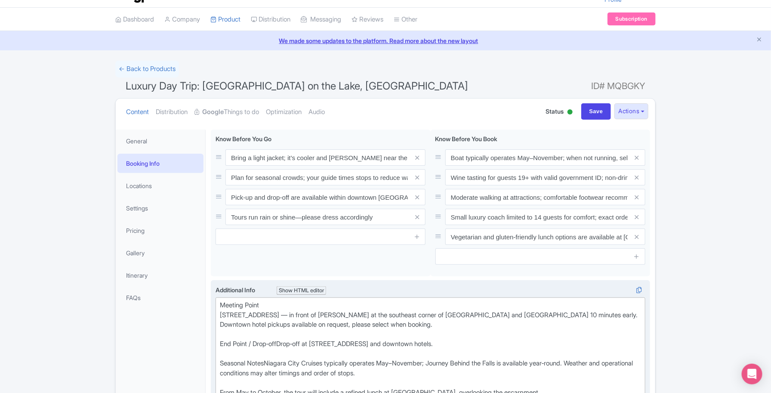
scroll to position [54, 0]
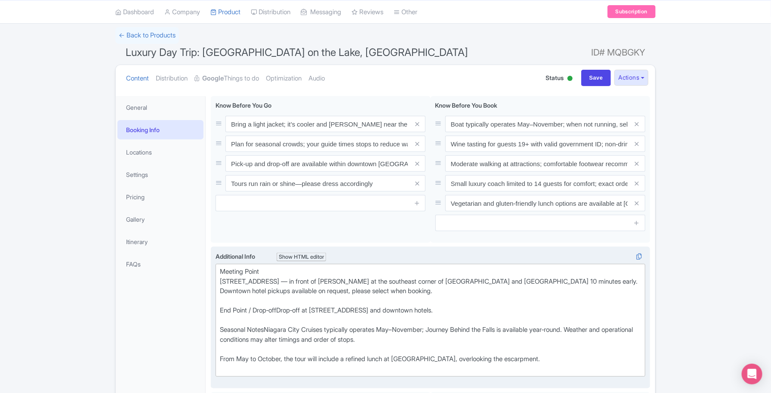
drag, startPoint x: 282, startPoint y: 312, endPoint x: 282, endPoint y: 326, distance: 13.8
click at [282, 312] on div "[GEOGRAPHIC_DATA] [STREET_ADDRESS] — in front of [PERSON_NAME] at the southeast…" at bounding box center [430, 320] width 421 height 107
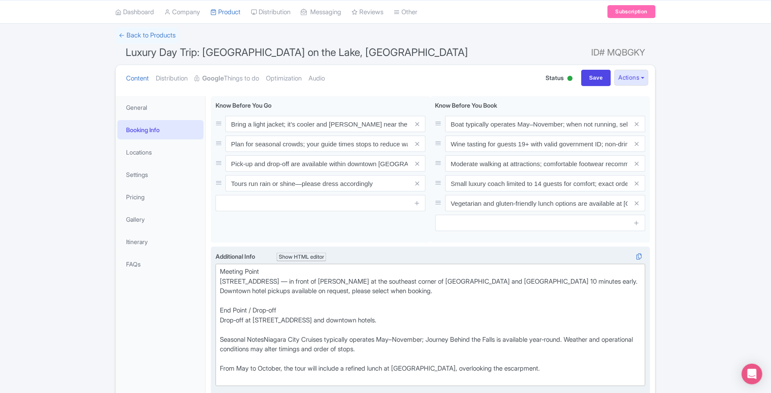
drag, startPoint x: 220, startPoint y: 309, endPoint x: 234, endPoint y: 334, distance: 29.1
click at [222, 312] on div "[GEOGRAPHIC_DATA] [STREET_ADDRESS] — in front of [PERSON_NAME] at the southeast…" at bounding box center [430, 325] width 421 height 116
click at [271, 340] on div "[GEOGRAPHIC_DATA] [STREET_ADDRESS] — in front of [PERSON_NAME] at the southeast…" at bounding box center [430, 325] width 421 height 116
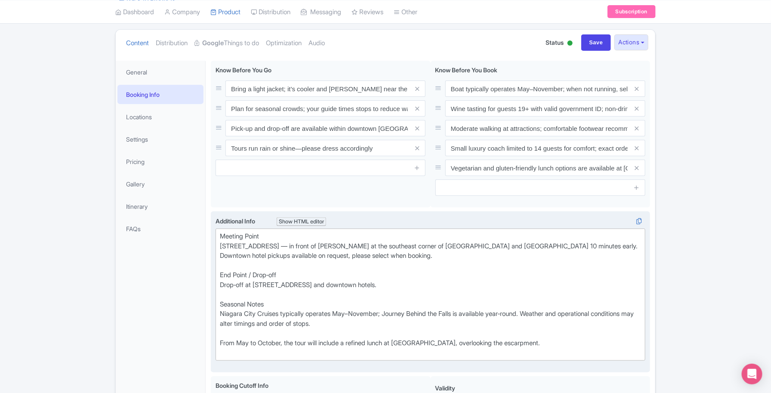
scroll to position [108, 0]
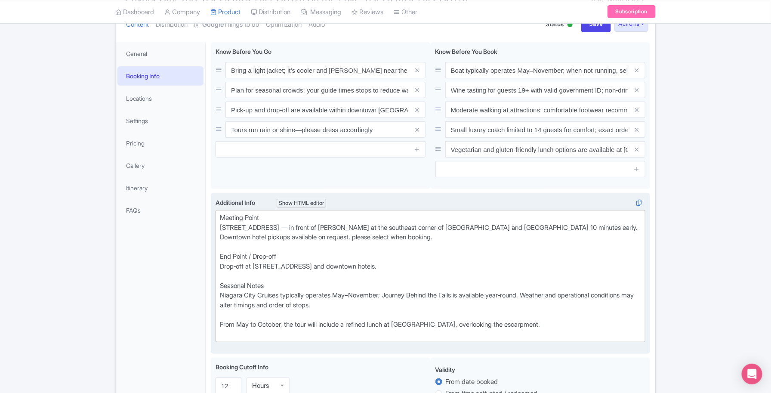
click at [224, 287] on div "[GEOGRAPHIC_DATA] [STREET_ADDRESS] — in front of [PERSON_NAME] at the southeast…" at bounding box center [430, 276] width 421 height 126
click at [222, 325] on div "[GEOGRAPHIC_DATA] [STREET_ADDRESS] — in front of [PERSON_NAME] at the southeast…" at bounding box center [430, 276] width 421 height 126
type trix-editor "<div>[GEOGRAPHIC_DATA]<br>[STREET_ADDRESS] — in front of [PERSON_NAME] at the s…"
click at [584, 27] on input "Save" at bounding box center [596, 24] width 30 height 16
type input "Saving..."
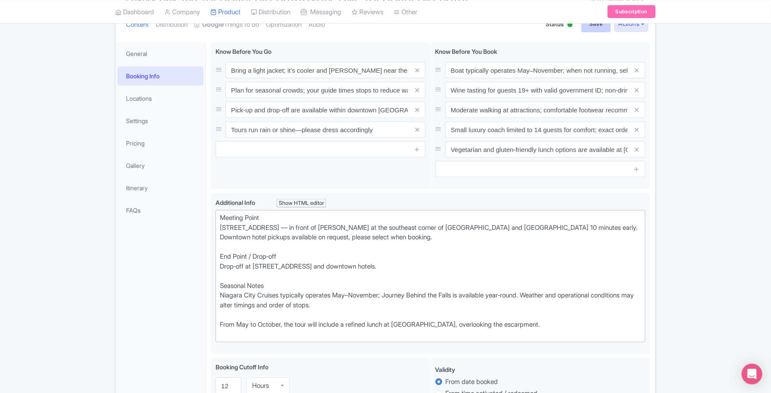
type input "Saving..."
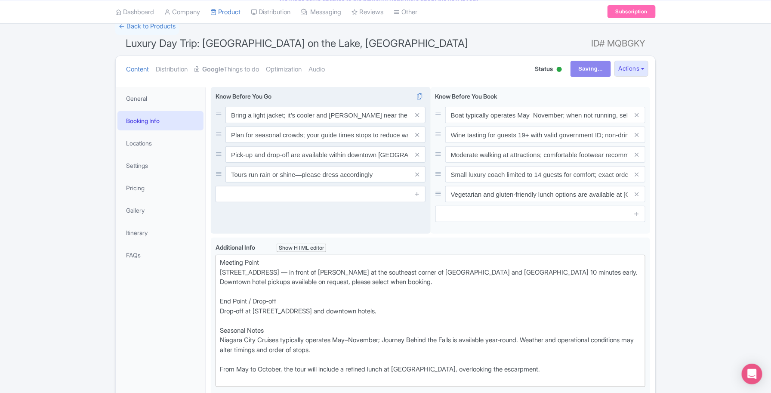
scroll to position [0, 0]
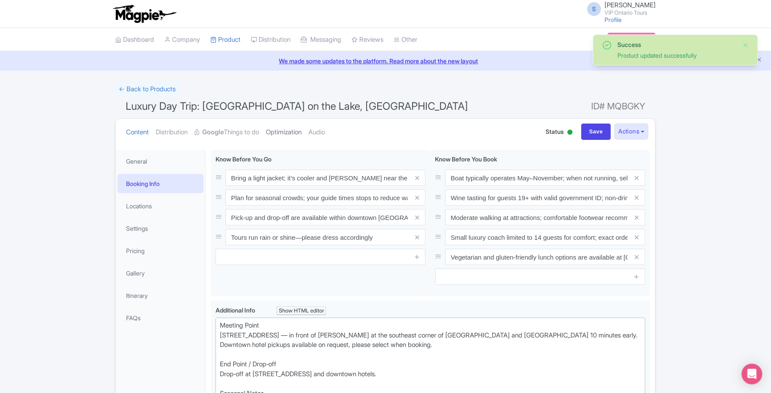
click at [295, 134] on link "Optimization" at bounding box center [284, 132] width 36 height 27
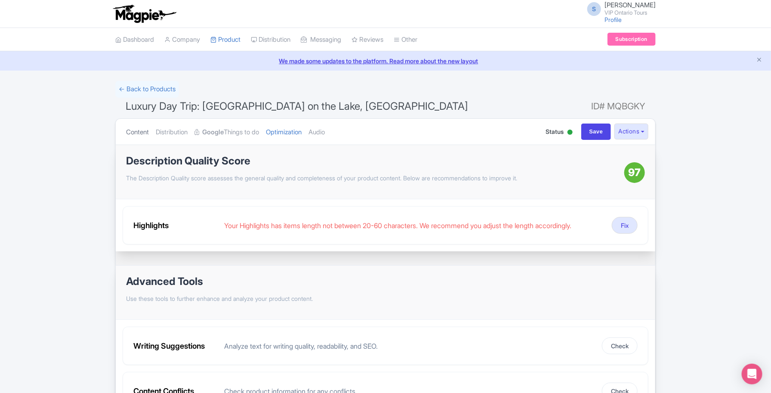
click at [139, 132] on link "Content" at bounding box center [137, 132] width 23 height 27
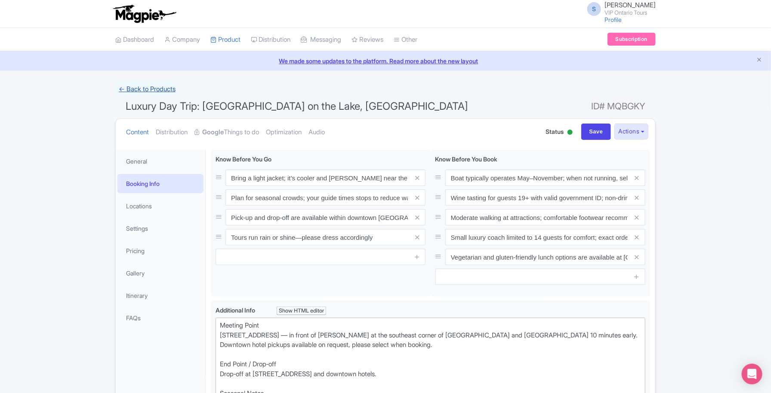
click at [154, 90] on link "← Back to Products" at bounding box center [147, 89] width 64 height 17
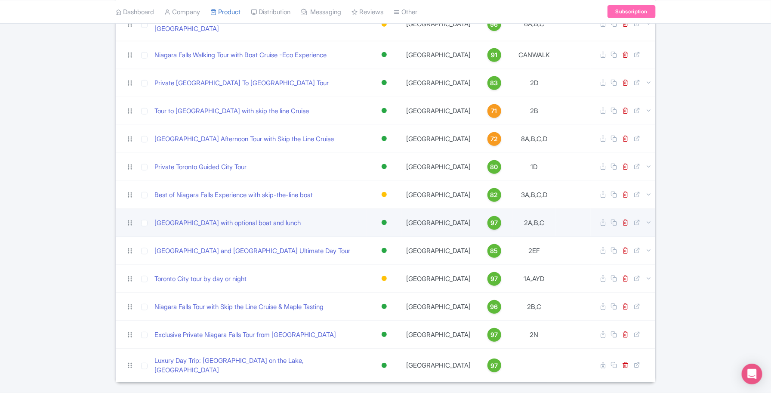
scroll to position [169, 0]
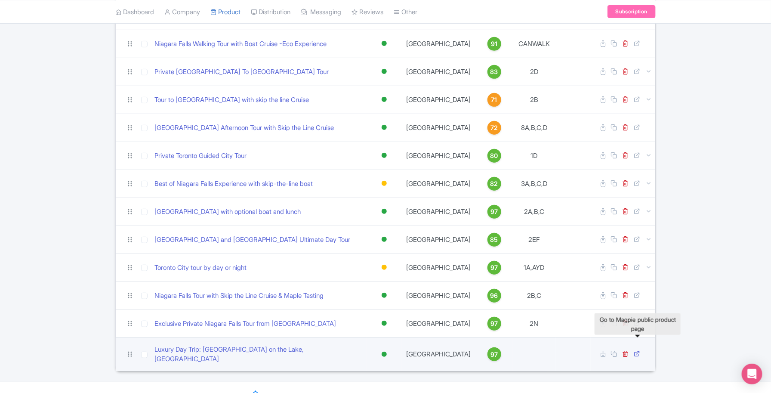
click at [638, 350] on icon at bounding box center [637, 353] width 6 height 6
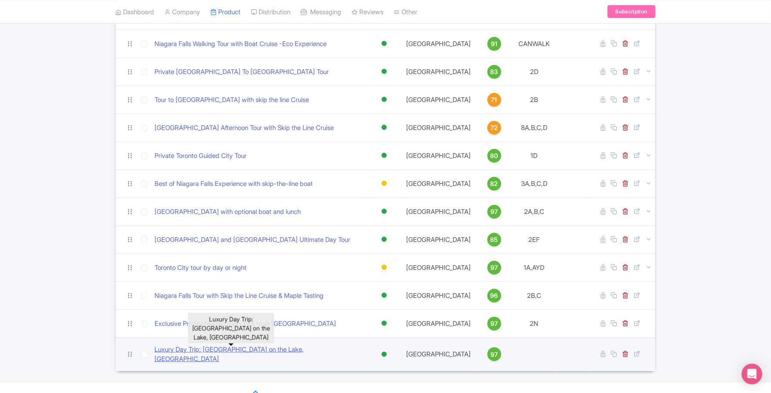
click at [237, 345] on link "Luxury Day Trip: [GEOGRAPHIC_DATA] on the Lake, [GEOGRAPHIC_DATA]" at bounding box center [258, 354] width 209 height 19
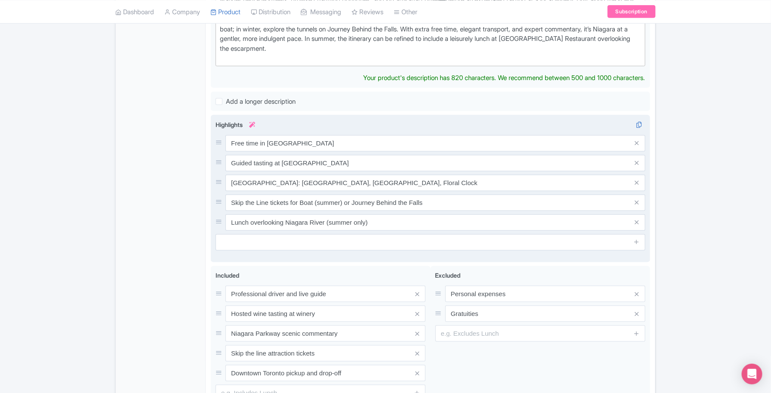
scroll to position [323, 0]
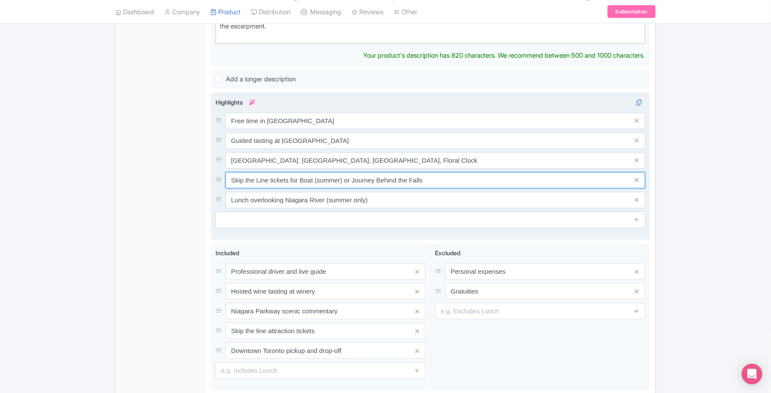
drag, startPoint x: 440, startPoint y: 172, endPoint x: 428, endPoint y: 171, distance: 11.6
click at [440, 172] on div "Free time in [GEOGRAPHIC_DATA] village Guided tasting at [GEOGRAPHIC_DATA] [GEO…" at bounding box center [431, 161] width 430 height 96
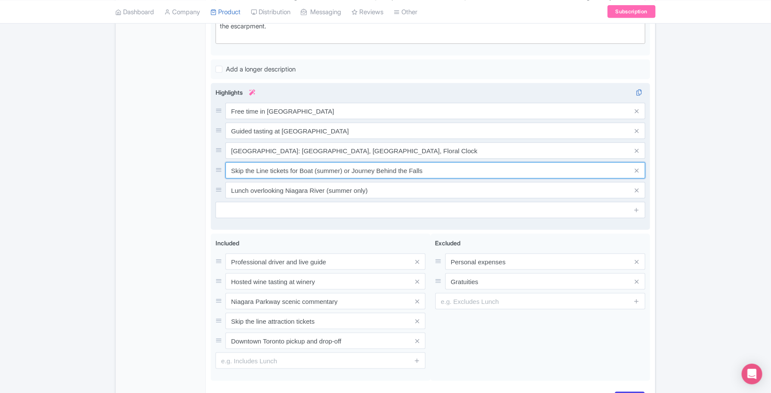
click at [339, 162] on input "Skip the Line tickets for Boat (summer) or Journey Behind the Falls" at bounding box center [435, 170] width 420 height 16
click at [342, 162] on input "Skip the Line tickets for Boat (summer) or Journey Behind the Falls" at bounding box center [435, 170] width 420 height 16
drag, startPoint x: 343, startPoint y: 160, endPoint x: 315, endPoint y: 160, distance: 28.8
click at [315, 162] on input "Skip the Line tickets for Boat (summer) or Journey Behind the Falls" at bounding box center [435, 170] width 420 height 16
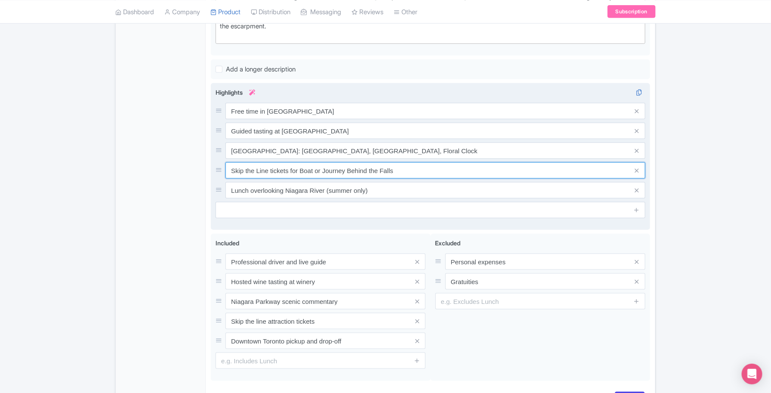
click at [410, 162] on input "Skip the Line tickets for Boat or Journey Behind the Falls" at bounding box center [435, 170] width 420 height 16
click at [413, 166] on input "Skip the Line tickets for Boat or Journey Behind the Falls (seasonnal)" at bounding box center [435, 170] width 420 height 16
type input "Skip the Line tickets for Boat or Journey Behind the Falls (seasonal)"
click at [423, 182] on input "Lunch overlooking Niagara River (summer only)" at bounding box center [435, 190] width 420 height 16
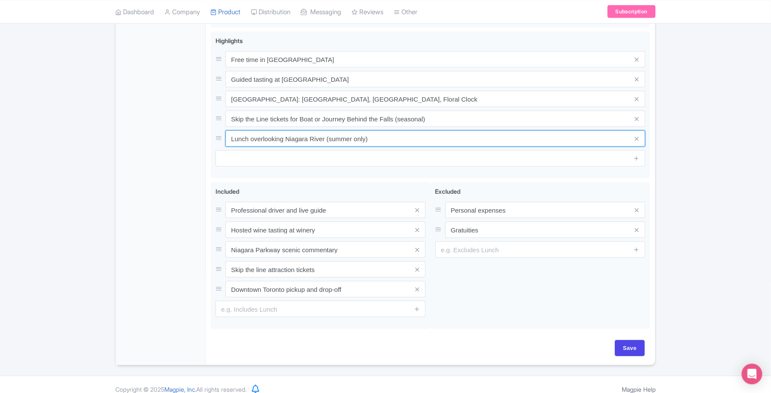
scroll to position [375, 0]
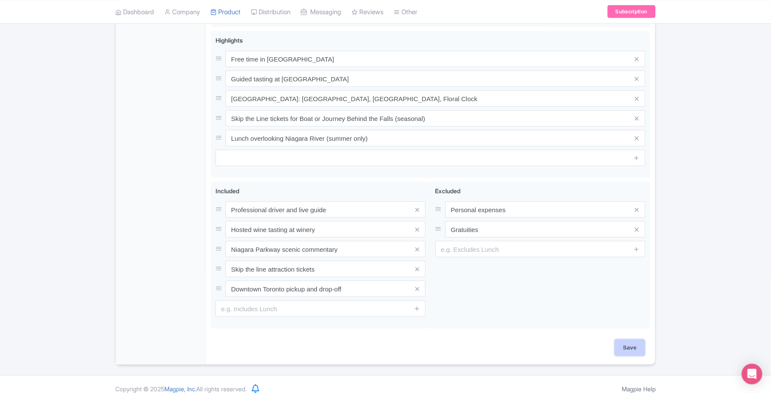
click at [637, 339] on input "Save" at bounding box center [630, 347] width 30 height 16
type input "Saving..."
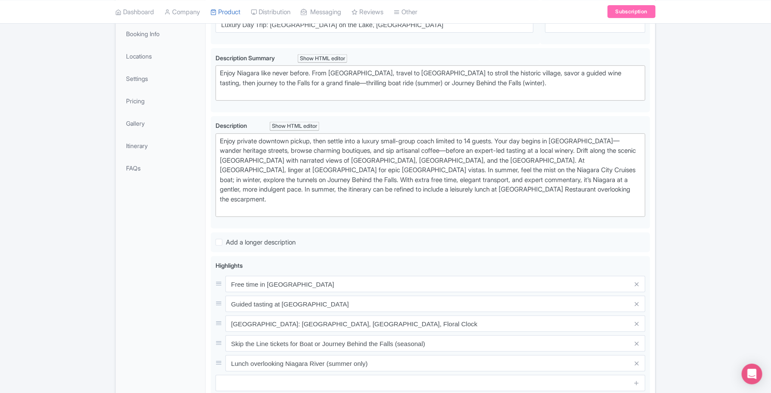
scroll to position [150, 0]
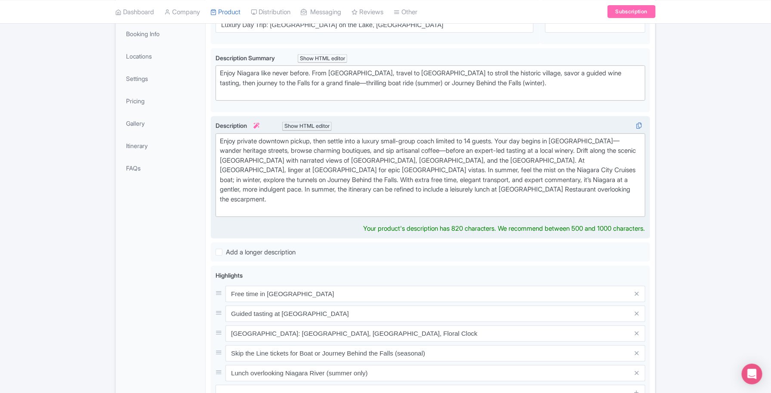
click at [640, 179] on div "Enjoy private downtown pickup, then settle into a luxury small-group coach limi…" at bounding box center [430, 174] width 421 height 77
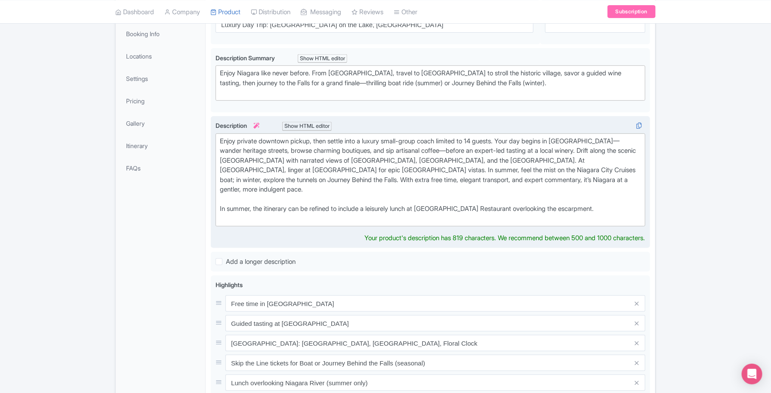
click at [601, 150] on div "Enjoy private downtown pickup, then settle into a luxury small-group coach limi…" at bounding box center [430, 179] width 421 height 87
click at [332, 181] on div "Enjoy private downtown pickup, then settle into a luxury small-group coach limi…" at bounding box center [430, 179] width 421 height 87
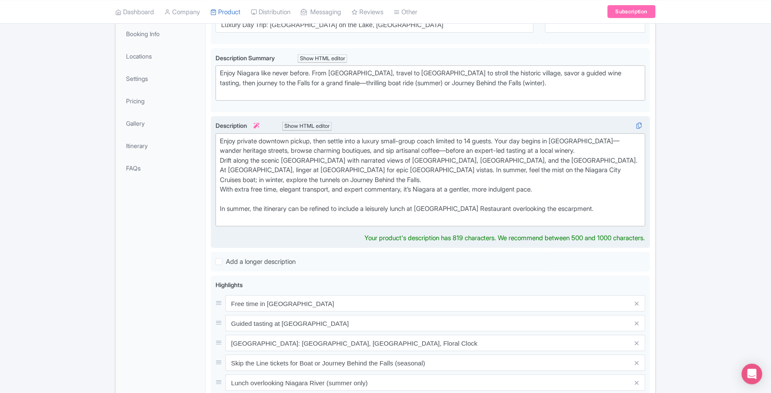
type trix-editor "<div>Enjoy private downtown pickup, then settle into a luxury small-group coach…"
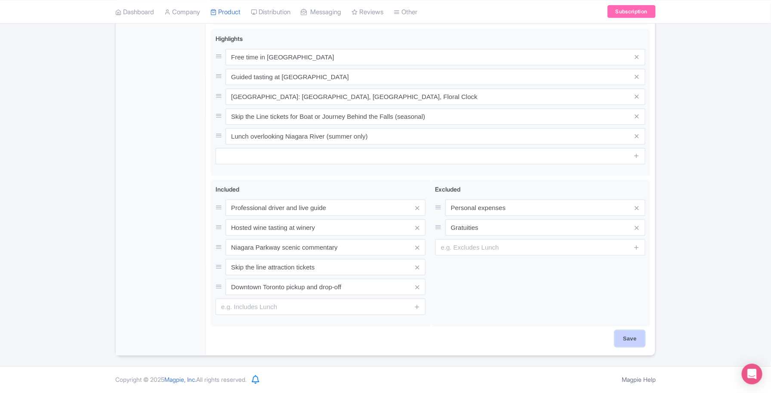
click at [631, 332] on input "Save" at bounding box center [630, 338] width 30 height 16
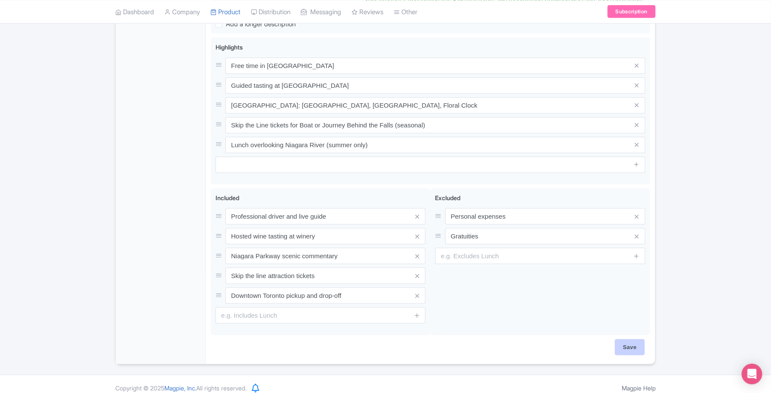
type input "Saving..."
